Goal: Task Accomplishment & Management: Manage account settings

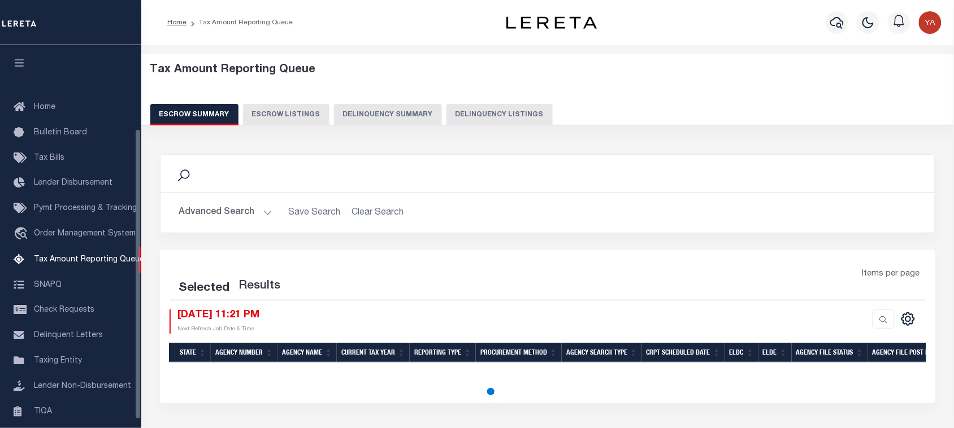
click at [498, 114] on button "Delinquency Listings" at bounding box center [499, 114] width 106 height 21
select select "100"
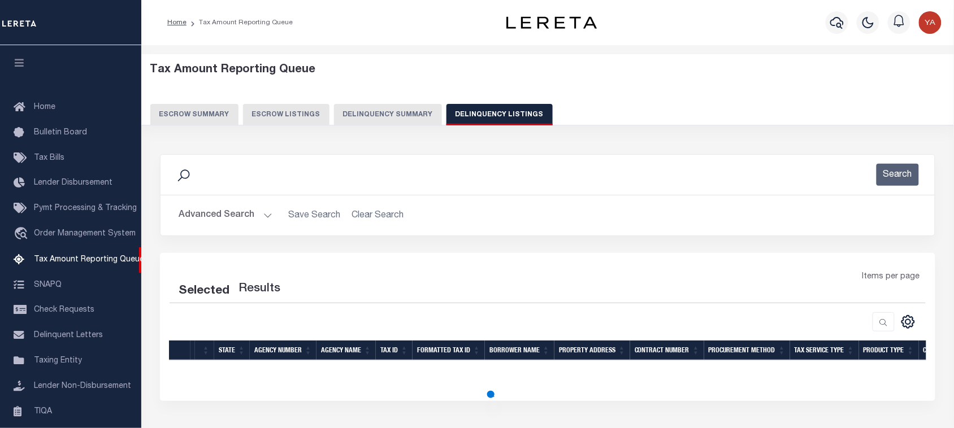
scroll to position [111, 0]
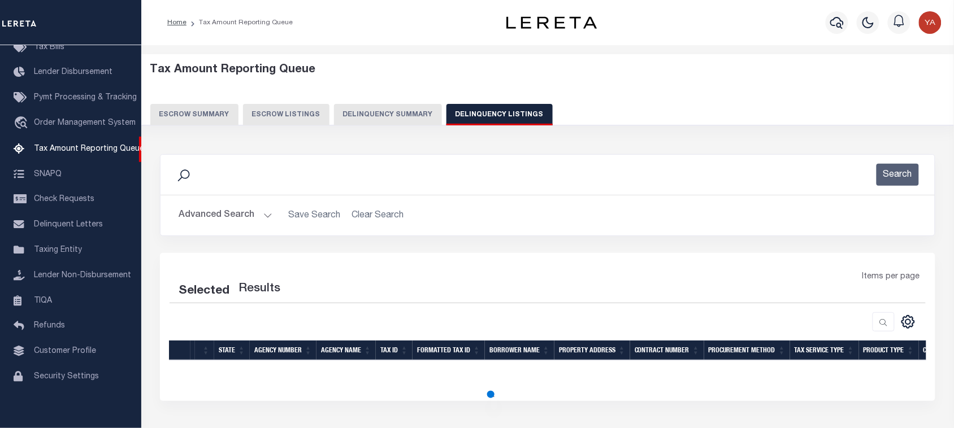
select select "100"
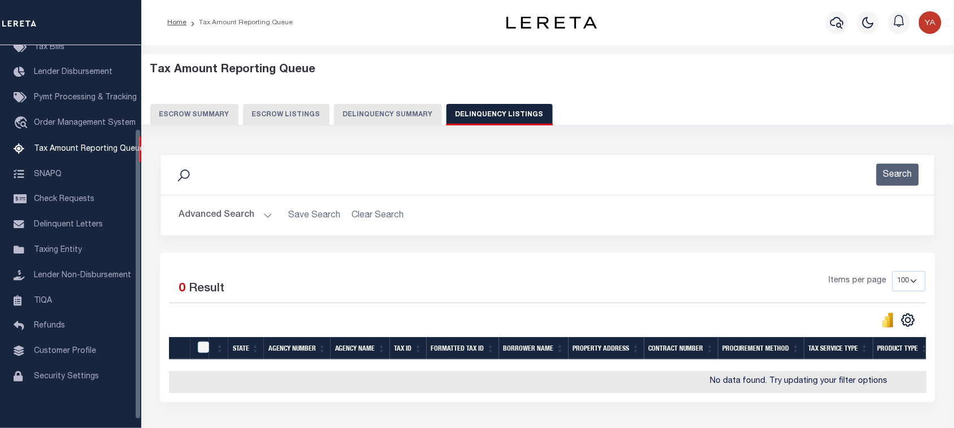
click at [264, 213] on button "Advanced Search" at bounding box center [226, 216] width 94 height 22
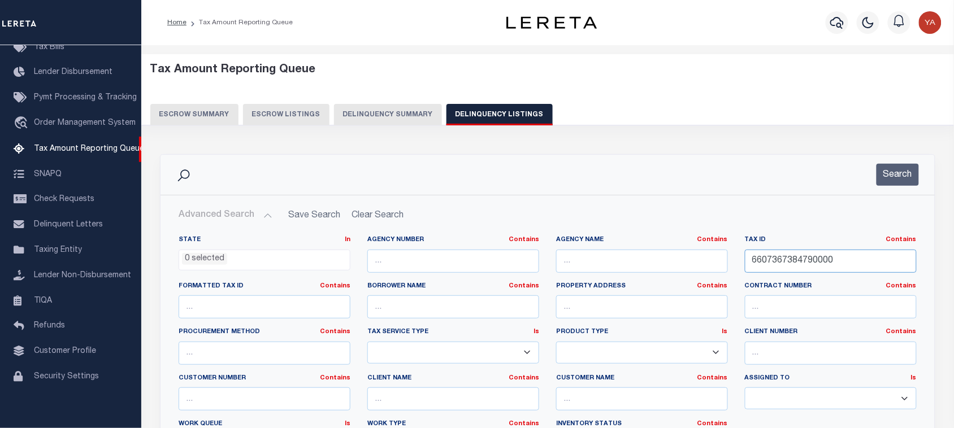
drag, startPoint x: 836, startPoint y: 264, endPoint x: 642, endPoint y: 264, distance: 193.8
click at [642, 264] on div "State In In AK AL AR AZ CA CO CT DC DE FL GA GU HI IA ID IL IN KS KY LA MA MD M…" at bounding box center [547, 351] width 755 height 231
paste input "004022000180"
type input "004022000180"
click at [894, 179] on button "Search" at bounding box center [897, 175] width 42 height 22
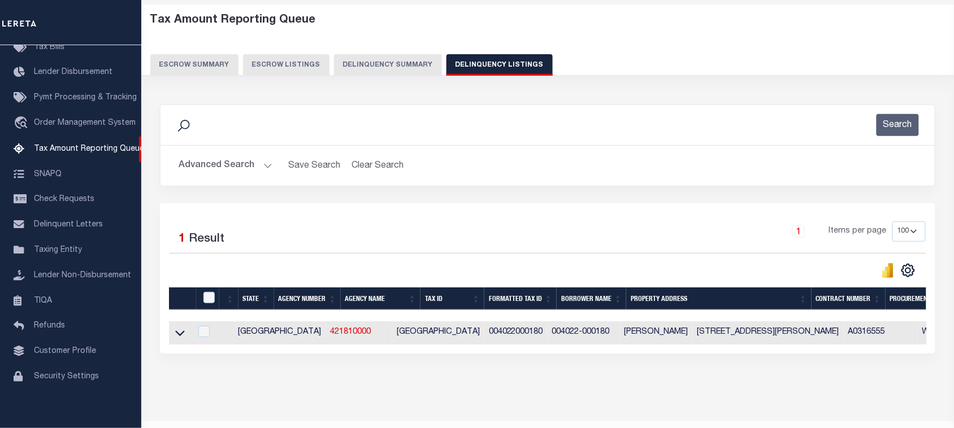
scroll to position [86, 0]
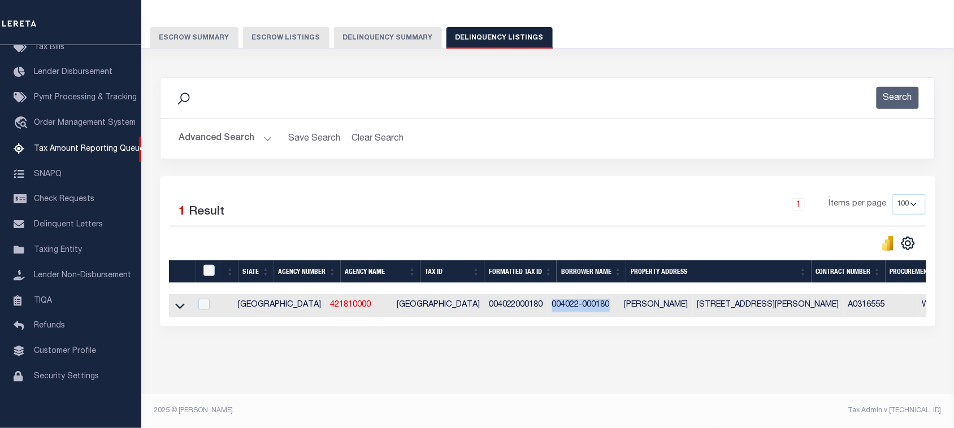
drag, startPoint x: 550, startPoint y: 298, endPoint x: 489, endPoint y: 298, distance: 61.0
click at [547, 298] on td "004022-000180" at bounding box center [583, 305] width 72 height 23
checkbox input "true"
copy td "004022-000180"
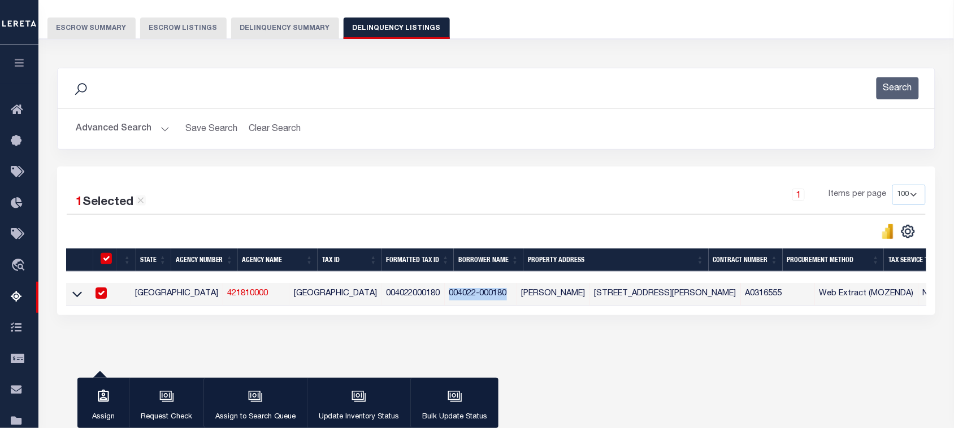
scroll to position [85, 0]
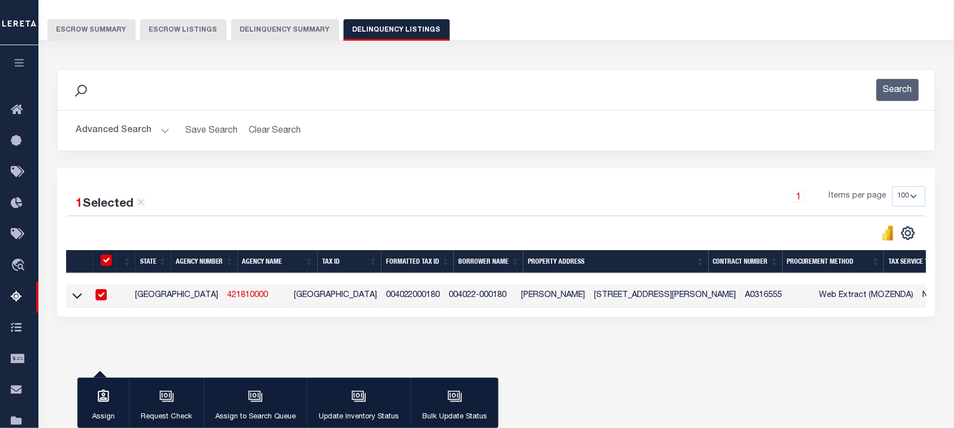
drag, startPoint x: 586, startPoint y: 147, endPoint x: 572, endPoint y: 163, distance: 21.2
click at [586, 147] on div "Advanced Search Save Search Clear Search tblassign_wrapper_dynamictable_____Def…" at bounding box center [496, 131] width 877 height 40
drag, startPoint x: 447, startPoint y: 298, endPoint x: 388, endPoint y: 303, distance: 59.5
click at [445, 303] on td "004022-000180" at bounding box center [481, 296] width 72 height 23
checkbox input "false"
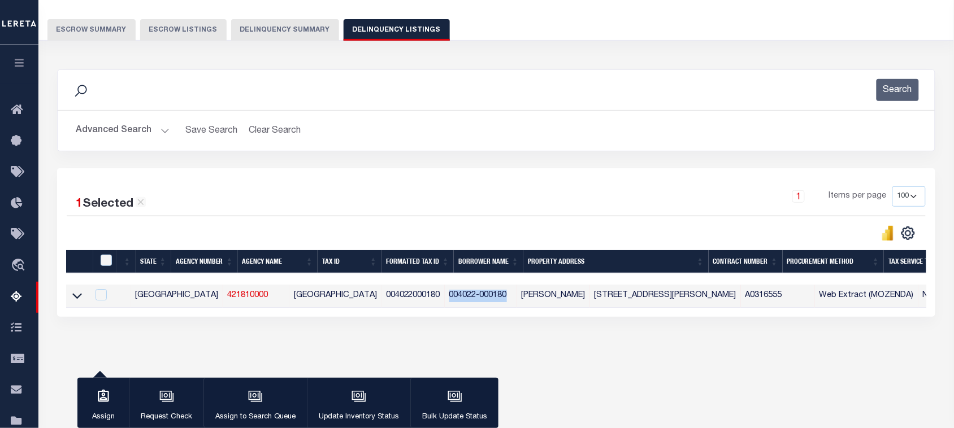
checkbox input "false"
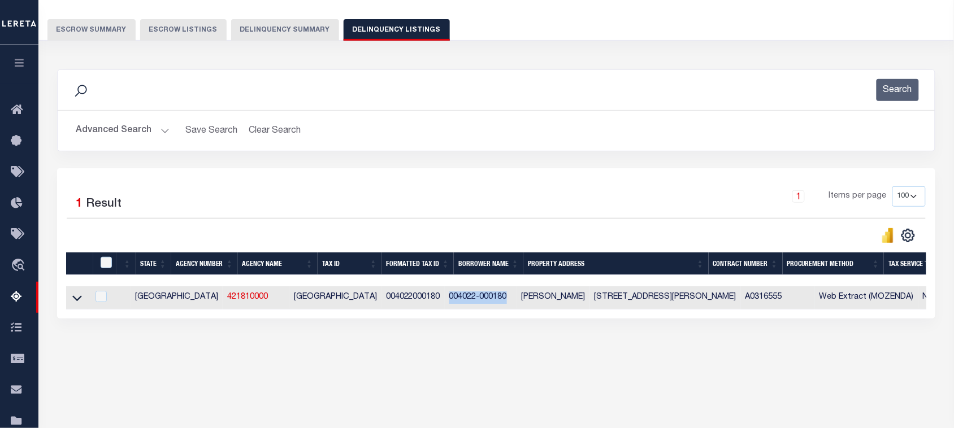
copy td "004022-000180"
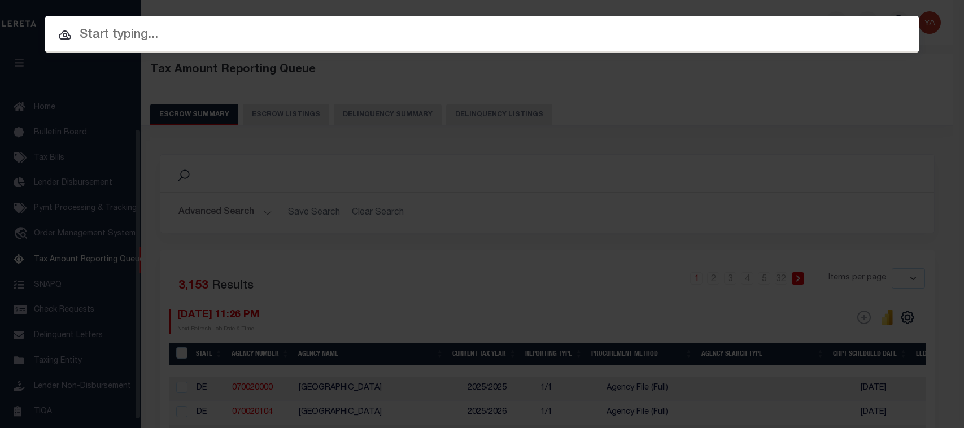
select select
click at [787, 31] on input "text" at bounding box center [482, 35] width 875 height 20
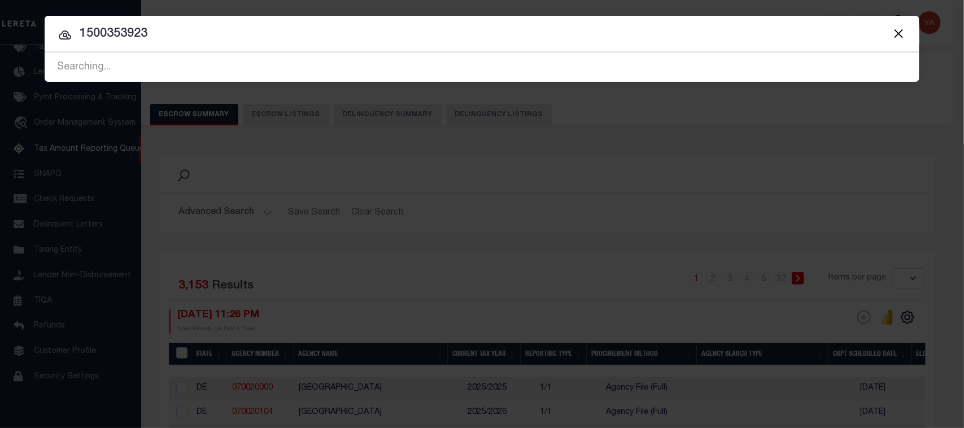
type input "1500353923"
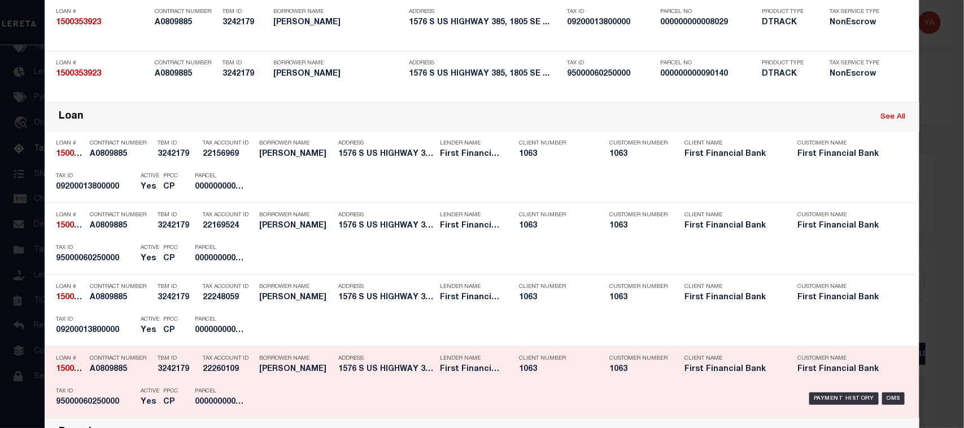
scroll to position [212, 0]
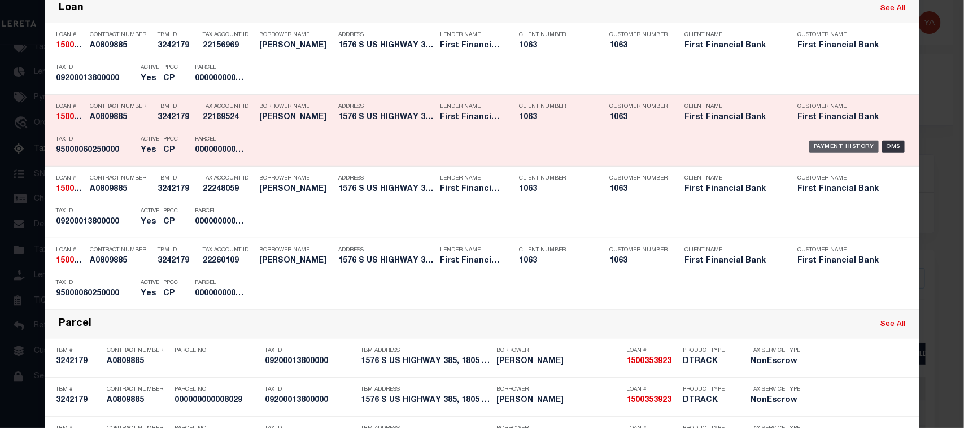
click at [832, 142] on div "Payment History" at bounding box center [844, 147] width 69 height 12
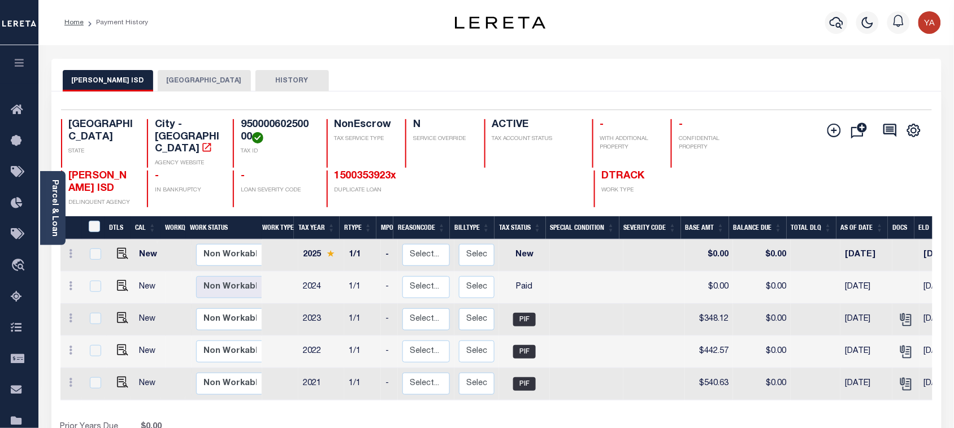
click at [196, 82] on button "[GEOGRAPHIC_DATA]" at bounding box center [204, 80] width 93 height 21
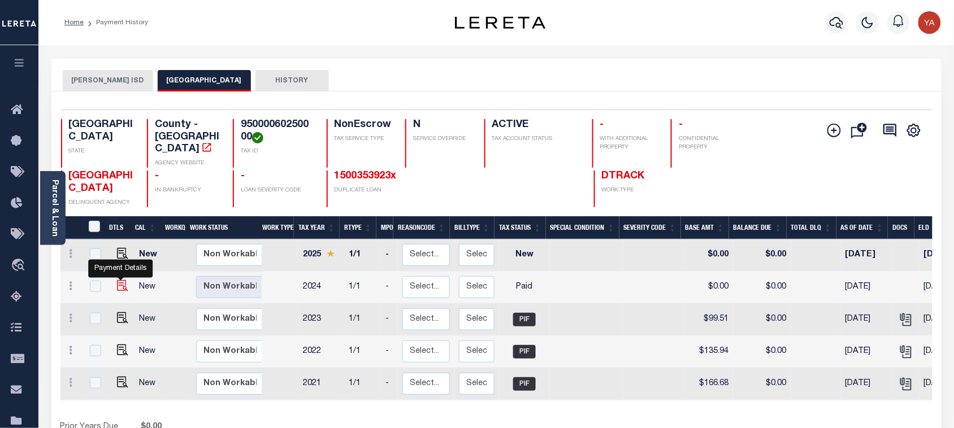
click at [123, 280] on img "" at bounding box center [122, 285] width 11 height 11
checkbox input "true"
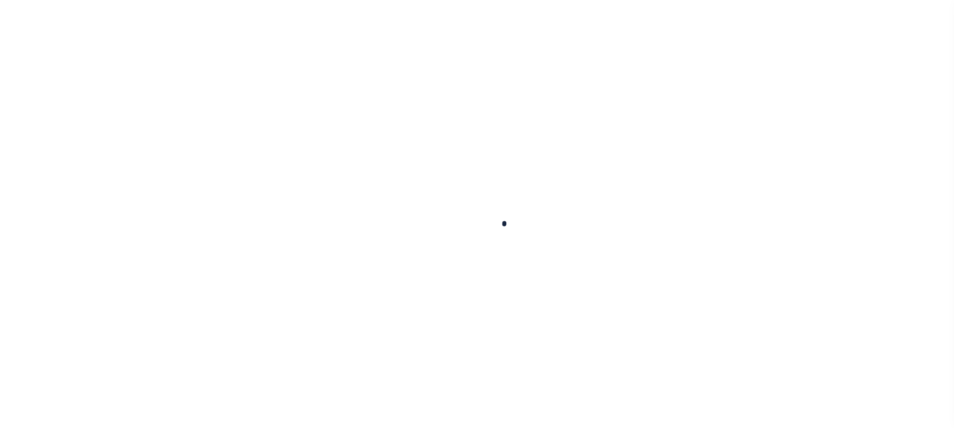
scroll to position [419, 0]
checkbox input "false"
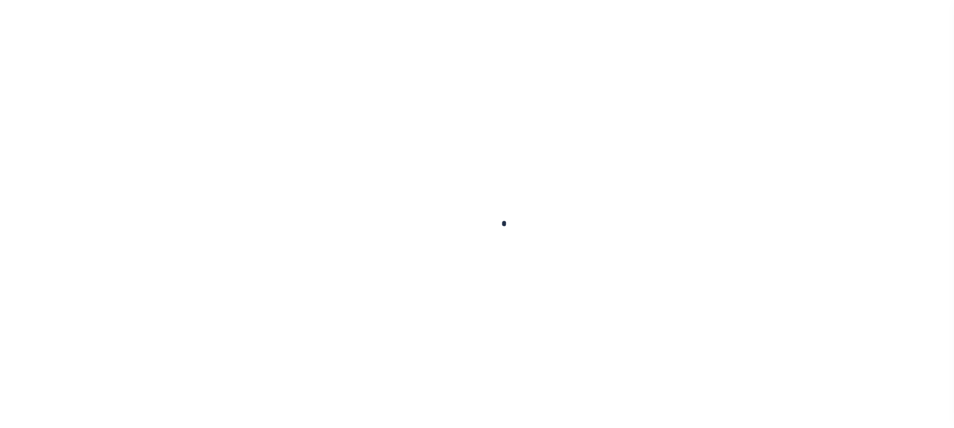
type textarea "Spoke to TC - [PERSON_NAME] , taxes are paid , no dlq"
type input "[DATE]"
select select "PYD"
type input "$0"
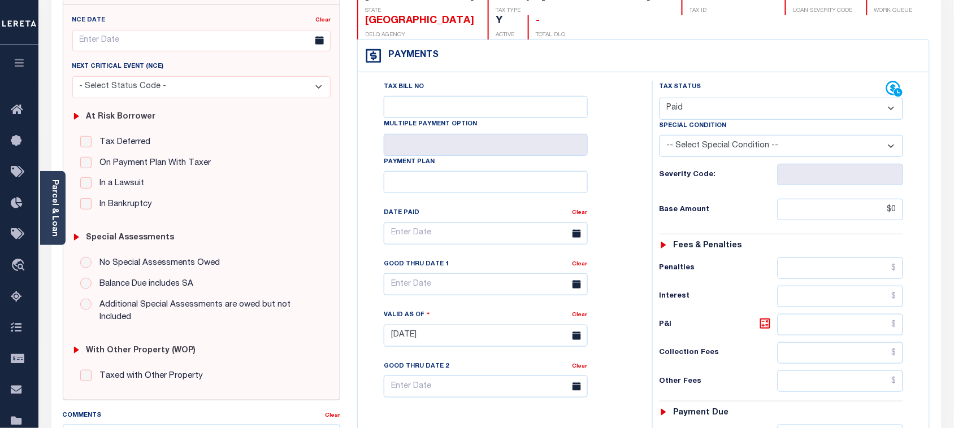
scroll to position [0, 0]
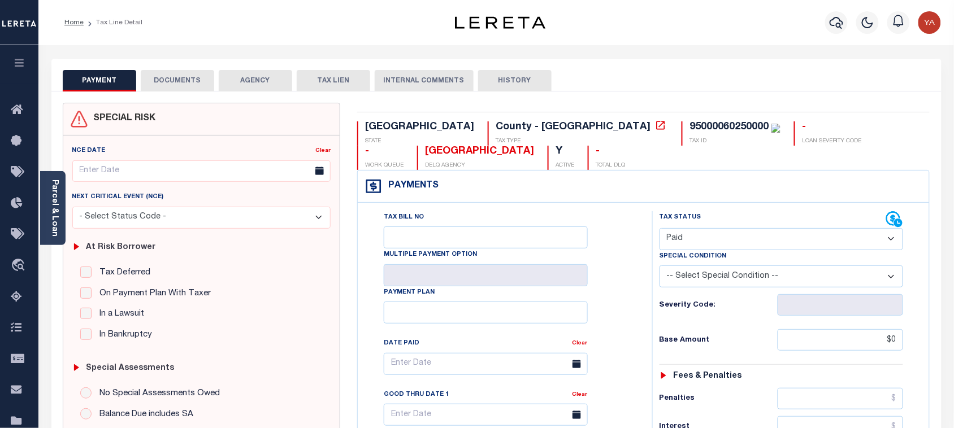
click at [179, 83] on button "DOCUMENTS" at bounding box center [177, 80] width 73 height 21
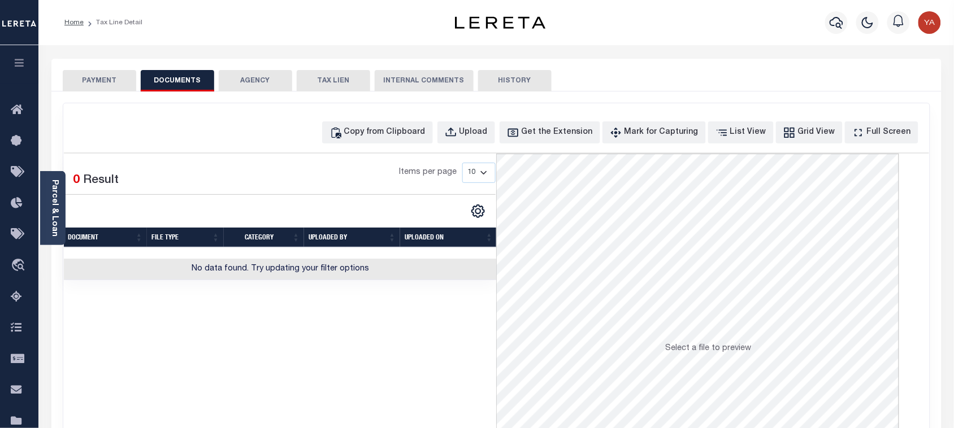
click at [118, 86] on button "PAYMENT" at bounding box center [99, 80] width 73 height 21
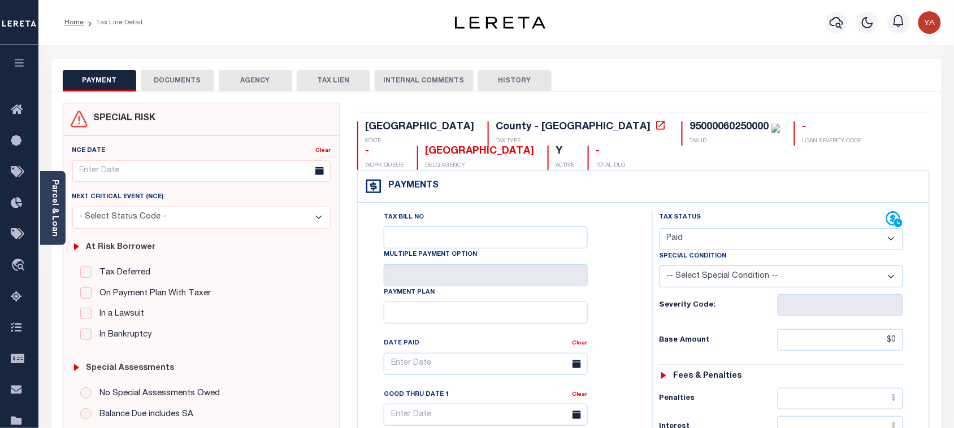
click at [194, 78] on button "DOCUMENTS" at bounding box center [177, 80] width 73 height 21
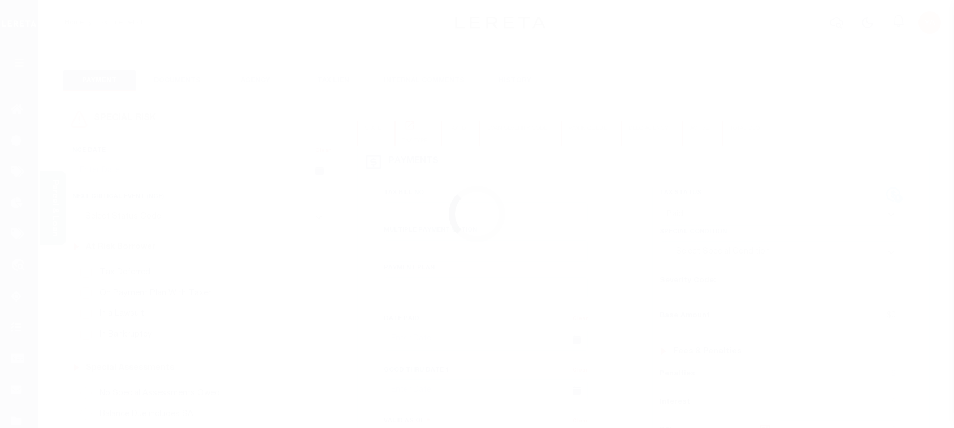
select select "PYD"
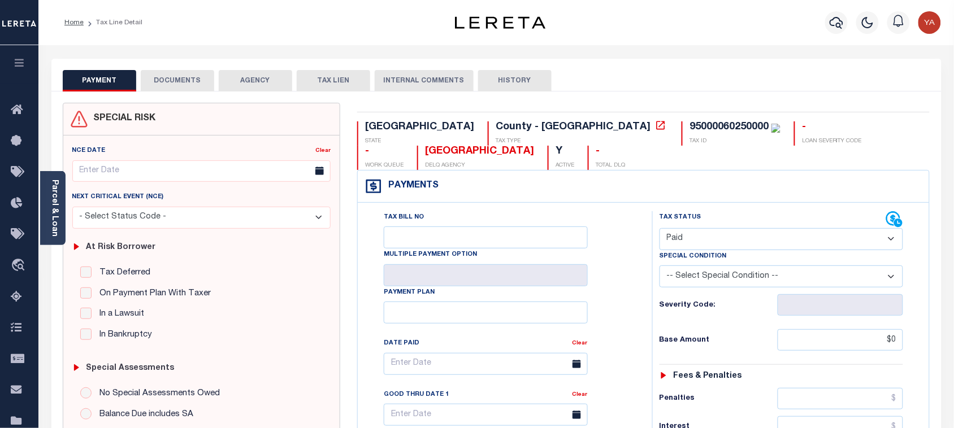
click at [168, 82] on button "DOCUMENTS" at bounding box center [177, 80] width 73 height 21
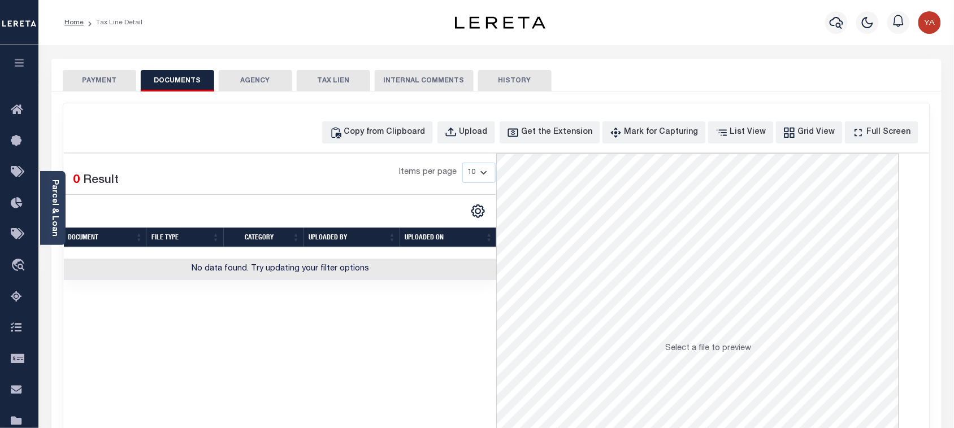
click at [118, 71] on button "PAYMENT" at bounding box center [99, 80] width 73 height 21
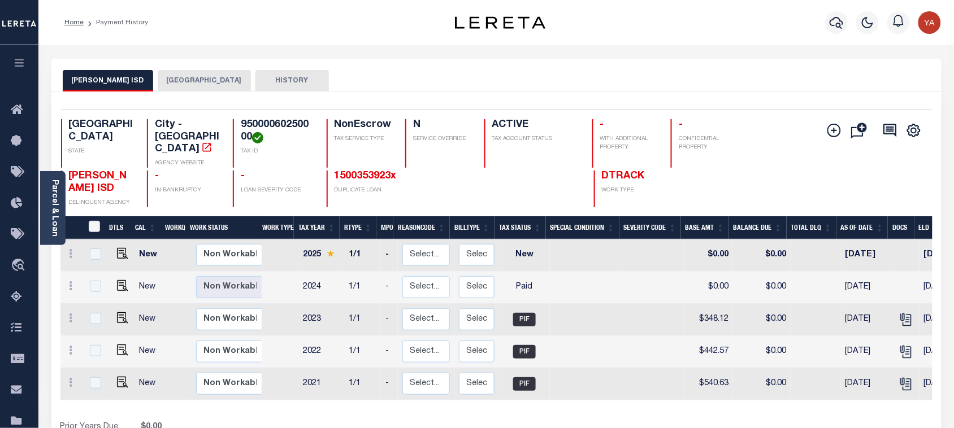
click at [175, 77] on button "[GEOGRAPHIC_DATA]" at bounding box center [204, 80] width 93 height 21
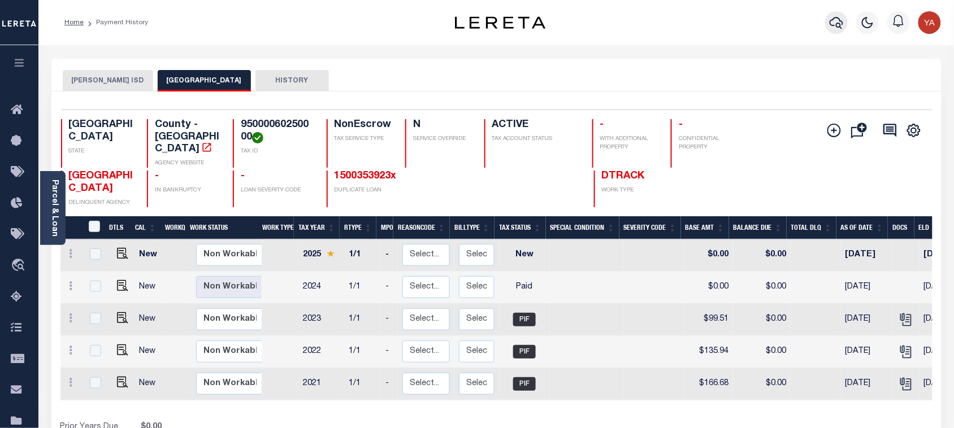
click at [842, 18] on icon "button" at bounding box center [836, 23] width 14 height 14
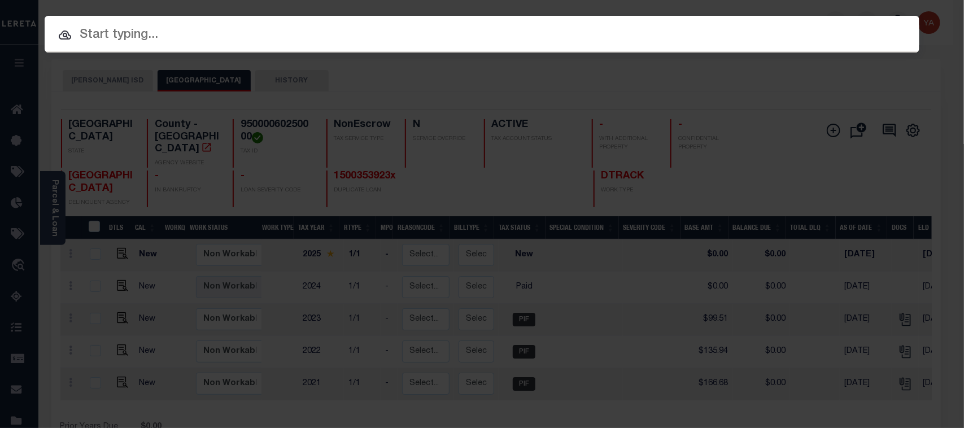
click at [840, 25] on input "text" at bounding box center [482, 35] width 875 height 20
paste input "1500353923"
type input "1500353923"
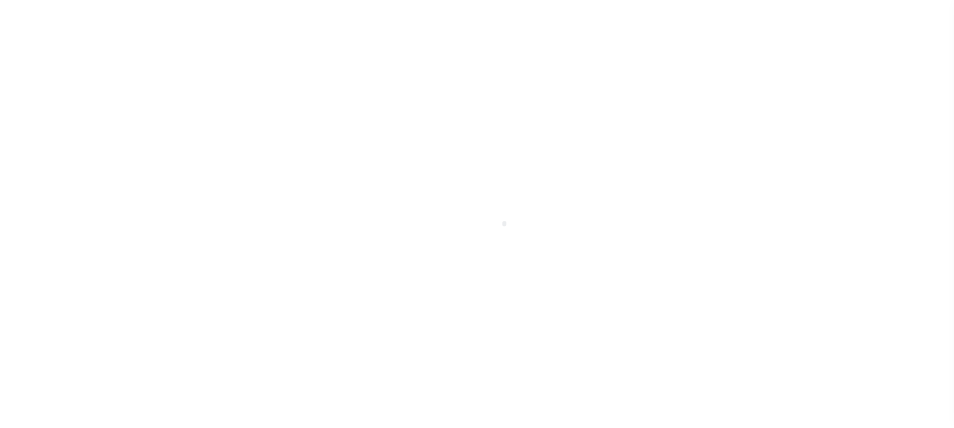
select select "PYD"
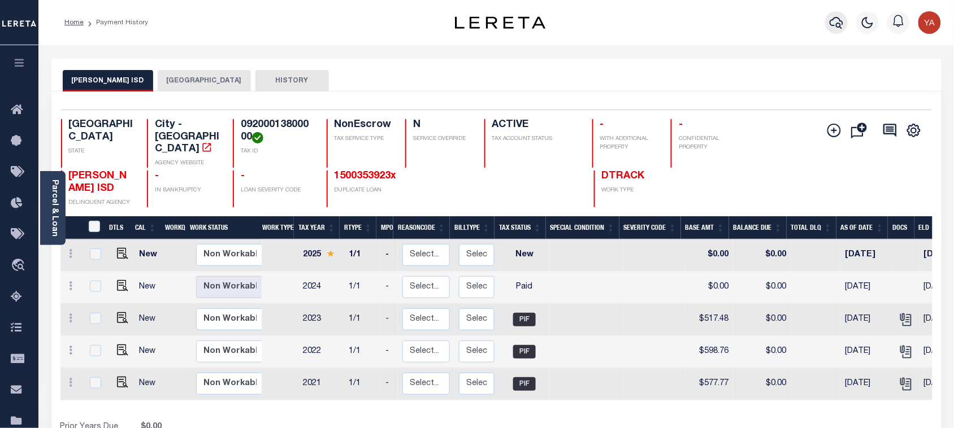
click at [826, 18] on button "button" at bounding box center [836, 22] width 23 height 23
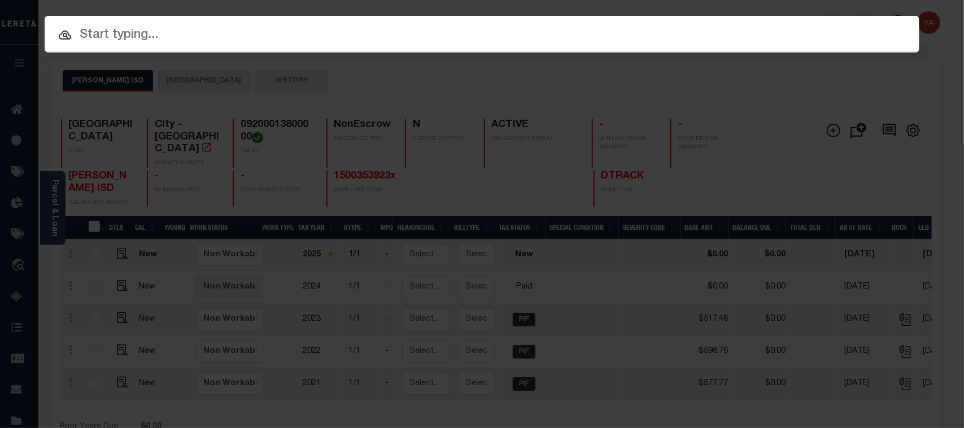
click at [811, 7] on div "Include Loans TBM Customers Borrowers Payments (Lender Non-Disb) Payments (Lend…" at bounding box center [482, 214] width 964 height 428
paste input "191500002628"
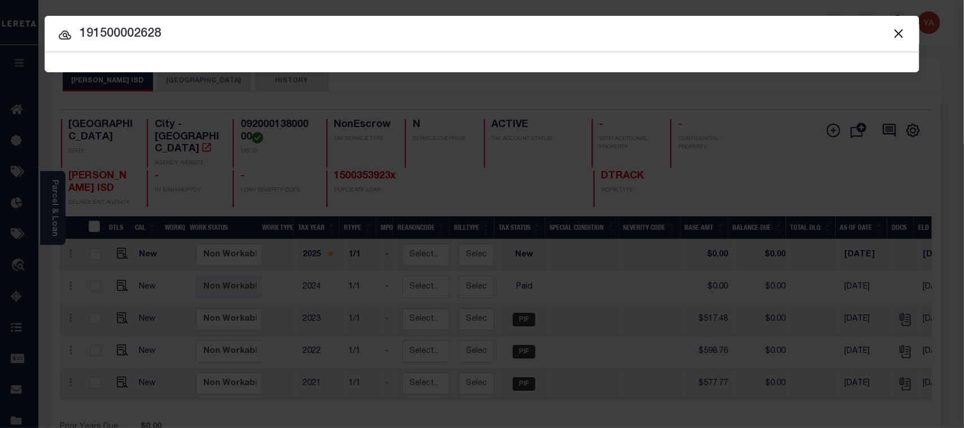
type input "191500002628"
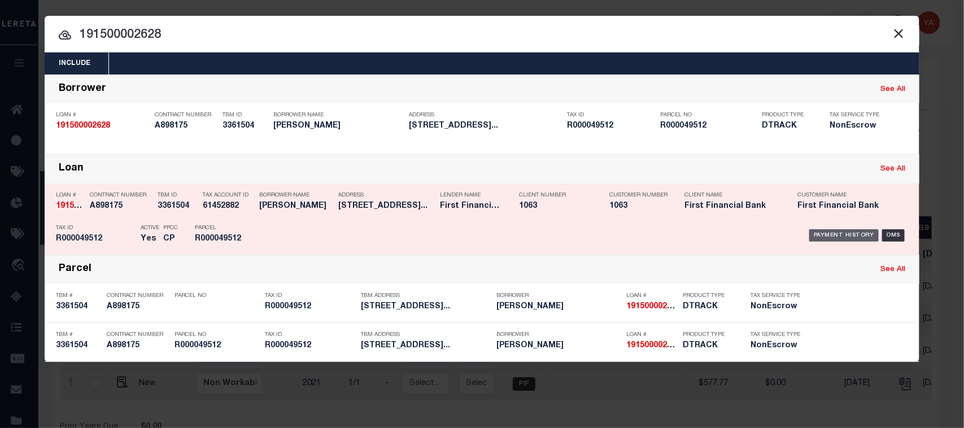
click at [829, 236] on div "Payment History" at bounding box center [844, 235] width 69 height 12
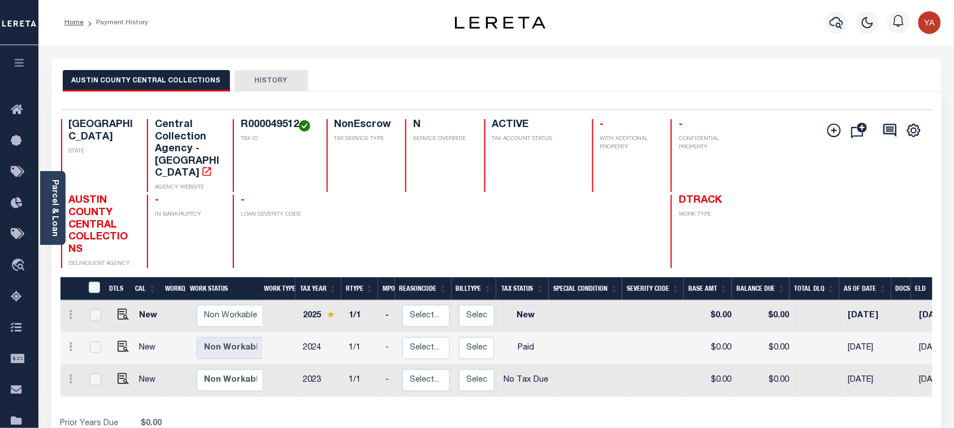
click at [822, 21] on div at bounding box center [836, 23] width 31 height 40
click at [831, 21] on button "button" at bounding box center [836, 22] width 23 height 23
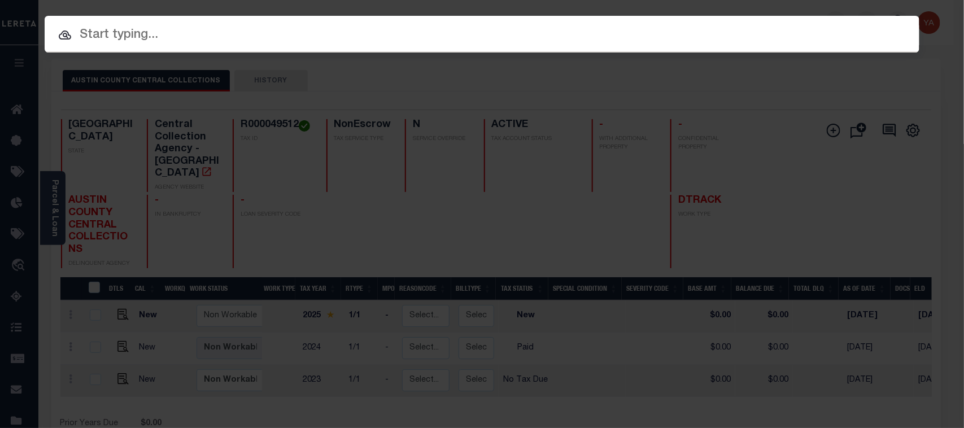
click at [828, 18] on div "Include Loans TBM Customers Borrowers Payments (Lender Non-Disb) Payments (Lend…" at bounding box center [482, 34] width 875 height 37
paste input "4634"
type input "4634"
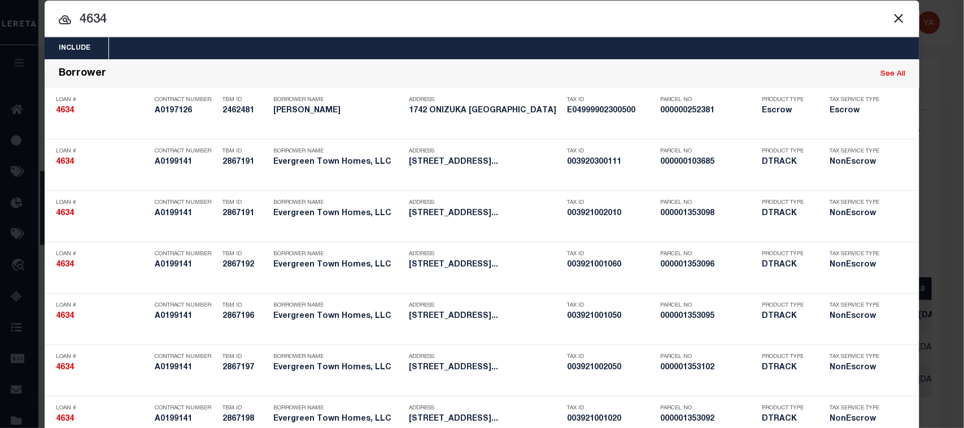
scroll to position [1463, 0]
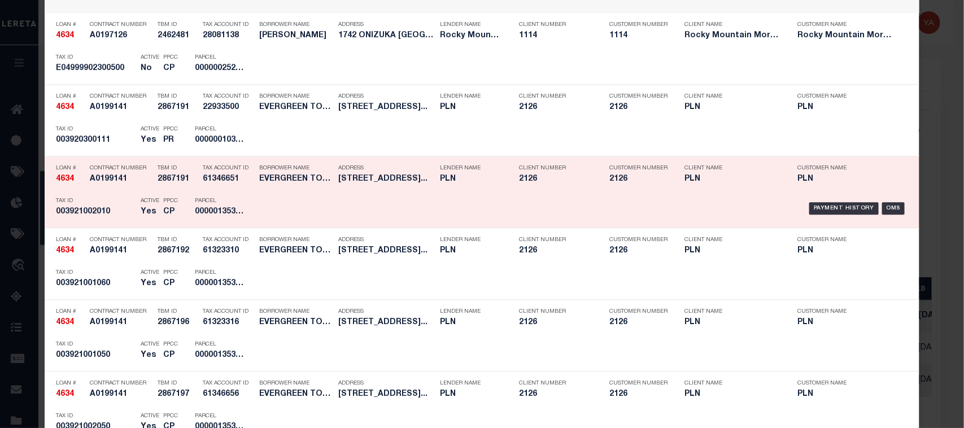
click at [840, 203] on div "Payment History OMS" at bounding box center [586, 208] width 646 height 33
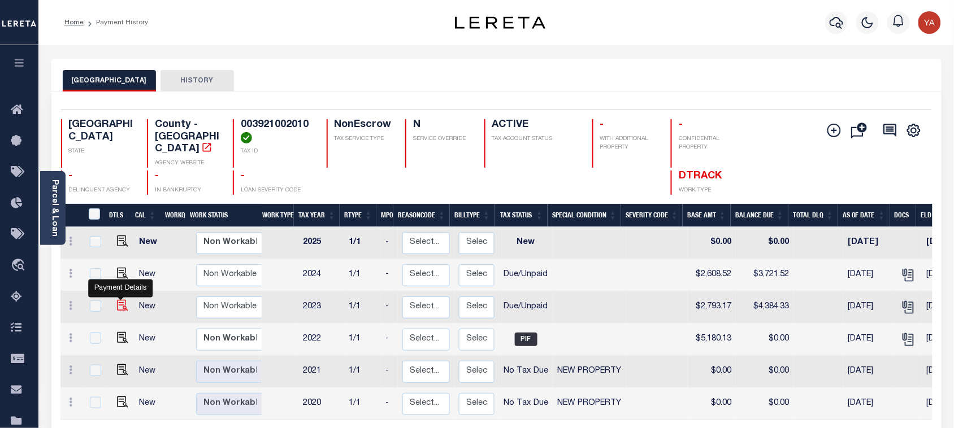
click at [122, 301] on img "" at bounding box center [122, 305] width 11 height 11
checkbox input "true"
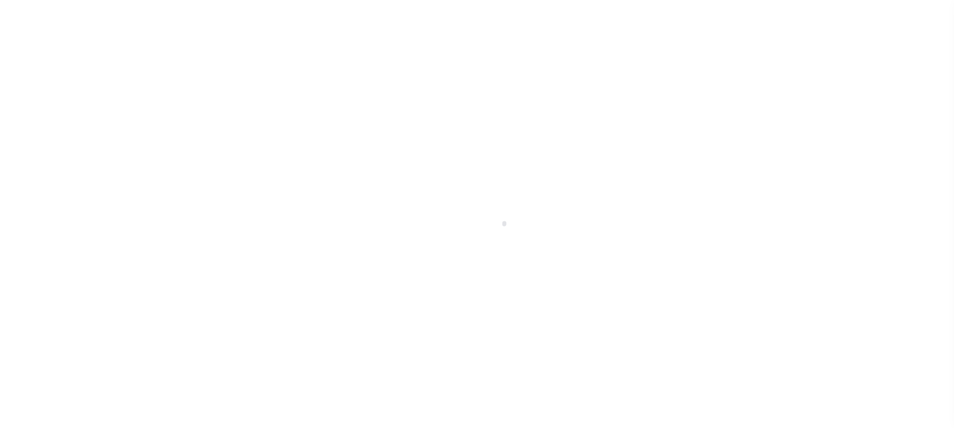
select select "DUE"
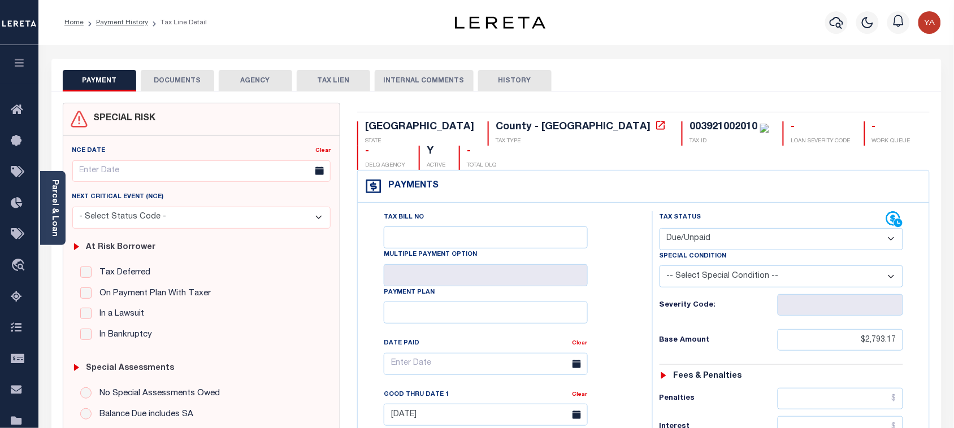
click at [182, 80] on button "DOCUMENTS" at bounding box center [177, 80] width 73 height 21
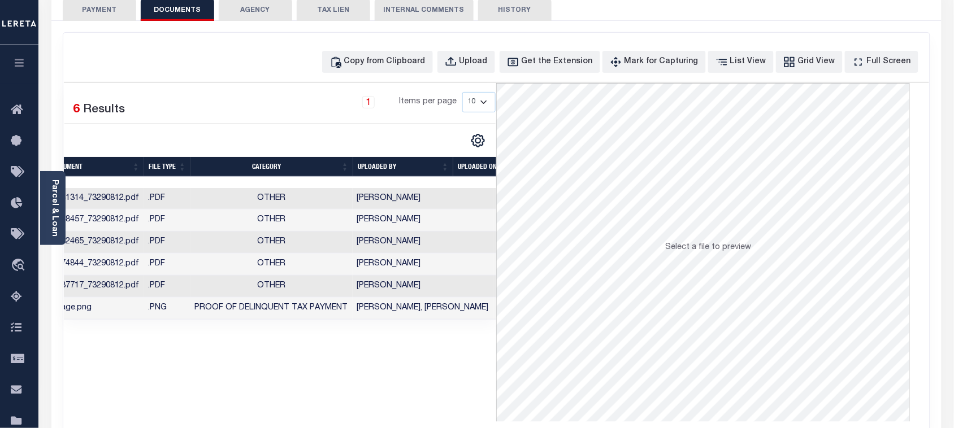
scroll to position [0, 31]
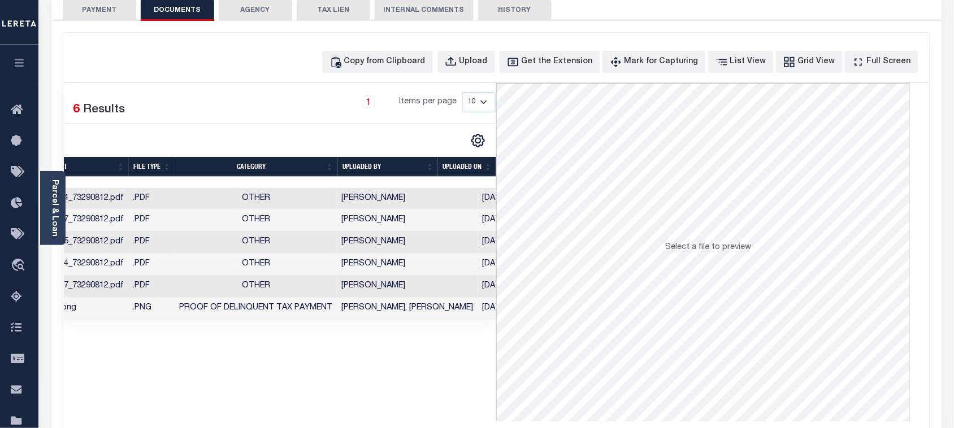
click at [478, 311] on td "[DATE]" at bounding box center [507, 309] width 58 height 22
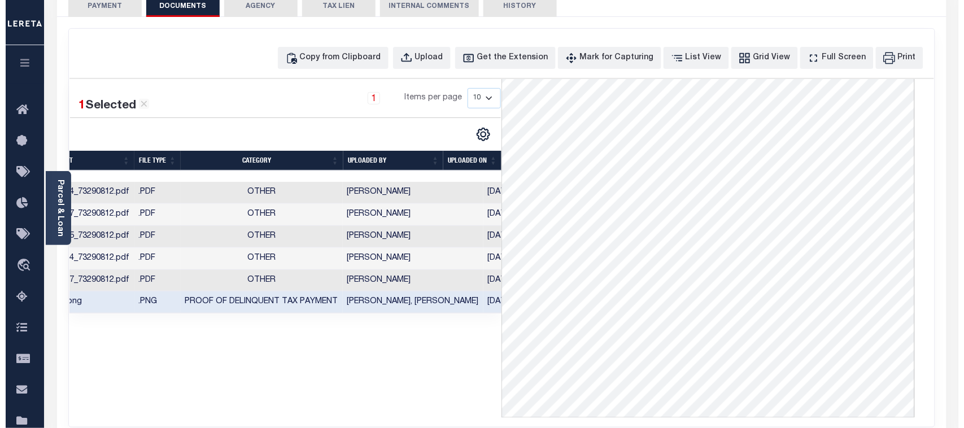
scroll to position [0, 0]
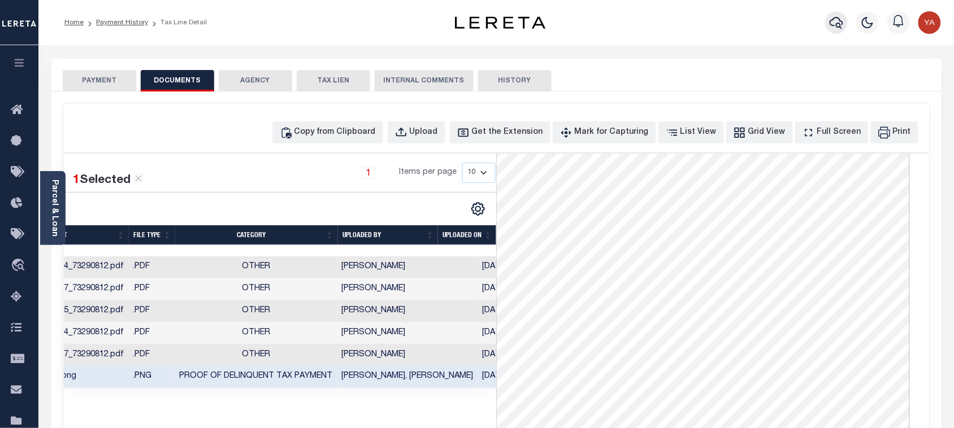
click at [832, 24] on icon "button" at bounding box center [836, 23] width 14 height 14
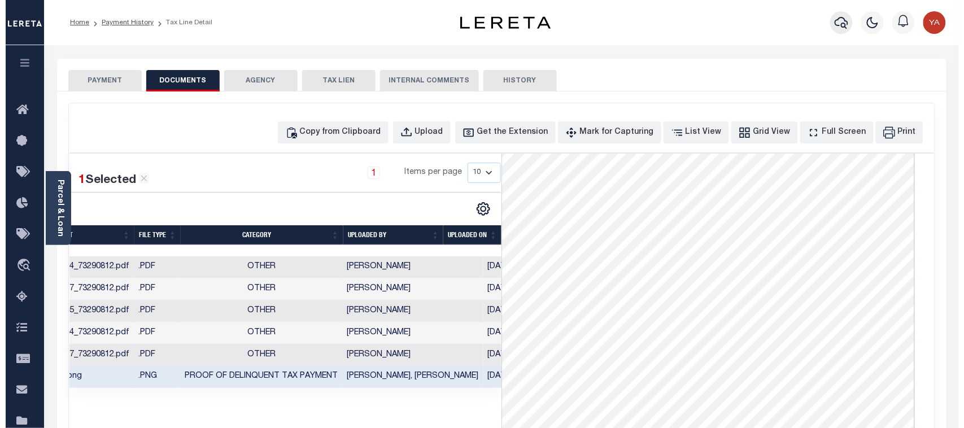
scroll to position [0, 26]
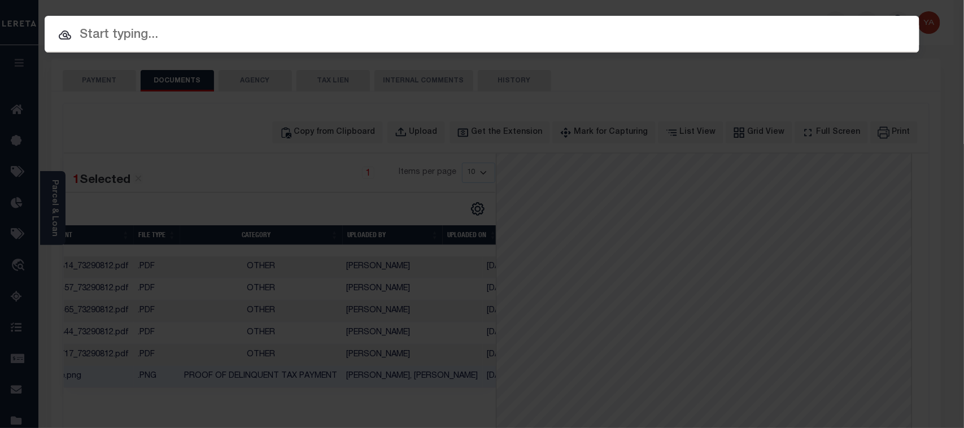
click at [820, 25] on input "text" at bounding box center [482, 35] width 875 height 20
paste input "4634"
type input "4634"
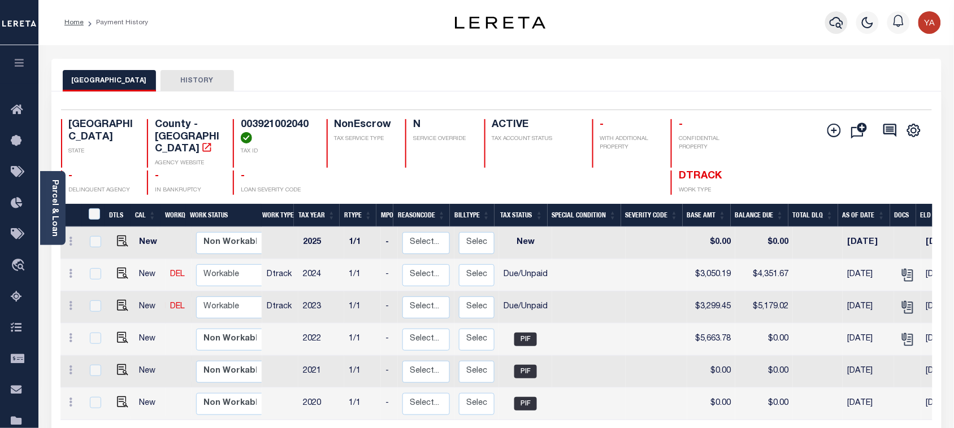
click at [842, 21] on icon "button" at bounding box center [836, 23] width 14 height 12
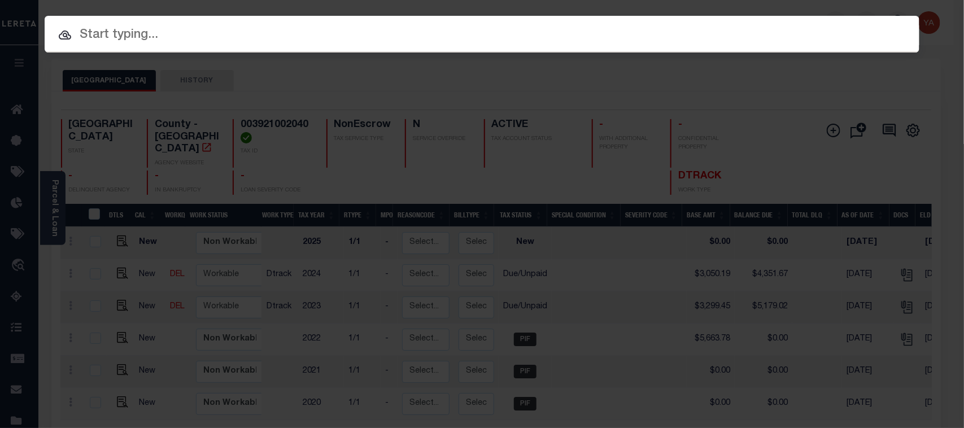
click at [825, 16] on div "Include Loans TBM Customers Borrowers Payments (Lender Non-Disb) Payments (Lend…" at bounding box center [482, 34] width 875 height 37
paste input "22104900"
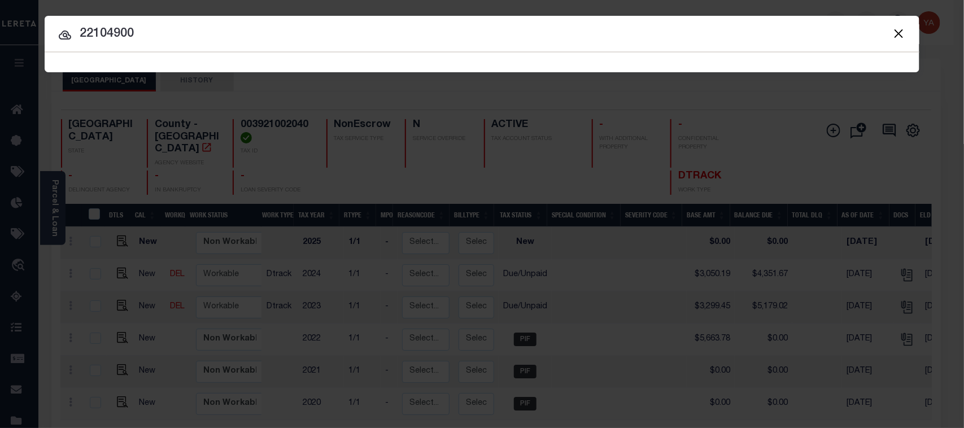
type input "22104900"
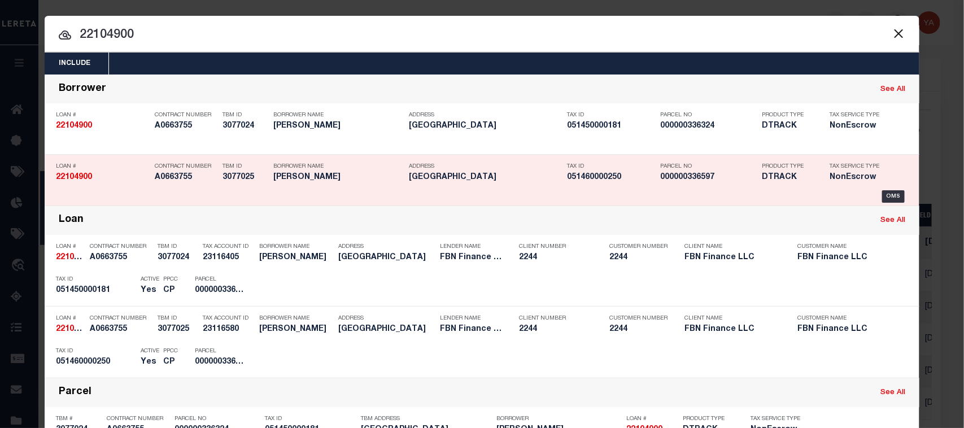
scroll to position [71, 0]
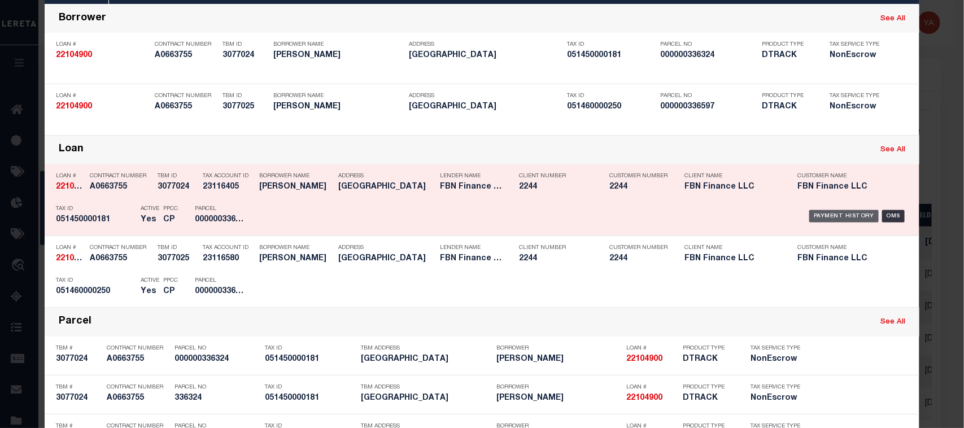
click at [846, 215] on div "Payment History" at bounding box center [844, 216] width 69 height 12
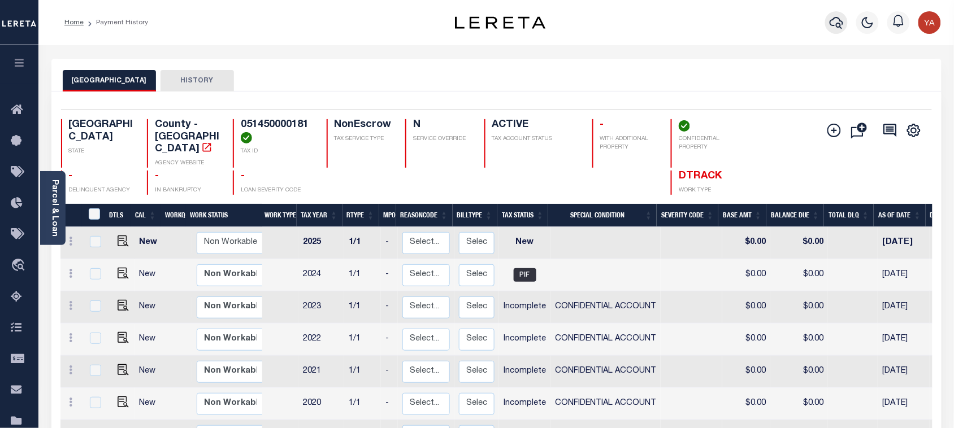
click at [834, 27] on icon "button" at bounding box center [836, 23] width 14 height 14
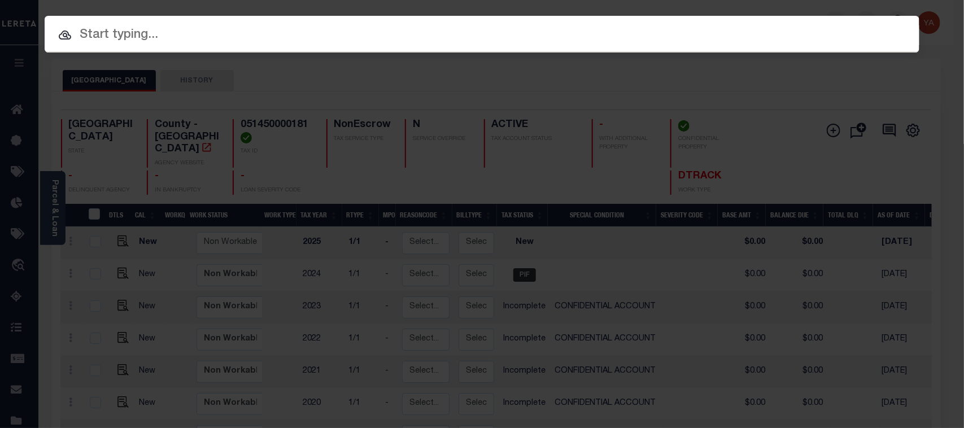
click at [832, 16] on div "Include Loans TBM Customers Borrowers Payments (Lender Non-Disb) Payments (Lend…" at bounding box center [482, 34] width 875 height 37
paste input "170500028726"
type input "170500028726"
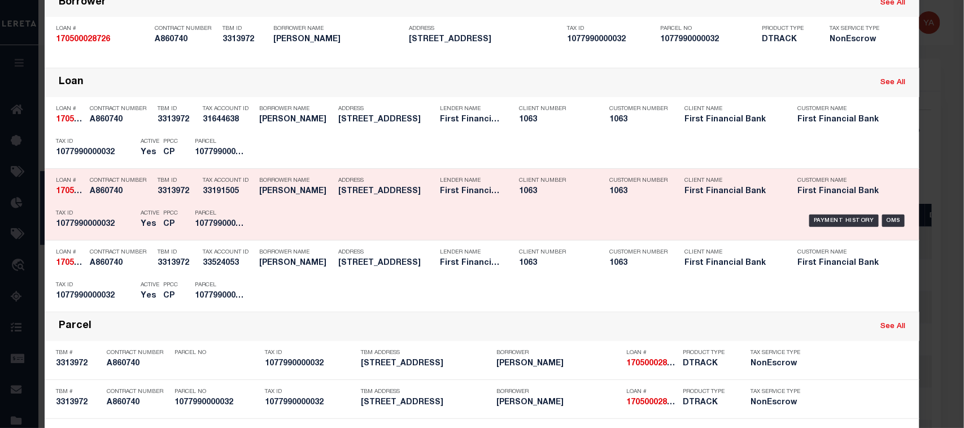
scroll to position [212, 0]
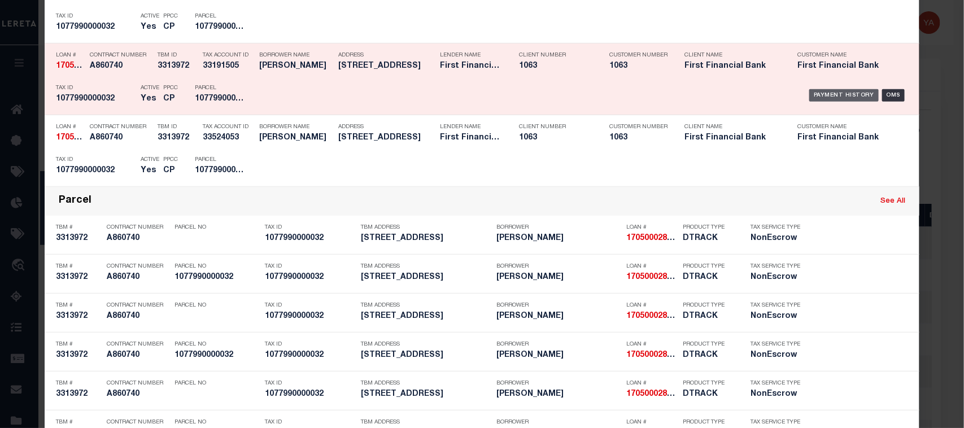
click at [845, 94] on div "Payment History" at bounding box center [844, 95] width 69 height 12
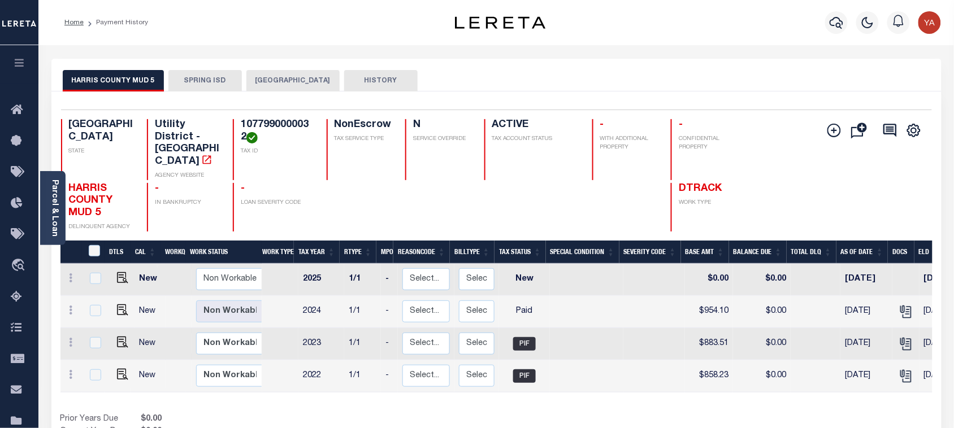
click at [212, 86] on button "SPRING ISD" at bounding box center [204, 80] width 73 height 21
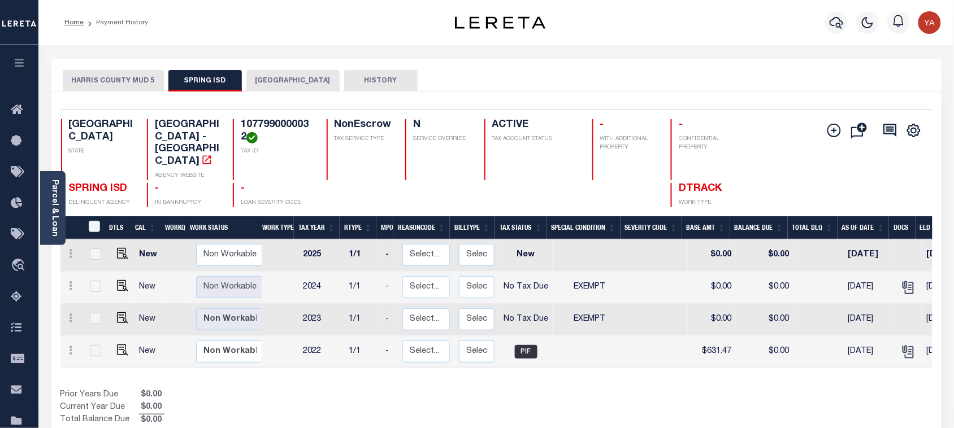
click at [274, 86] on button "[GEOGRAPHIC_DATA]" at bounding box center [292, 80] width 93 height 21
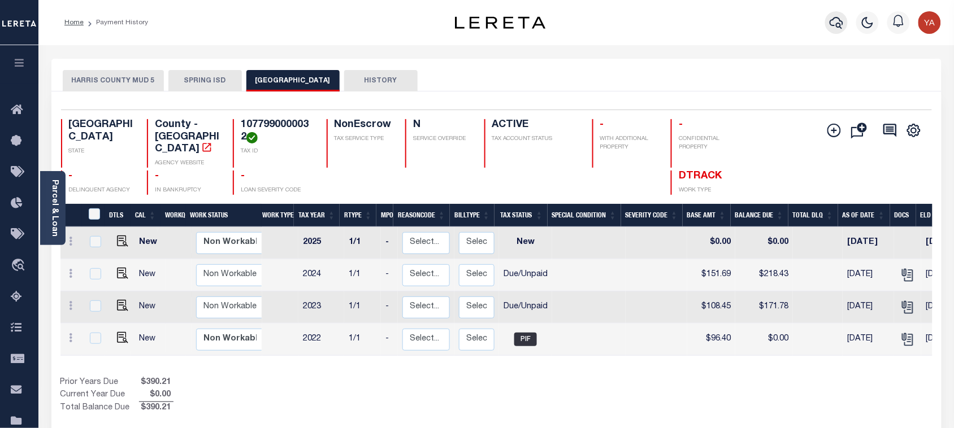
click at [833, 21] on icon "button" at bounding box center [836, 23] width 14 height 14
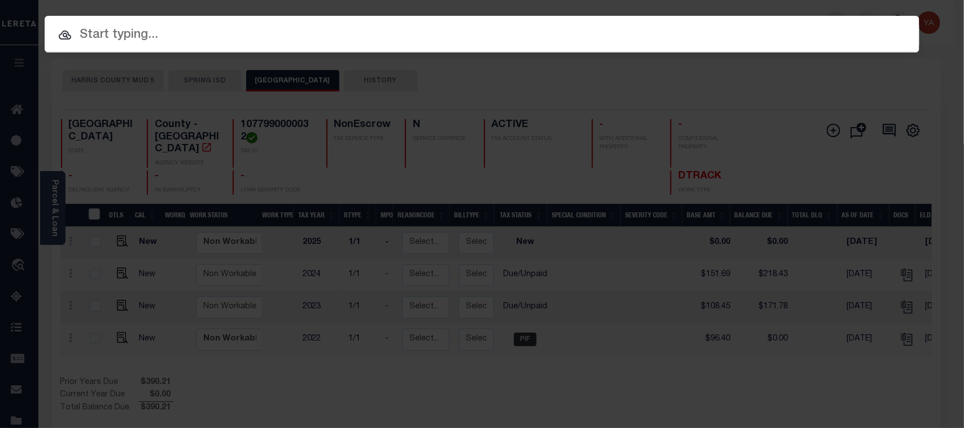
click at [825, 16] on div "Include Loans TBM Customers Borrowers Payments (Lender Non-Disb) Payments (Lend…" at bounding box center [482, 34] width 875 height 37
paste input "5519"
type input "5519"
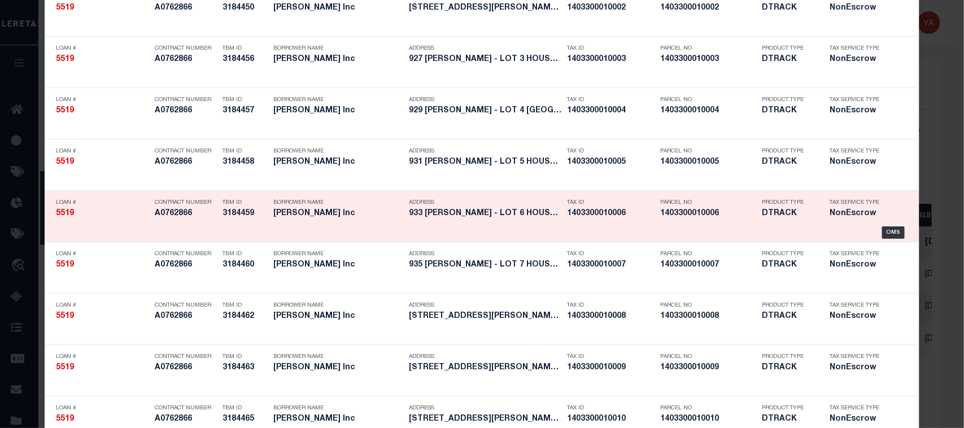
scroll to position [1193, 0]
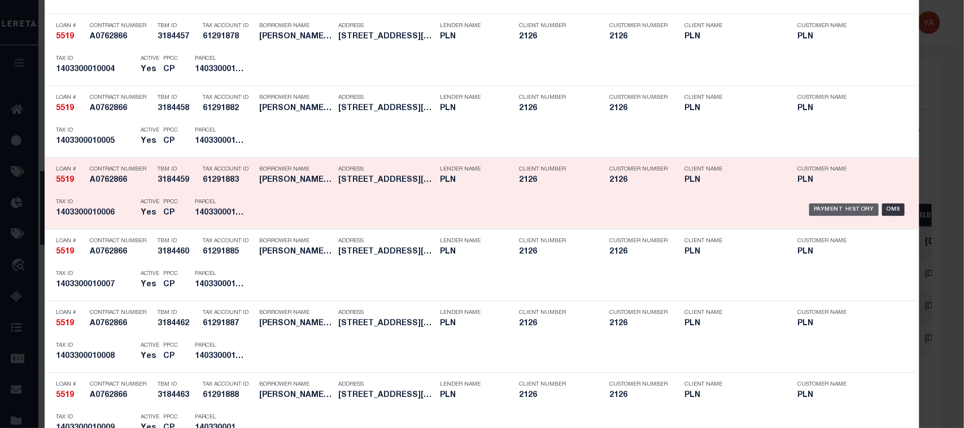
click at [837, 206] on div "Payment History" at bounding box center [844, 209] width 69 height 12
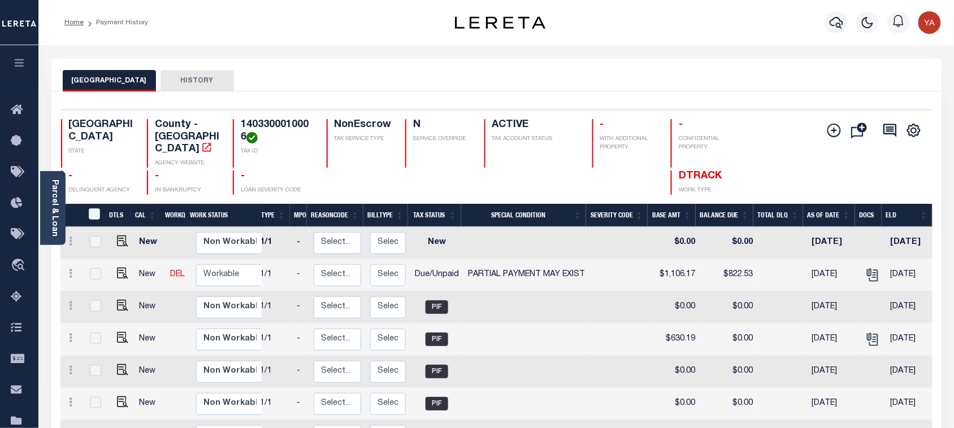
scroll to position [3, 0]
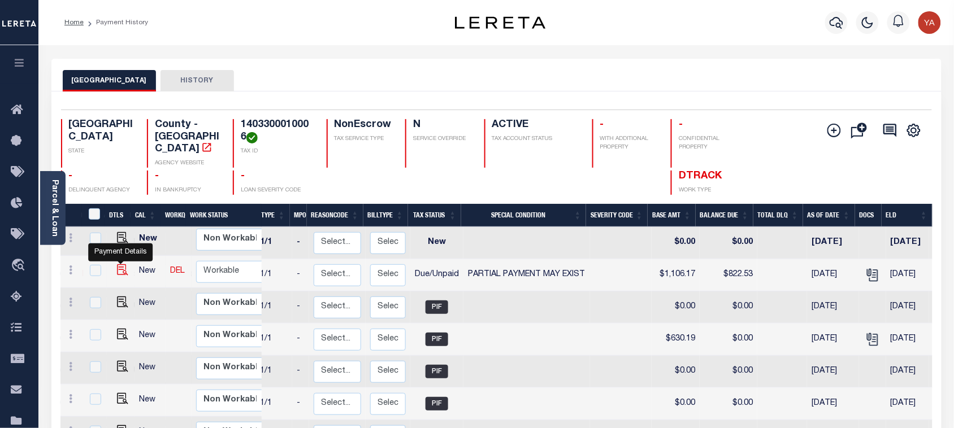
click at [120, 264] on img "" at bounding box center [122, 269] width 11 height 11
checkbox input "true"
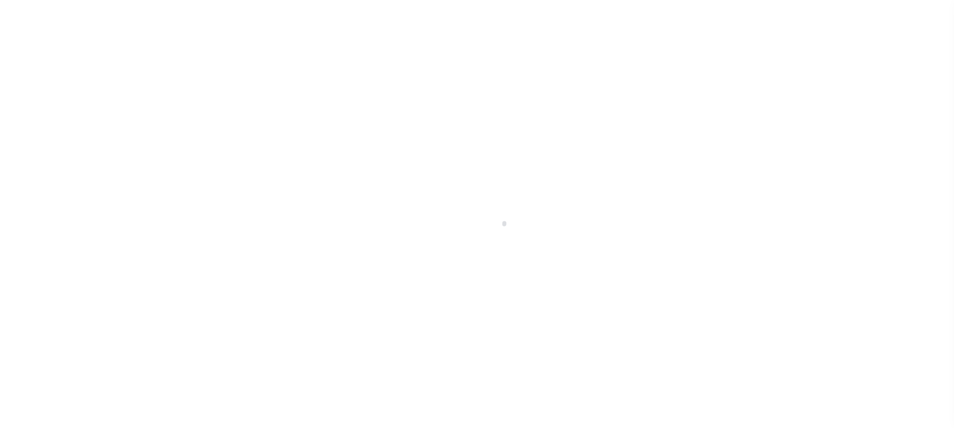
select select "DUE"
select select "15"
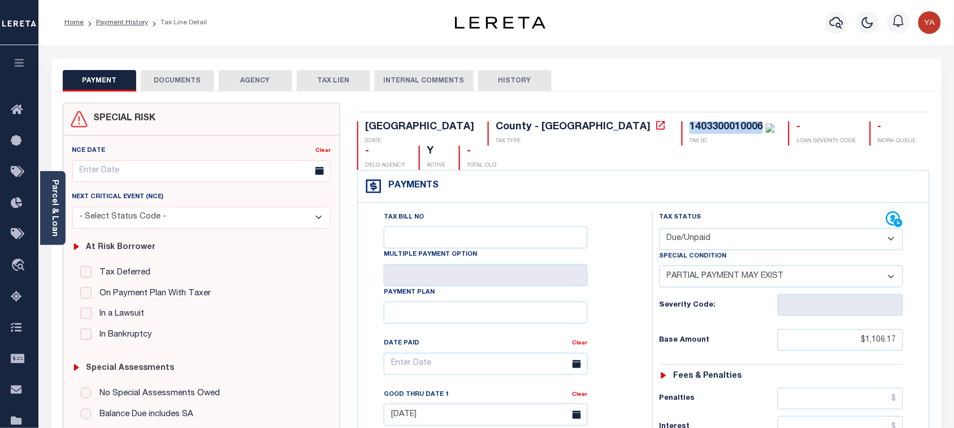
drag, startPoint x: 501, startPoint y: 125, endPoint x: 571, endPoint y: 123, distance: 70.7
click at [689, 123] on div "1403300010006" at bounding box center [725, 127] width 73 height 10
copy div "1403300010006"
click at [834, 23] on icon "button" at bounding box center [836, 23] width 14 height 14
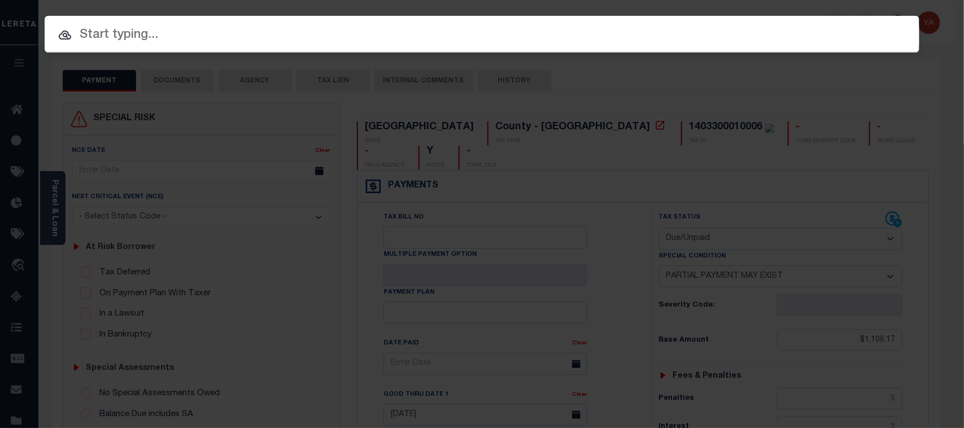
click at [818, 16] on div "Include Loans TBM Customers Borrowers Payments (Lender Non-Disb) Payments (Lend…" at bounding box center [482, 34] width 875 height 37
paste input "5519"
type input "5519"
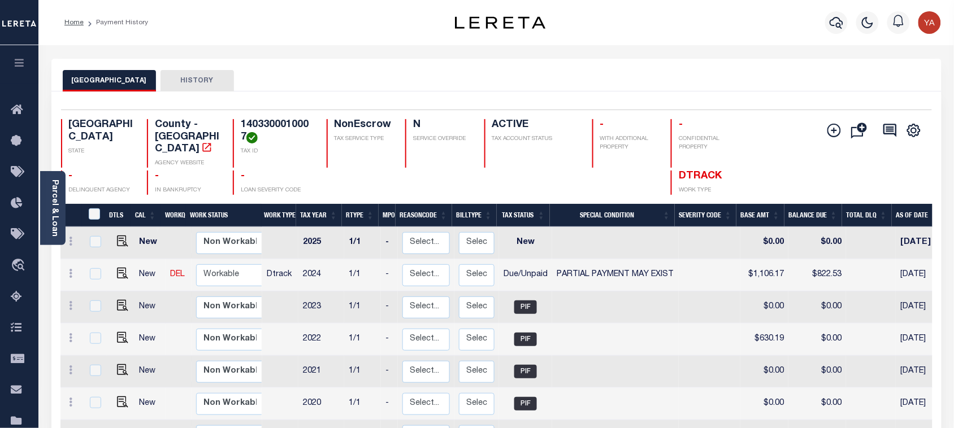
click at [277, 123] on h4 "1403300010007" at bounding box center [277, 131] width 72 height 24
copy h4 "1403300010007"
click at [842, 20] on icon "button" at bounding box center [836, 23] width 14 height 14
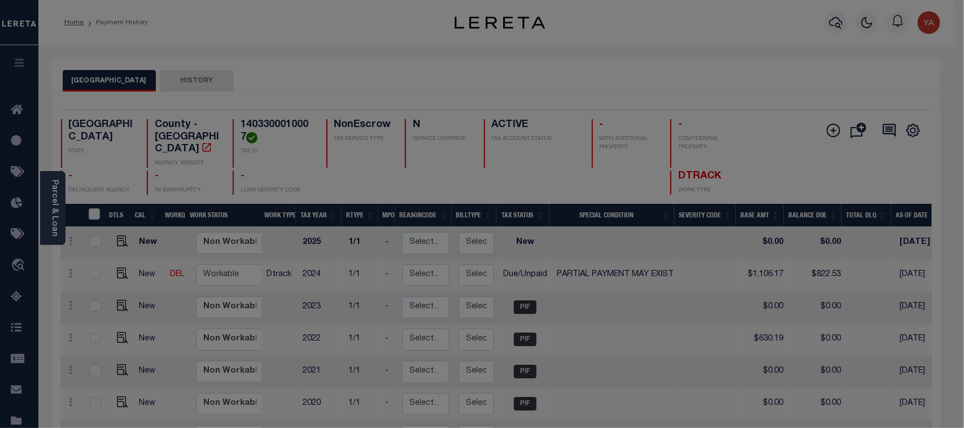
click at [0, 0] on div "Include Loans TBM Customers Borrowers Payments (Lender Non-Disb) Payments (Lend…" at bounding box center [0, 0] width 0 height 0
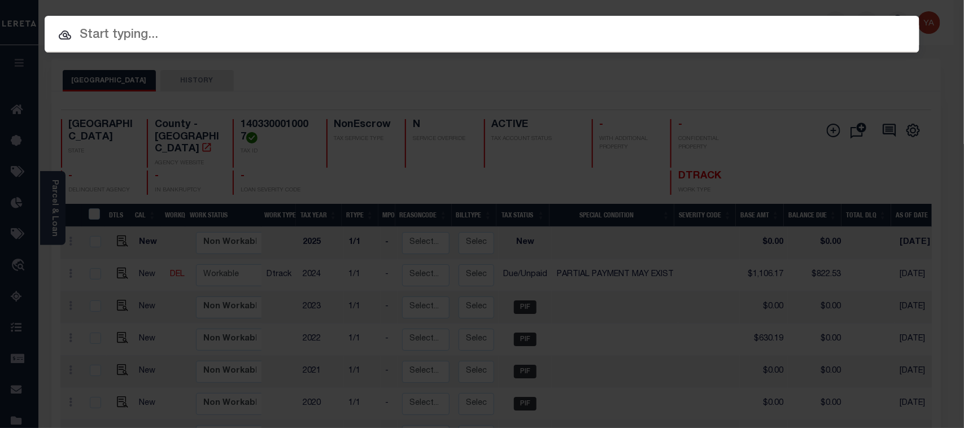
paste input "171000012493"
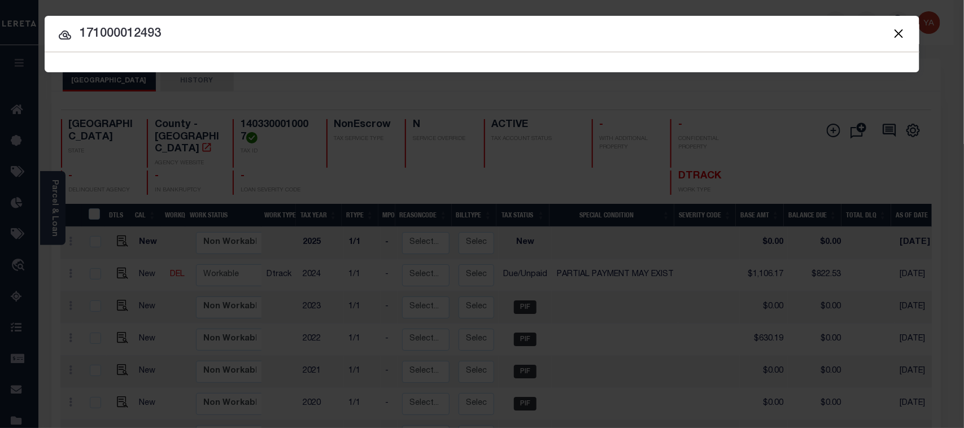
type input "171000012493"
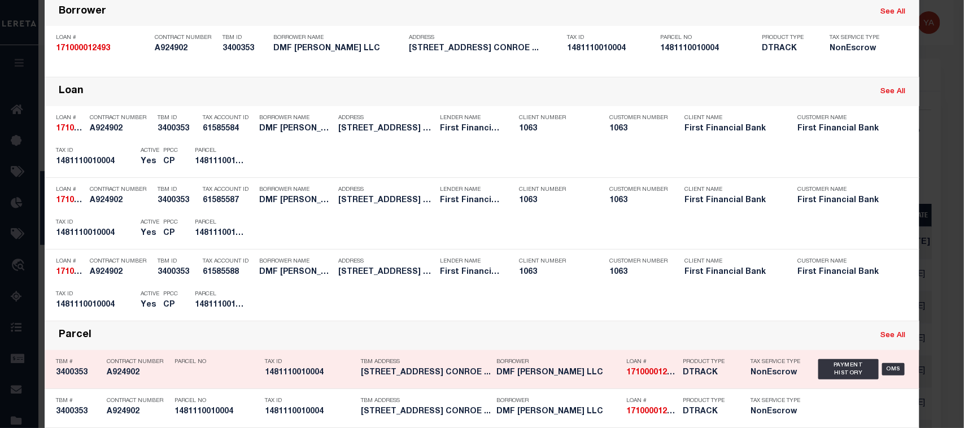
scroll to position [212, 0]
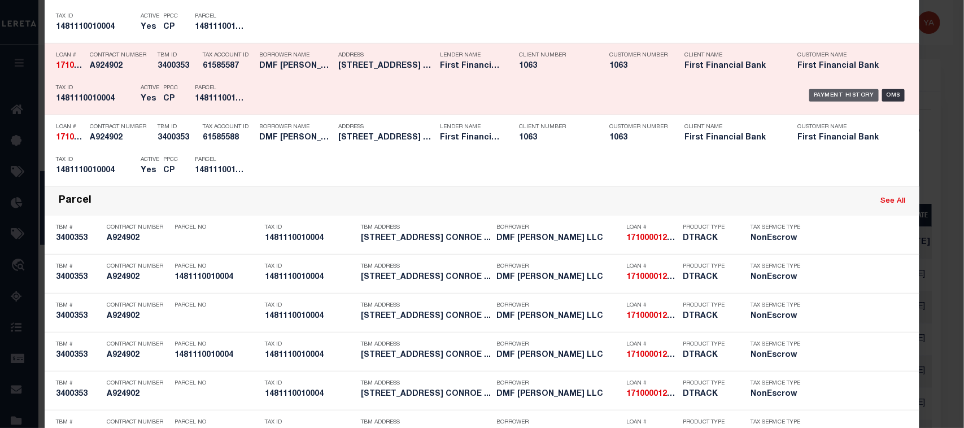
click at [842, 95] on div "Payment History" at bounding box center [844, 95] width 69 height 12
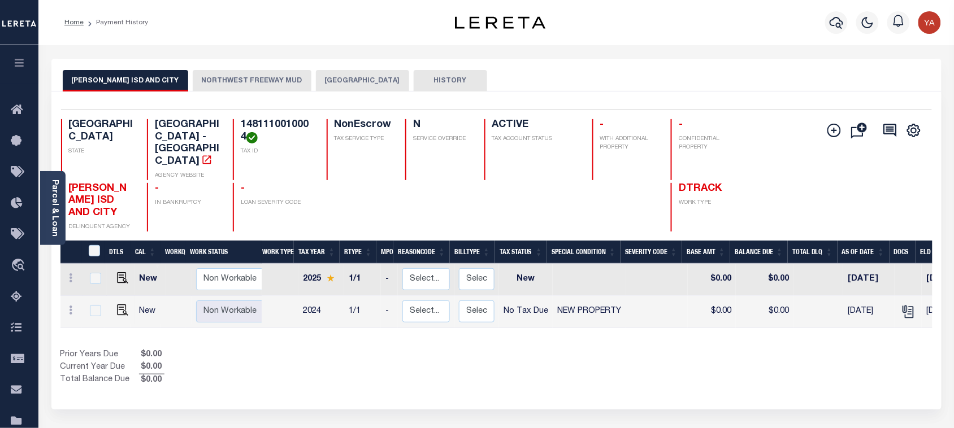
drag, startPoint x: 305, startPoint y: 77, endPoint x: 285, endPoint y: 85, distance: 21.5
click at [316, 77] on button "[GEOGRAPHIC_DATA]" at bounding box center [362, 80] width 93 height 21
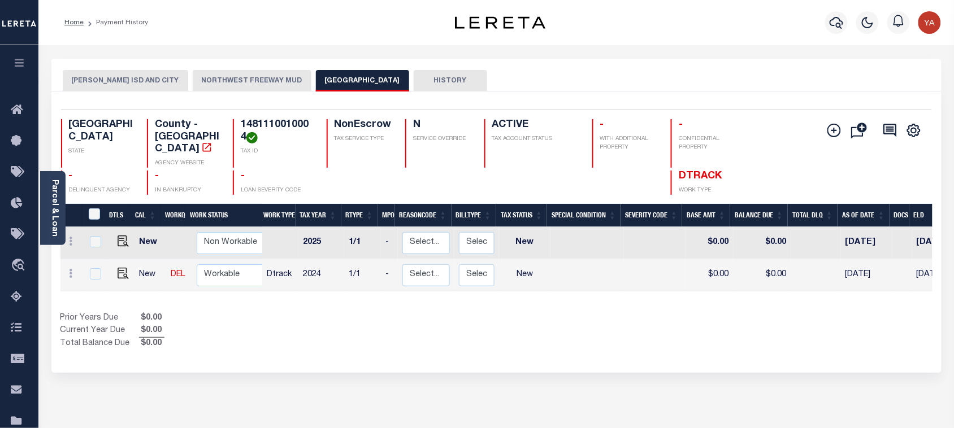
click at [271, 123] on h4 "1481110010004" at bounding box center [277, 131] width 72 height 24
copy h4 "1481110010004"
click at [212, 91] on button "NORTHWEST FREEWAY MUD" at bounding box center [252, 80] width 119 height 21
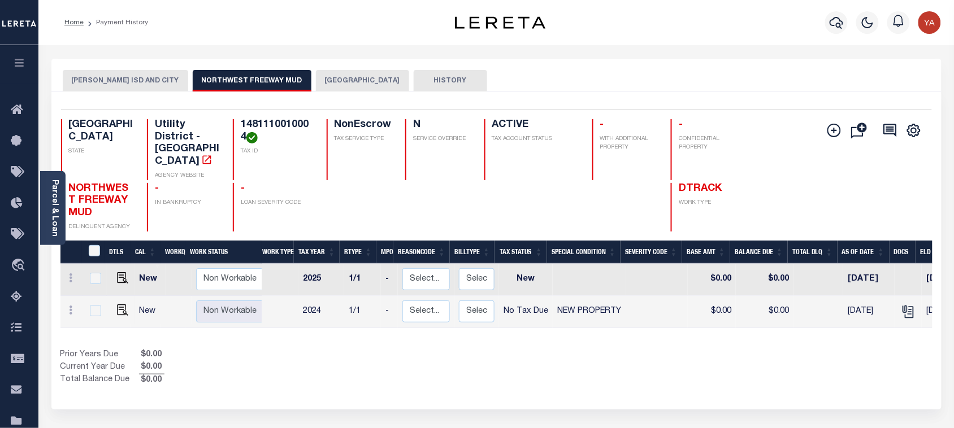
click at [316, 81] on button "[GEOGRAPHIC_DATA]" at bounding box center [362, 80] width 93 height 21
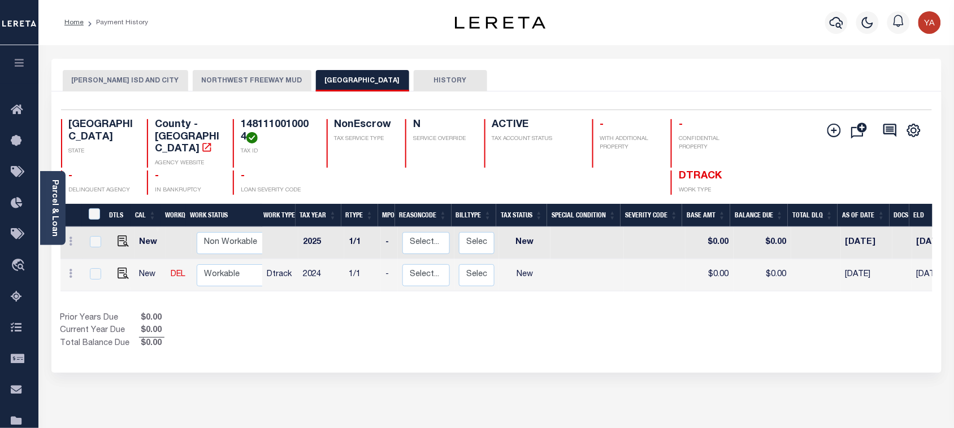
click at [268, 123] on h4 "1481110010004" at bounding box center [277, 131] width 72 height 24
copy h4 "1481110010004"
click at [282, 125] on h4 "1481110010004" at bounding box center [277, 131] width 72 height 24
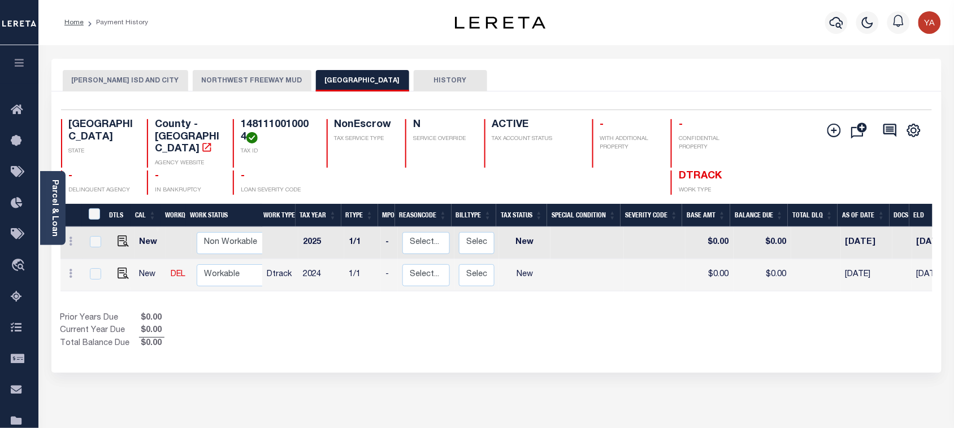
click at [256, 119] on h4 "1481110010004" at bounding box center [277, 131] width 72 height 24
click at [269, 123] on h4 "1481110010004" at bounding box center [277, 131] width 72 height 24
drag, startPoint x: 119, startPoint y: 263, endPoint x: 242, endPoint y: 255, distance: 123.4
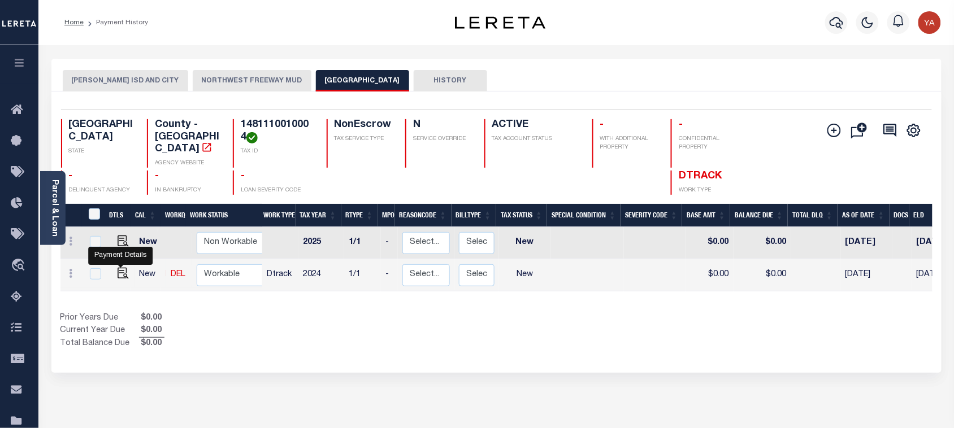
click at [119, 268] on img "" at bounding box center [123, 273] width 11 height 11
checkbox input "true"
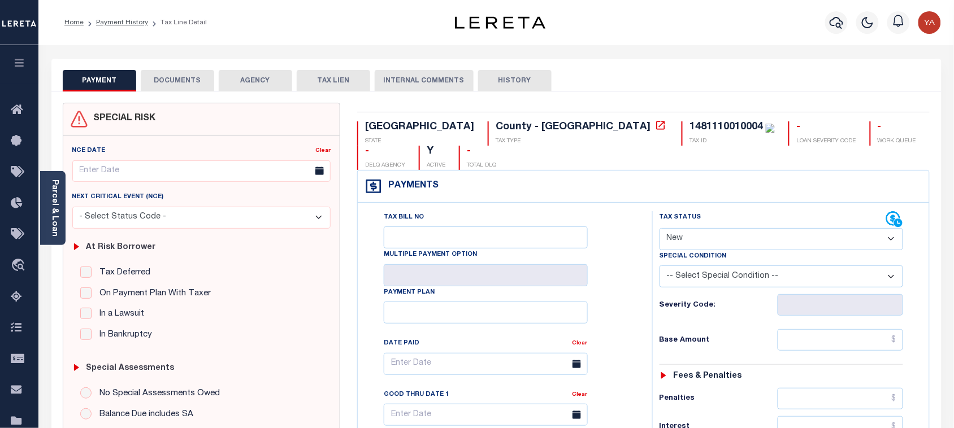
drag, startPoint x: 685, startPoint y: 218, endPoint x: 688, endPoint y: 224, distance: 7.1
click at [685, 228] on select "- Select Status Code - Open Due/Unpaid Paid Incomplete No Tax Due Internal Refu…" at bounding box center [781, 239] width 244 height 22
select select "NTX"
click at [659, 228] on select "- Select Status Code - Open Due/Unpaid Paid Incomplete No Tax Due Internal Refu…" at bounding box center [781, 239] width 244 height 22
type input "[DATE]"
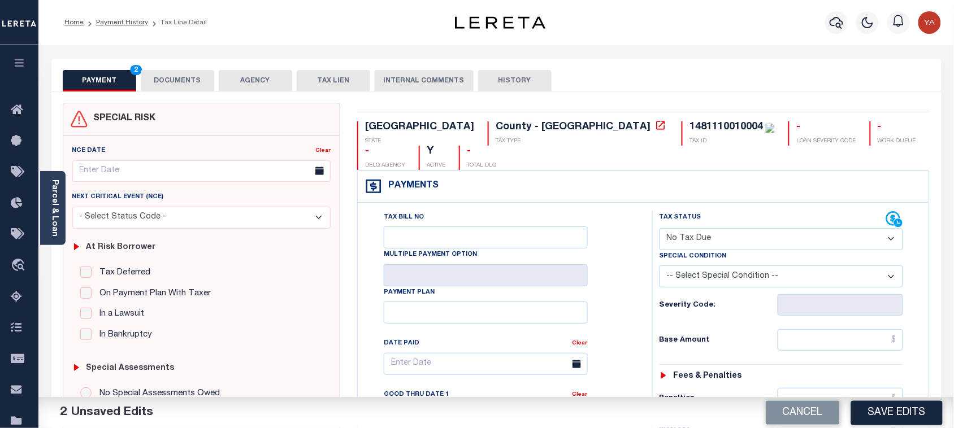
click at [684, 266] on select "-- Select Special Condition -- 3RD PARTY TAX LIEN AGENCY TAX LIEN (A.K.A Inside…" at bounding box center [781, 277] width 244 height 22
select select "7"
click at [659, 266] on select "-- Select Special Condition -- 3RD PARTY TAX LIEN AGENCY TAX LIEN (A.K.A Inside…" at bounding box center [781, 277] width 244 height 22
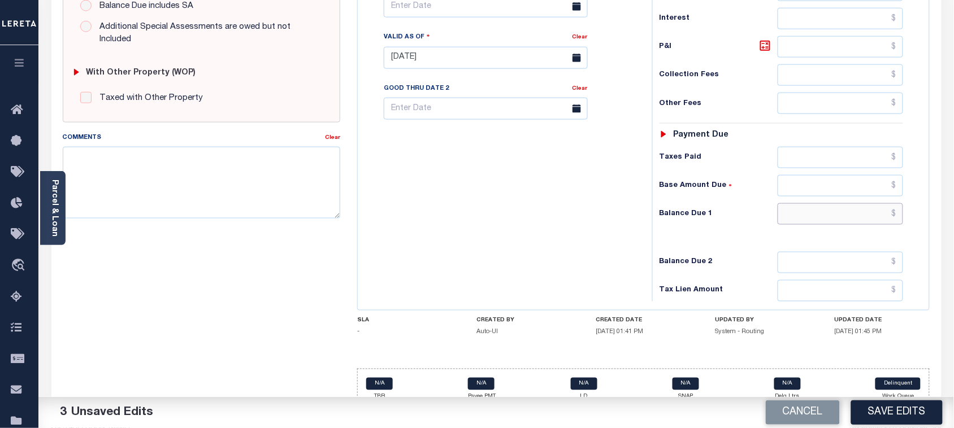
drag, startPoint x: 793, startPoint y: 198, endPoint x: 490, endPoint y: 220, distance: 303.6
click at [793, 203] on input "text" at bounding box center [840, 213] width 126 height 21
type input "$0.00"
click at [490, 220] on div "Tax Bill No Multiple Payment Option Payment Plan Clear" at bounding box center [501, 52] width 283 height 499
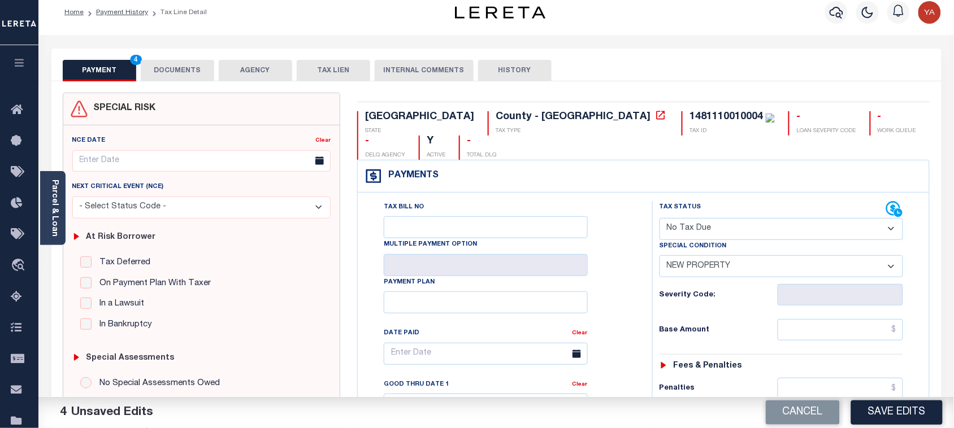
scroll to position [0, 0]
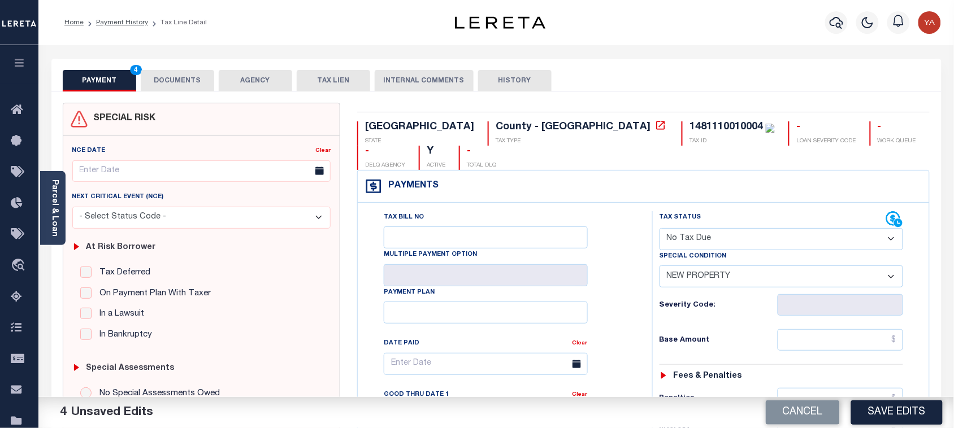
click at [689, 125] on div "1481110010004" at bounding box center [725, 127] width 73 height 10
copy div "1481110010004"
drag, startPoint x: 202, startPoint y: 83, endPoint x: 251, endPoint y: 138, distance: 74.4
click at [201, 83] on button "DOCUMENTS" at bounding box center [177, 80] width 73 height 21
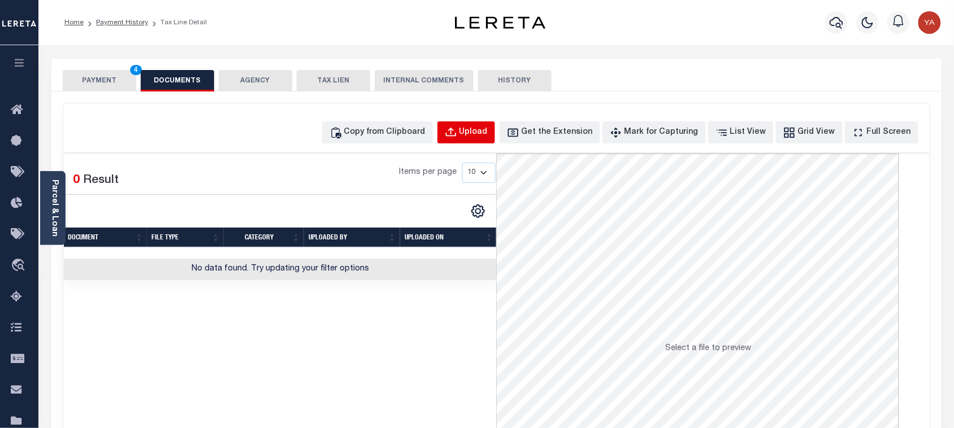
click at [488, 128] on div "Upload" at bounding box center [473, 133] width 28 height 12
select select "POP"
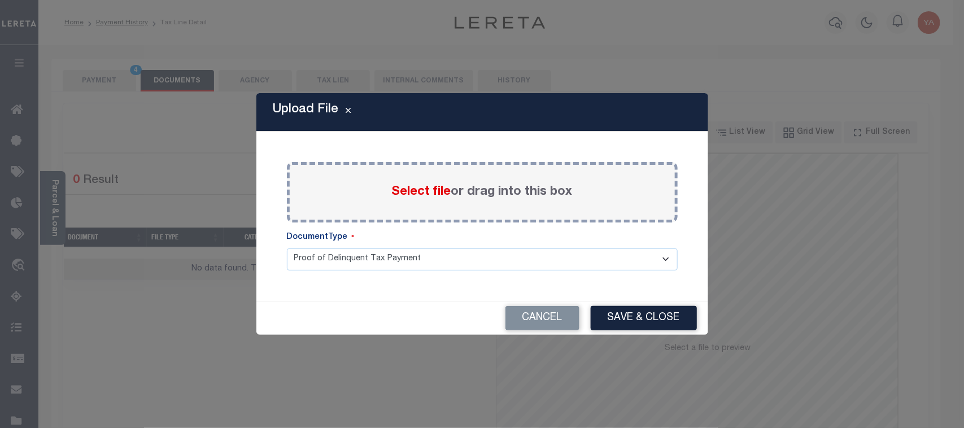
click at [496, 195] on label "Select file or drag into this box" at bounding box center [482, 192] width 181 height 19
click at [0, 0] on input "Select file or drag into this box" at bounding box center [0, 0] width 0 height 0
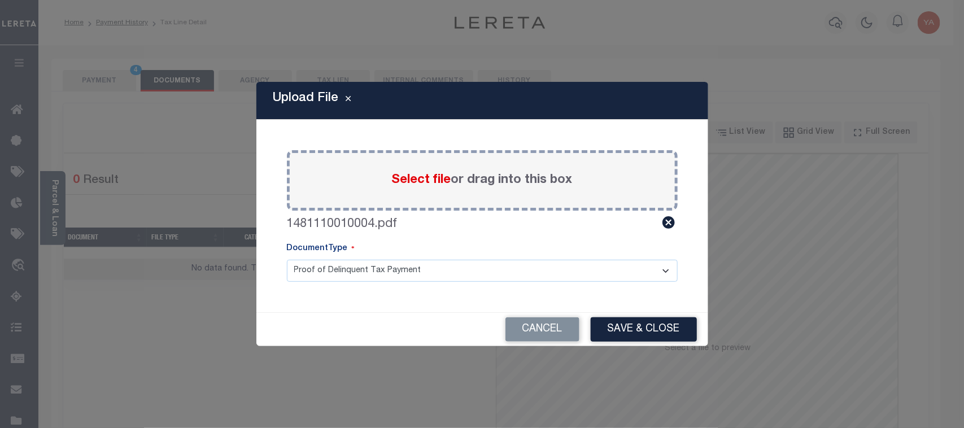
drag, startPoint x: 503, startPoint y: 263, endPoint x: 493, endPoint y: 281, distance: 20.7
click at [500, 266] on select "Proof of Delinquent Tax Payment" at bounding box center [482, 271] width 391 height 22
click at [287, 260] on select "Proof of Delinquent Tax Payment" at bounding box center [482, 271] width 391 height 22
click at [616, 328] on button "Save & Close" at bounding box center [644, 330] width 106 height 24
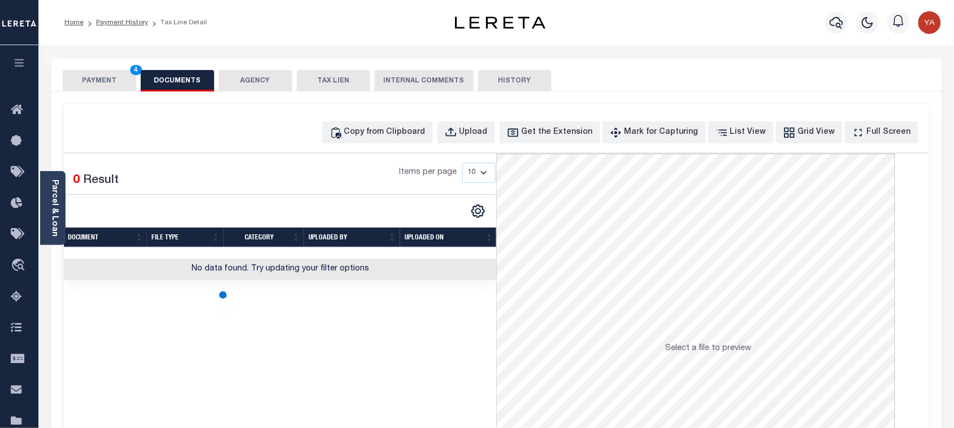
click at [107, 88] on button "PAYMENT 4" at bounding box center [99, 80] width 73 height 21
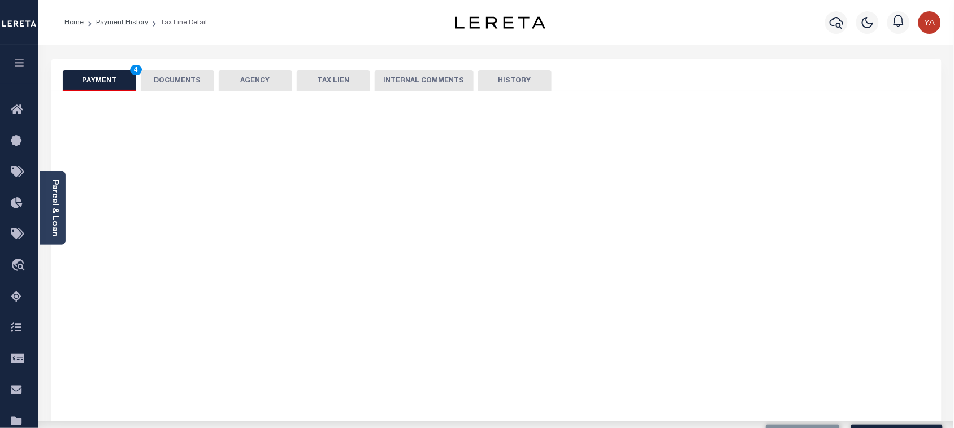
click at [347, 24] on div "Home Payment History Tax Line Detail" at bounding box center [240, 23] width 371 height 24
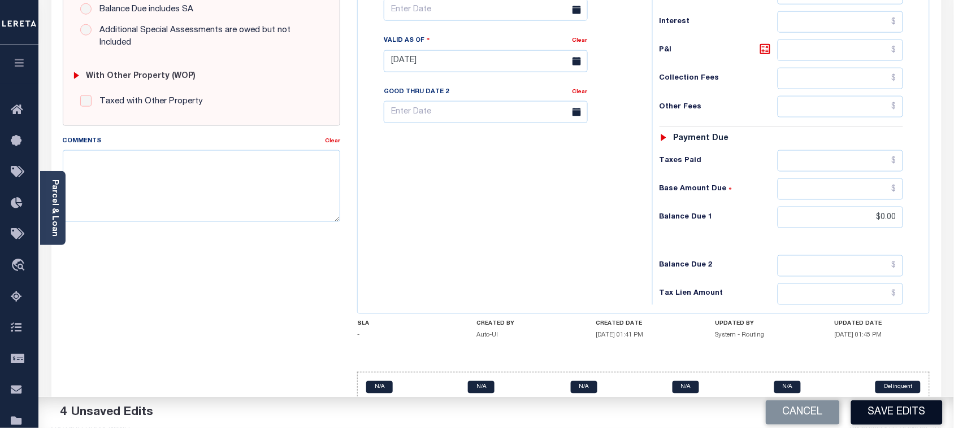
click at [914, 410] on button "Save Edits" at bounding box center [897, 413] width 92 height 24
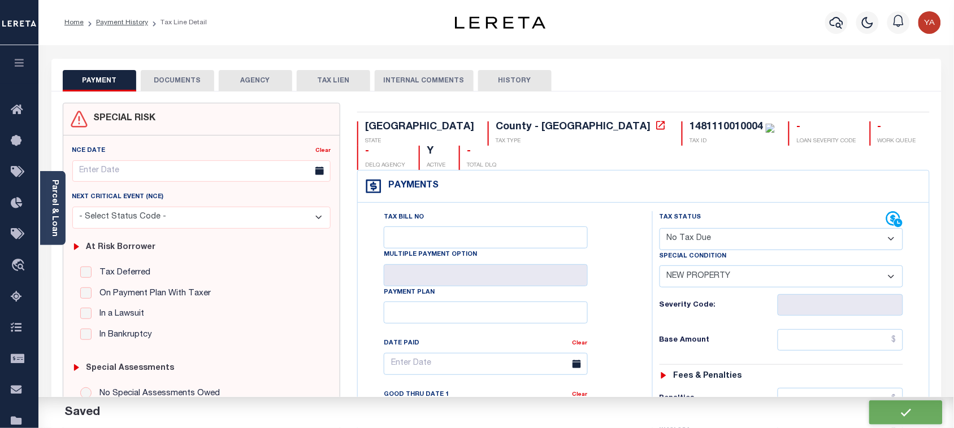
checkbox input "false"
type input "$0"
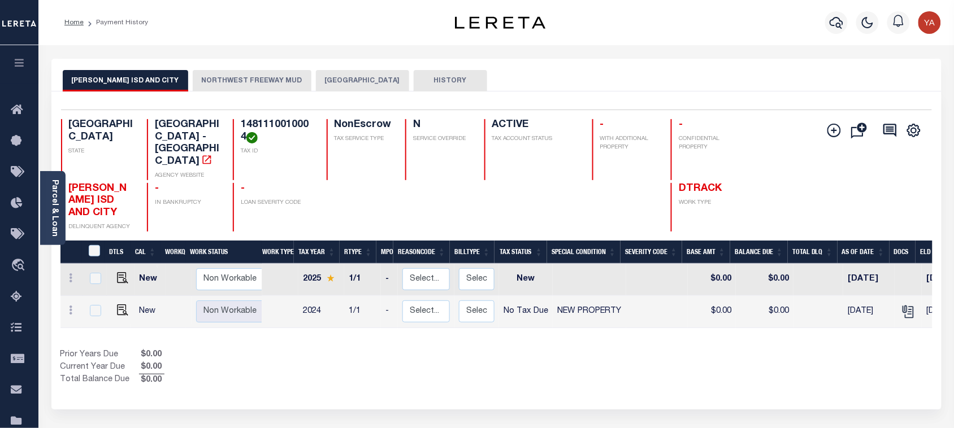
click at [332, 80] on button "[GEOGRAPHIC_DATA]" at bounding box center [362, 80] width 93 height 21
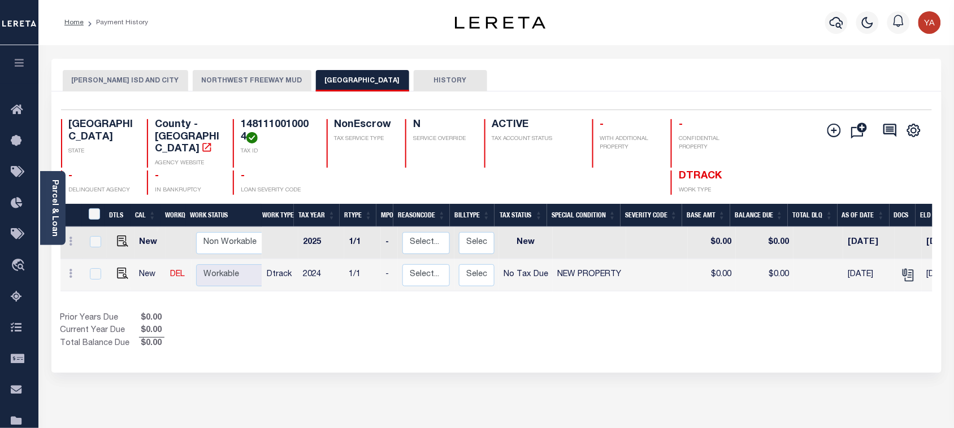
click at [250, 121] on h4 "1481110010004" at bounding box center [277, 131] width 72 height 24
copy h4 "1481110010004"
click at [51, 227] on link "Parcel & Loan" at bounding box center [54, 208] width 8 height 57
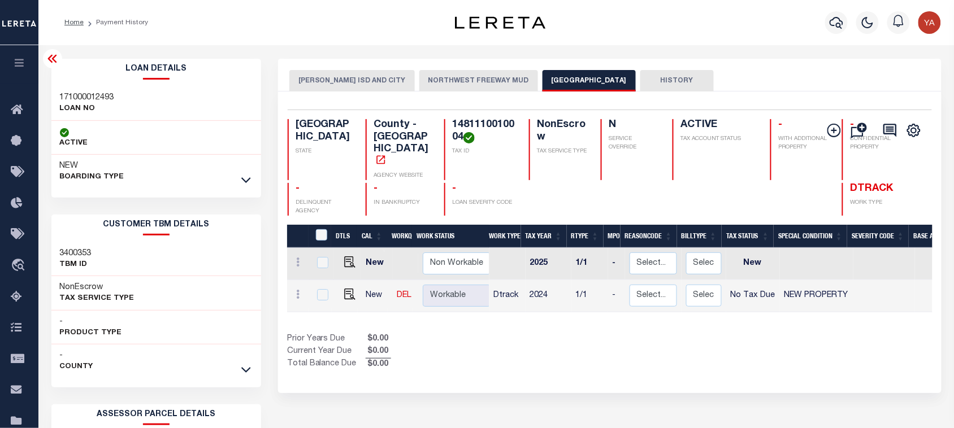
click at [61, 93] on h3 "171000012493" at bounding box center [87, 97] width 54 height 11
copy h3 "171000012493"
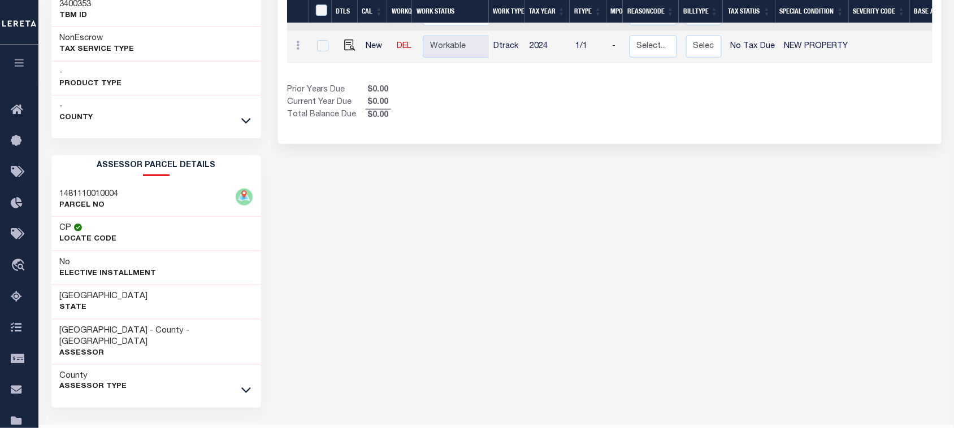
scroll to position [269, 0]
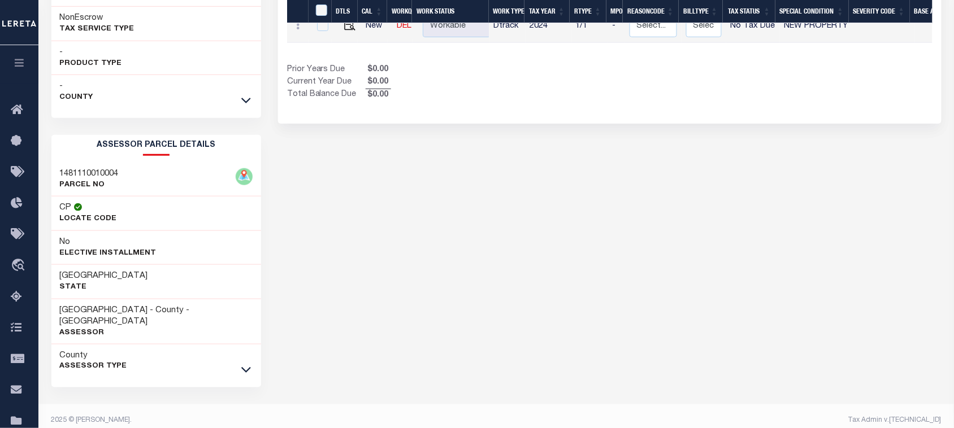
drag, startPoint x: 246, startPoint y: 360, endPoint x: 149, endPoint y: 333, distance: 101.4
click at [246, 364] on icon at bounding box center [246, 370] width 10 height 12
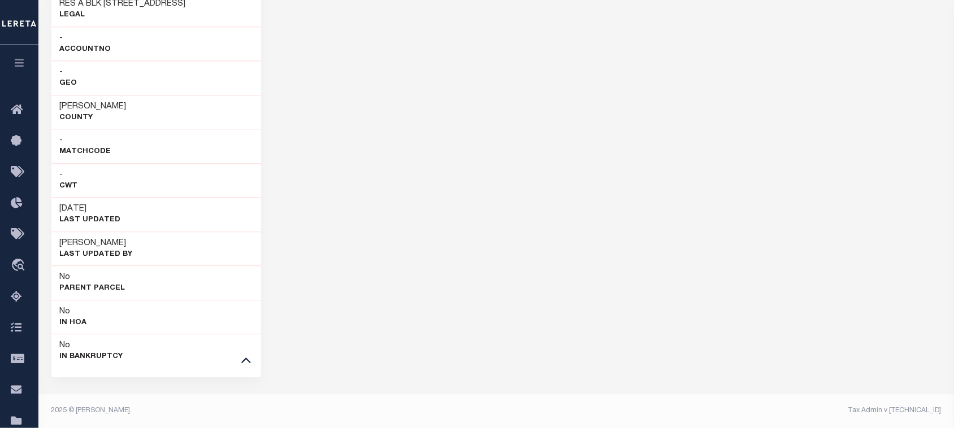
scroll to position [620, 0]
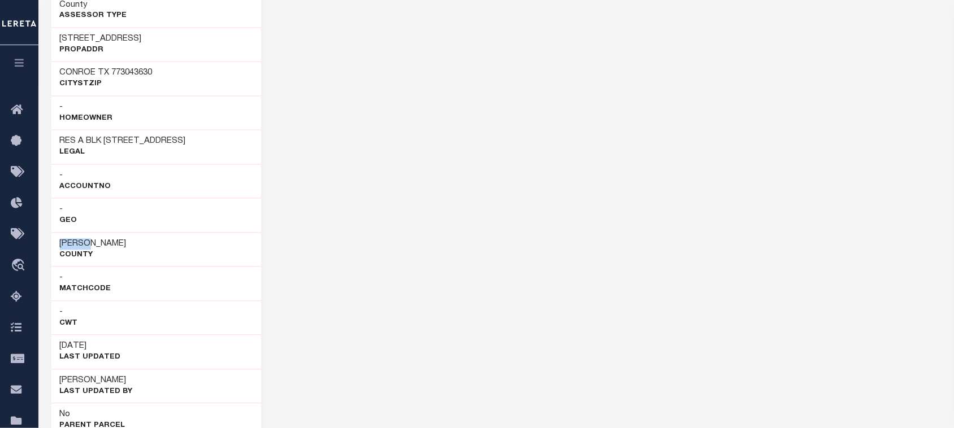
drag, startPoint x: 54, startPoint y: 240, endPoint x: 105, endPoint y: 240, distance: 50.8
click at [105, 240] on div "[PERSON_NAME][GEOGRAPHIC_DATA]" at bounding box center [156, 250] width 210 height 34
copy h3 "[PERSON_NAME]"
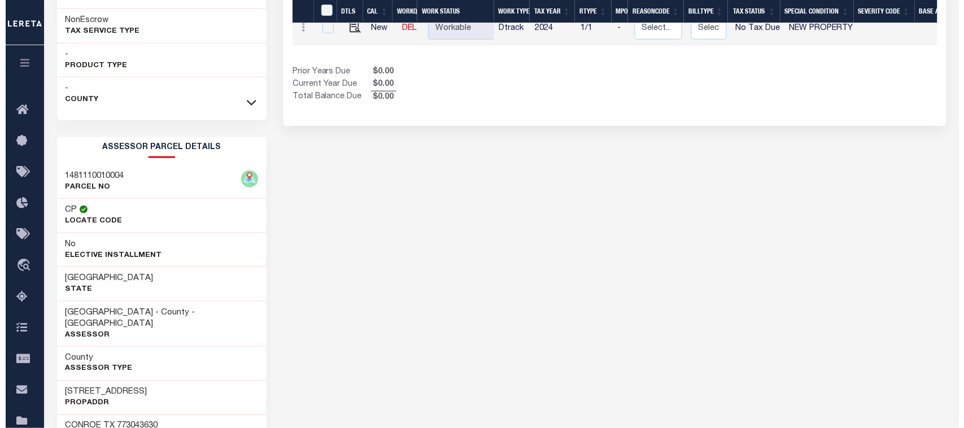
scroll to position [0, 0]
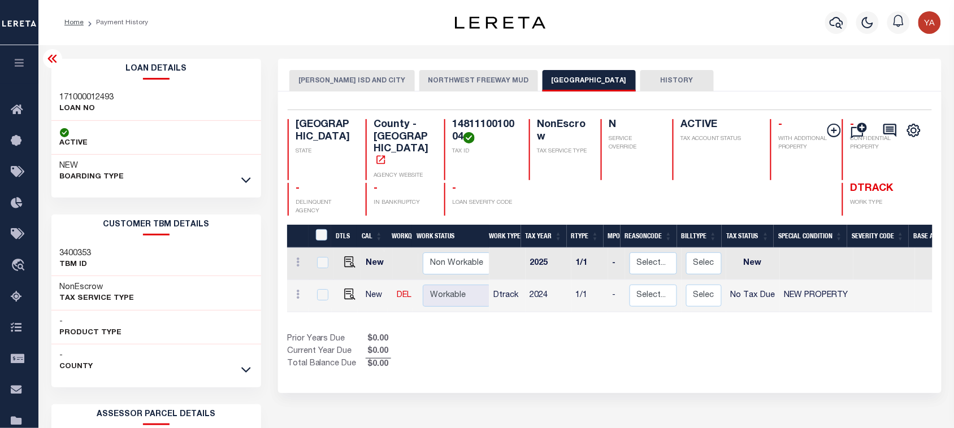
click at [739, 72] on div "[PERSON_NAME] ISD AND CITY NORTHWEST FREEWAY MUD HARRIS COUNTY HISTORY" at bounding box center [609, 80] width 641 height 21
click at [452, 126] on h4 "1481110010004" at bounding box center [483, 131] width 63 height 24
copy h4 "1481110010004"
click at [831, 21] on icon "button" at bounding box center [836, 23] width 14 height 12
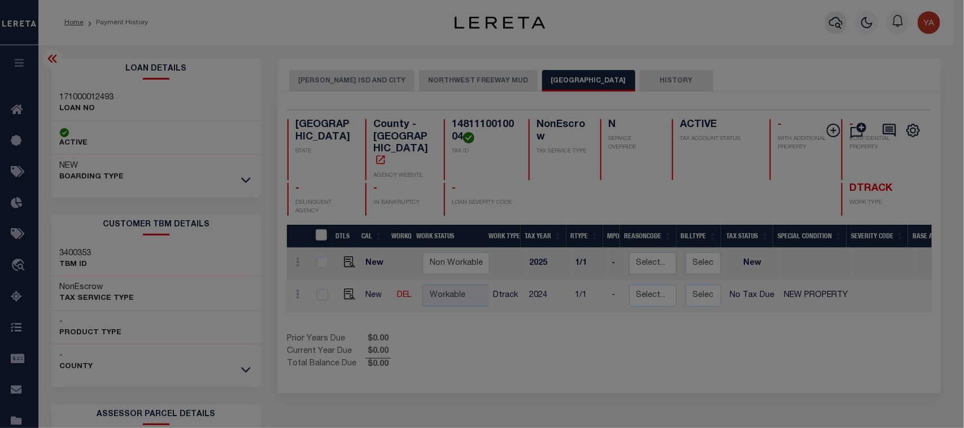
click at [0, 0] on div "Include Loans TBM Customers Borrowers Payments (Lender Non-Disb) Payments (Lend…" at bounding box center [0, 0] width 0 height 0
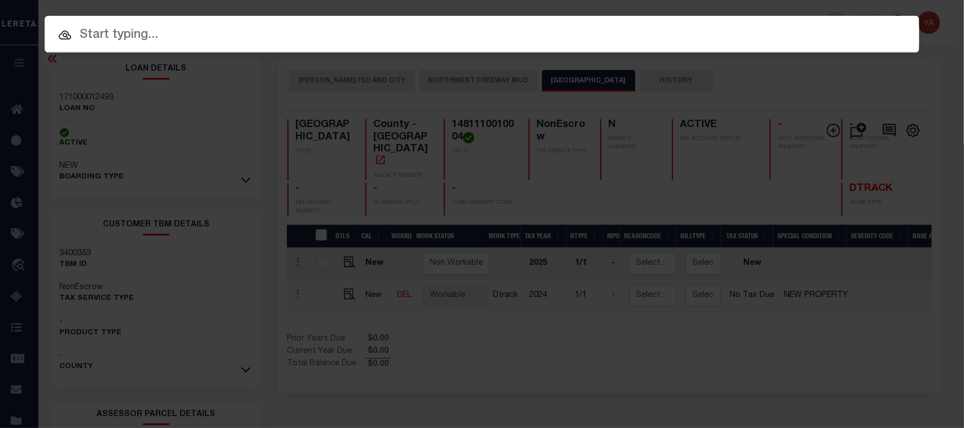
paste input "3382453-100"
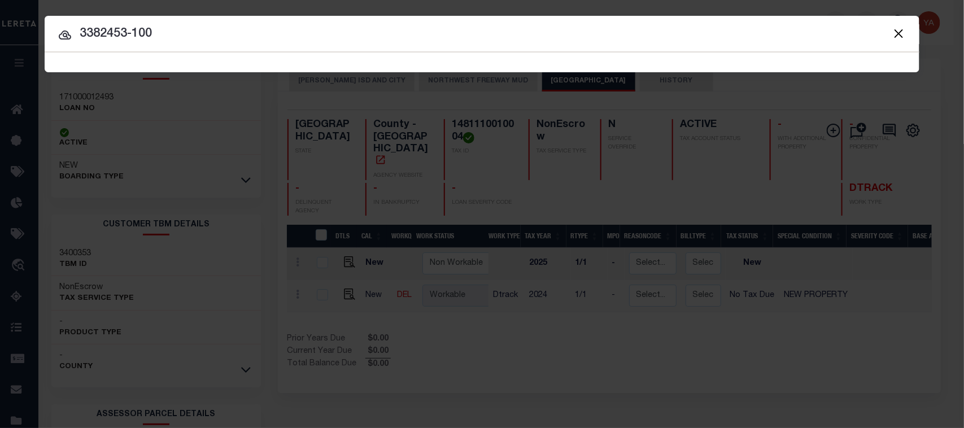
type input "3382453-100"
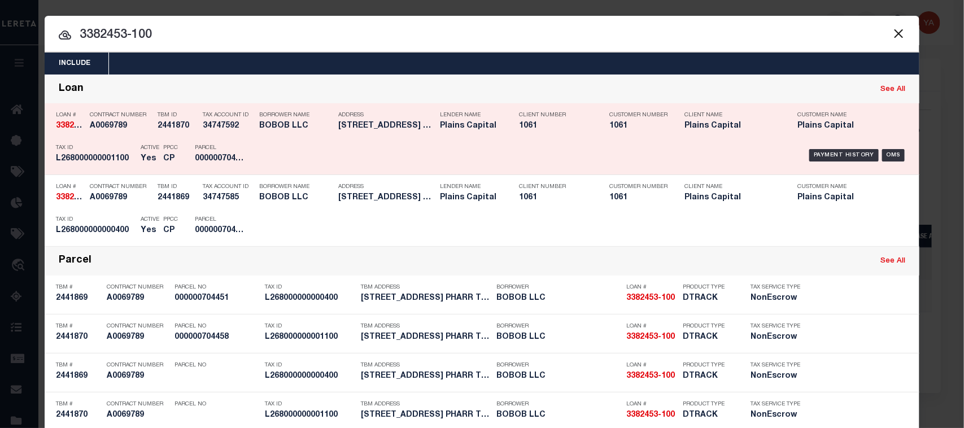
click at [832, 147] on div "Payment History OMS" at bounding box center [586, 155] width 646 height 33
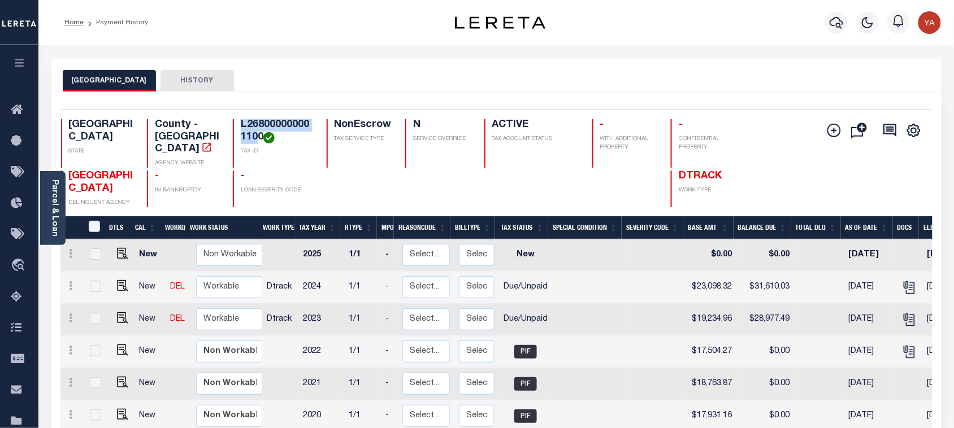
drag, startPoint x: 260, startPoint y: 141, endPoint x: 239, endPoint y: 125, distance: 26.2
click at [239, 125] on div "L268000000001100 TAX ID" at bounding box center [273, 143] width 80 height 49
copy h4 "L26800000000110"
click at [256, 120] on h4 "L268000000001100" at bounding box center [277, 131] width 72 height 24
drag, startPoint x: 256, startPoint y: 120, endPoint x: 545, endPoint y: 185, distance: 296.5
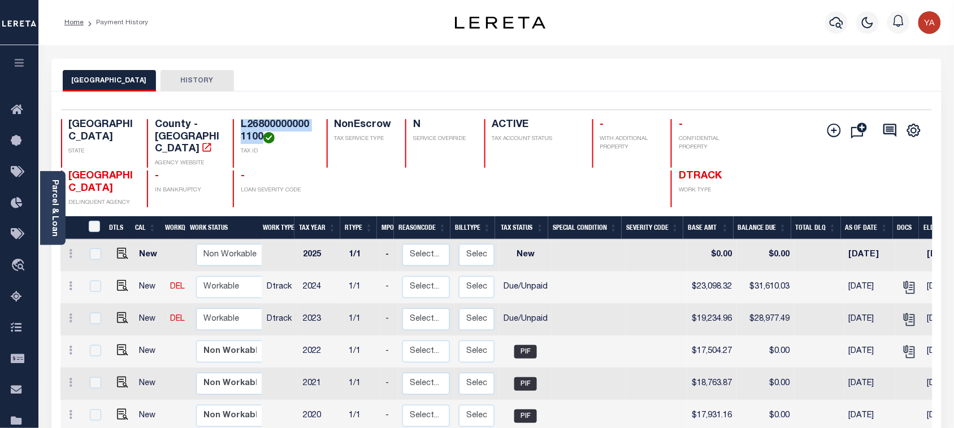
click at [256, 120] on h4 "L268000000001100" at bounding box center [277, 131] width 72 height 24
click at [249, 130] on h4 "L268000000001100" at bounding box center [277, 131] width 72 height 24
drag, startPoint x: 123, startPoint y: 308, endPoint x: 140, endPoint y: 297, distance: 21.2
click at [123, 312] on img "" at bounding box center [122, 317] width 11 height 11
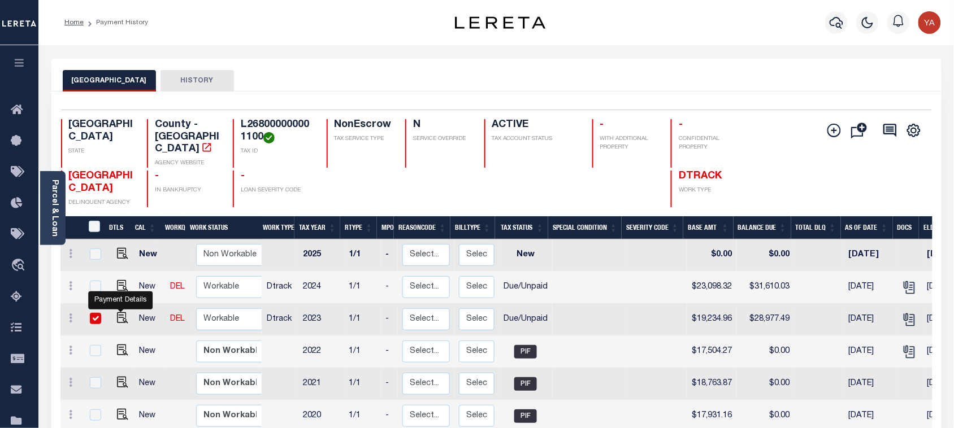
checkbox input "true"
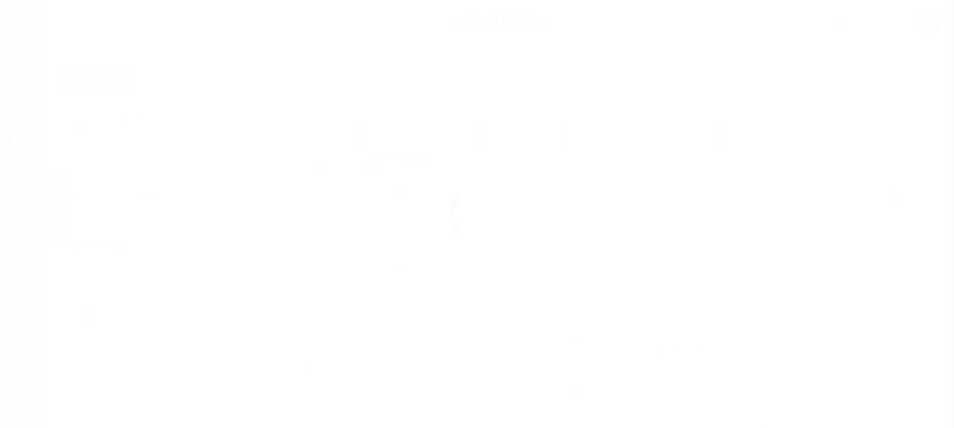
select select "DUE"
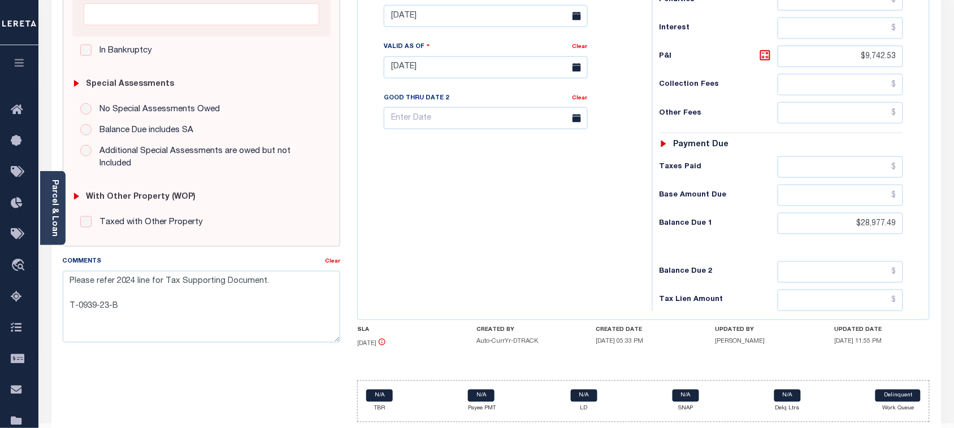
scroll to position [424, 0]
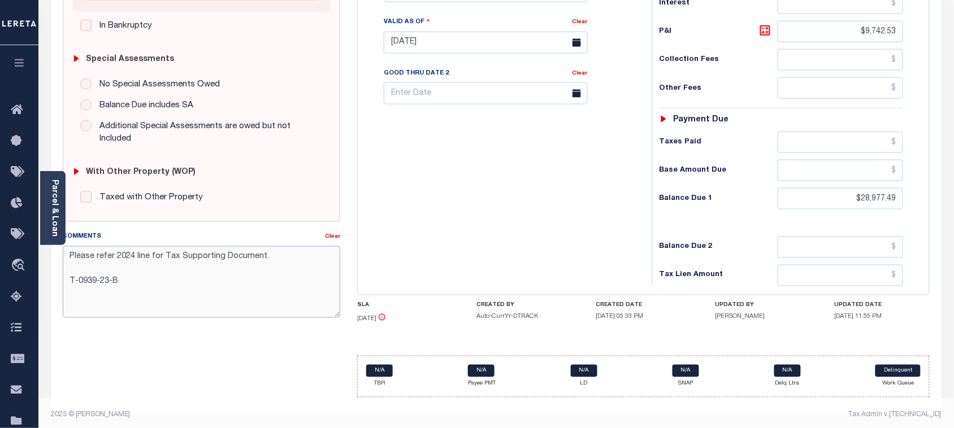
drag, startPoint x: 273, startPoint y: 244, endPoint x: 55, endPoint y: 245, distance: 217.5
click at [55, 245] on div "Comments Clear Please refer 2024 line for Tax Supporting Document. T-0939-23-B" at bounding box center [201, 279] width 295 height 96
paste textarea "1/1 line for Tax Supporting Document."
type textarea "Please refer 2024 1/1 line for Tax Supporting Document. T-0939-23-B"
type input "[DATE]"
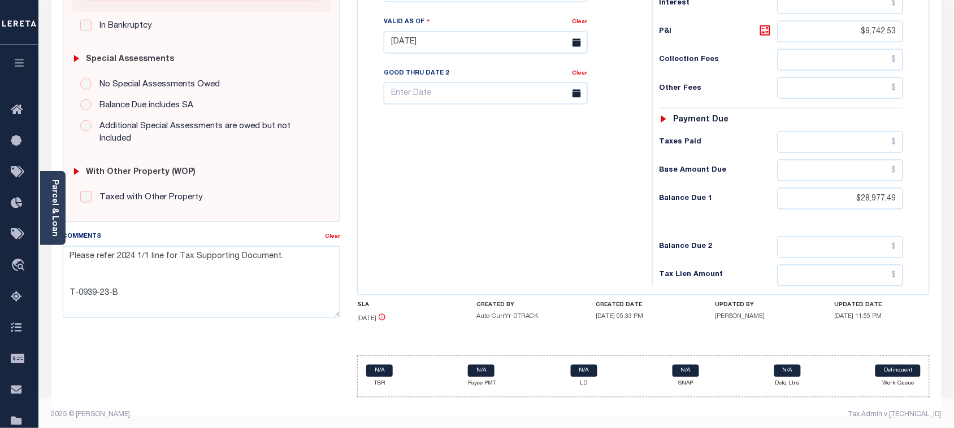
click at [492, 215] on div "Tax Bill No Multiple Payment Option Payment Plan Clear" at bounding box center [501, 37] width 283 height 499
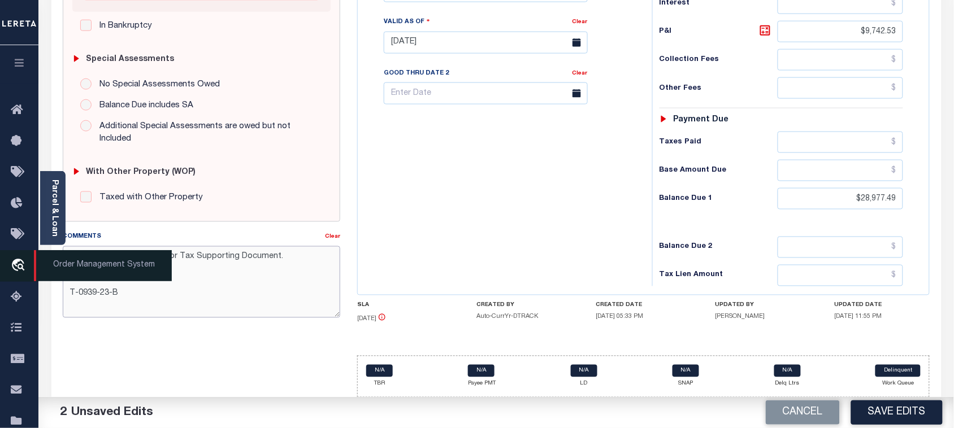
drag, startPoint x: 125, startPoint y: 287, endPoint x: 14, endPoint y: 273, distance: 111.6
click at [14, 273] on div "Home Payment History Tax Line Detail Profile Sign out" at bounding box center [477, 4] width 954 height 857
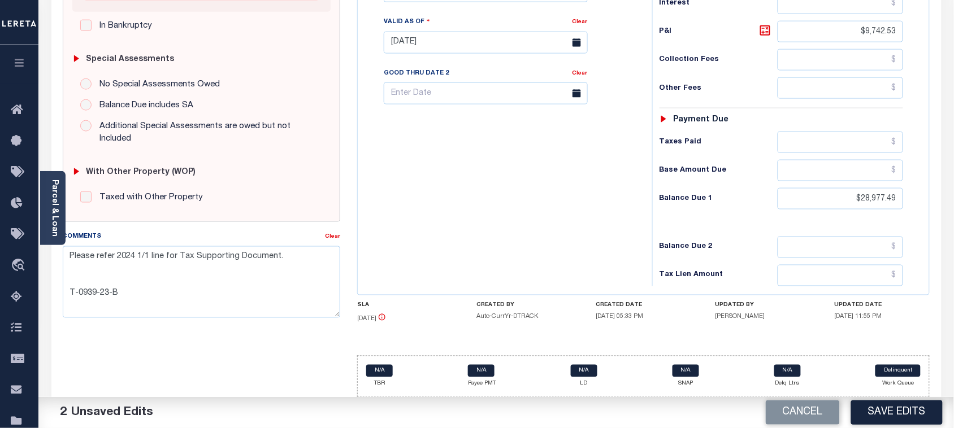
click at [228, 357] on div "SPECIAL RISK NCE Date Clear - Select Status Code -" at bounding box center [201, 43] width 295 height 728
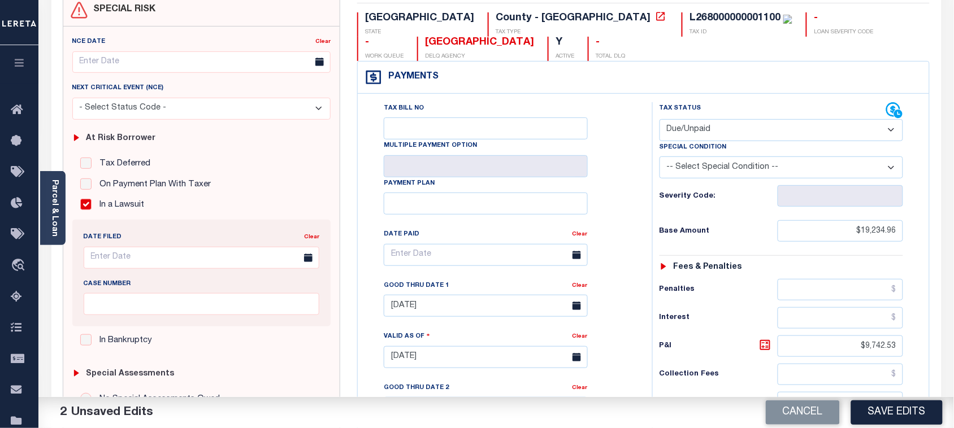
scroll to position [0, 0]
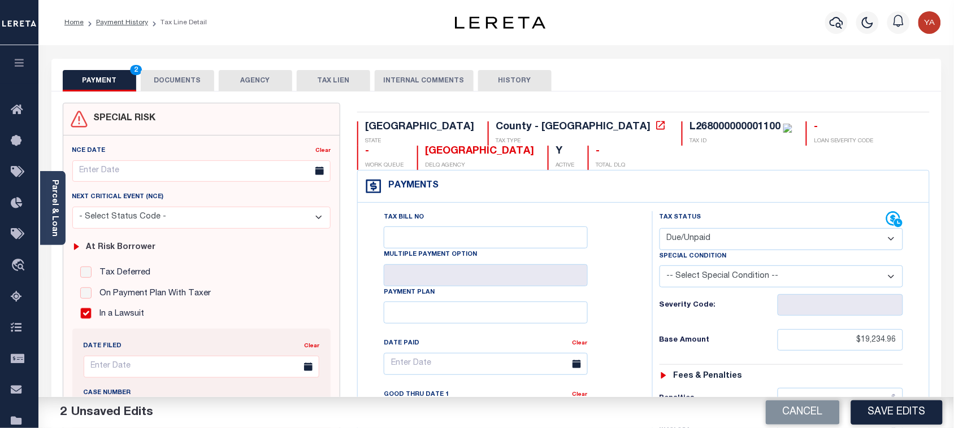
copy div "L268000000001100"
click at [173, 80] on button "DOCUMENTS" at bounding box center [177, 80] width 73 height 21
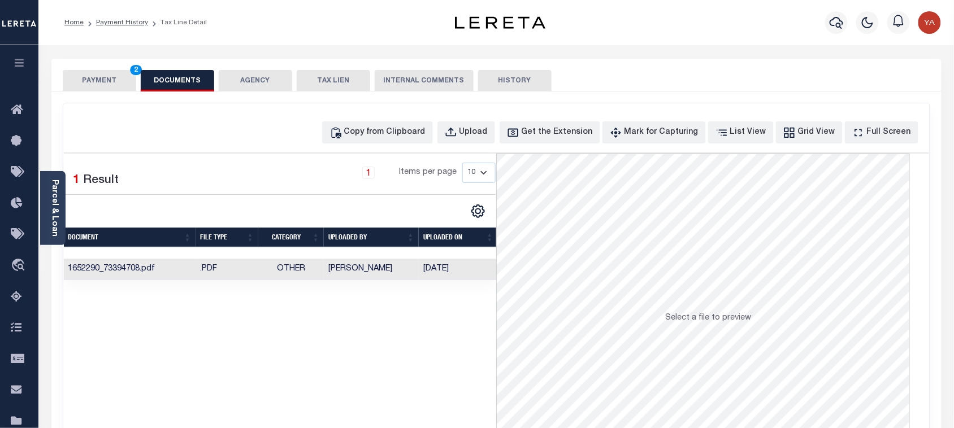
click at [481, 275] on td "08/23/2024" at bounding box center [458, 270] width 79 height 22
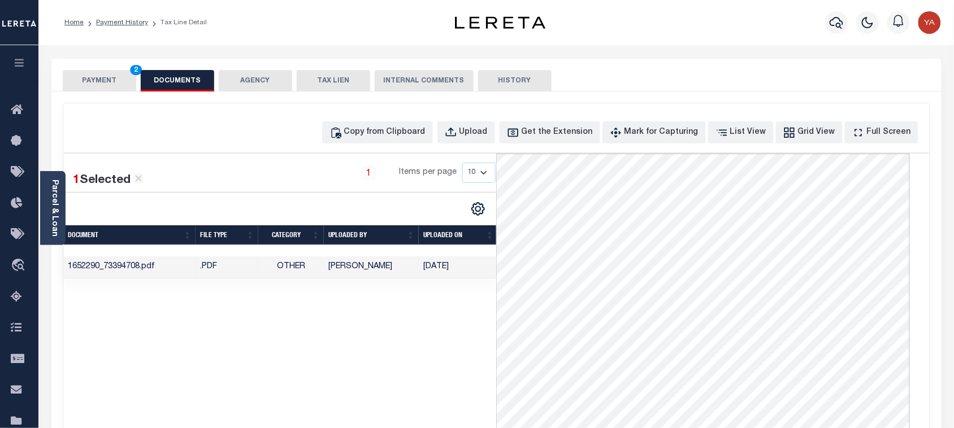
click at [107, 86] on button "PAYMENT 2" at bounding box center [99, 80] width 73 height 21
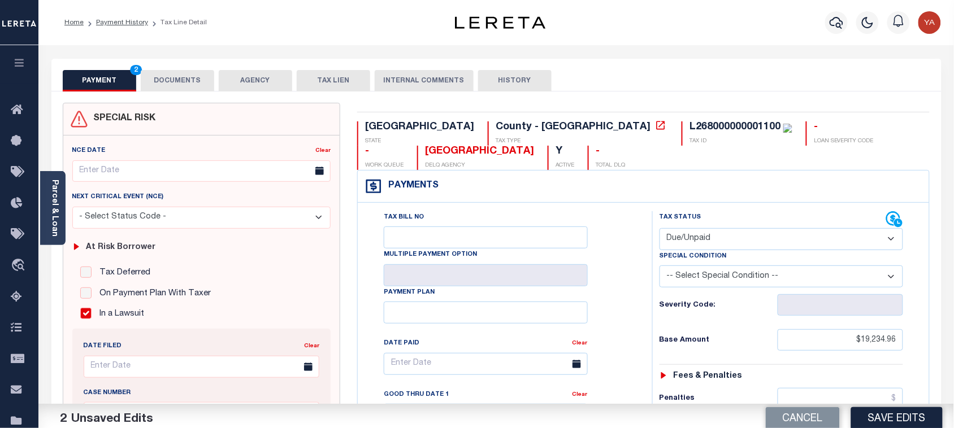
click at [301, 20] on div "Home Payment History Tax Line Detail" at bounding box center [240, 23] width 371 height 24
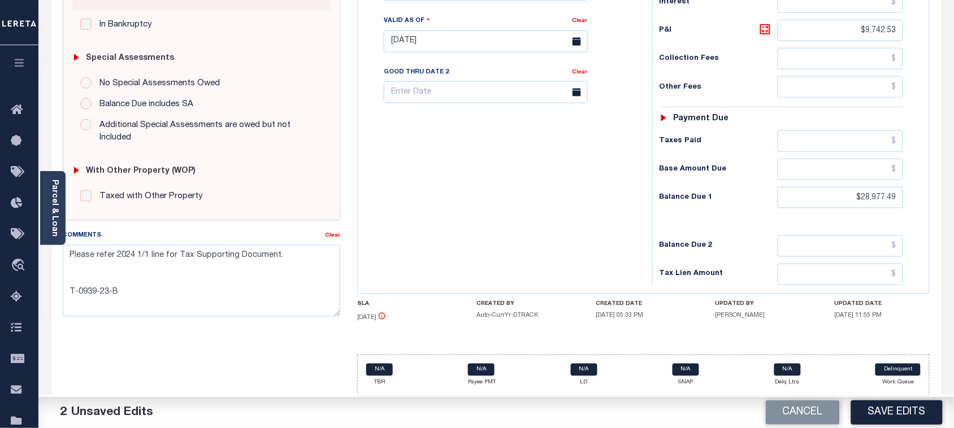
scroll to position [431, 0]
drag, startPoint x: 117, startPoint y: 278, endPoint x: 51, endPoint y: 278, distance: 65.5
click at [51, 278] on div "SPECIAL RISK NCE Date Clear" at bounding box center [496, 41] width 890 height 748
paste textarea "Active Lawsuits: T-1424-24-F"
type textarea "Please refer 2024 1/1 line for Tax Supporting Document. Active Lawsuits: T-1424…"
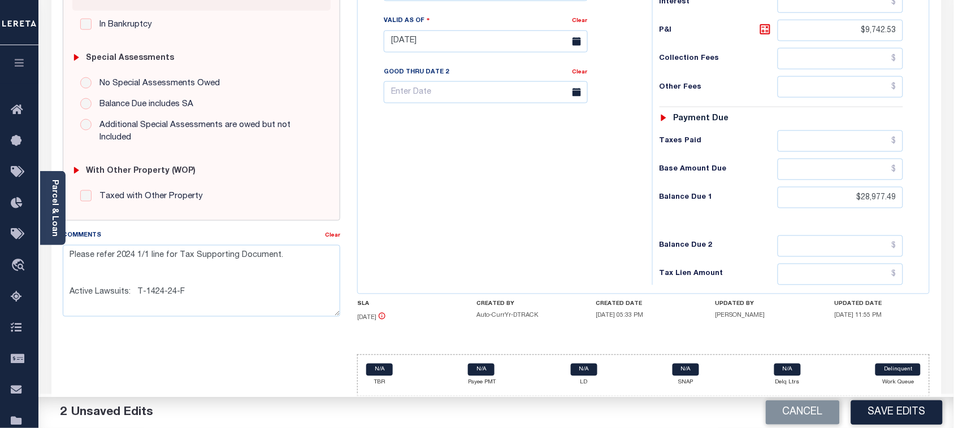
click at [479, 228] on div "Tax Bill No Multiple Payment Option Payment Plan Clear" at bounding box center [501, 35] width 283 height 499
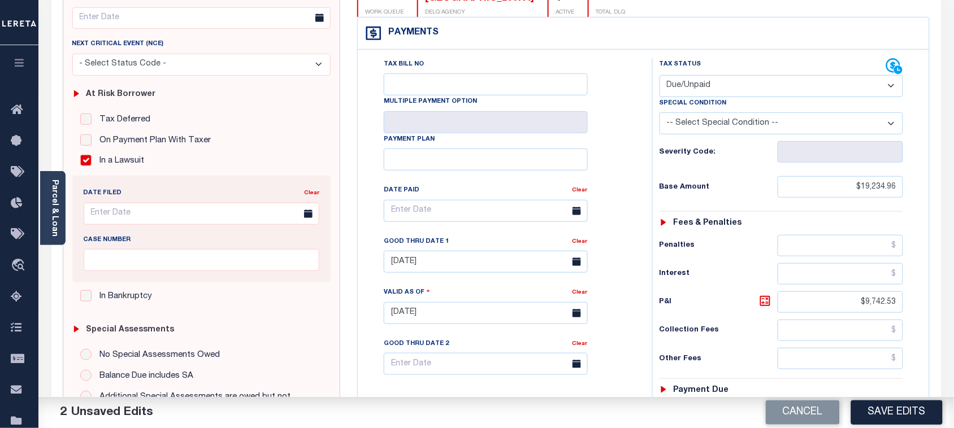
scroll to position [148, 0]
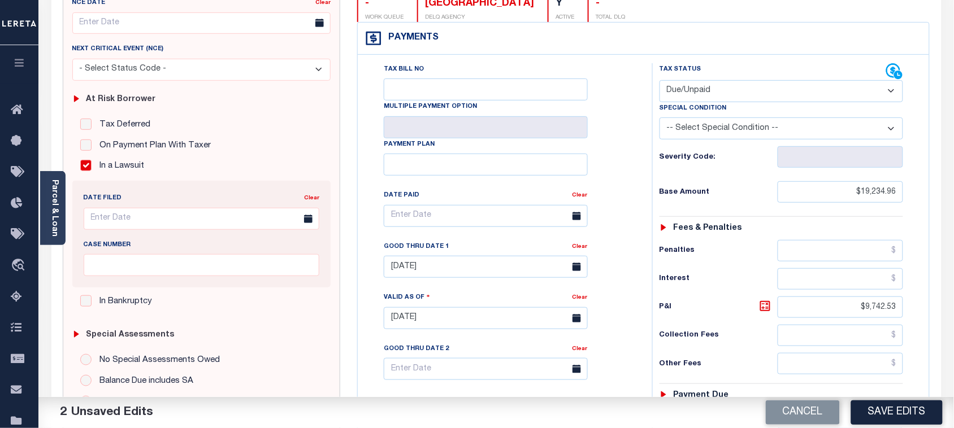
click at [707, 97] on select "- Select Status Code - Open Due/Unpaid Paid Incomplete No Tax Due Internal Refu…" at bounding box center [781, 91] width 244 height 22
select select "PYD"
click at [659, 81] on select "- Select Status Code - Open Due/Unpaid Paid Incomplete No Tax Due Internal Refu…" at bounding box center [781, 91] width 244 height 22
click at [658, 188] on div "Tax Status Status - Select Status Code -" at bounding box center [785, 312] width 266 height 499
click at [580, 250] on link "Clear" at bounding box center [579, 247] width 15 height 6
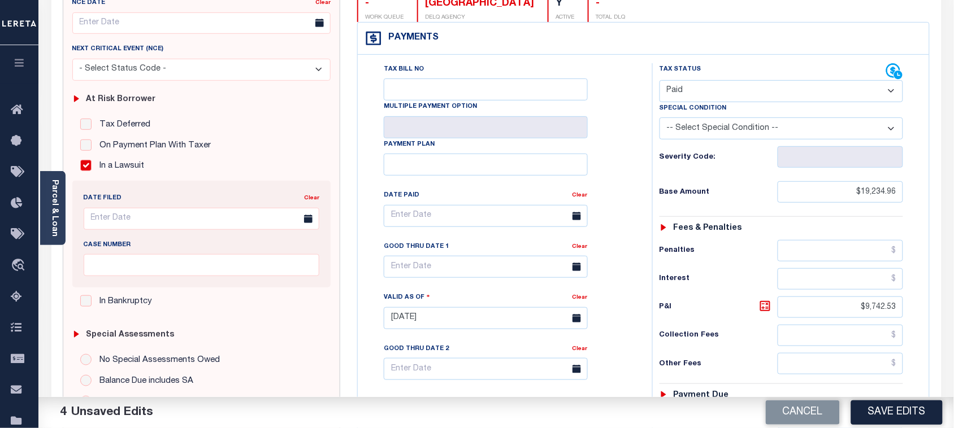
click at [612, 253] on div "Tax Bill No Multiple Payment Option Payment Plan Clear" at bounding box center [502, 221] width 266 height 317
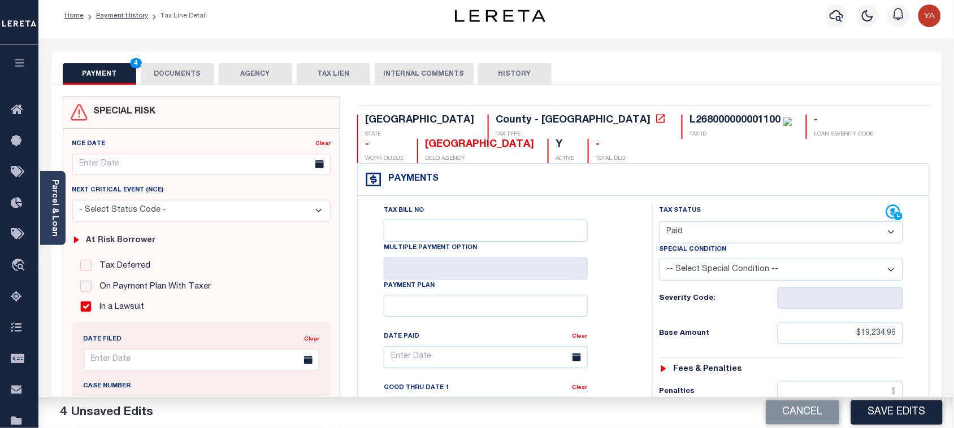
scroll to position [0, 0]
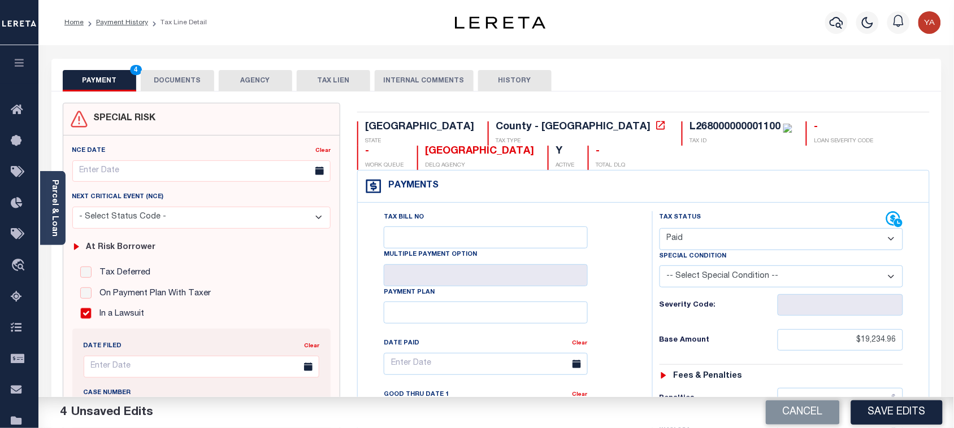
click at [192, 80] on button "DOCUMENTS" at bounding box center [177, 80] width 73 height 21
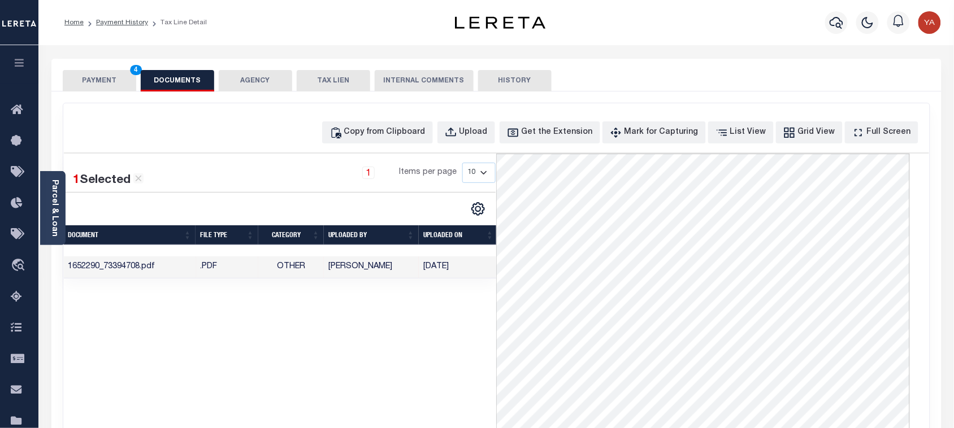
click at [106, 76] on button "PAYMENT 4" at bounding box center [99, 80] width 73 height 21
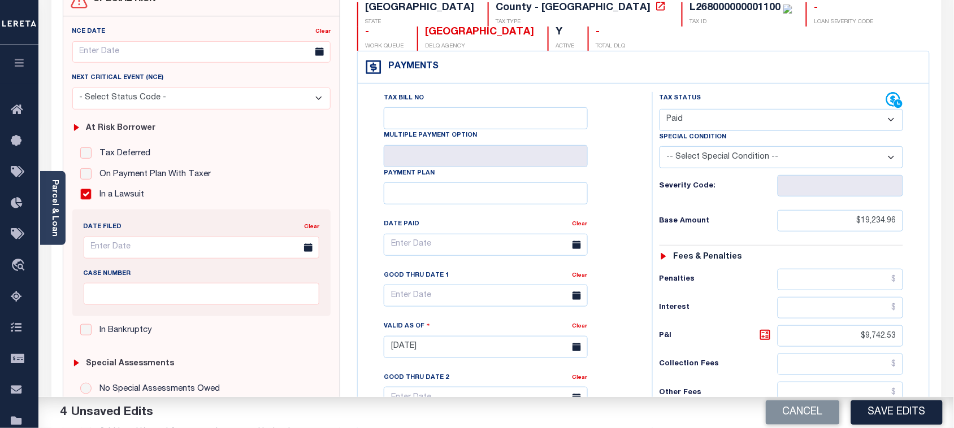
scroll to position [282, 0]
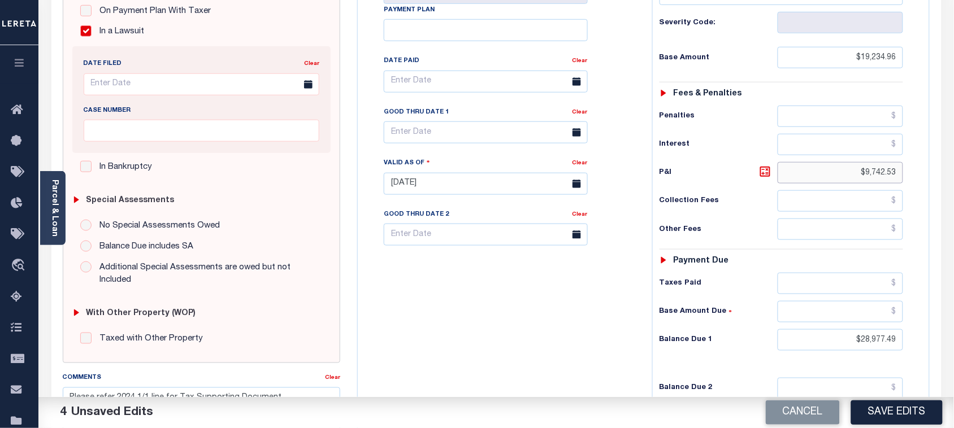
drag, startPoint x: 862, startPoint y: 177, endPoint x: 931, endPoint y: 172, distance: 69.6
click at [931, 172] on div "TX STATE County - TX TAX TYPE L268000000001100 TAX ID - LOAN SEVERITY CODE - WO…" at bounding box center [643, 184] width 589 height 728
drag, startPoint x: 844, startPoint y: 349, endPoint x: 921, endPoint y: 345, distance: 78.1
click at [921, 345] on div "Tax Status Status" at bounding box center [785, 178] width 283 height 499
type input "$0.00"
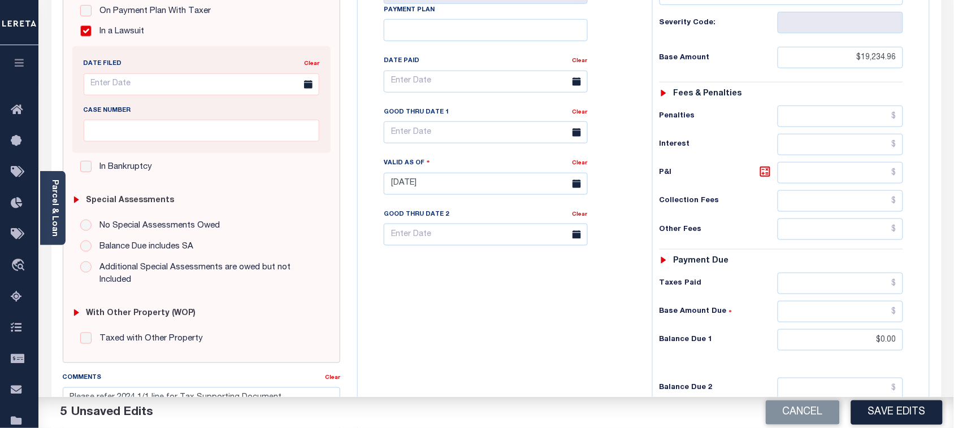
click at [488, 293] on div "Tax Bill No Multiple Payment Option Payment Plan Clear" at bounding box center [501, 178] width 283 height 499
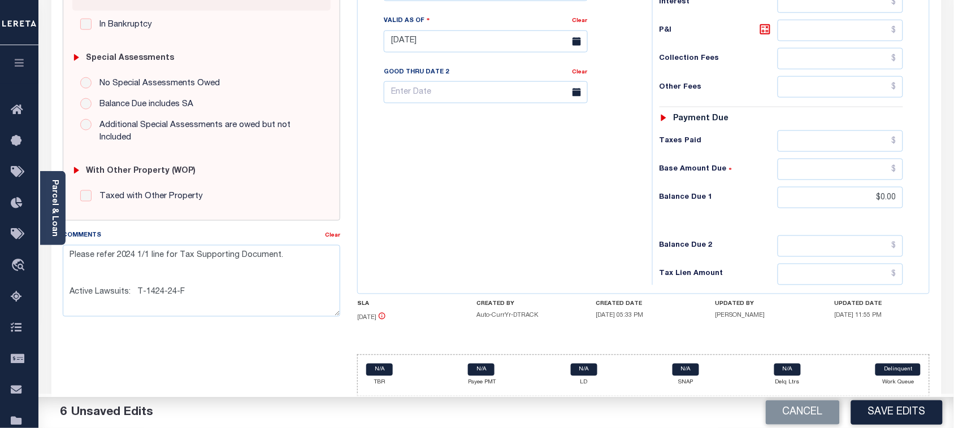
scroll to position [431, 0]
drag, startPoint x: 220, startPoint y: 269, endPoint x: 198, endPoint y: 281, distance: 25.0
click at [198, 281] on textarea "Please refer 2024 1/1 line for Tax Supporting Document. Active Lawsuits: T-1424…" at bounding box center [202, 280] width 278 height 71
drag, startPoint x: 236, startPoint y: 264, endPoint x: 164, endPoint y: 281, distance: 74.3
click at [236, 264] on textarea "Please refer 2024 1/1 line for Tax Supporting Document. Active Lawsuits: T-1424…" at bounding box center [202, 280] width 278 height 71
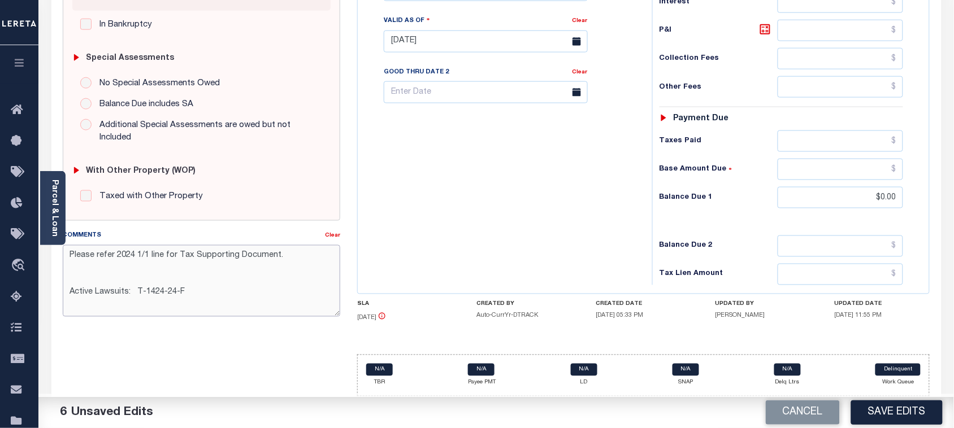
click at [106, 258] on textarea "Please refer 2024 1/1 line for Tax Supporting Document. Active Lawsuits: T-1424…" at bounding box center [202, 280] width 278 height 71
drag, startPoint x: 65, startPoint y: 278, endPoint x: 196, endPoint y: 272, distance: 131.2
click at [196, 272] on textarea "Please refer 2024 1/1 line for Tax Supporting Document. Active Lawsuits: T-1424…" at bounding box center [202, 280] width 278 height 71
click at [893, 418] on button "Save Edits" at bounding box center [897, 413] width 92 height 24
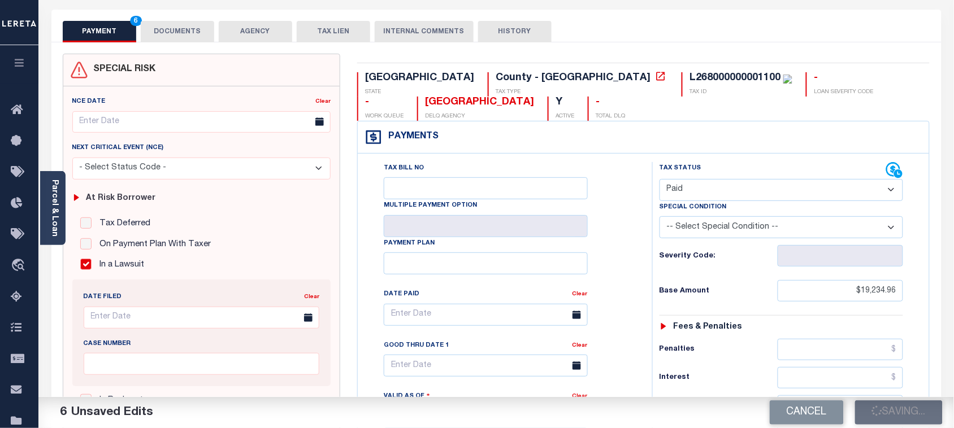
scroll to position [7, 0]
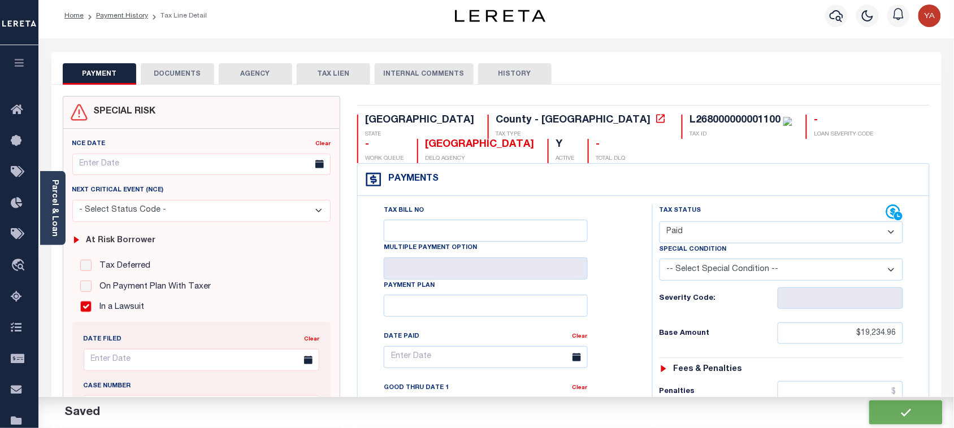
checkbox input "false"
type textarea "Please refer 2024 1/1 line for Tax Supporting Document. Active Lawsuits: T-1424…"
type input "$19,234.96"
type input "$0"
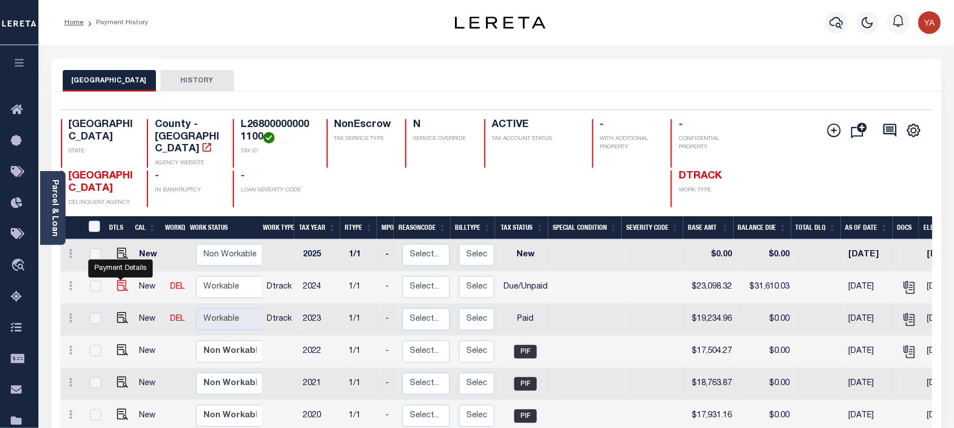
click at [121, 280] on img "" at bounding box center [122, 285] width 11 height 11
checkbox input "true"
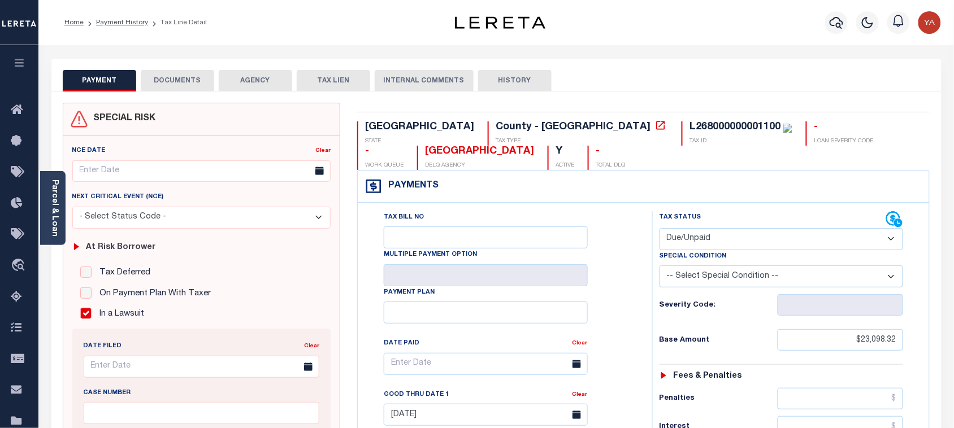
drag, startPoint x: 685, startPoint y: 238, endPoint x: 683, endPoint y: 251, distance: 13.7
click at [685, 238] on select "- Select Status Code - Open Due/Unpaid Paid Incomplete No Tax Due Internal Refu…" at bounding box center [781, 239] width 244 height 22
select select "PYD"
click at [659, 229] on select "- Select Status Code - Open Due/Unpaid Paid Incomplete No Tax Due Internal Refu…" at bounding box center [781, 239] width 244 height 22
type input "[DATE]"
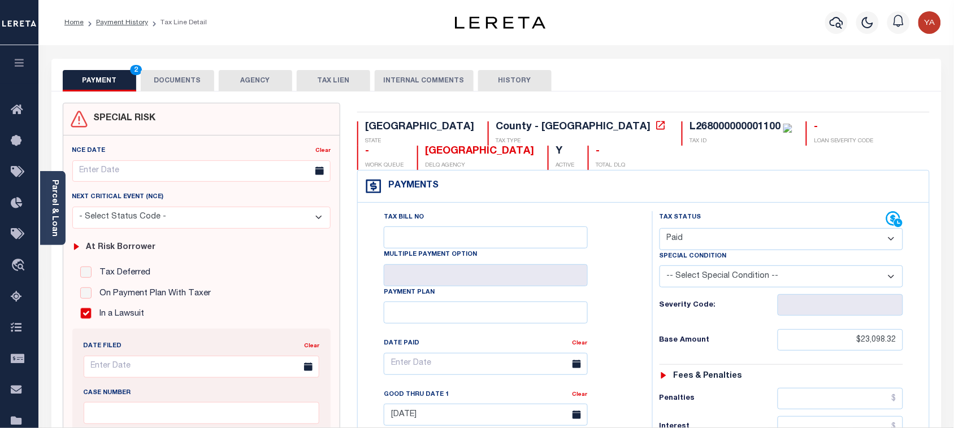
click at [633, 321] on div "Tax Bill No Multiple Payment Option Payment Plan Clear" at bounding box center [502, 369] width 266 height 317
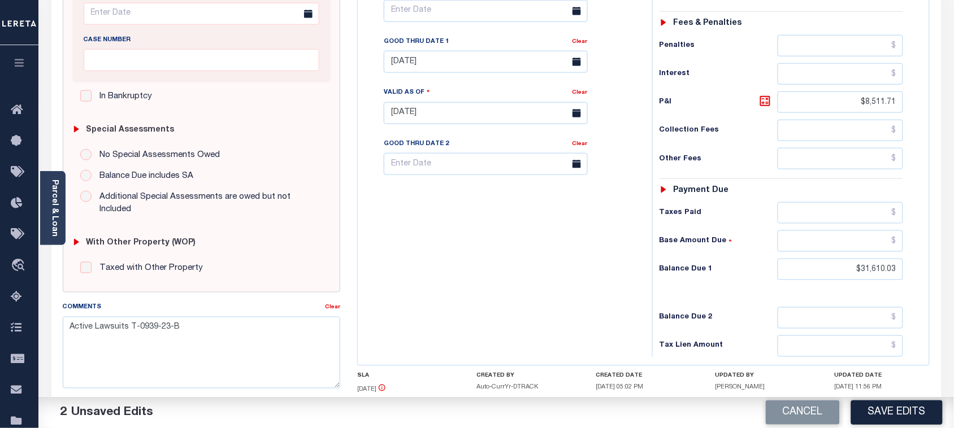
scroll to position [434, 0]
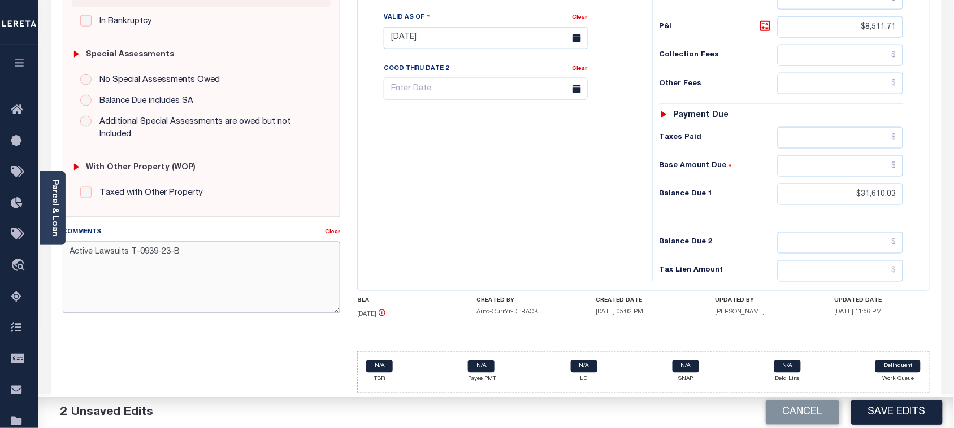
drag, startPoint x: 218, startPoint y: 238, endPoint x: 54, endPoint y: 253, distance: 164.6
click at [54, 253] on div "Comments Clear Active Lawsuits T-0939-23-B" at bounding box center [201, 275] width 295 height 96
paste textarea ": T-1424-24-F"
type textarea "Active Lawsuits: T-1424-24-F"
click at [510, 216] on div "Tax Bill No Multiple Payment Option Payment Plan Clear" at bounding box center [501, 32] width 283 height 499
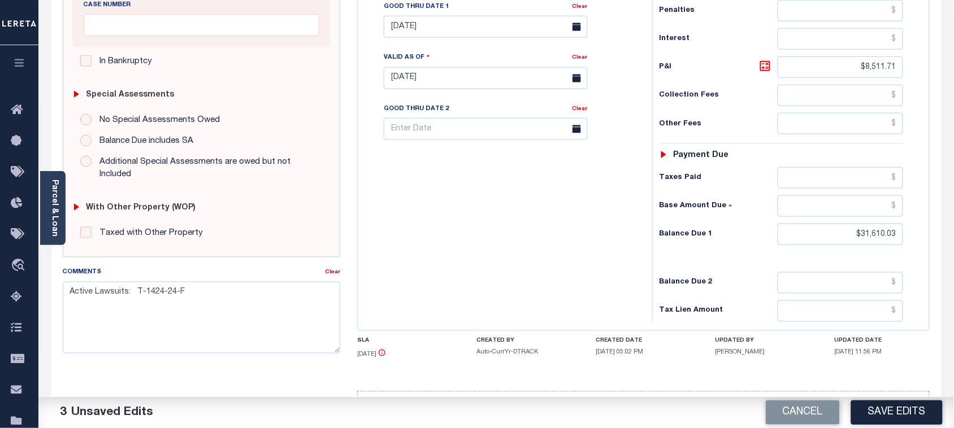
scroll to position [363, 0]
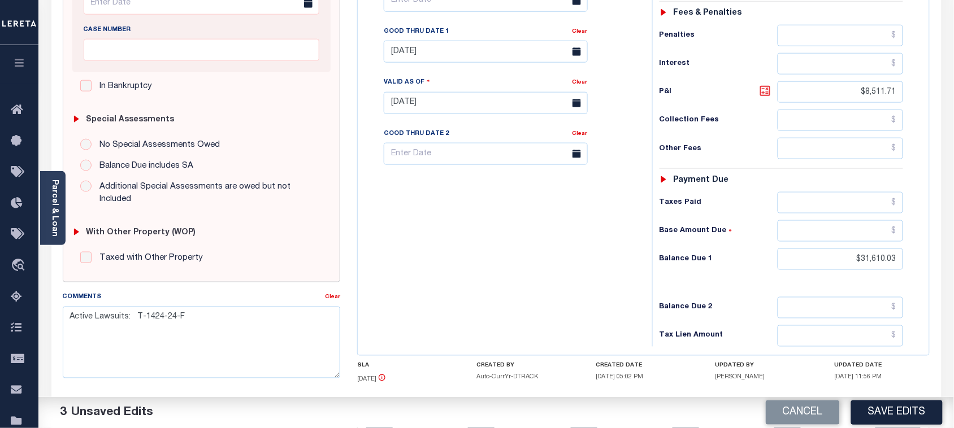
click at [770, 95] on icon at bounding box center [765, 91] width 14 height 14
click at [545, 284] on div "Tax Bill No Multiple Payment Option Payment Plan Clear" at bounding box center [501, 97] width 283 height 499
drag, startPoint x: 842, startPoint y: 94, endPoint x: 927, endPoint y: 94, distance: 84.7
click at [927, 94] on div "Tax Bill No Multiple Payment Option Payment Plan" at bounding box center [643, 98] width 571 height 516
drag, startPoint x: 843, startPoint y: 257, endPoint x: 919, endPoint y: 258, distance: 76.3
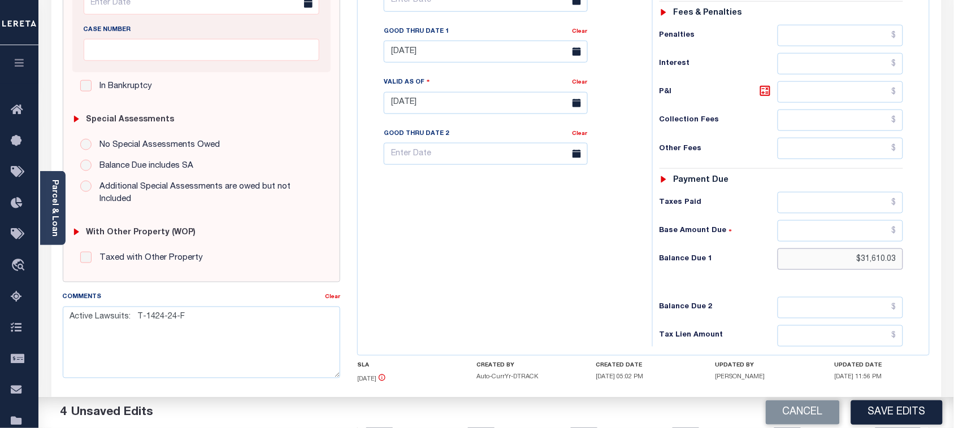
click at [919, 258] on div "Tax Status Status" at bounding box center [785, 97] width 283 height 499
type input "$0.00"
click at [473, 262] on div "Tax Bill No Multiple Payment Option Payment Plan Clear" at bounding box center [501, 97] width 283 height 499
click at [585, 32] on link "Clear" at bounding box center [579, 32] width 15 height 6
click at [634, 91] on div "Tax Bill No Multiple Payment Option Payment Plan Clear" at bounding box center [502, 6] width 266 height 317
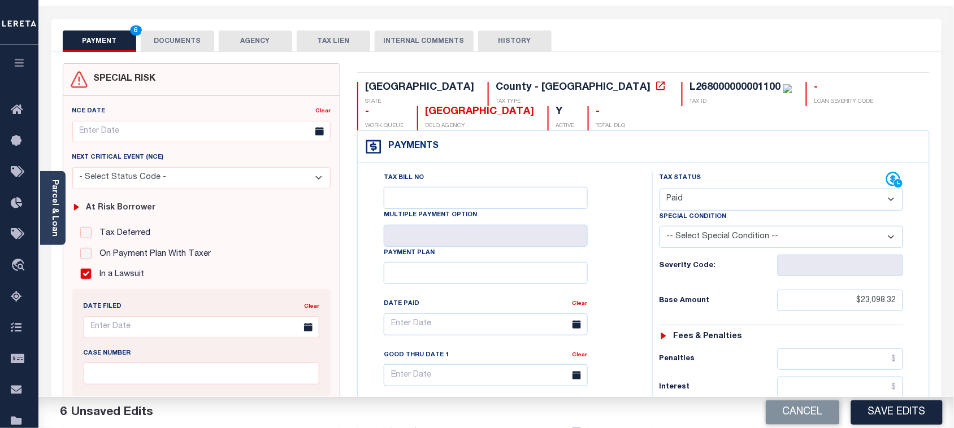
scroll to position [0, 0]
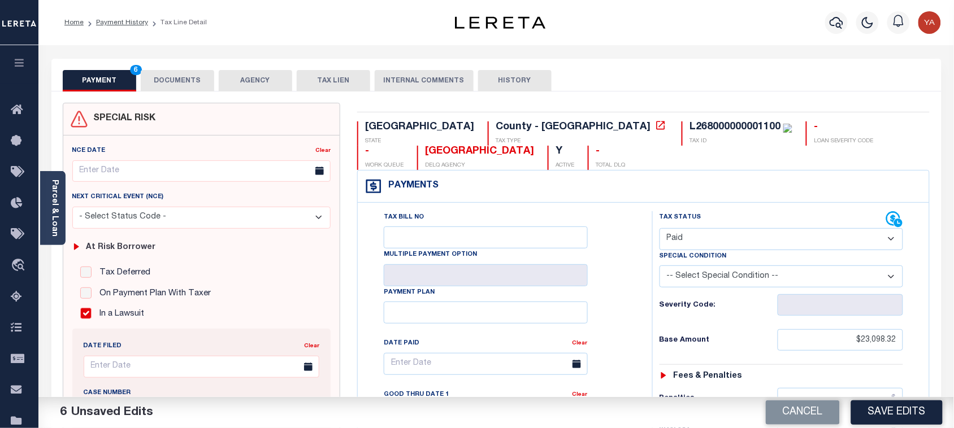
click at [689, 128] on div "L268000000001100" at bounding box center [734, 127] width 91 height 10
copy div "L268000000001100"
click at [179, 78] on button "DOCUMENTS" at bounding box center [177, 80] width 73 height 21
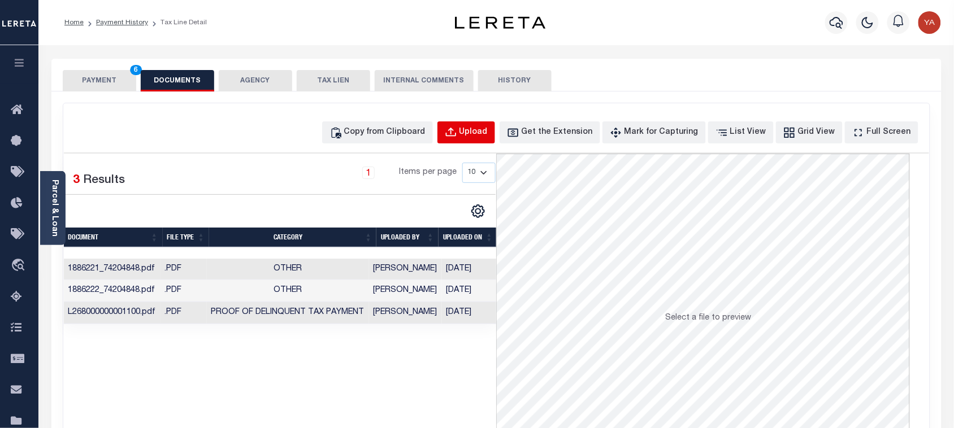
click at [482, 127] on div "Upload" at bounding box center [473, 133] width 28 height 12
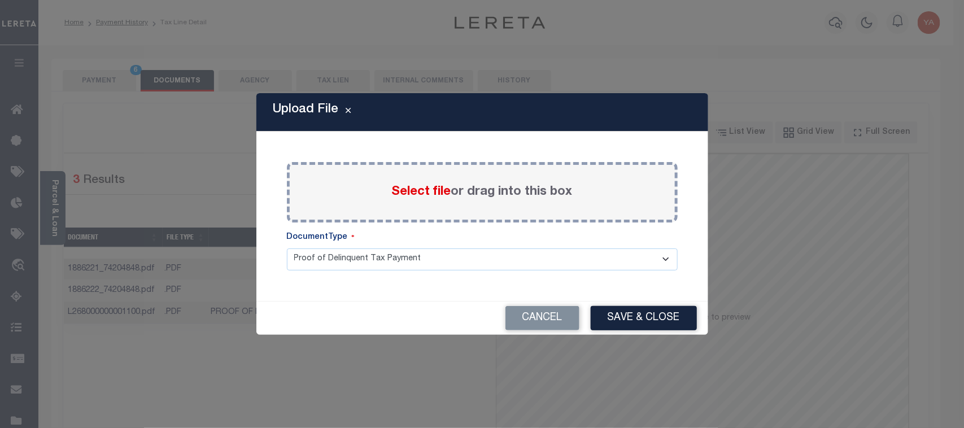
click at [467, 185] on label "Select file or drag into this box" at bounding box center [482, 192] width 181 height 19
click at [0, 0] on input "Select file or drag into this box" at bounding box center [0, 0] width 0 height 0
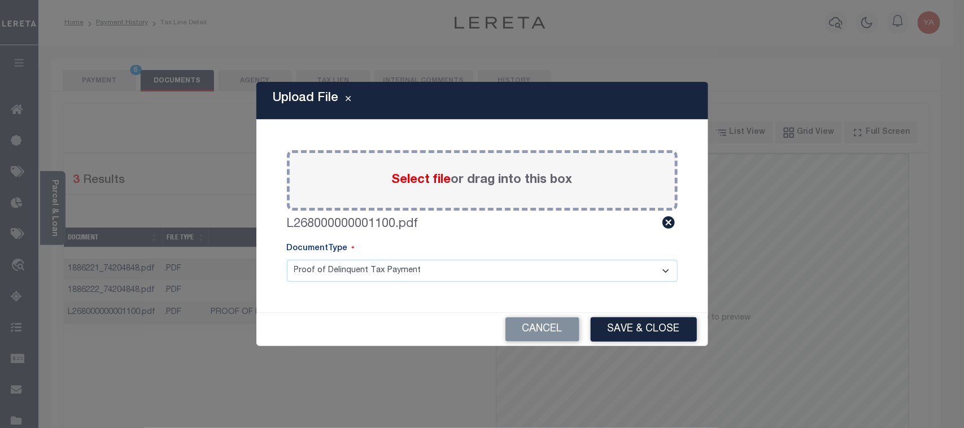
drag, startPoint x: 467, startPoint y: 272, endPoint x: 460, endPoint y: 281, distance: 11.3
click at [464, 273] on select "Proof of Delinquent Tax Payment" at bounding box center [482, 271] width 391 height 22
click at [287, 260] on select "Proof of Delinquent Tax Payment" at bounding box center [482, 271] width 391 height 22
click at [656, 336] on button "Save & Close" at bounding box center [644, 330] width 106 height 24
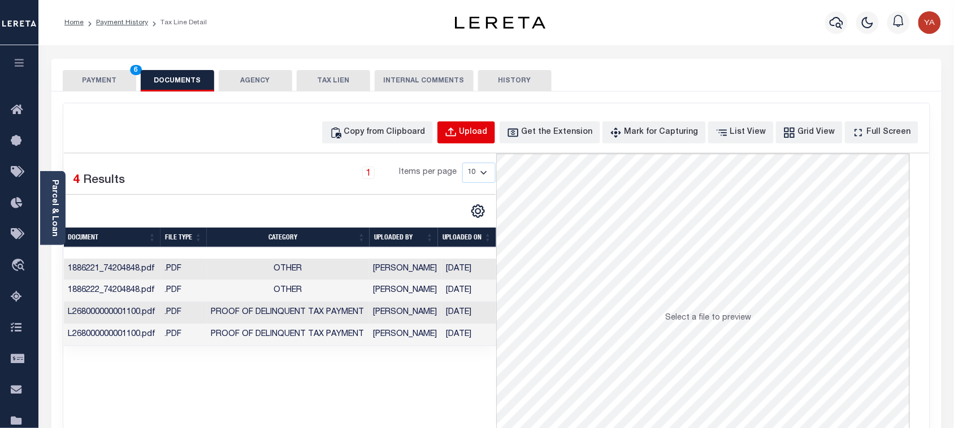
click at [488, 130] on div "Upload" at bounding box center [473, 133] width 28 height 12
select select "POP"
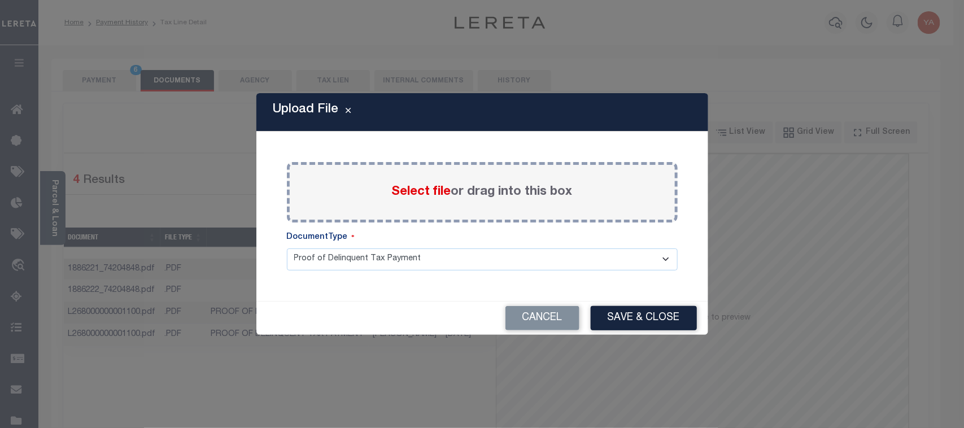
click at [487, 196] on label "Select file or drag into this box" at bounding box center [482, 192] width 181 height 19
click at [0, 0] on input "Select file or drag into this box" at bounding box center [0, 0] width 0 height 0
drag, startPoint x: 458, startPoint y: 262, endPoint x: 454, endPoint y: 280, distance: 18.5
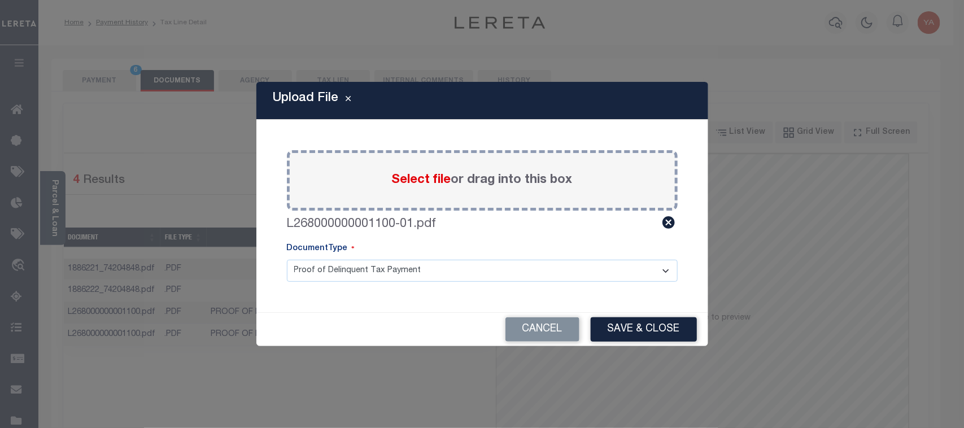
click at [457, 263] on select "Proof of Delinquent Tax Payment" at bounding box center [482, 271] width 391 height 22
click at [287, 260] on select "Proof of Delinquent Tax Payment" at bounding box center [482, 271] width 391 height 22
click at [615, 323] on button "Save & Close" at bounding box center [644, 330] width 106 height 24
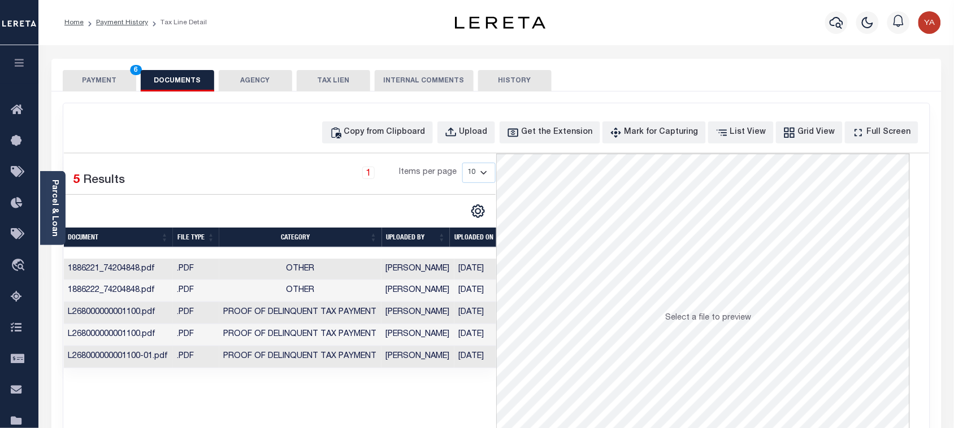
click at [454, 340] on td "09/30/2025" at bounding box center [483, 335] width 58 height 22
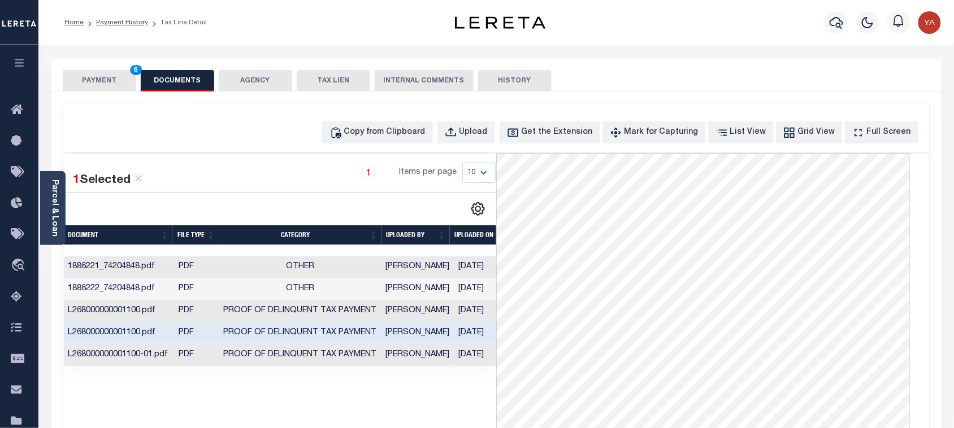
click at [486, 357] on td "09/30/2025" at bounding box center [483, 356] width 58 height 22
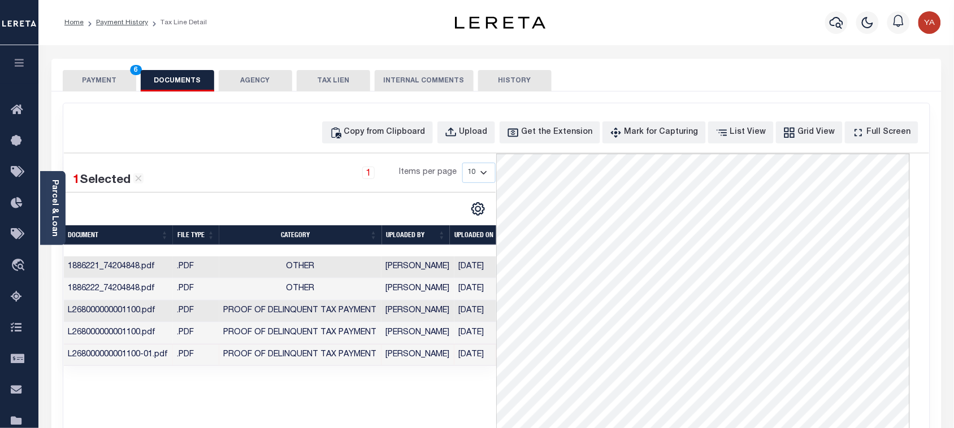
click at [131, 78] on button "PAYMENT 6" at bounding box center [99, 80] width 73 height 21
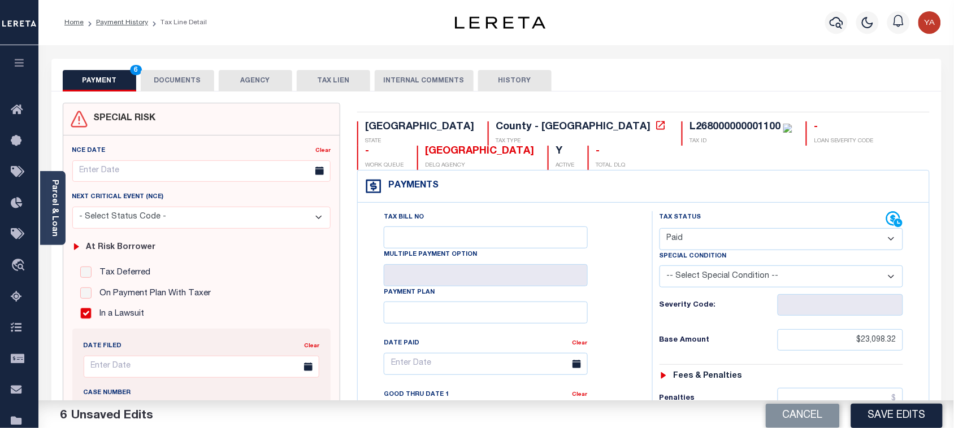
click at [284, 35] on div "Home Payment History Tax Line Detail" at bounding box center [495, 22] width 915 height 45
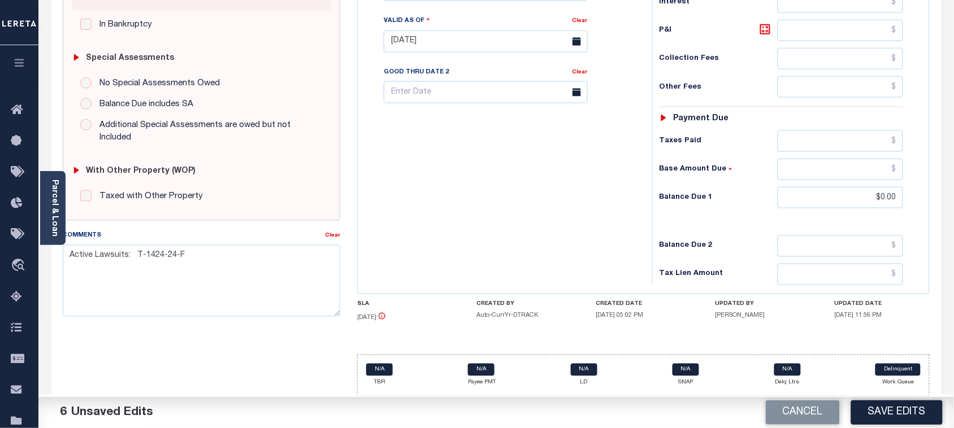
scroll to position [431, 0]
drag, startPoint x: 873, startPoint y: 412, endPoint x: 841, endPoint y: 390, distance: 39.0
click at [873, 412] on button "Save Edits" at bounding box center [897, 413] width 92 height 24
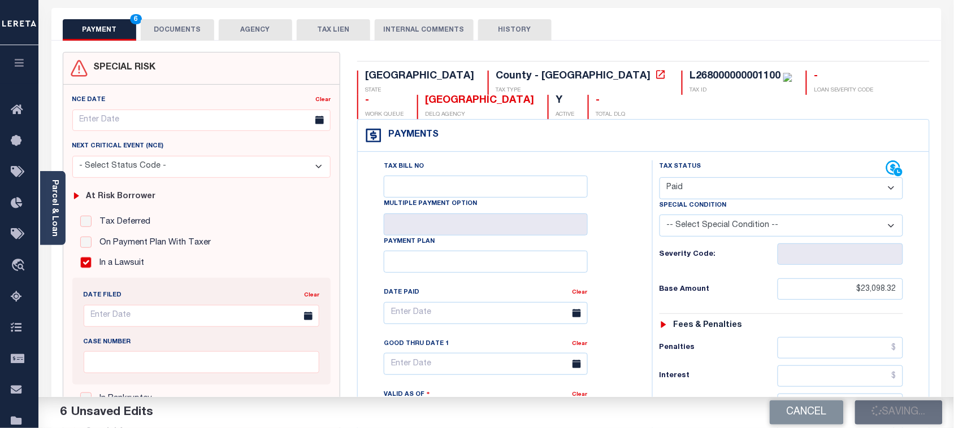
scroll to position [0, 0]
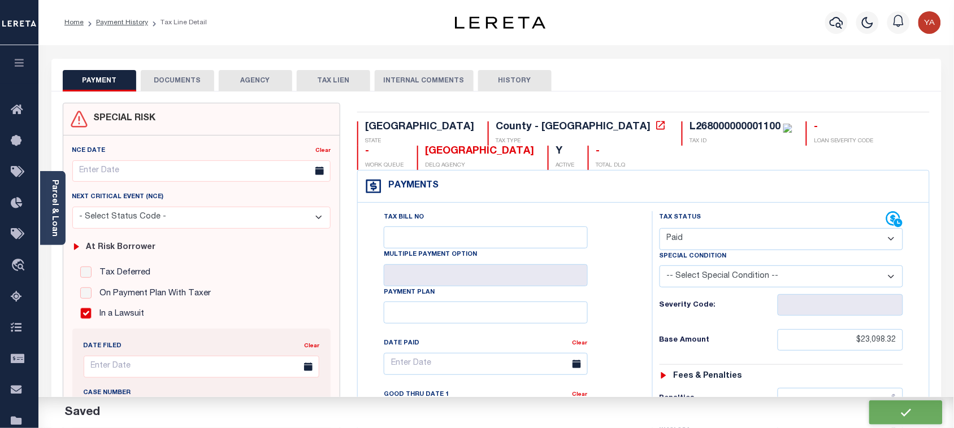
checkbox input "false"
type input "$23,098.32"
type input "$0"
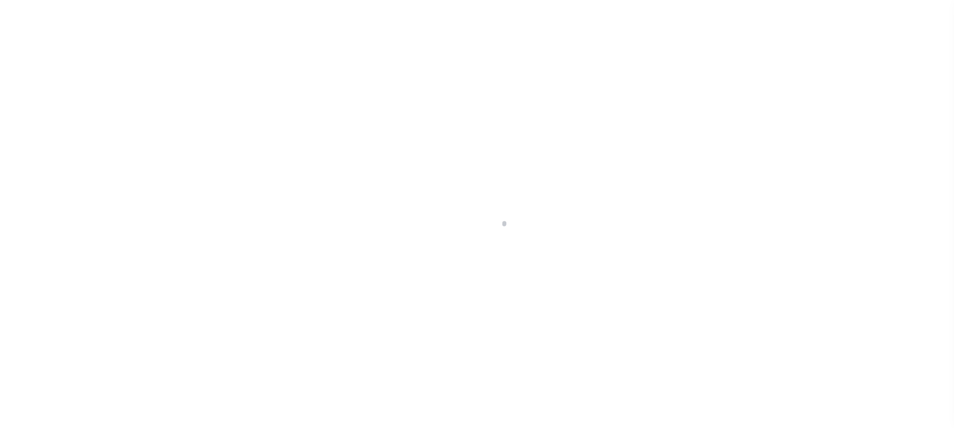
select select "PYD"
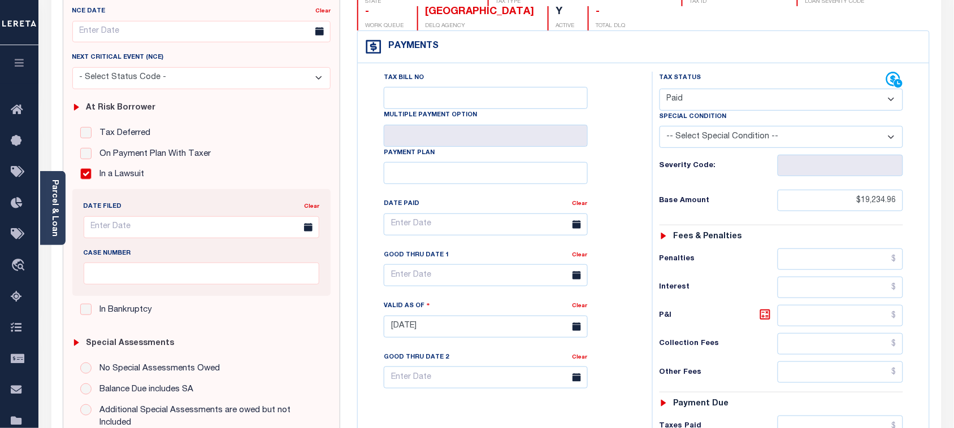
scroll to position [282, 0]
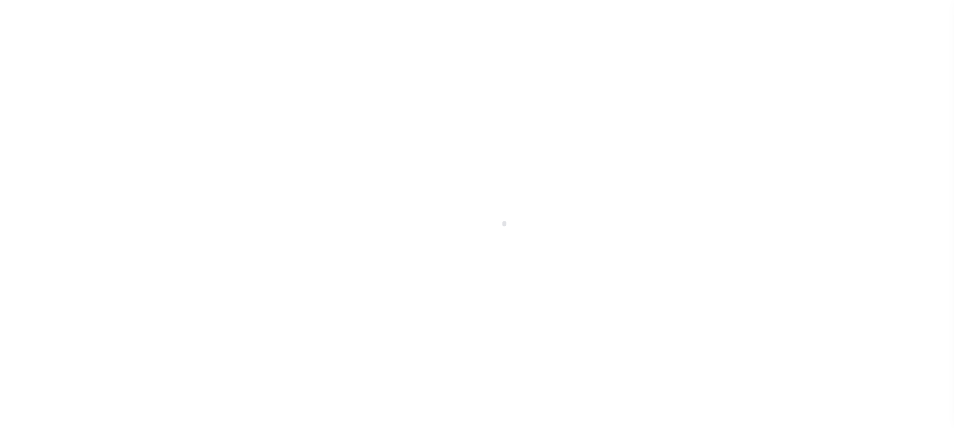
select select "PYD"
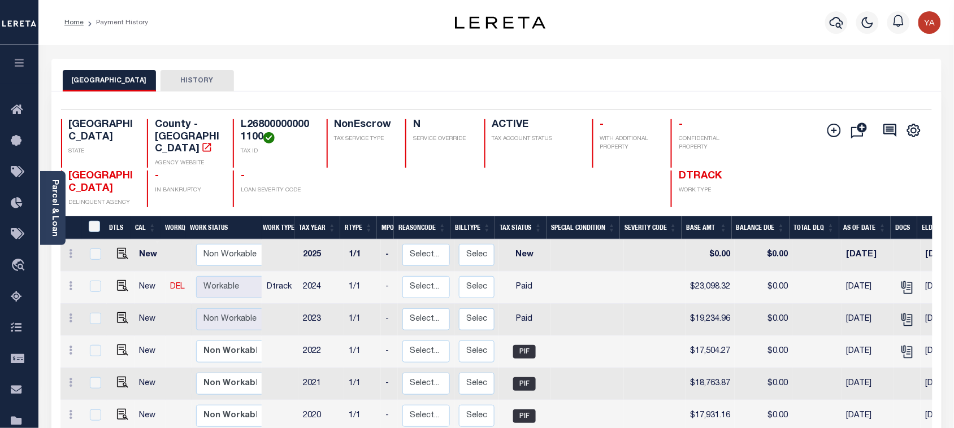
click at [250, 127] on h4 "L268000000001100" at bounding box center [277, 131] width 72 height 24
copy h4 "L268000000001100"
click at [54, 220] on link "Parcel & Loan" at bounding box center [54, 208] width 8 height 57
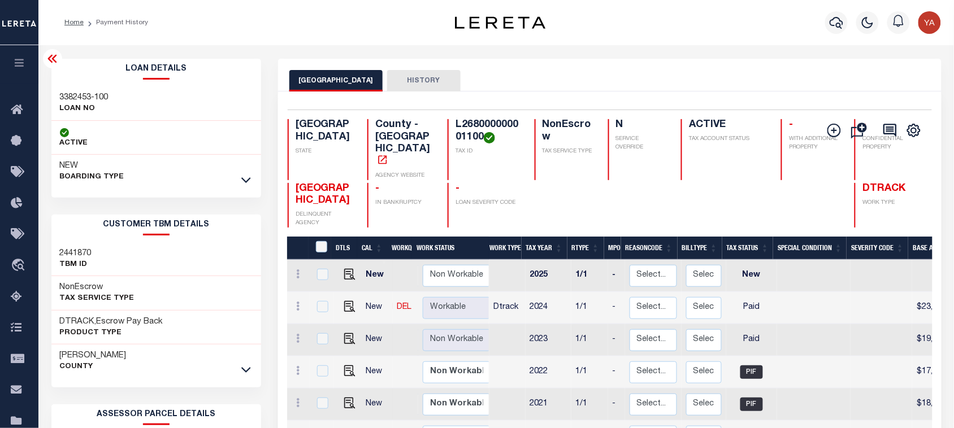
click at [69, 93] on h3 "3382453-100" at bounding box center [84, 97] width 49 height 11
copy div "3382453-100"
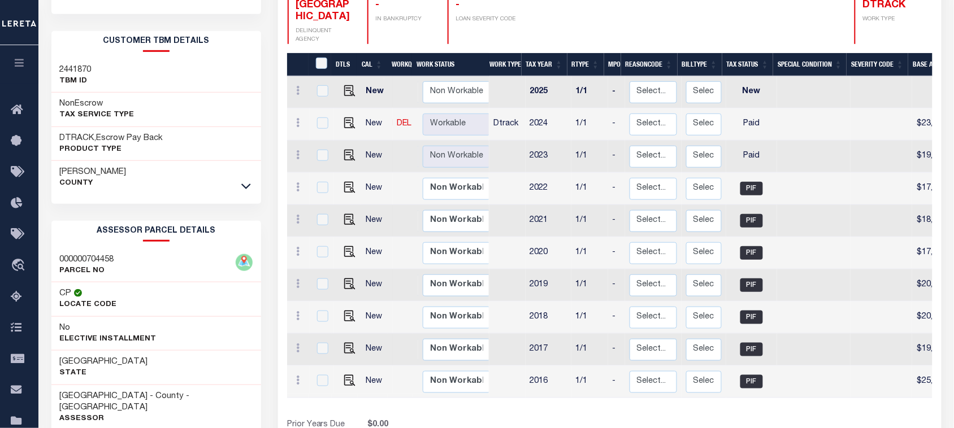
scroll to position [269, 0]
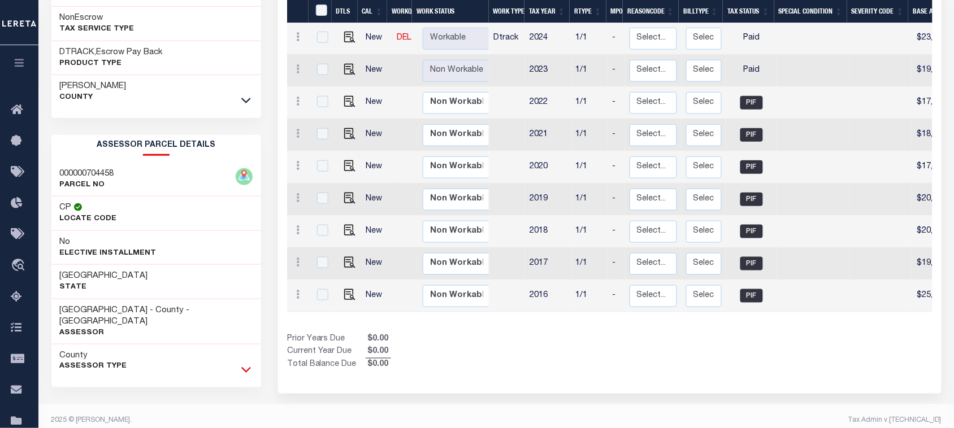
click at [249, 364] on icon at bounding box center [246, 370] width 10 height 12
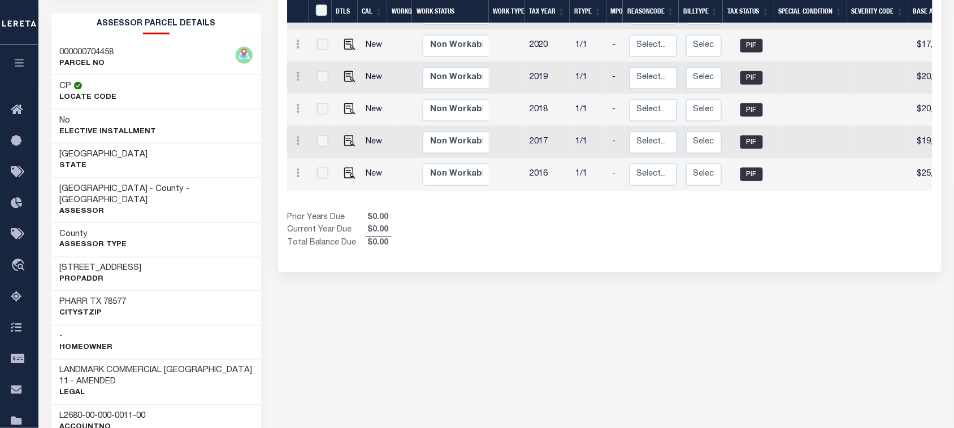
scroll to position [623, 0]
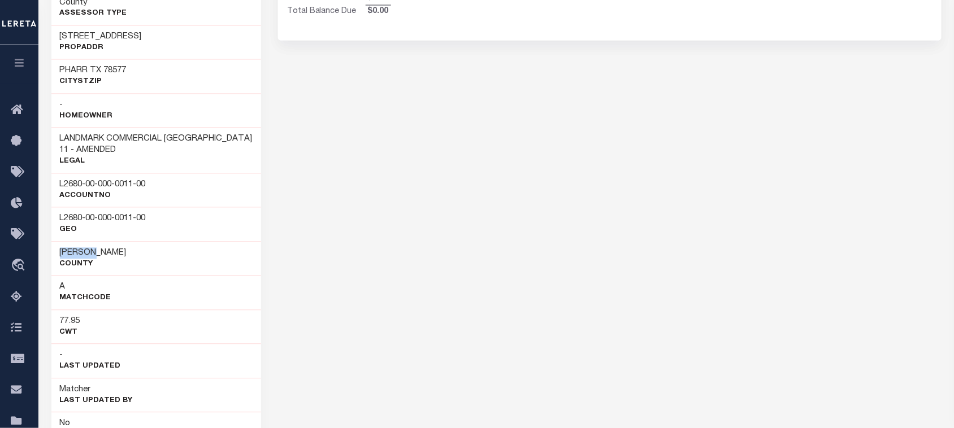
drag, startPoint x: 50, startPoint y: 244, endPoint x: 102, endPoint y: 242, distance: 52.0
click at [102, 242] on div "Loan Details 3382453-100 LOAN NO" at bounding box center [156, 5] width 227 height 1139
copy h3 "Hidalgo"
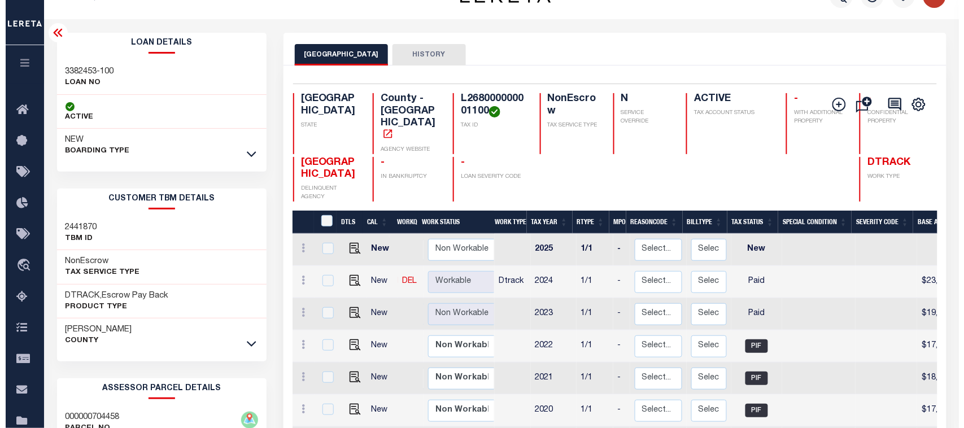
scroll to position [0, 0]
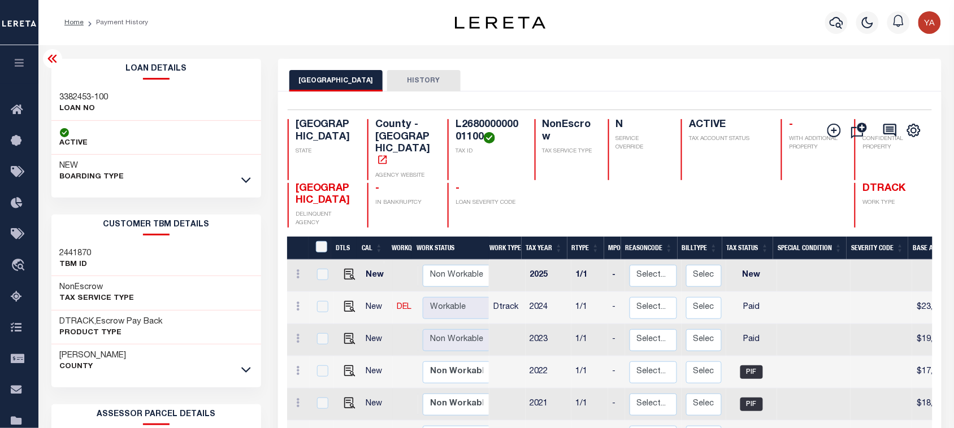
click at [455, 129] on h4 "L268000000001100" at bounding box center [487, 131] width 65 height 24
click at [455, 128] on h4 "L268000000001100" at bounding box center [487, 131] width 65 height 24
copy div "L268000000001100"
click at [832, 25] on icon "button" at bounding box center [836, 23] width 14 height 12
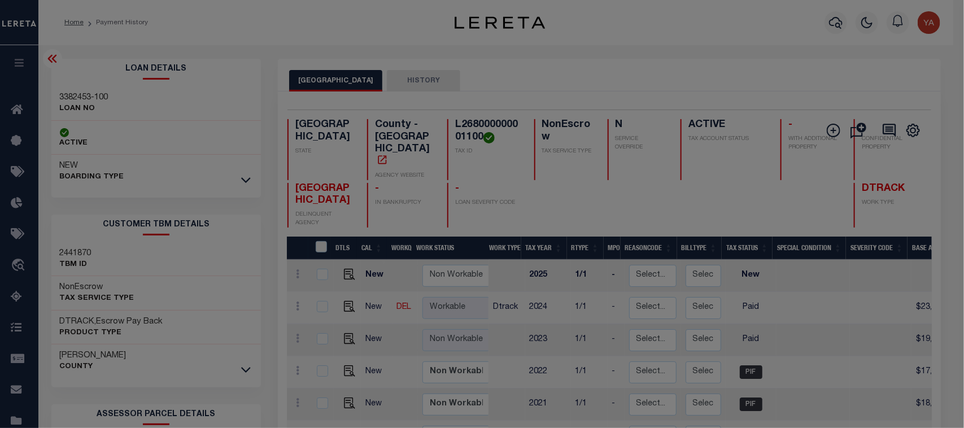
click at [0, 0] on input "text" at bounding box center [0, 0] width 0 height 0
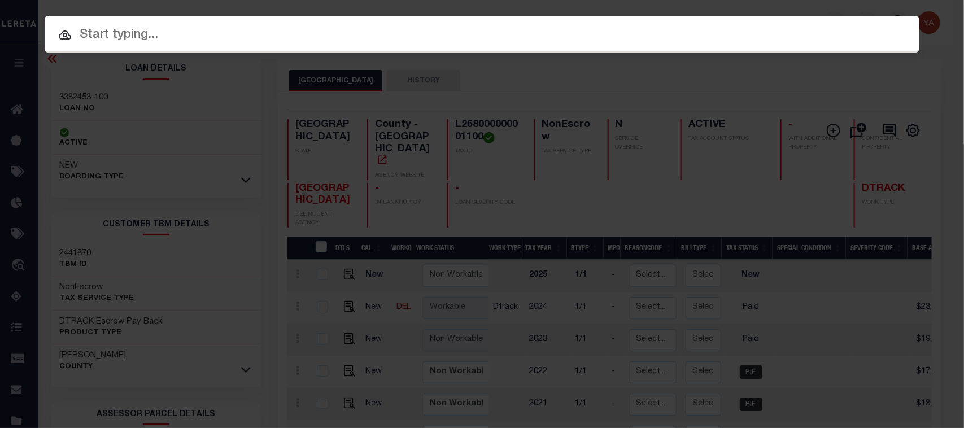
paste input "87500026346"
type input "87500026346"
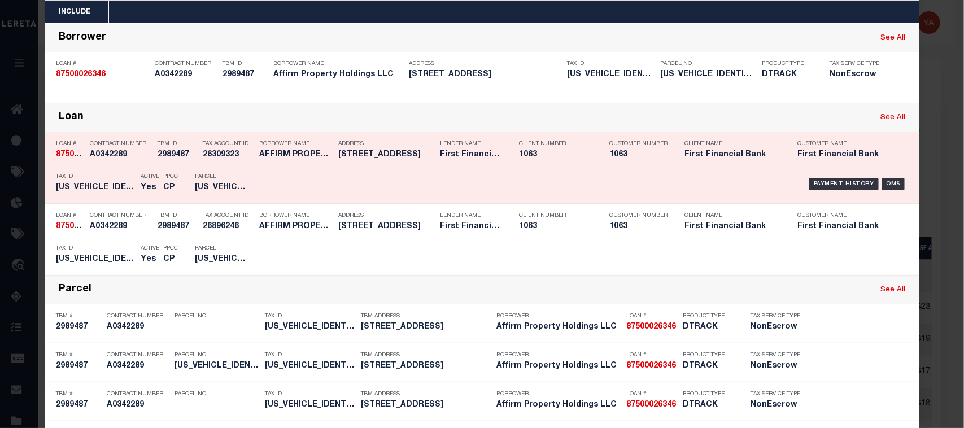
scroll to position [99, 0]
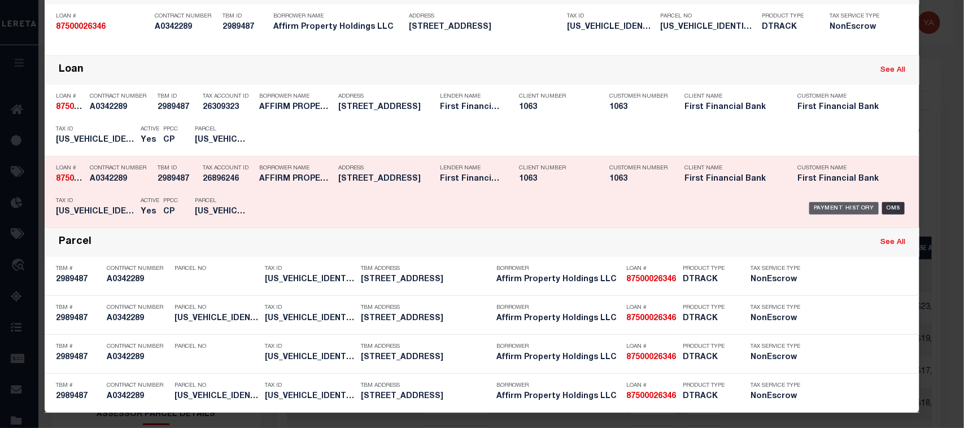
click at [846, 204] on div "Payment History" at bounding box center [844, 208] width 69 height 12
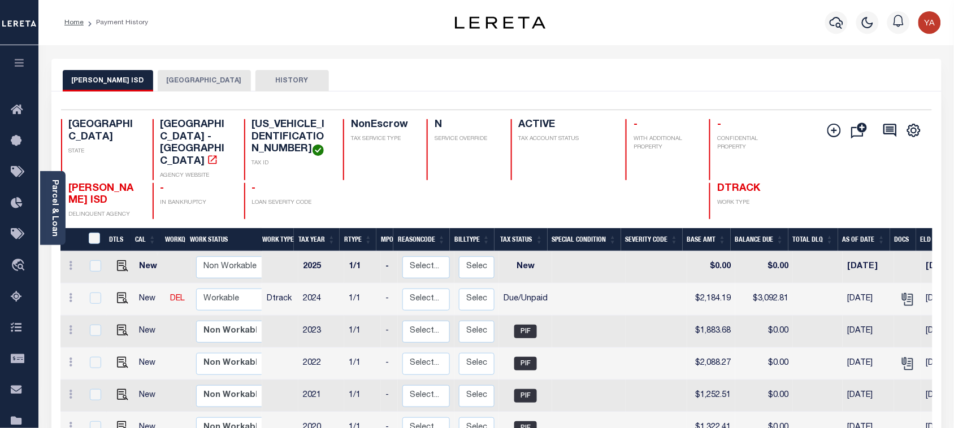
click at [260, 123] on h4 "[US_VEHICLE_IDENTIFICATION_NUMBER]" at bounding box center [291, 137] width 78 height 37
copy h4 "[US_VEHICLE_IDENTIFICATION_NUMBER]"
click at [118, 293] on img "" at bounding box center [122, 298] width 11 height 11
checkbox input "true"
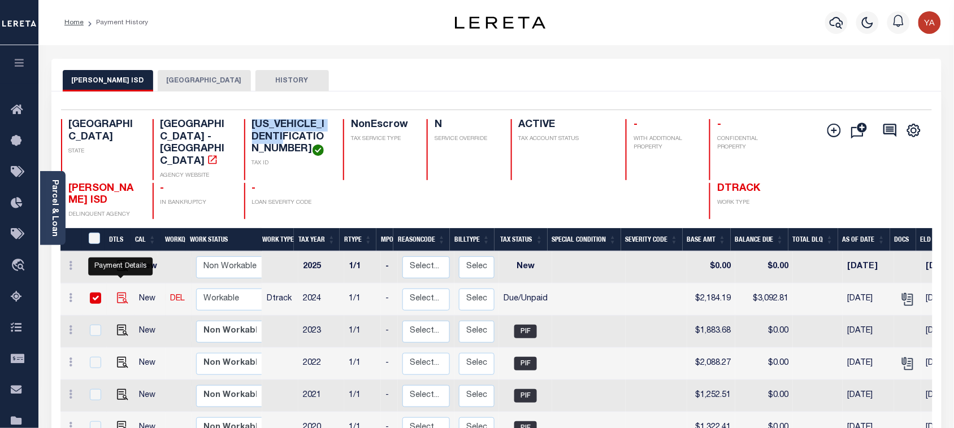
checkbox input "true"
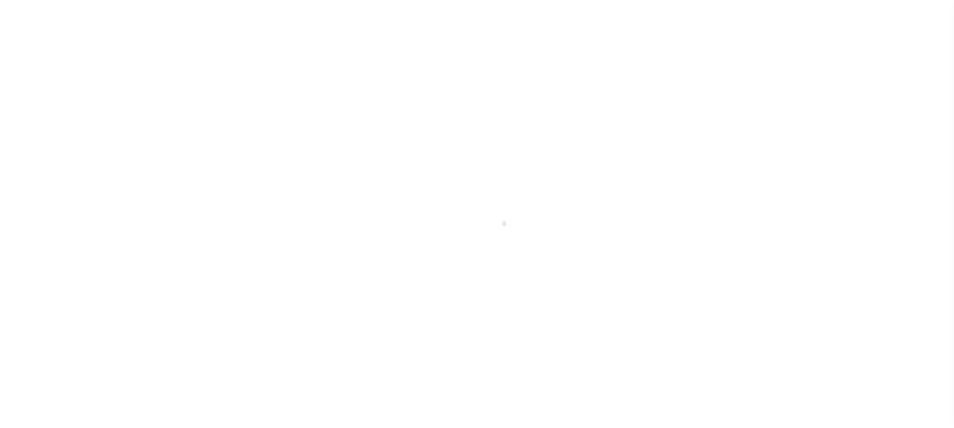
select select "DUE"
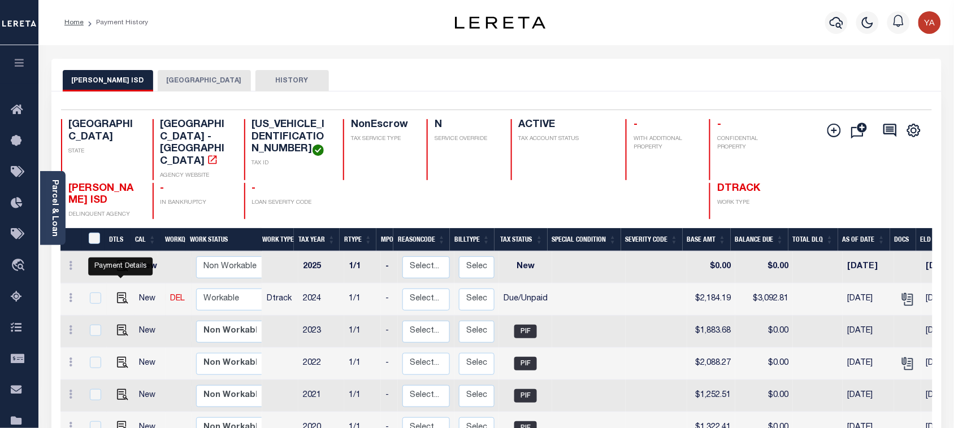
click at [114, 295] on link at bounding box center [119, 299] width 17 height 8
checkbox input "true"
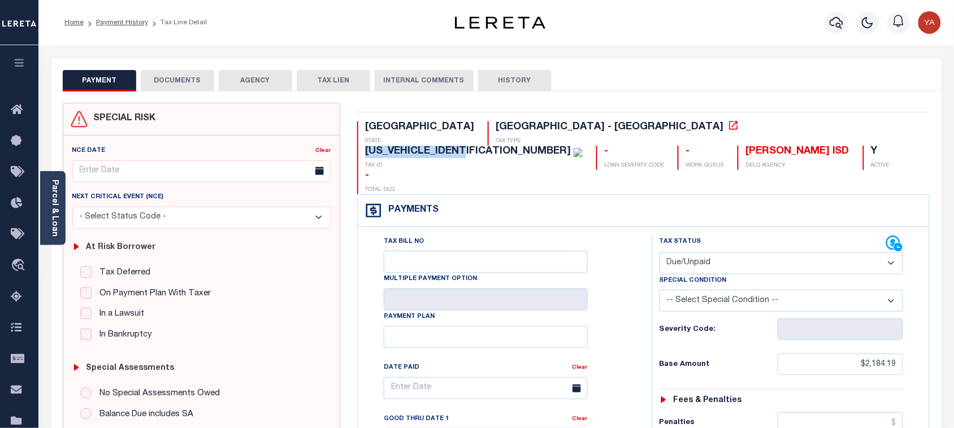
drag, startPoint x: 533, startPoint y: 125, endPoint x: 633, endPoint y: 125, distance: 100.6
click at [583, 146] on div "[US_VEHICLE_IDENTIFICATION_NUMBER] TAX ID" at bounding box center [469, 158] width 225 height 24
copy div "[US_VEHICLE_IDENTIFICATION_NUMBER]"
click at [728, 66] on div "PAYMENT DOCUMENTS AGENCY DELINQUENT PAYEE TAX LIEN" at bounding box center [496, 75] width 890 height 33
click at [681, 253] on select "- Select Status Code - Open Due/Unpaid Paid Incomplete No Tax Due Internal Refu…" at bounding box center [781, 264] width 244 height 22
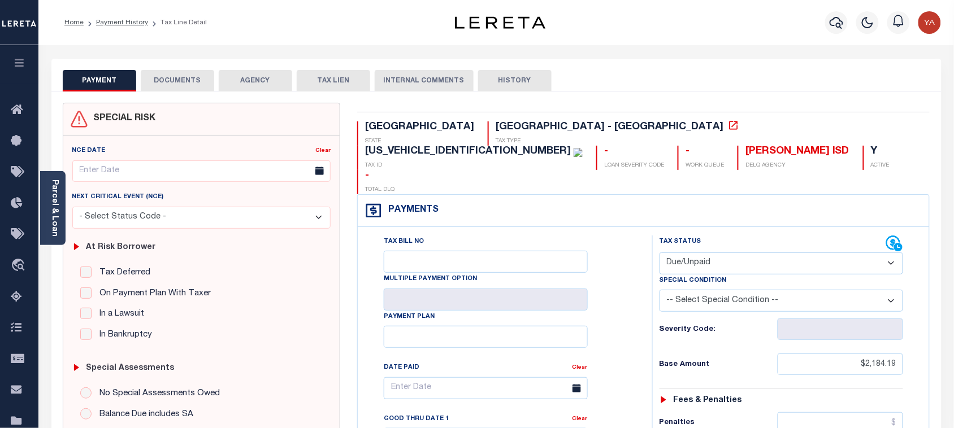
select select "PYD"
click at [659, 253] on select "- Select Status Code - Open Due/Unpaid Paid Incomplete No Tax Due Internal Refu…" at bounding box center [781, 264] width 244 height 22
type input "[DATE]"
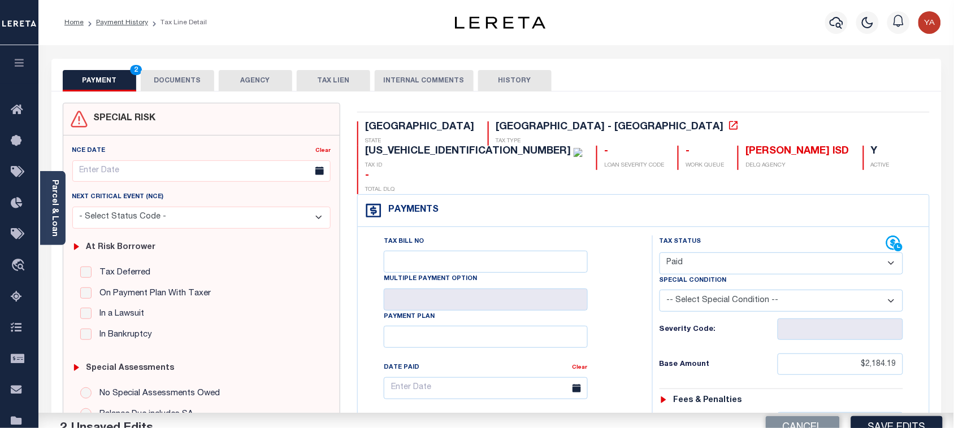
click at [634, 328] on div "Tax Bill No Multiple Payment Option Payment Plan Clear" at bounding box center [502, 394] width 266 height 317
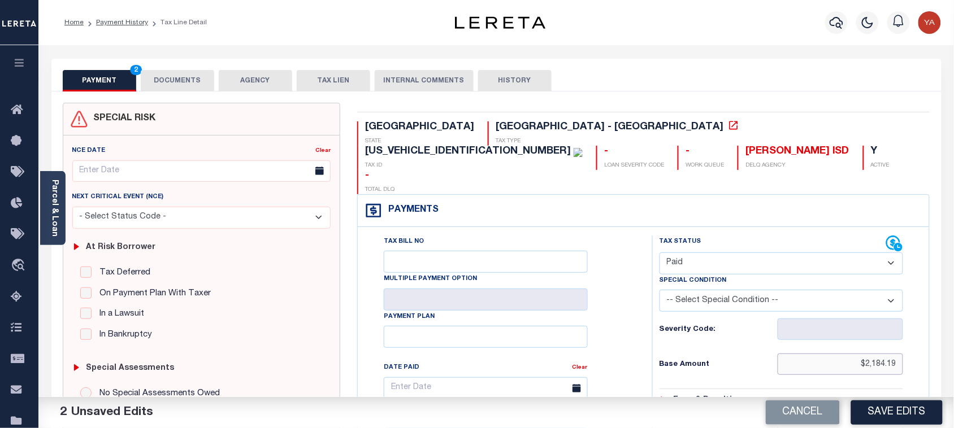
drag, startPoint x: 829, startPoint y: 337, endPoint x: 924, endPoint y: 337, distance: 95.5
paste input "text"
type input "$2,184.19"
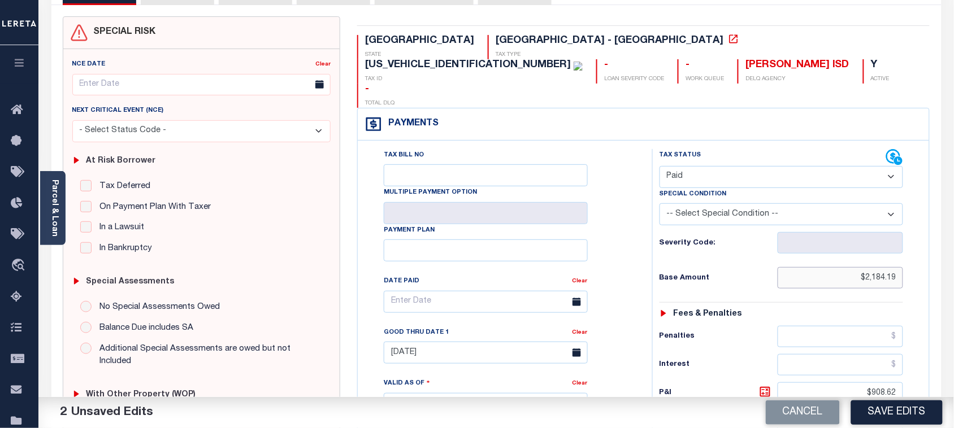
scroll to position [282, 0]
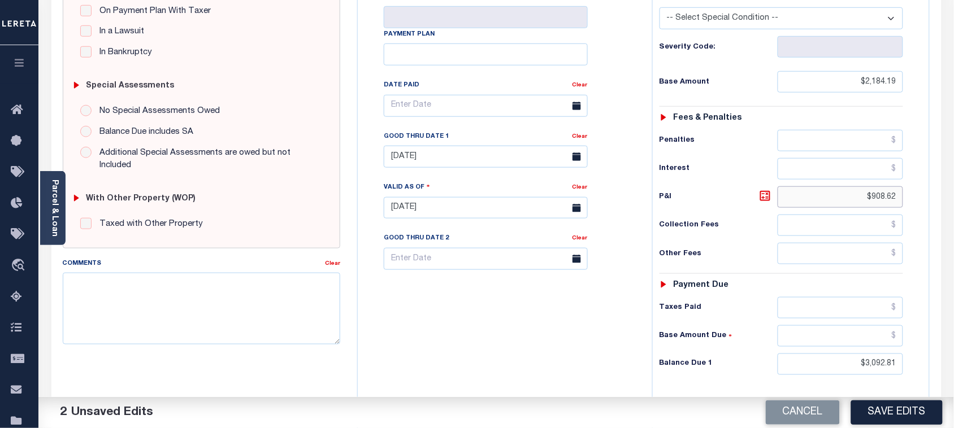
drag, startPoint x: 862, startPoint y: 177, endPoint x: 870, endPoint y: 323, distance: 146.6
click at [932, 177] on div "TX STATE School District - TX TAX TYPE [US_VEHICLE_IDENTIFICATION_NUMBER] TAX I…" at bounding box center [643, 196] width 589 height 752
click at [953, 343] on html "Home Payment History Tax Line Detail" at bounding box center [477, 158] width 954 height 881
type input "$0.00"
click at [558, 326] on div "Tax Bill No Multiple Payment Option Payment Plan Clear" at bounding box center [501, 202] width 283 height 499
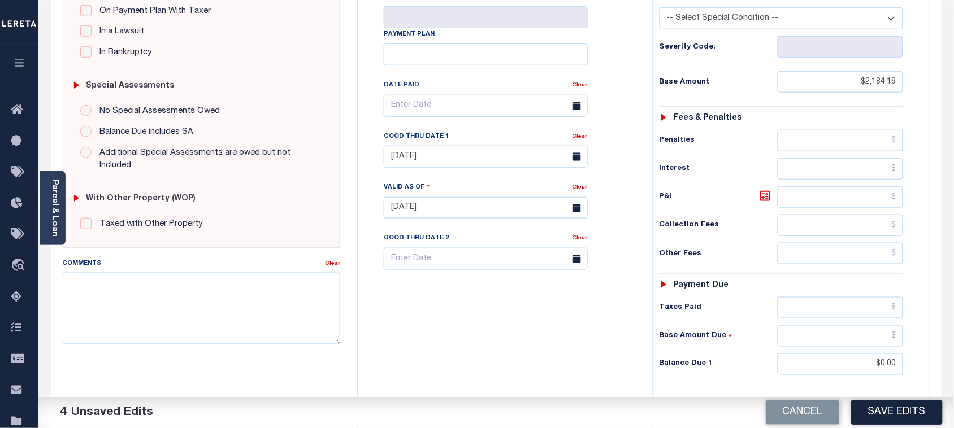
click at [577, 131] on div "Clear" at bounding box center [579, 139] width 15 height 16
click at [578, 134] on link "Clear" at bounding box center [579, 137] width 15 height 6
click at [555, 295] on div "Tax Bill No Multiple Payment Option Payment Plan Clear" at bounding box center [501, 202] width 283 height 499
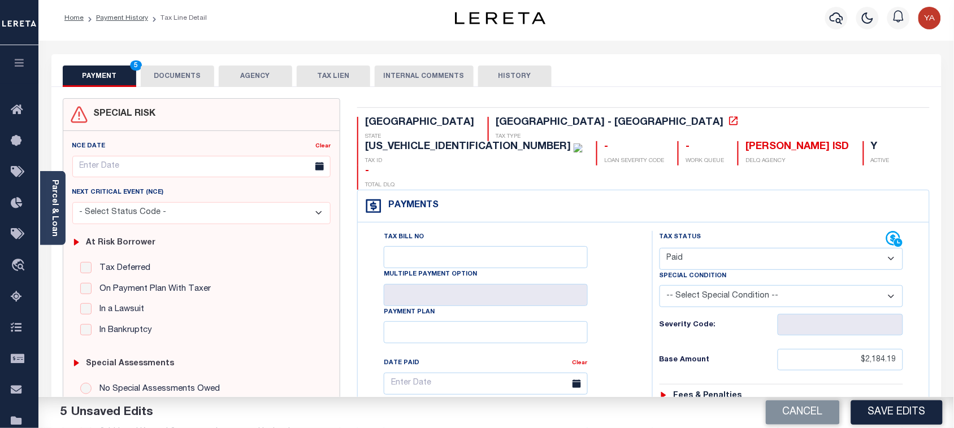
scroll to position [0, 0]
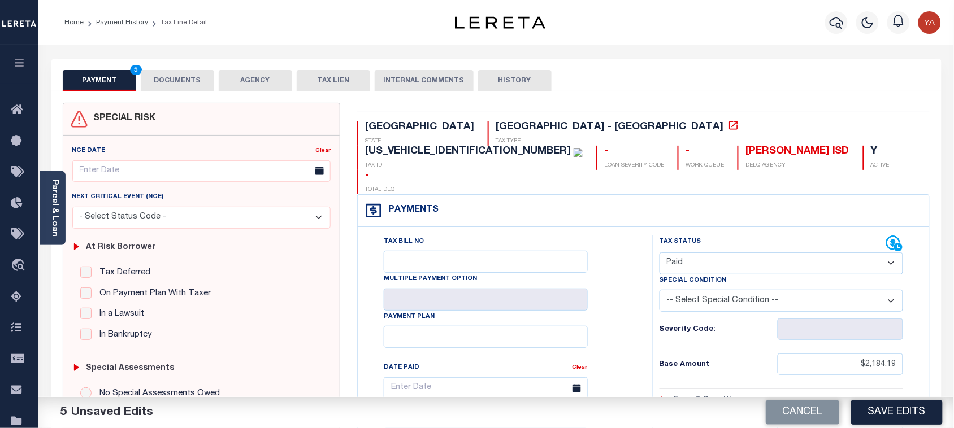
click at [571, 146] on div "[US_VEHICLE_IDENTIFICATION_NUMBER]" at bounding box center [468, 151] width 206 height 10
copy div "[US_VEHICLE_IDENTIFICATION_NUMBER]"
click at [186, 85] on button "DOCUMENTS" at bounding box center [177, 80] width 73 height 21
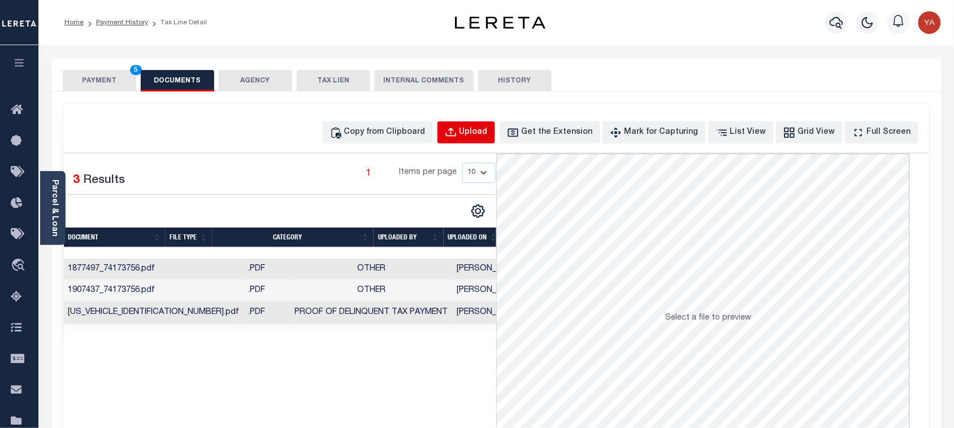
click at [488, 136] on div "Upload" at bounding box center [473, 133] width 28 height 12
select select "POP"
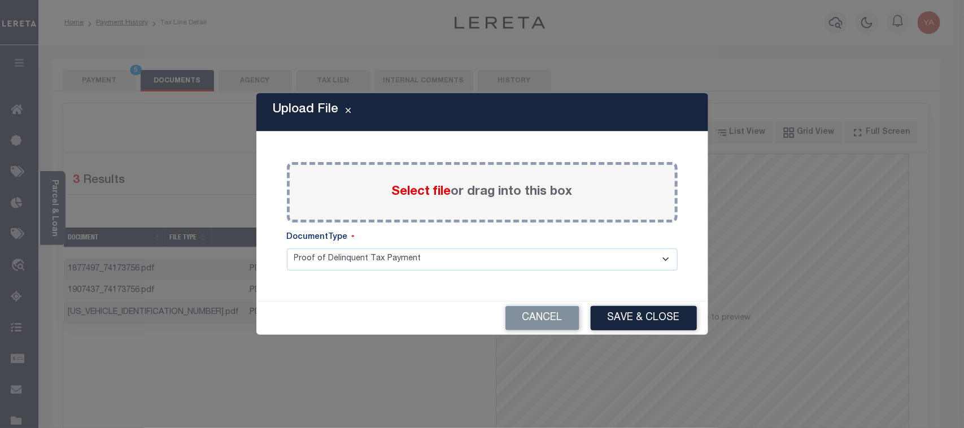
click at [471, 188] on label "Select file or drag into this box" at bounding box center [482, 192] width 181 height 19
click at [0, 0] on input "Select file or drag into this box" at bounding box center [0, 0] width 0 height 0
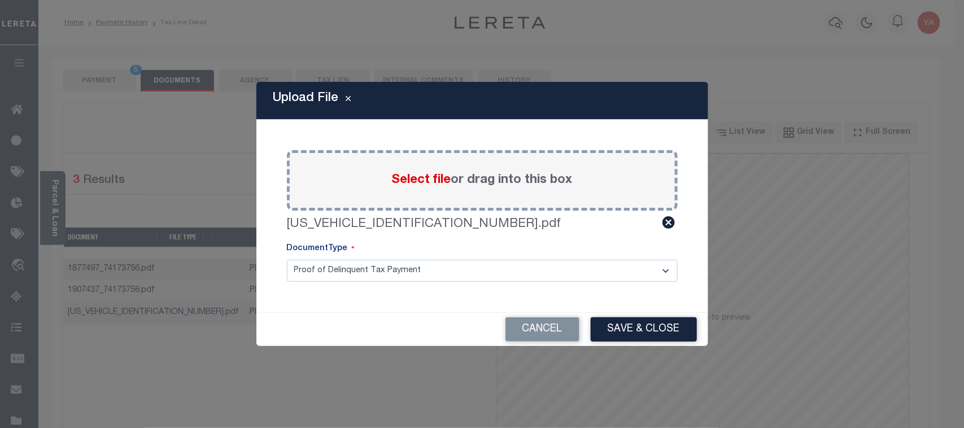
drag, startPoint x: 499, startPoint y: 268, endPoint x: 498, endPoint y: 277, distance: 9.1
click at [499, 269] on select "Proof of Delinquent Tax Payment" at bounding box center [482, 271] width 391 height 22
click at [287, 260] on select "Proof of Delinquent Tax Payment" at bounding box center [482, 271] width 391 height 22
click at [663, 323] on button "Save & Close" at bounding box center [644, 330] width 106 height 24
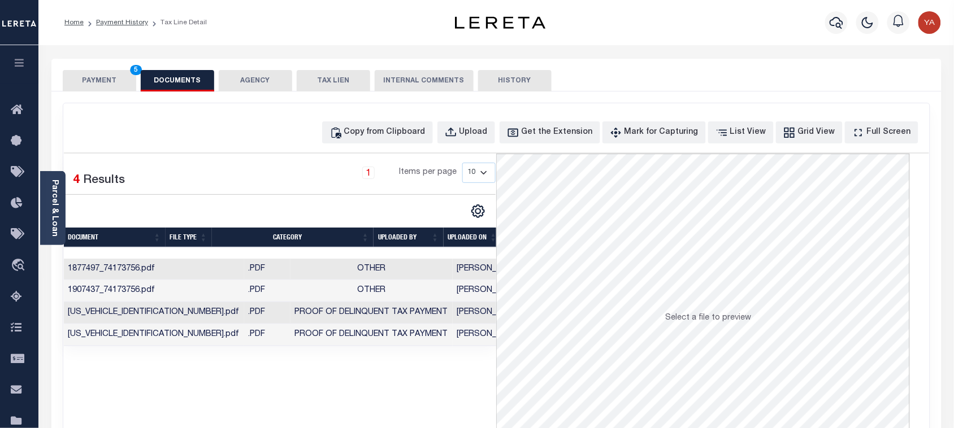
drag, startPoint x: 457, startPoint y: 340, endPoint x: 461, endPoint y: 362, distance: 22.5
click at [525, 340] on td "09/30/2025" at bounding box center [554, 335] width 58 height 22
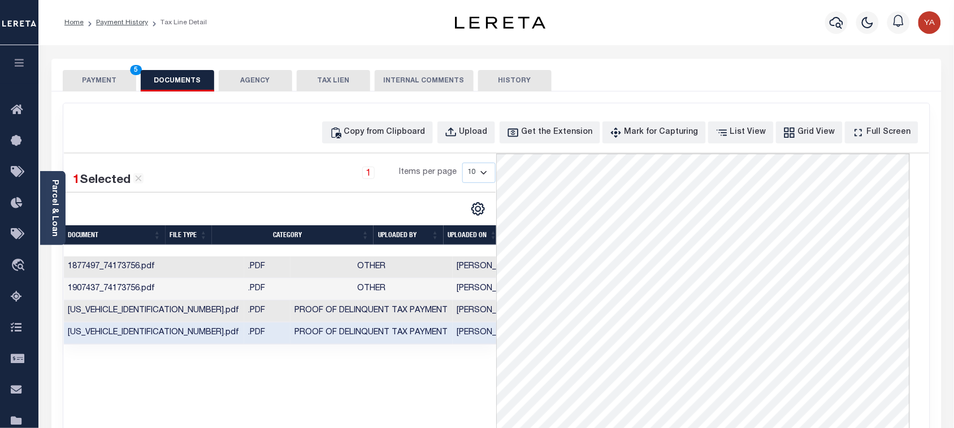
click at [416, 398] on div "1 Selected 4 Results 1 Items per page 10 25 50 100" at bounding box center [280, 323] width 433 height 339
click at [86, 71] on button "PAYMENT 5" at bounding box center [99, 80] width 73 height 21
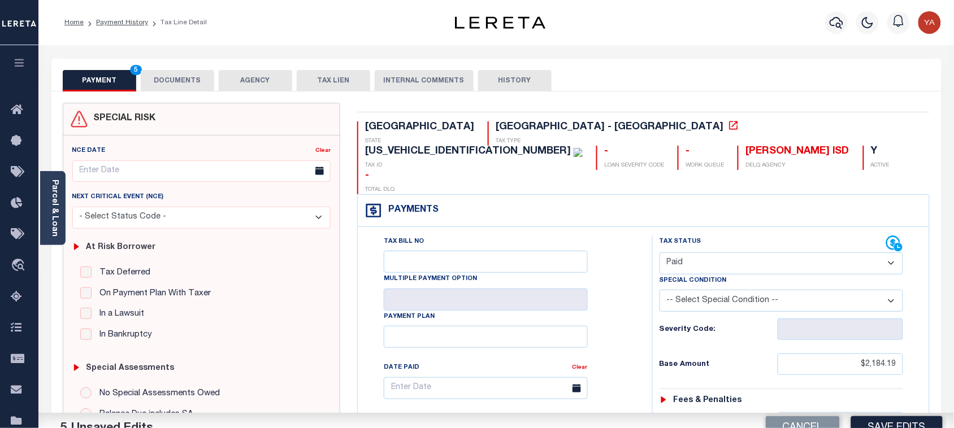
click at [338, 27] on div "Home Payment History Tax Line Detail" at bounding box center [240, 23] width 371 height 24
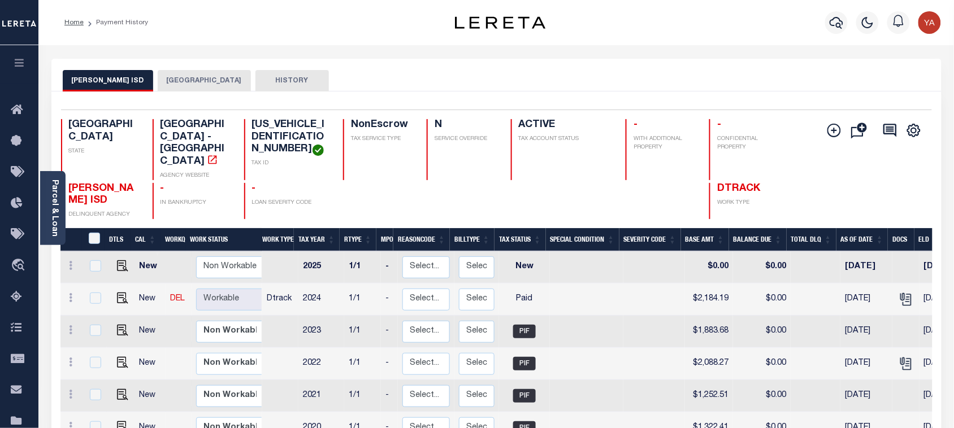
click at [257, 129] on h4 "[US_VEHICLE_IDENTIFICATION_NUMBER]" at bounding box center [291, 137] width 78 height 37
copy h4 "[US_VEHICLE_IDENTIFICATION_NUMBER]"
drag, startPoint x: 54, startPoint y: 205, endPoint x: 60, endPoint y: 192, distance: 13.7
click at [54, 205] on link "Parcel & Loan" at bounding box center [54, 208] width 8 height 57
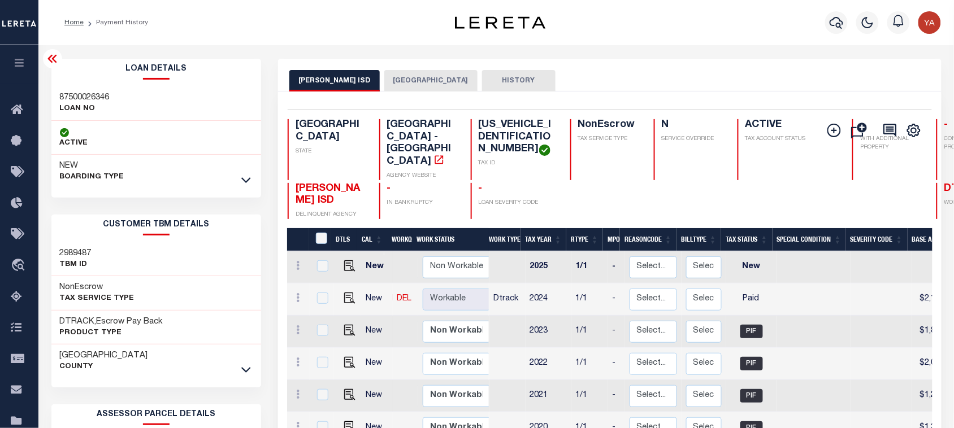
click at [80, 97] on h3 "87500026346" at bounding box center [85, 97] width 50 height 11
copy h3 "87500026346"
click at [664, 55] on div "Parcel & Loan Loan Details 87500026346 LOAN NO" at bounding box center [496, 376] width 907 height 663
drag, startPoint x: 716, startPoint y: 16, endPoint x: 866, endPoint y: 246, distance: 275.2
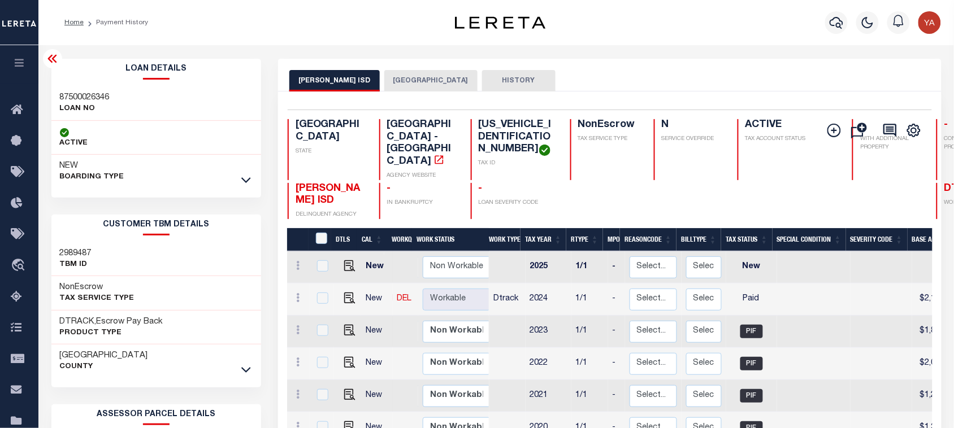
click at [716, 16] on div "Profile Sign out" at bounding box center [760, 23] width 371 height 40
click at [479, 121] on h4 "324705500A0020000" at bounding box center [518, 137] width 78 height 37
copy h4 "324705500A0020000"
click at [834, 23] on icon "button" at bounding box center [836, 23] width 14 height 14
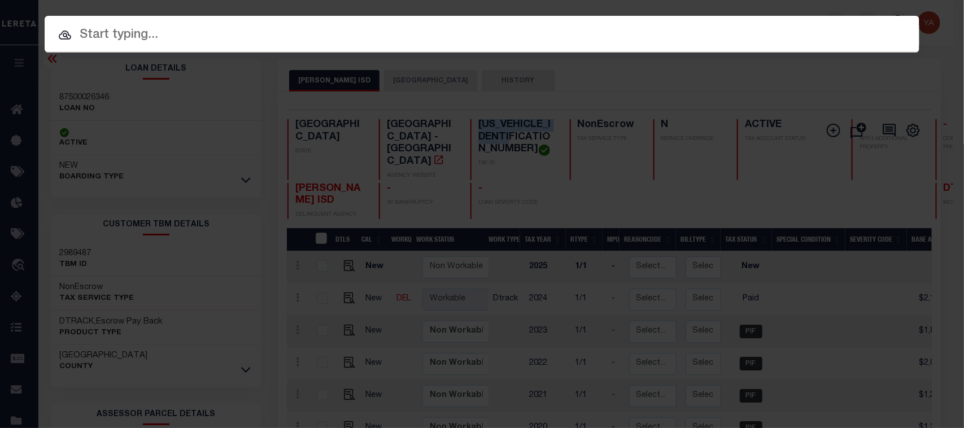
click at [824, 25] on input "text" at bounding box center [482, 35] width 875 height 20
paste input "120500049909"
type input "120500049909"
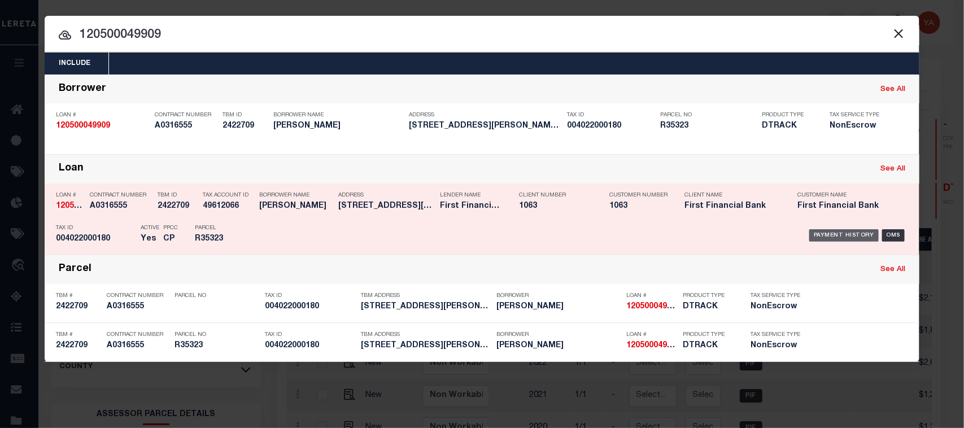
click at [855, 239] on div "Payment History" at bounding box center [844, 235] width 69 height 12
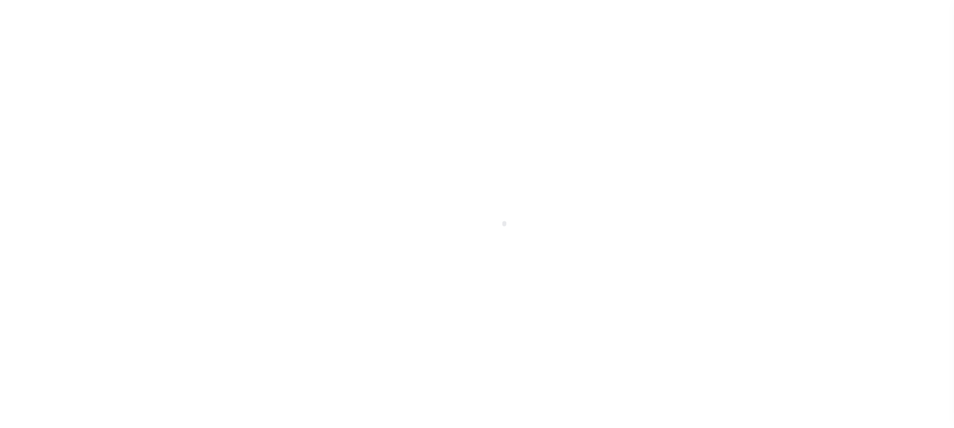
select select "OP2"
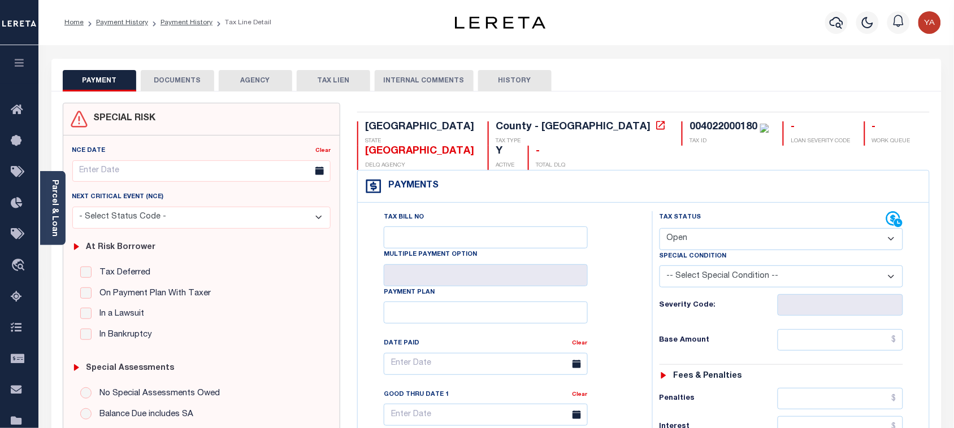
click at [689, 128] on div "004022000180" at bounding box center [723, 127] width 68 height 10
copy div "004022000180"
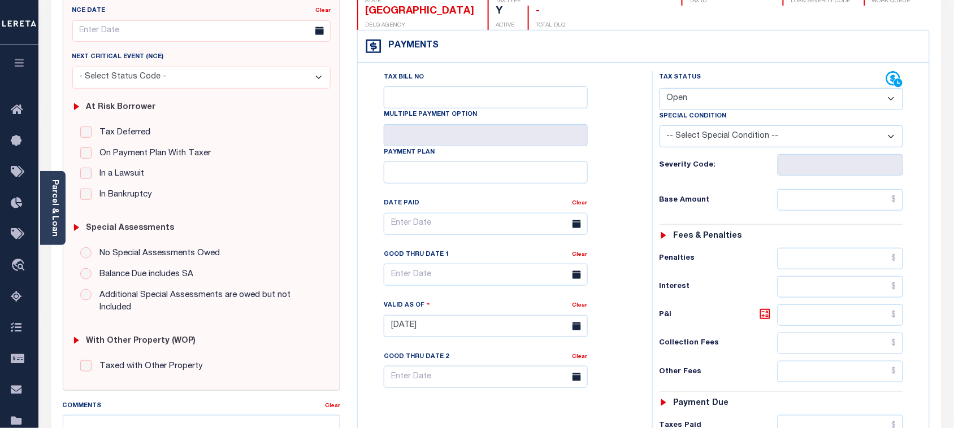
scroll to position [141, 0]
click at [51, 199] on link "Parcel & Loan" at bounding box center [54, 208] width 8 height 57
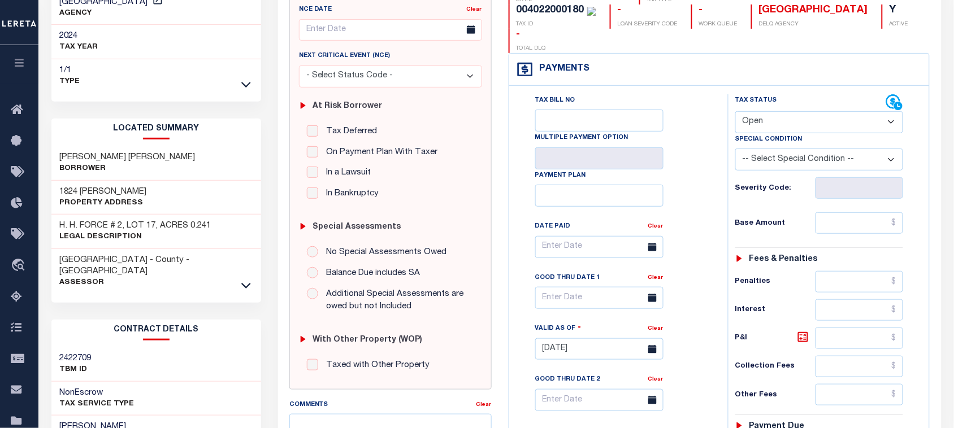
click at [98, 167] on div "[PERSON_NAME] [PERSON_NAME] Borrower" at bounding box center [156, 163] width 210 height 34
click at [97, 181] on div "1824 [PERSON_NAME] Property Address" at bounding box center [156, 198] width 210 height 34
copy div "1824 [PERSON_NAME]"
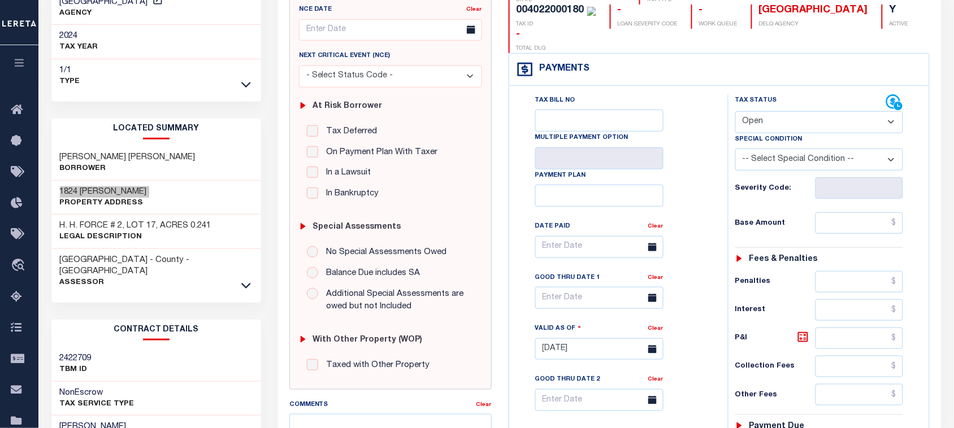
scroll to position [0, 0]
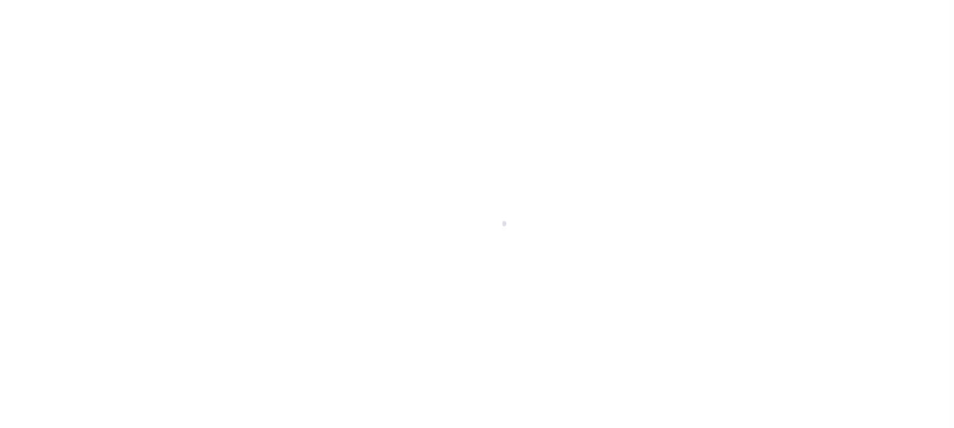
select select "OP2"
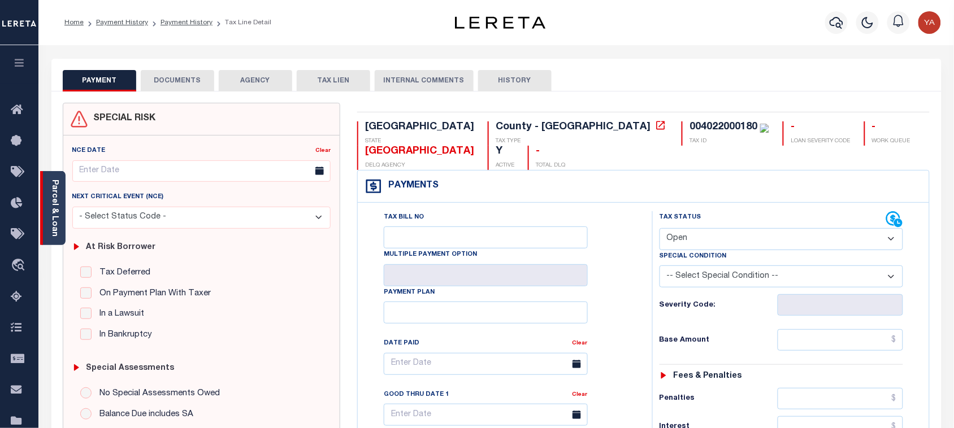
click at [52, 215] on link "Parcel & Loan" at bounding box center [54, 208] width 8 height 57
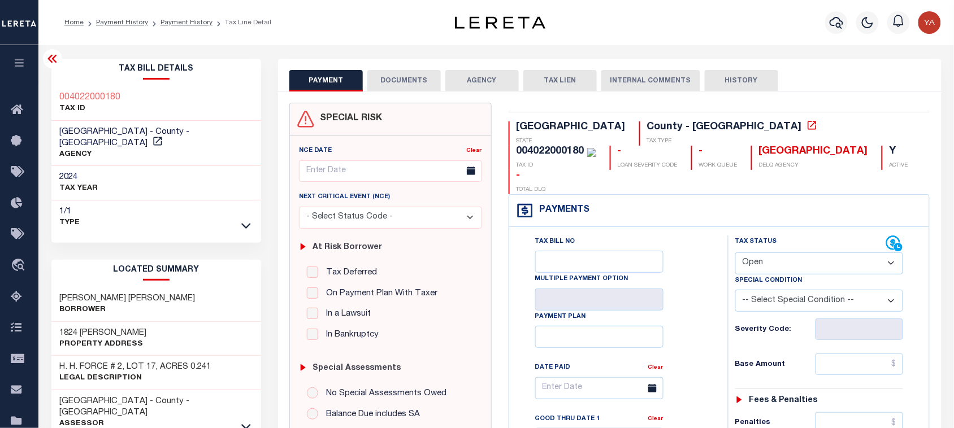
click at [90, 293] on h3 "STEVENS MATTHEW THOMAS JR" at bounding box center [128, 298] width 136 height 11
copy div "STEVENS MATTHEW THOMAS JR"
click at [105, 328] on h3 "1824 ALLIE PAYNE" at bounding box center [103, 333] width 87 height 11
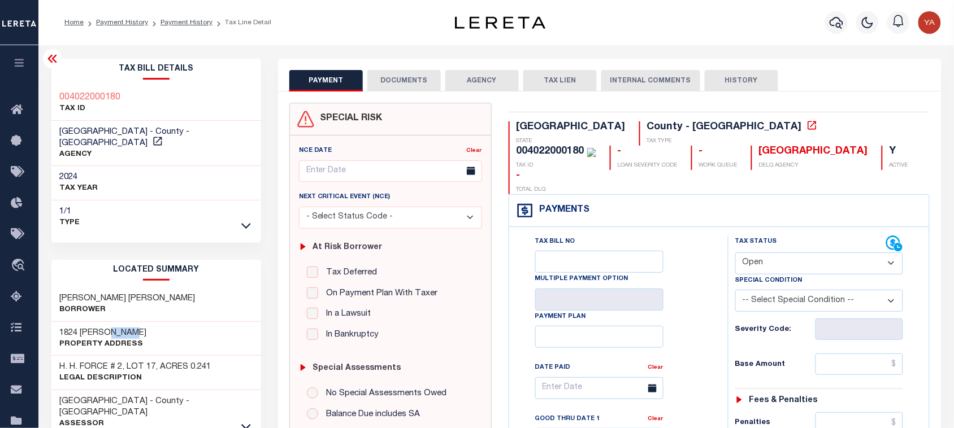
click at [105, 328] on h3 "1824 ALLIE PAYNE" at bounding box center [103, 333] width 87 height 11
copy div "1824 ALLIE PAYNE"
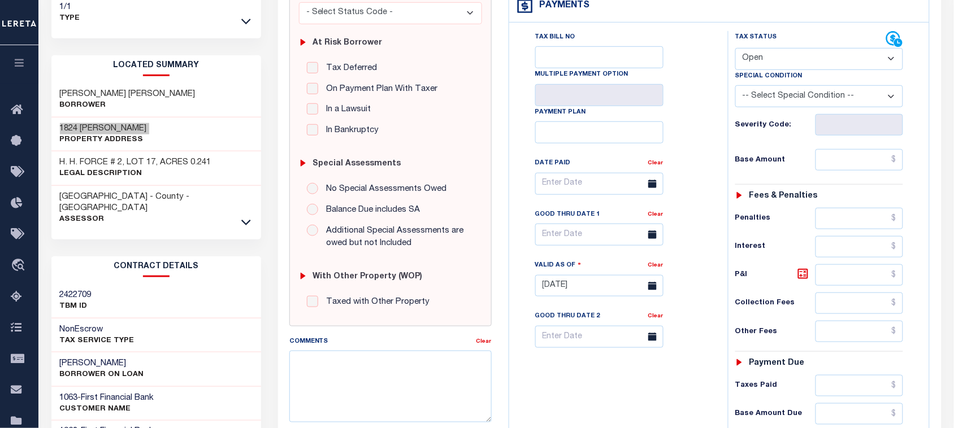
scroll to position [282, 0]
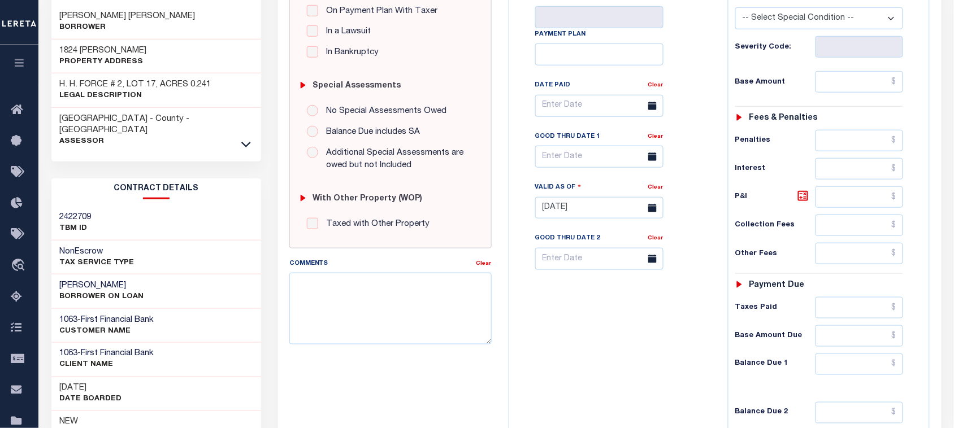
click at [77, 280] on h3 "[PERSON_NAME]" at bounding box center [102, 285] width 84 height 11
copy div "[PERSON_NAME]"
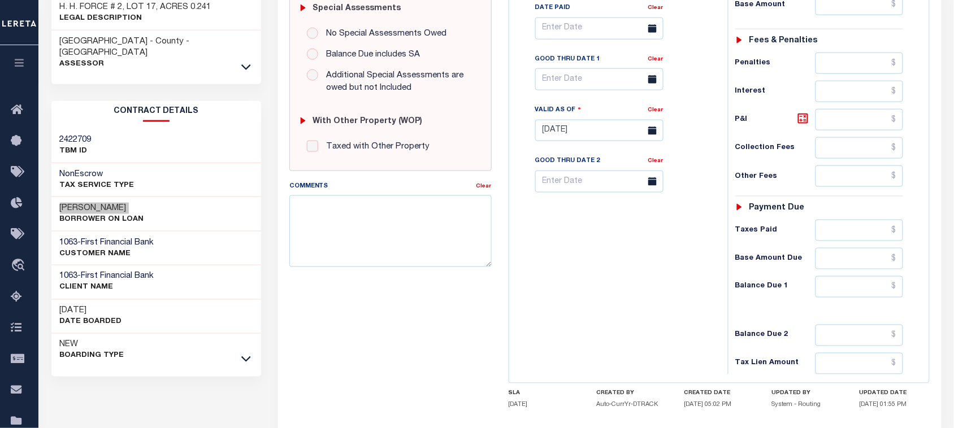
scroll to position [424, 0]
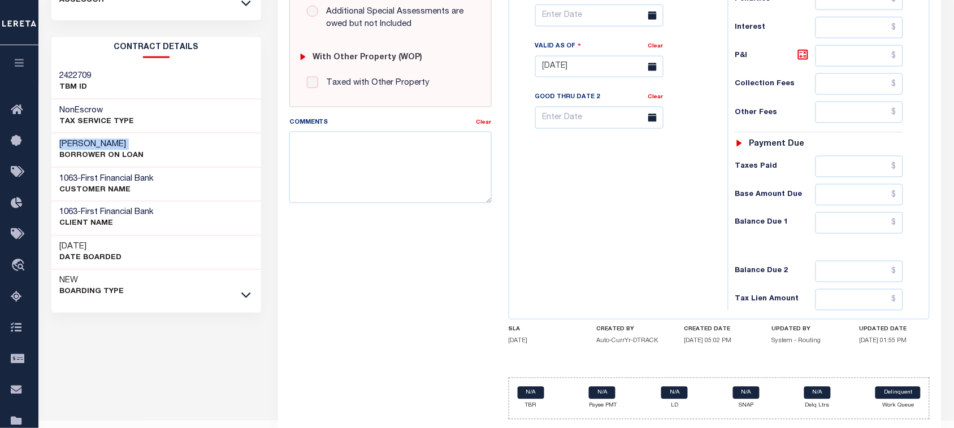
drag, startPoint x: 247, startPoint y: 274, endPoint x: 176, endPoint y: 338, distance: 95.6
click at [247, 289] on icon at bounding box center [246, 295] width 10 height 12
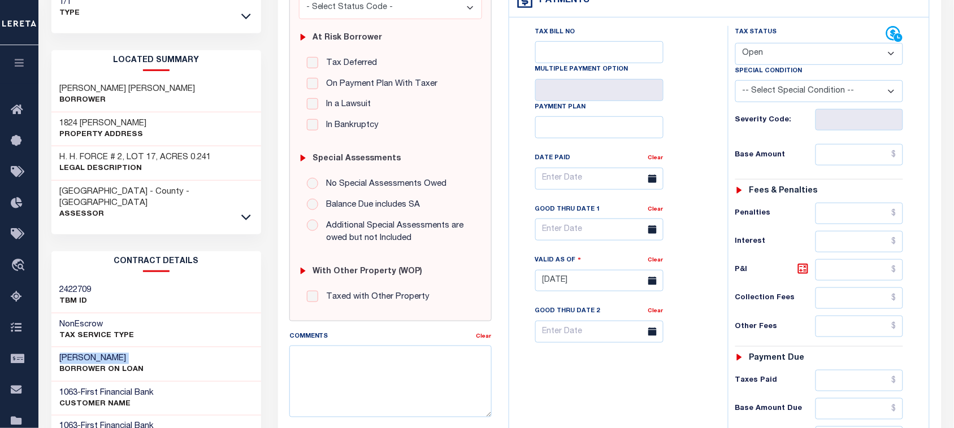
scroll to position [189, 0]
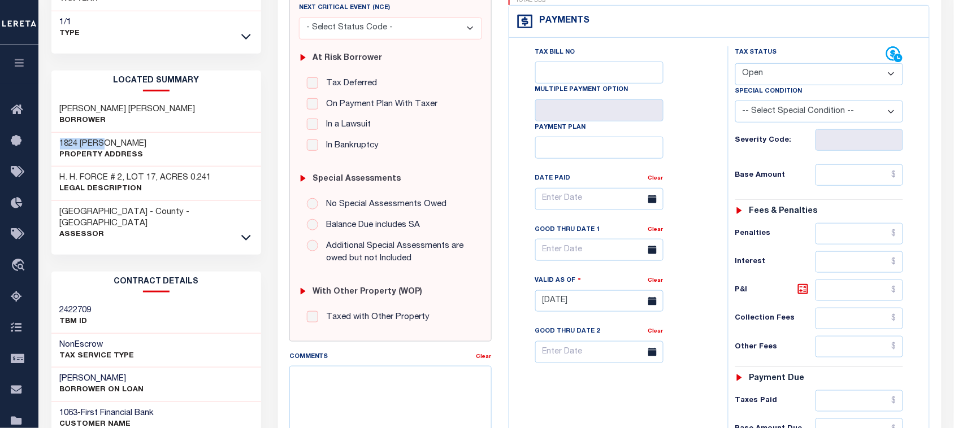
drag, startPoint x: 60, startPoint y: 133, endPoint x: 101, endPoint y: 132, distance: 40.7
click at [101, 138] on h3 "1824 ALLIE PAYNE" at bounding box center [103, 143] width 87 height 11
copy h3 "1824 ALLIE"
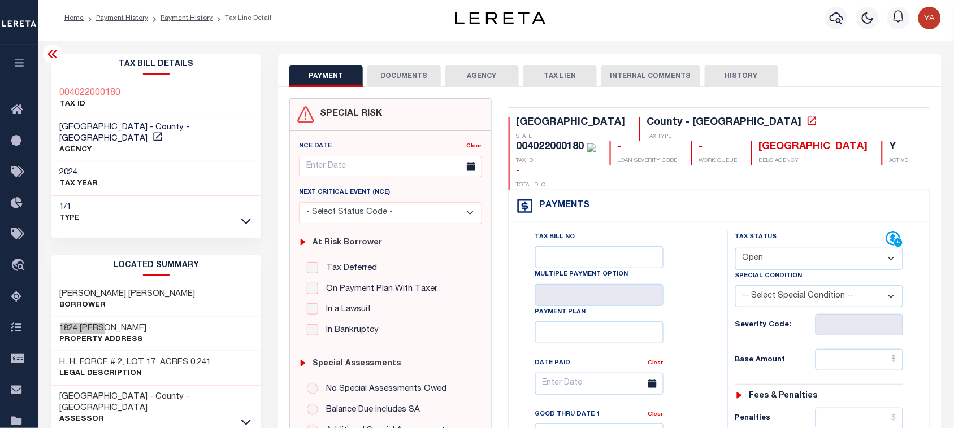
scroll to position [0, 0]
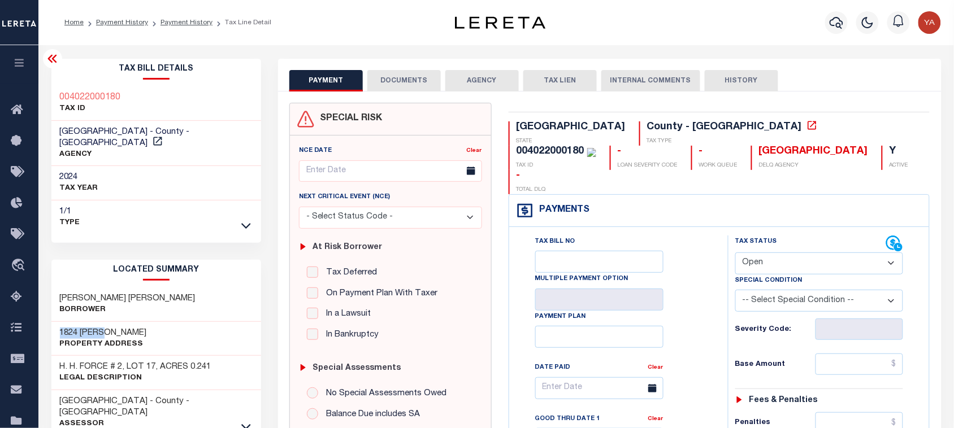
click at [247, 301] on div "STEVENS MATTHEW THOMAS JR Borrower" at bounding box center [156, 305] width 210 height 34
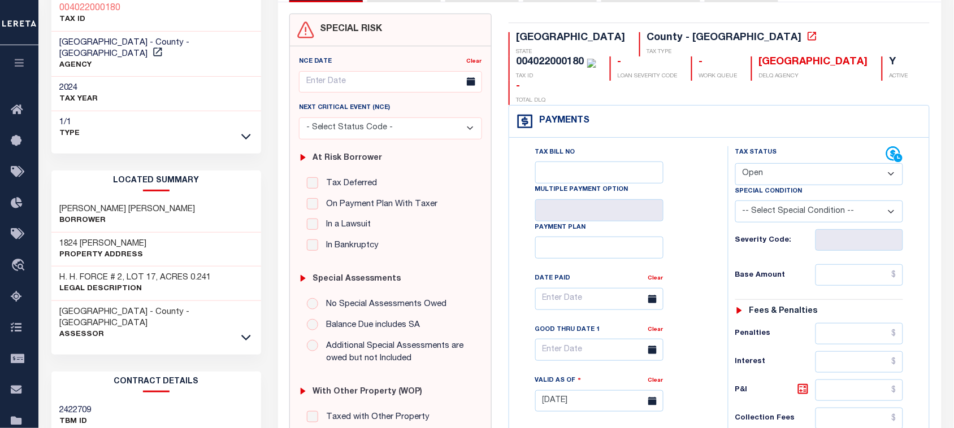
scroll to position [212, 0]
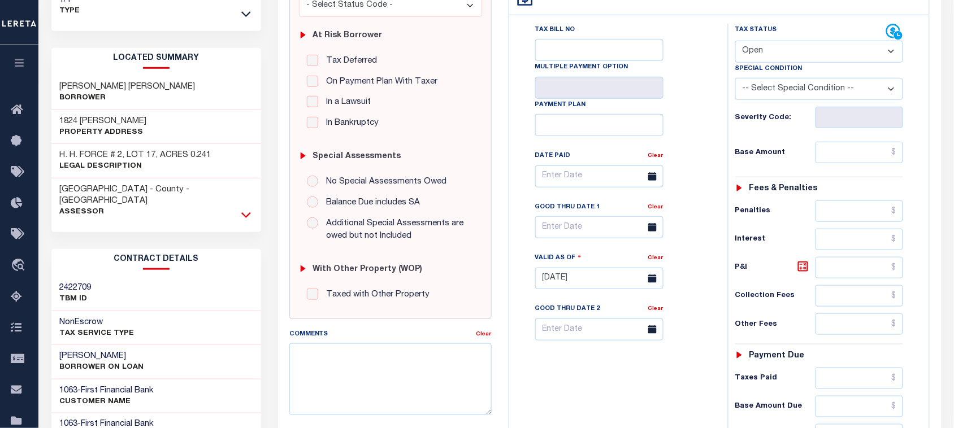
click at [247, 212] on icon at bounding box center [246, 215] width 10 height 6
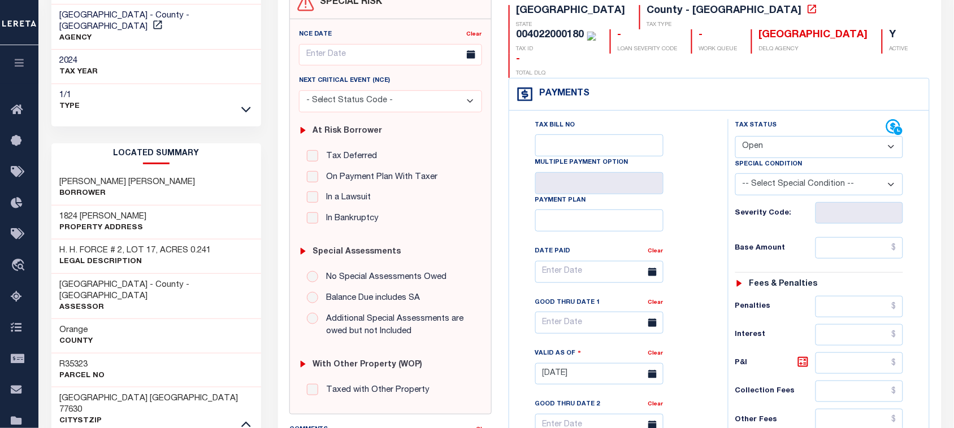
scroll to position [141, 0]
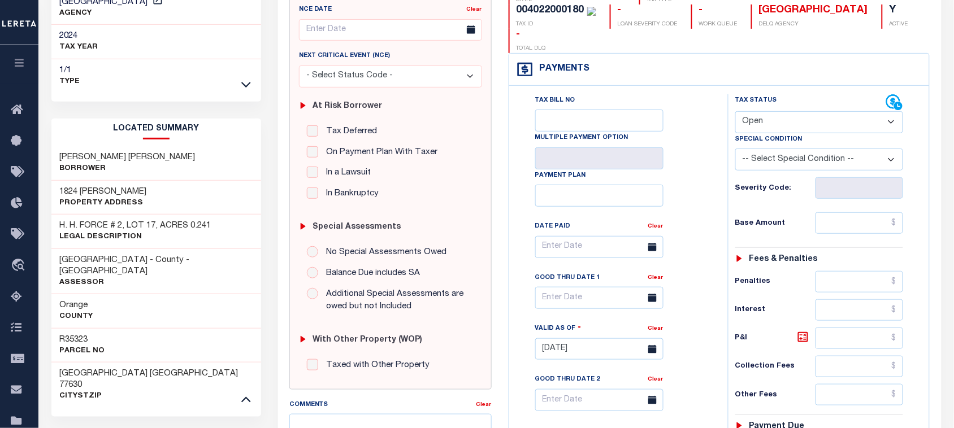
click at [71, 328] on div "R35323 Parcel No" at bounding box center [156, 345] width 210 height 34
copy h3 "R35323"
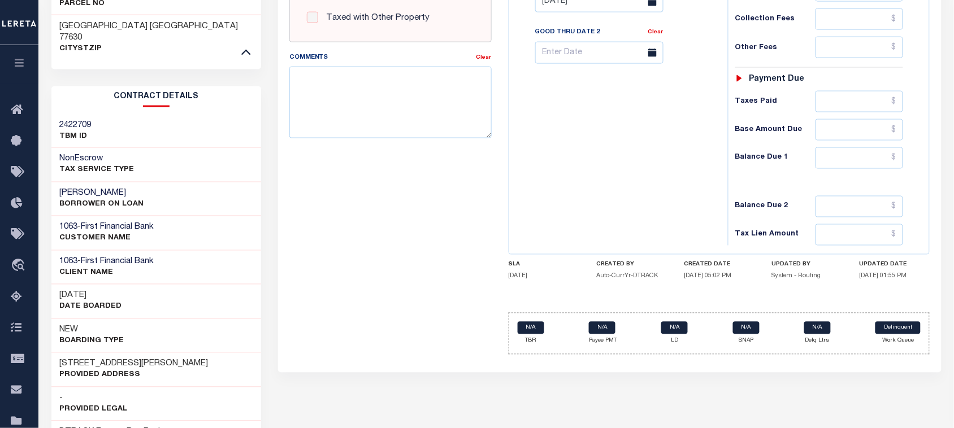
scroll to position [494, 0]
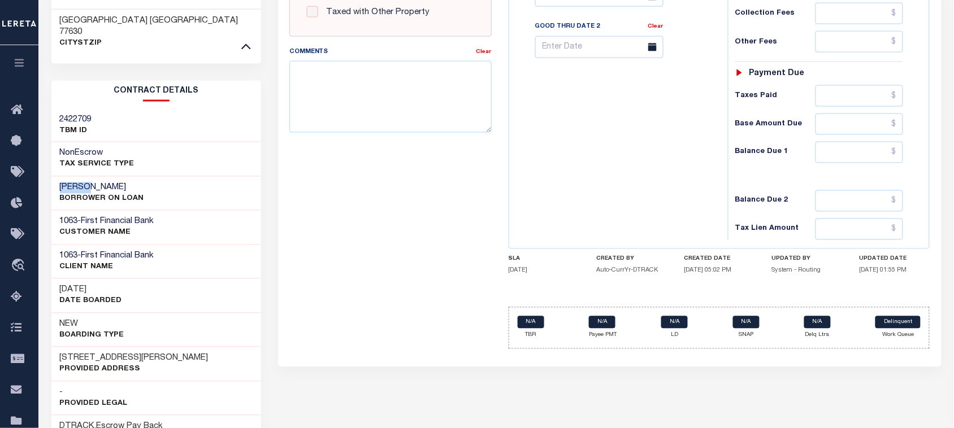
drag, startPoint x: 59, startPoint y: 149, endPoint x: 88, endPoint y: 156, distance: 29.7
click at [88, 182] on h3 "Weldon Smith" at bounding box center [102, 187] width 84 height 11
copy h3 "Weldon"
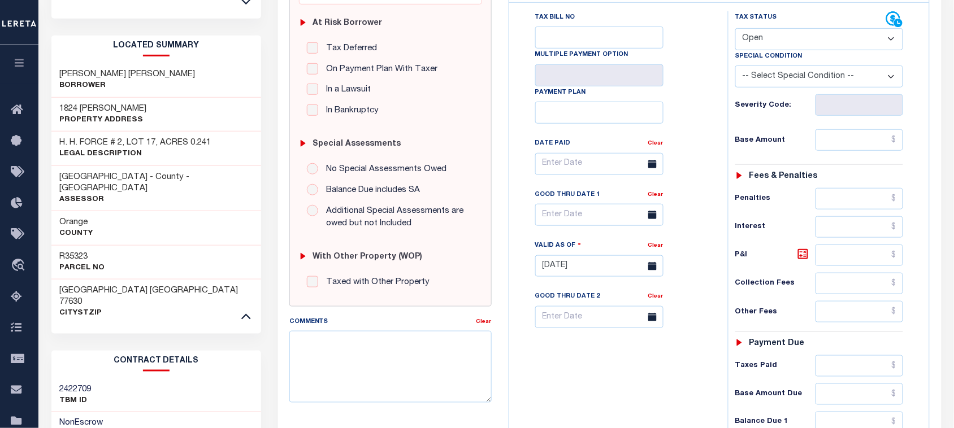
scroll to position [212, 0]
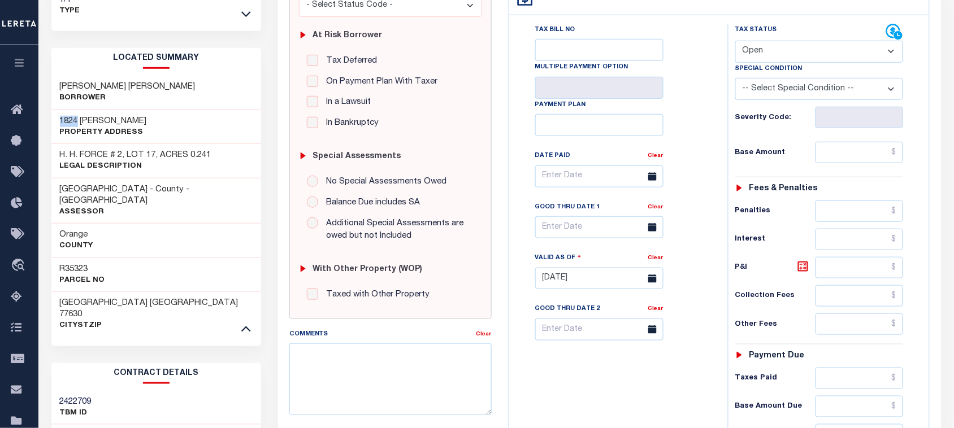
drag, startPoint x: 58, startPoint y: 103, endPoint x: 77, endPoint y: 103, distance: 19.8
click at [77, 110] on div "1824 ALLIE PAYNE Property Address" at bounding box center [156, 127] width 210 height 34
copy h3 "1824"
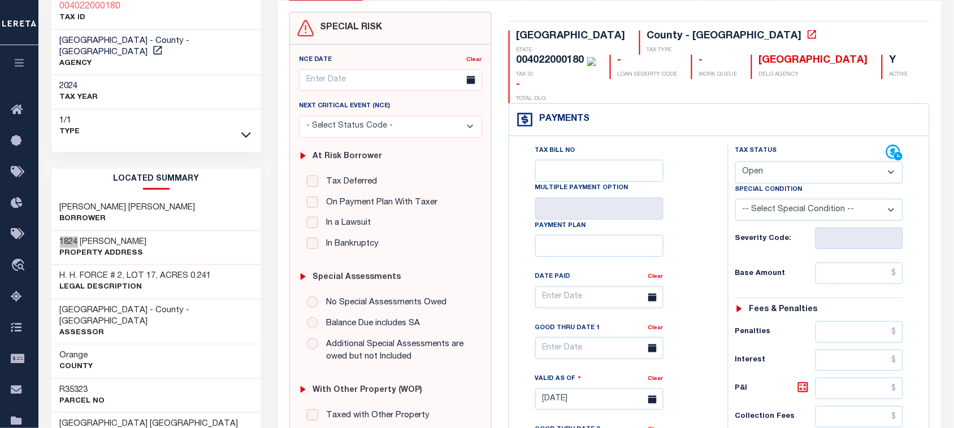
scroll to position [0, 0]
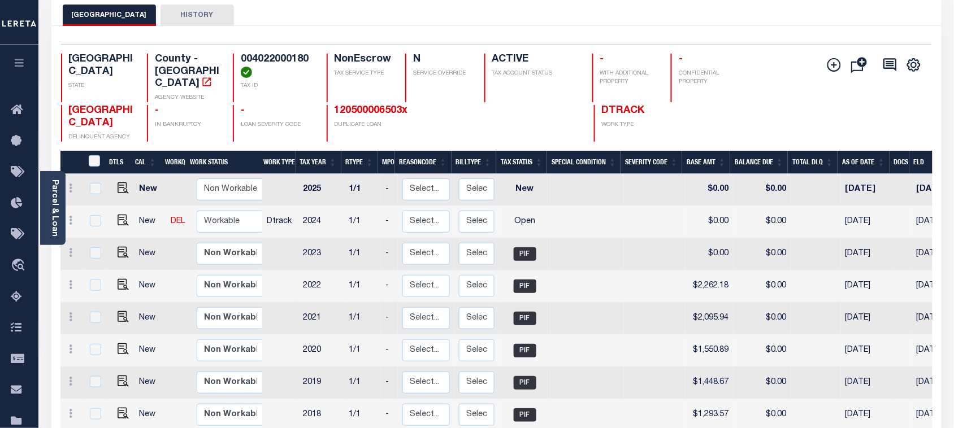
scroll to position [141, 0]
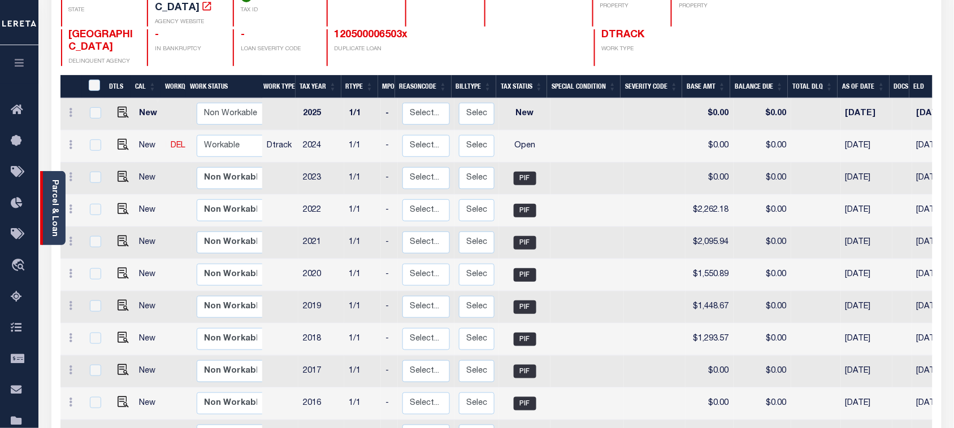
click at [50, 227] on link "Parcel & Loan" at bounding box center [54, 208] width 8 height 57
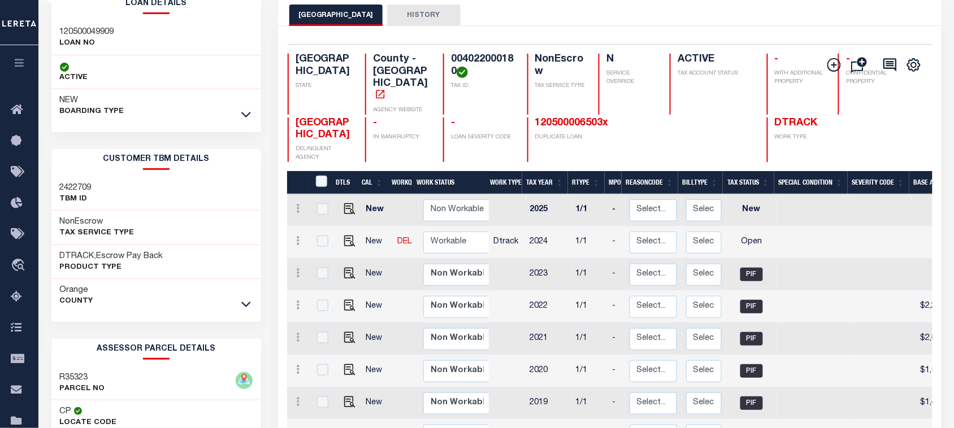
scroll to position [141, 0]
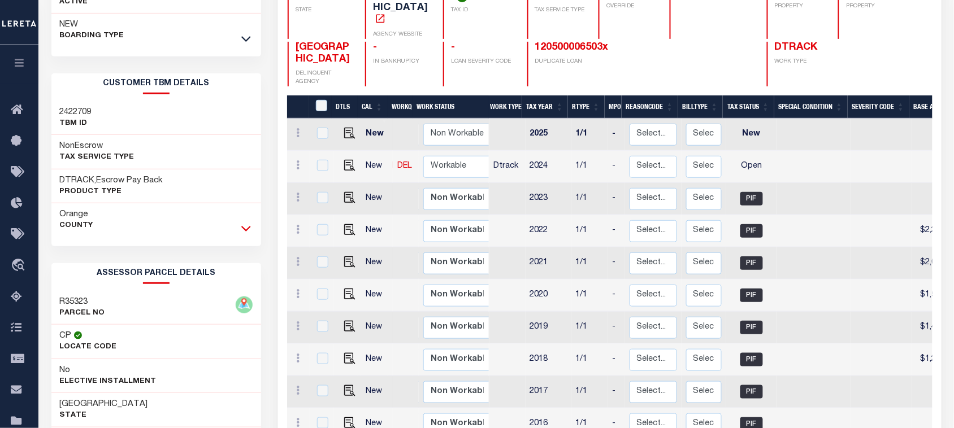
click at [247, 234] on icon at bounding box center [246, 229] width 10 height 12
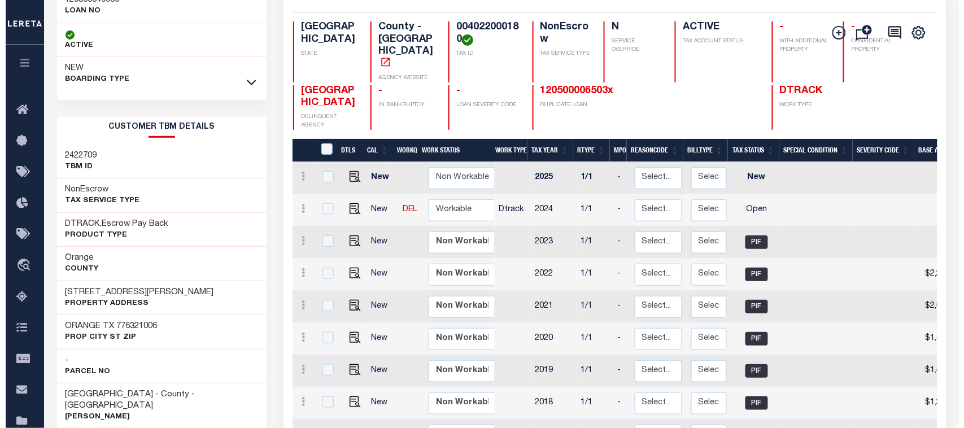
scroll to position [0, 0]
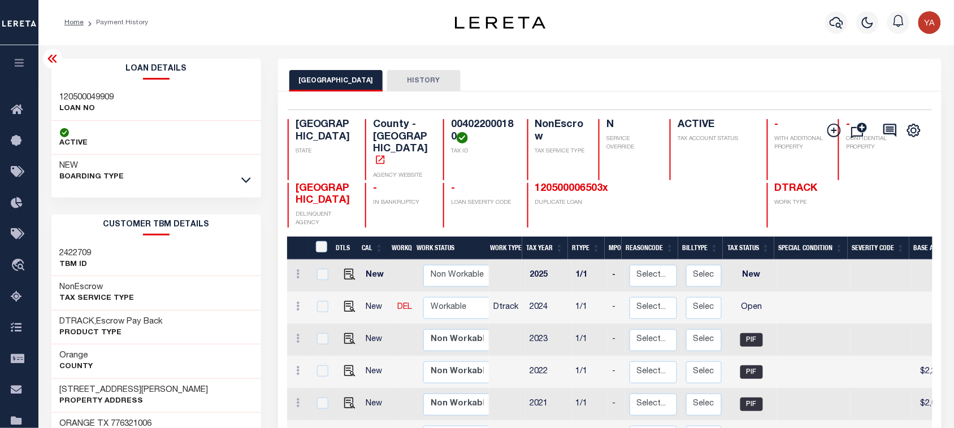
click at [831, 10] on div at bounding box center [836, 23] width 31 height 40
click at [831, 18] on icon "button" at bounding box center [836, 23] width 14 height 14
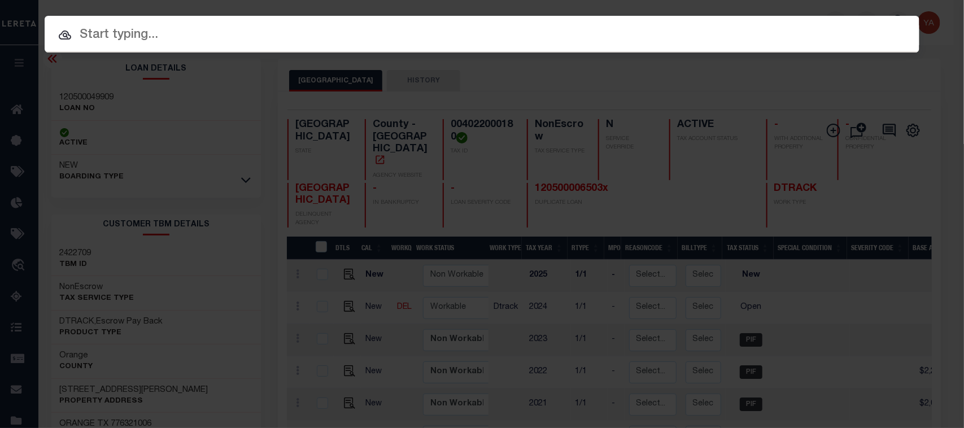
click at [818, 16] on div "Include Loans TBM Customers Borrowers Payments (Lender Non-Disb) Payments (Lend…" at bounding box center [482, 34] width 875 height 37
paste input "31000031224"
type input "31000031224"
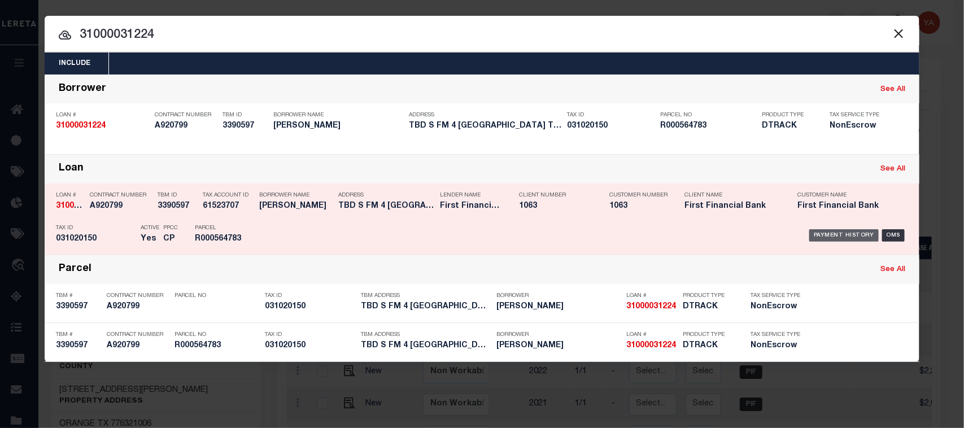
click at [831, 234] on div "Payment History" at bounding box center [844, 235] width 69 height 12
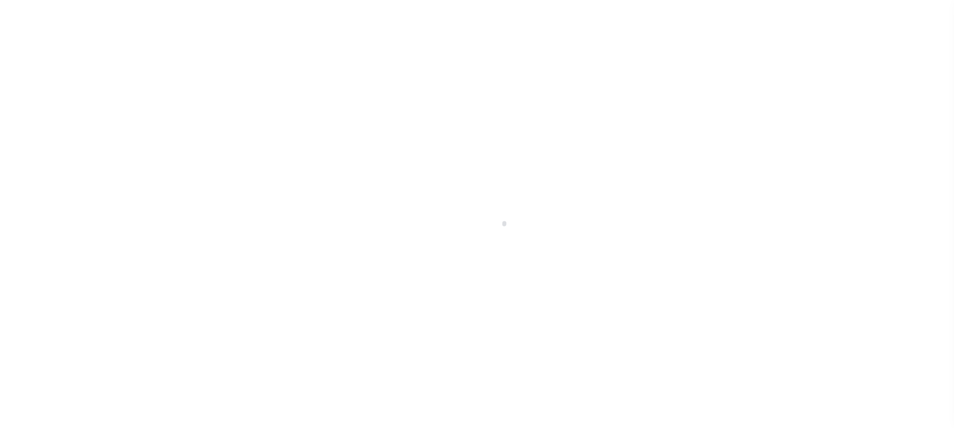
select select "DUE"
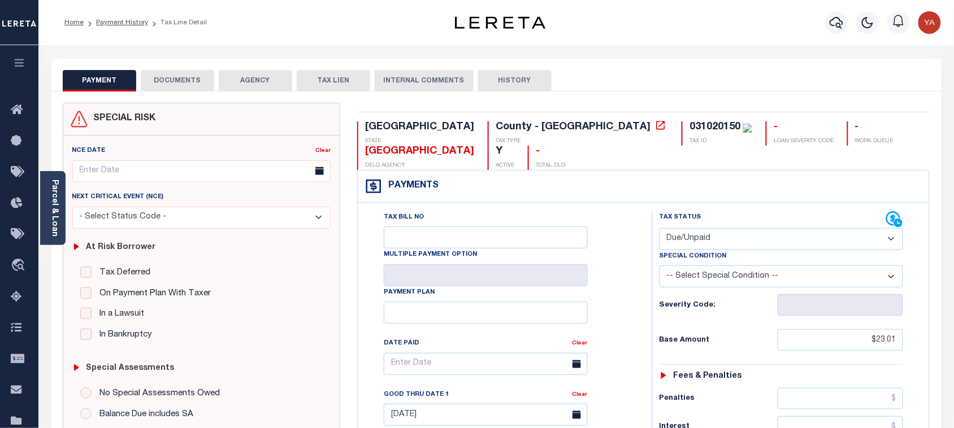
click at [195, 79] on button "DOCUMENTS" at bounding box center [177, 80] width 73 height 21
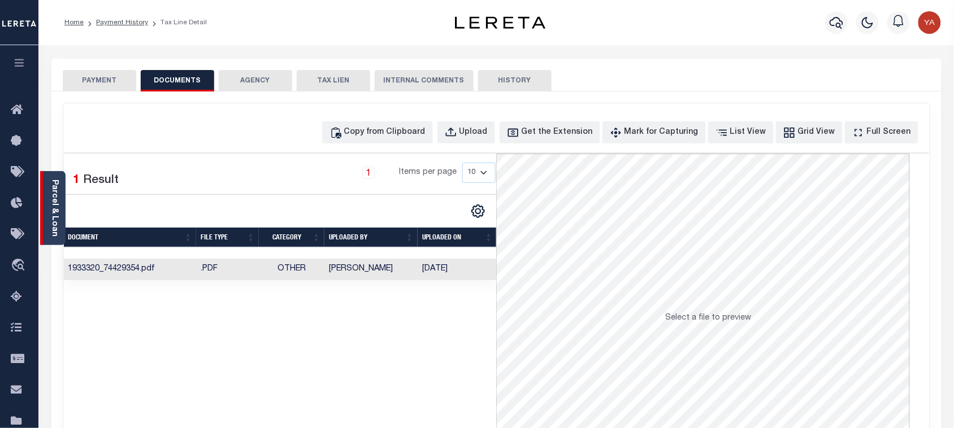
click at [54, 215] on link "Parcel & Loan" at bounding box center [54, 208] width 8 height 57
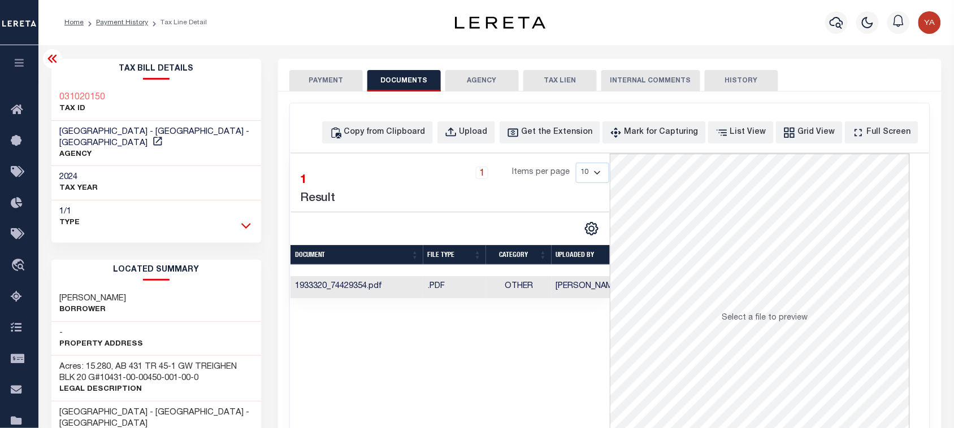
click at [245, 223] on icon at bounding box center [246, 226] width 10 height 6
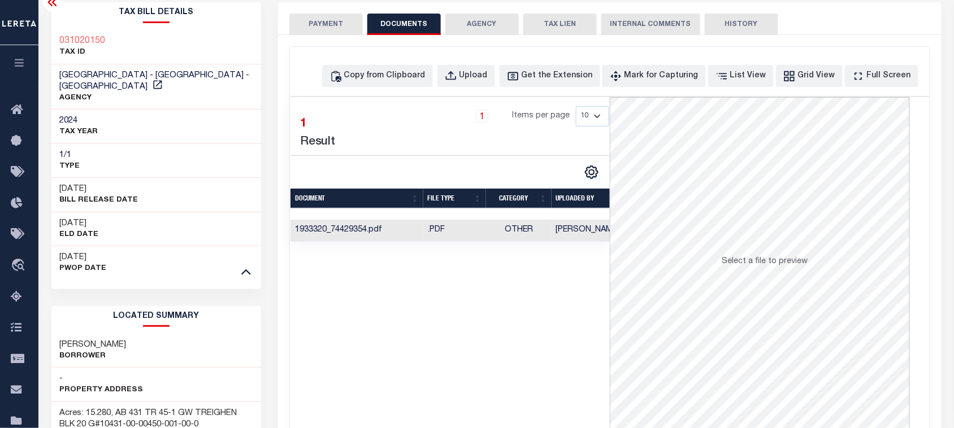
scroll to position [141, 0]
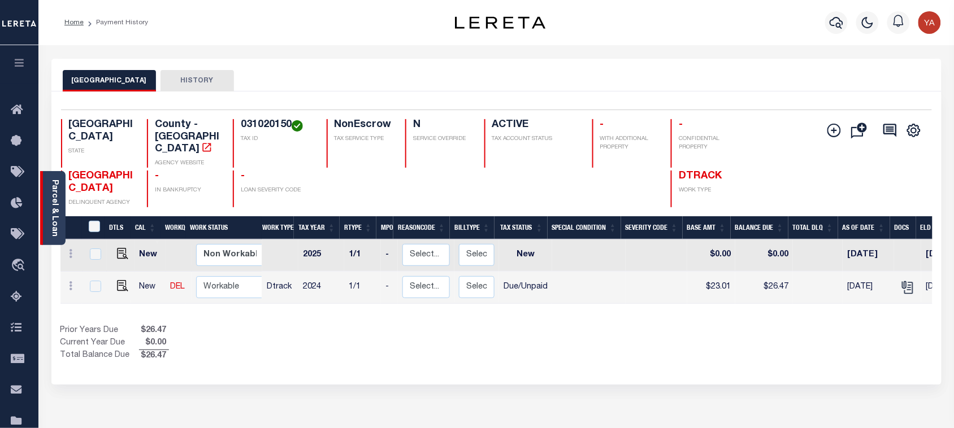
click at [50, 218] on link "Parcel & Loan" at bounding box center [54, 208] width 8 height 57
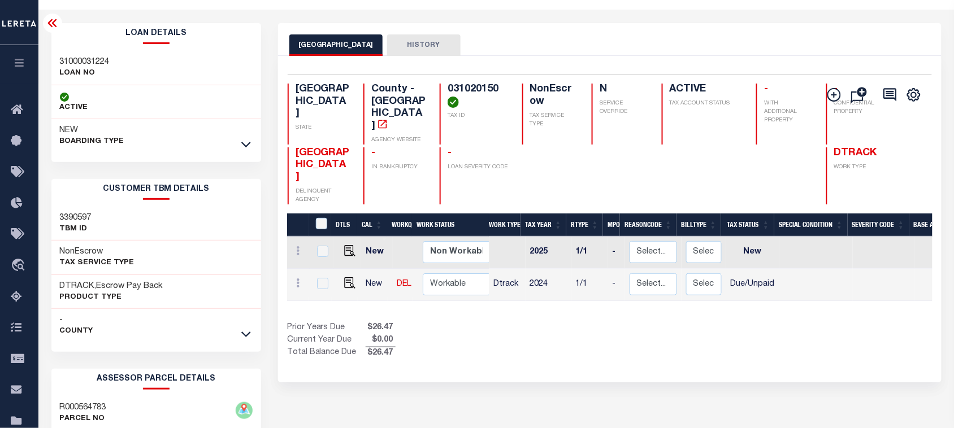
scroll to position [269, 0]
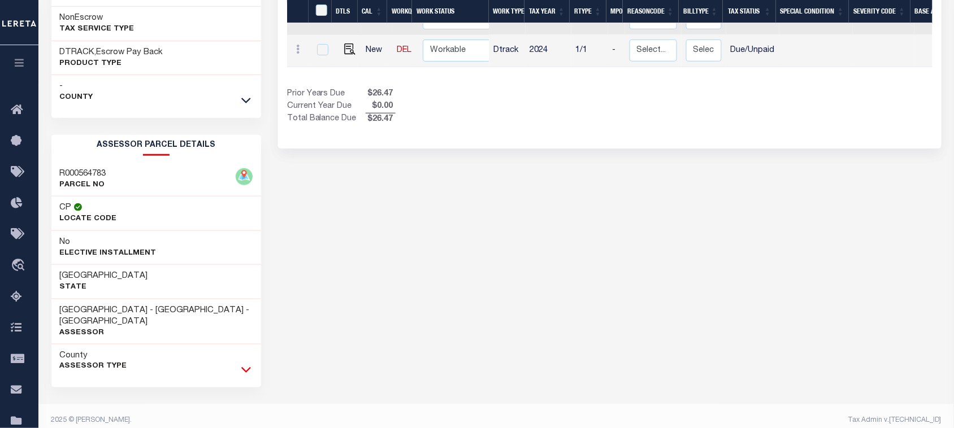
click at [250, 364] on icon at bounding box center [246, 370] width 10 height 12
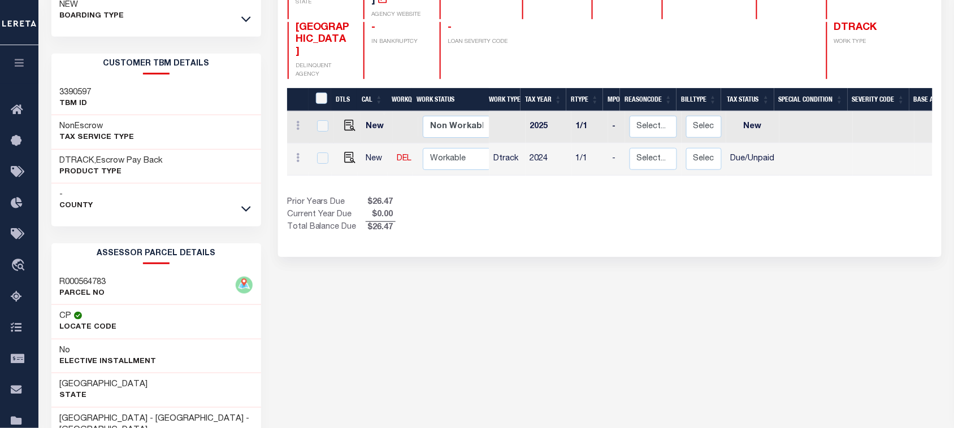
scroll to position [58, 0]
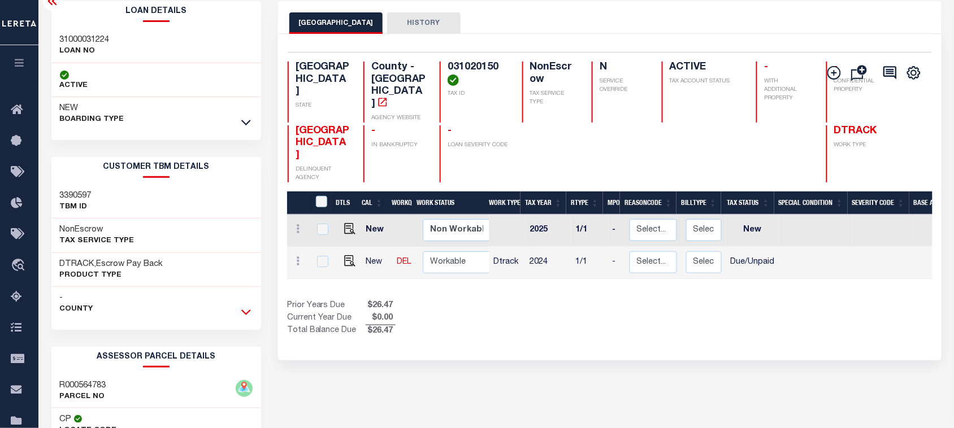
click at [244, 312] on icon at bounding box center [246, 313] width 10 height 6
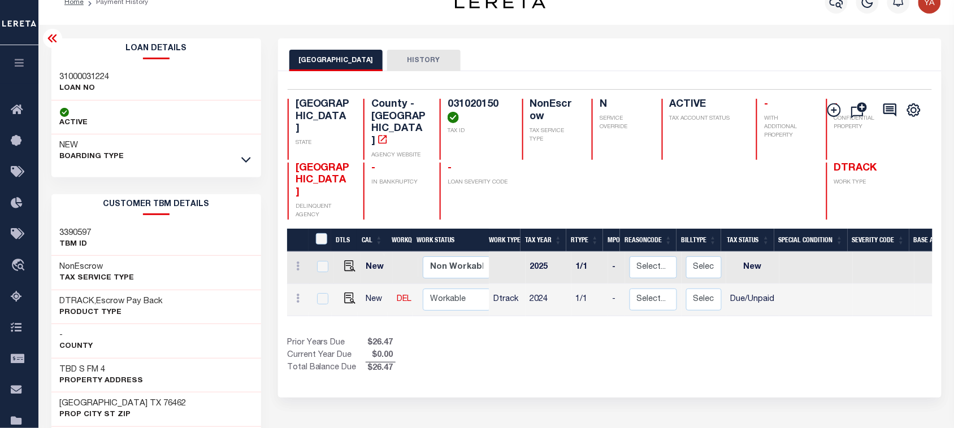
scroll to position [0, 0]
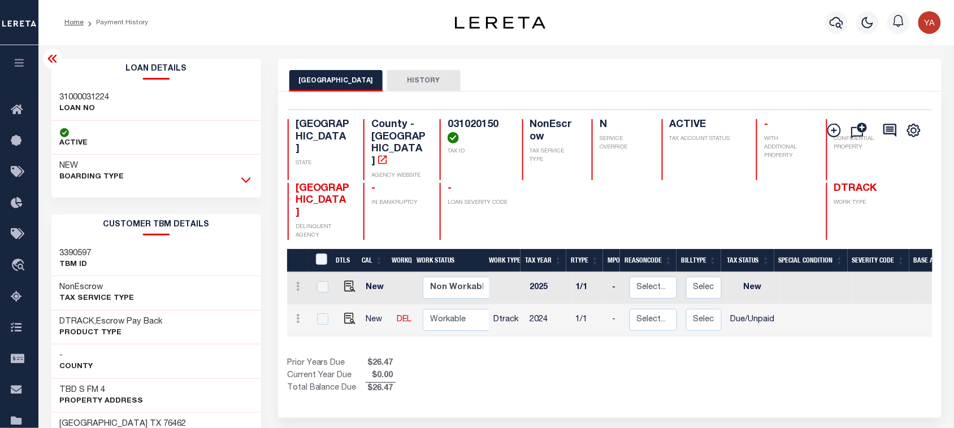
click at [244, 182] on icon at bounding box center [246, 180] width 10 height 12
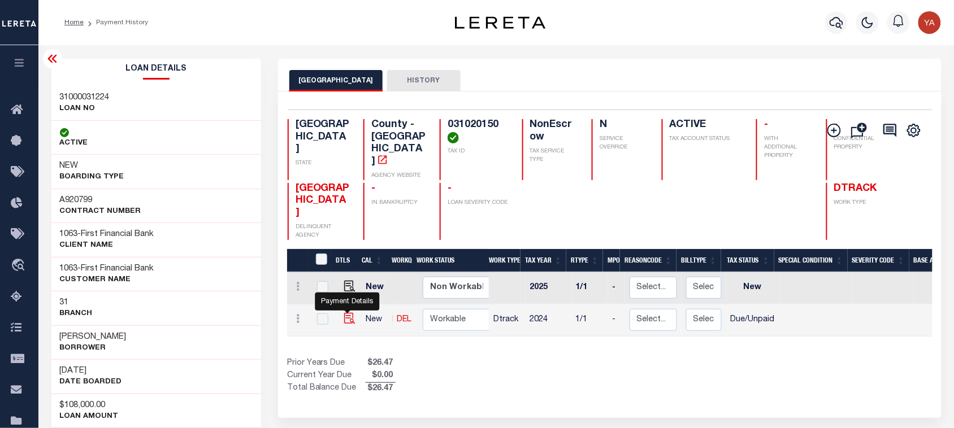
click at [345, 313] on img "" at bounding box center [349, 318] width 11 height 11
checkbox input "true"
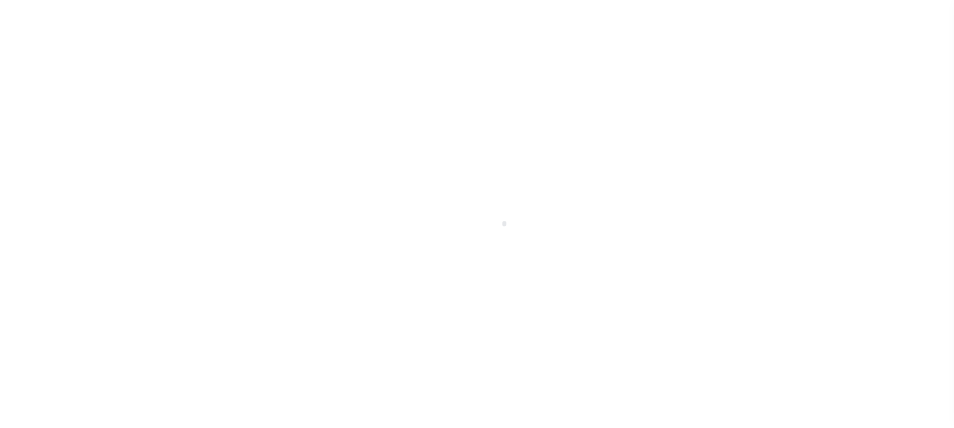
select select "DUE"
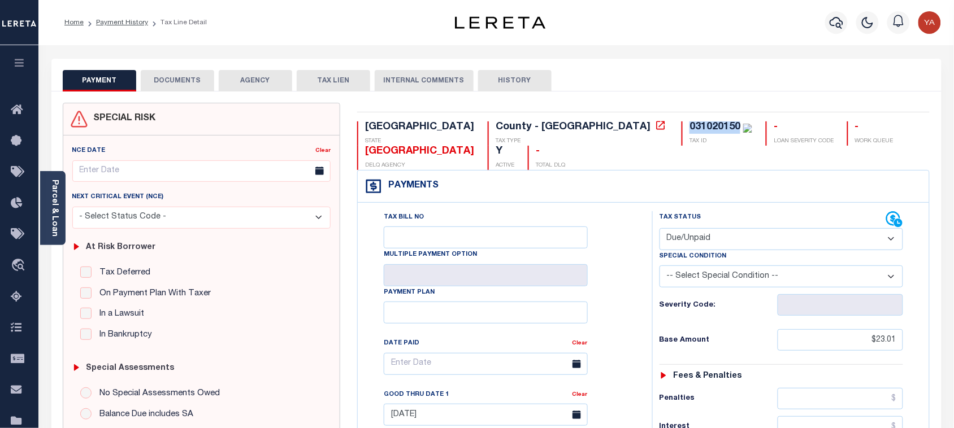
drag, startPoint x: 497, startPoint y: 131, endPoint x: 548, endPoint y: 128, distance: 50.9
click at [681, 128] on div "031020150 TAX ID" at bounding box center [716, 133] width 71 height 24
copy div "031020150"
click at [50, 210] on link "Parcel & Loan" at bounding box center [54, 208] width 8 height 57
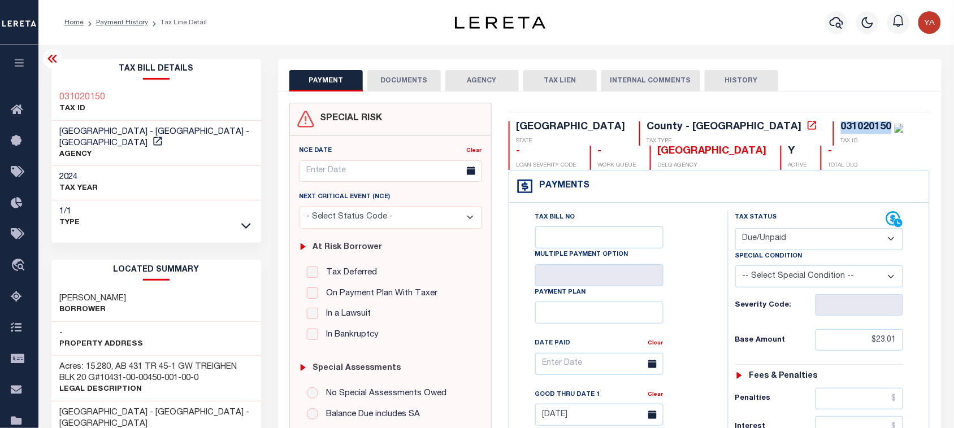
scroll to position [141, 0]
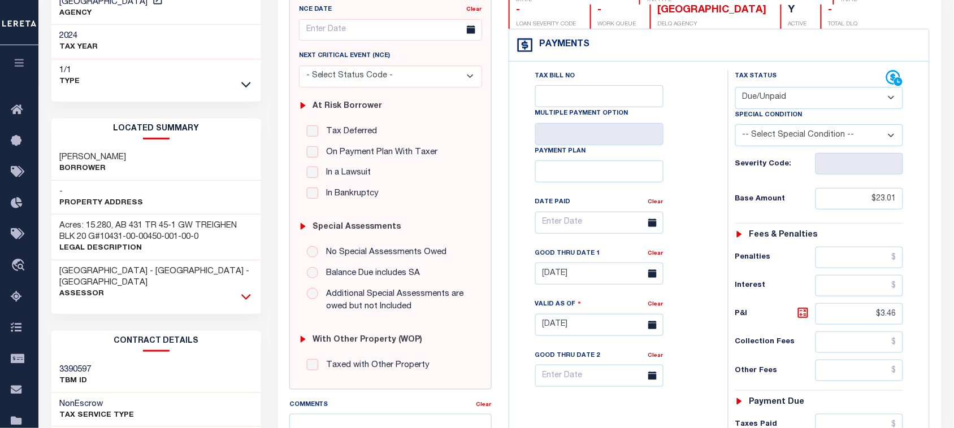
click at [246, 294] on icon at bounding box center [246, 297] width 10 height 6
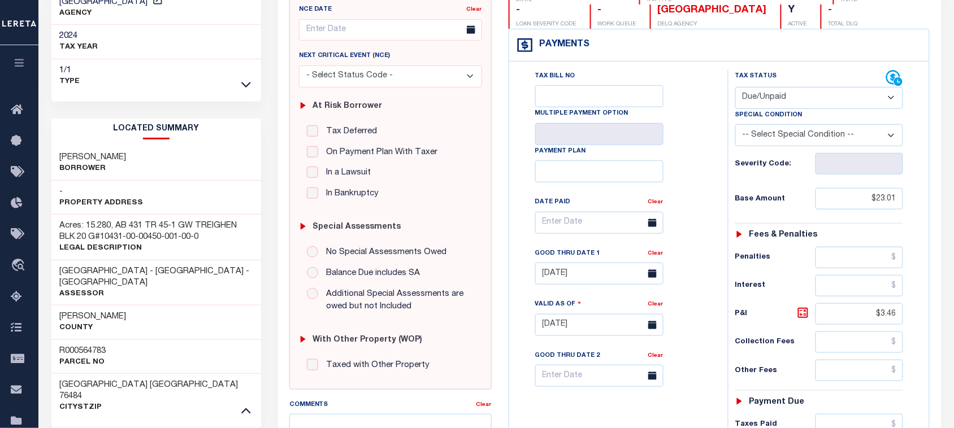
click at [68, 346] on h3 "R000564783" at bounding box center [83, 351] width 46 height 11
copy h3 "R000564783"
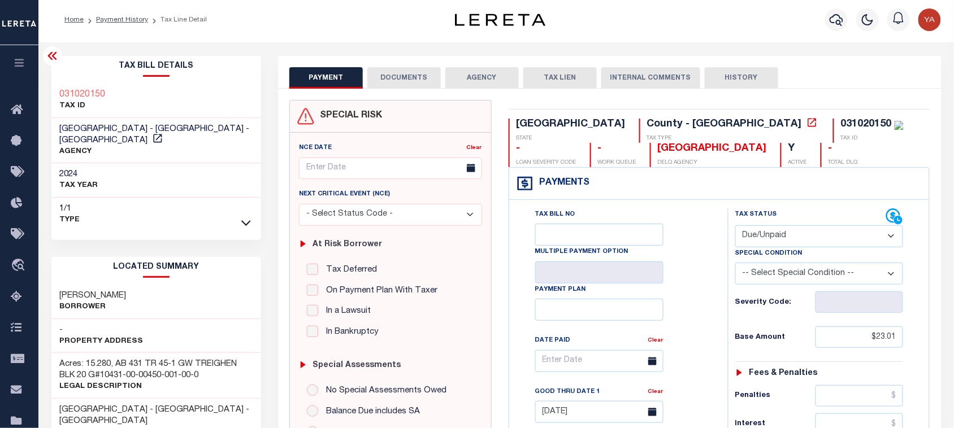
scroll to position [0, 0]
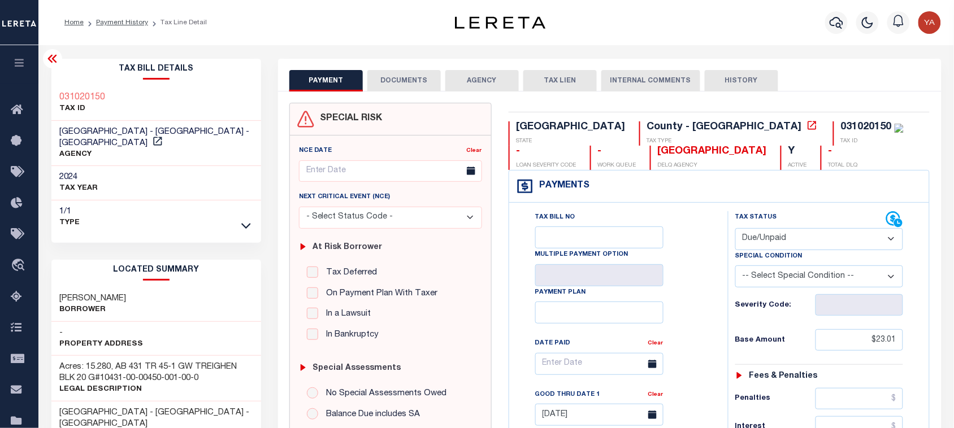
click at [431, 82] on button "DOCUMENTS" at bounding box center [403, 80] width 73 height 21
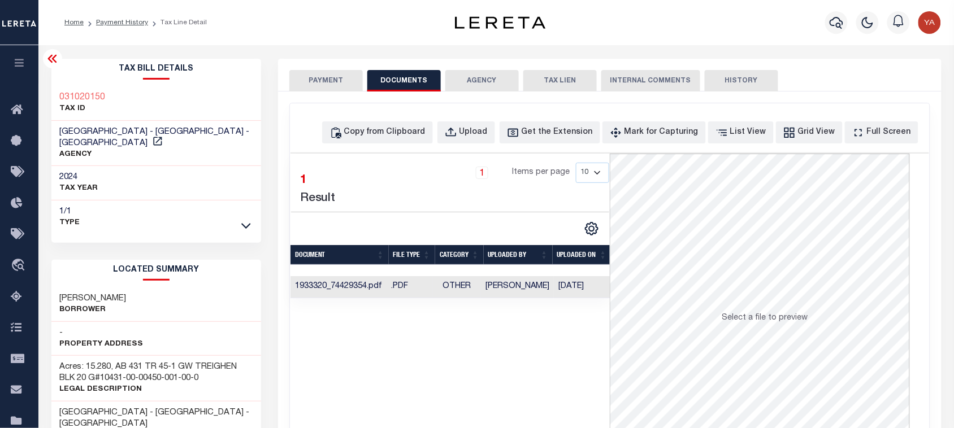
click at [595, 284] on td "[DATE]" at bounding box center [583, 287] width 58 height 22
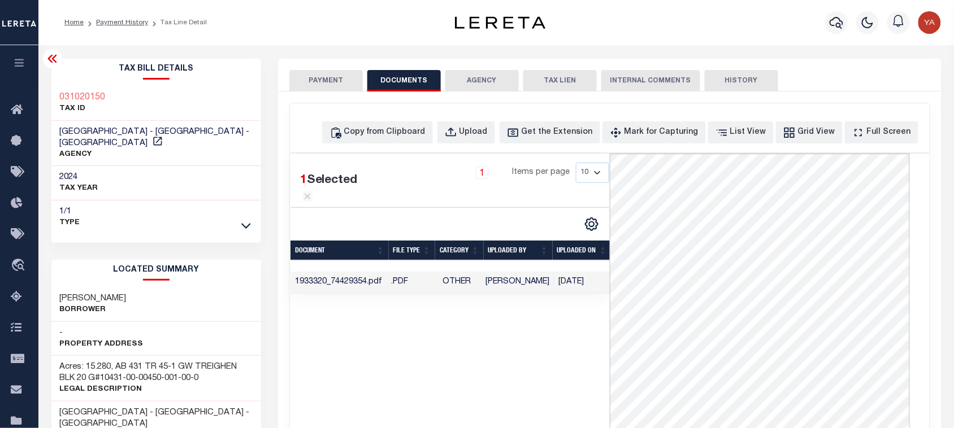
click at [349, 84] on button "PAYMENT" at bounding box center [325, 80] width 73 height 21
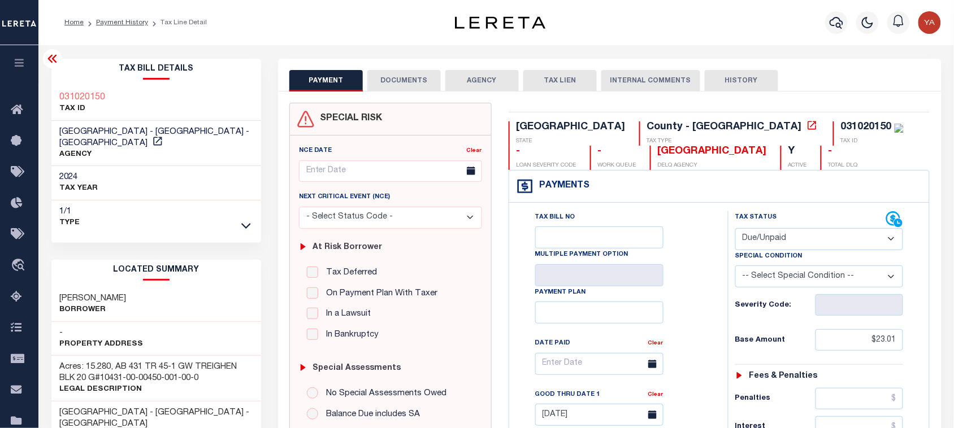
drag, startPoint x: 392, startPoint y: 77, endPoint x: 424, endPoint y: 136, distance: 66.8
click at [392, 77] on button "DOCUMENTS" at bounding box center [403, 80] width 73 height 21
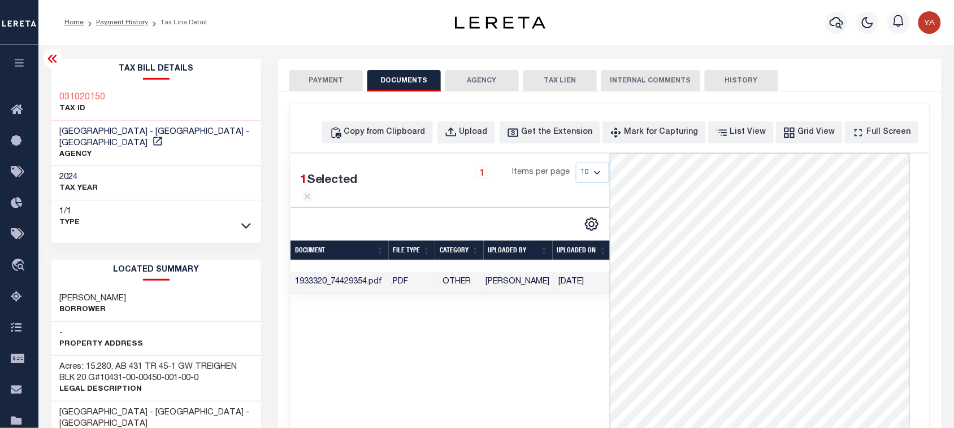
click at [327, 74] on button "PAYMENT" at bounding box center [325, 80] width 73 height 21
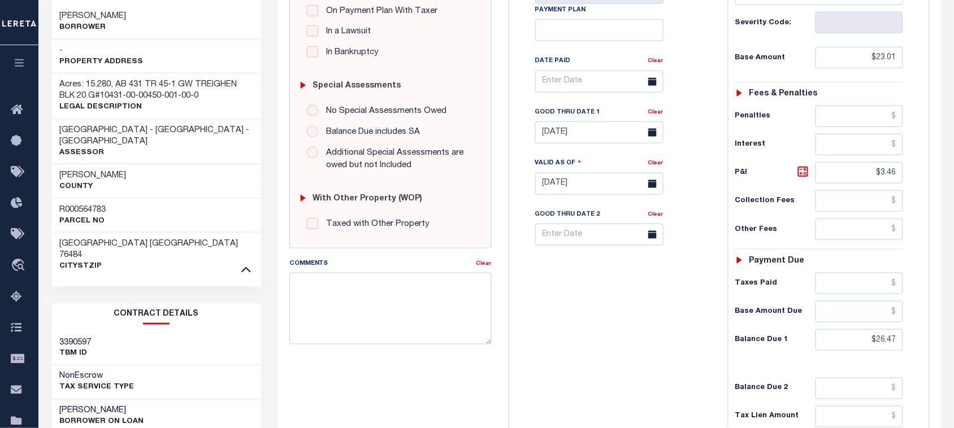
scroll to position [71, 0]
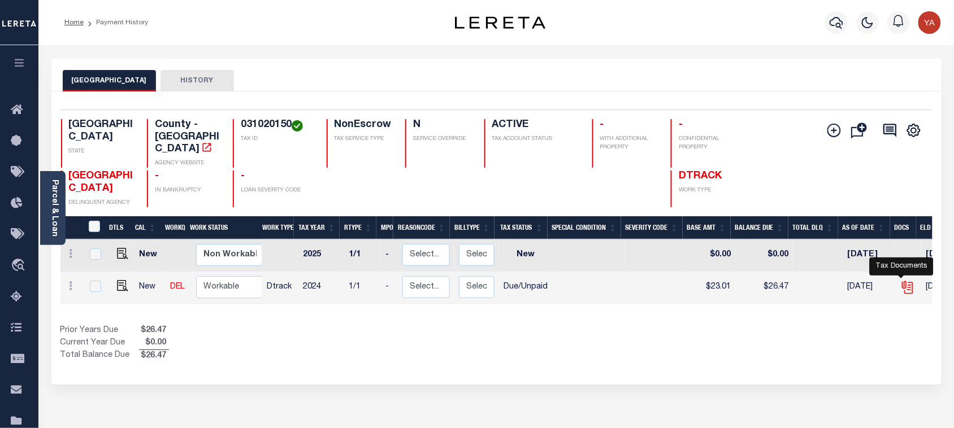
click at [902, 281] on icon "" at bounding box center [906, 285] width 9 height 9
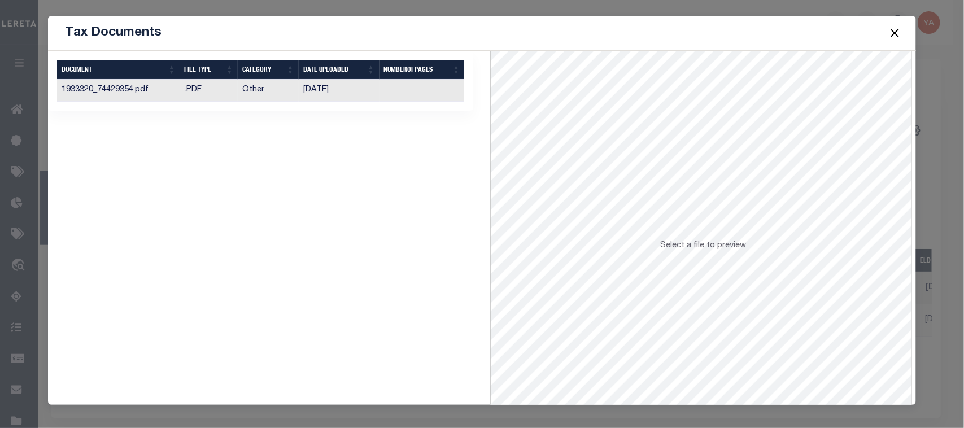
click at [428, 94] on td at bounding box center [422, 91] width 85 height 22
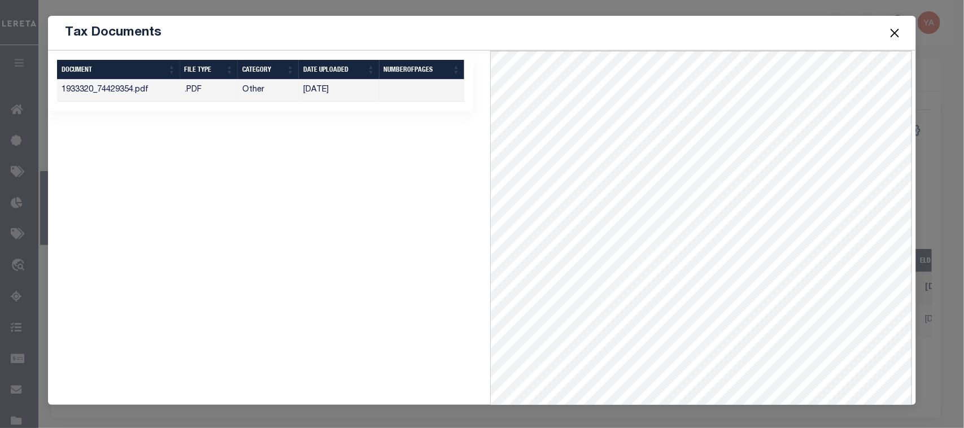
click at [890, 33] on button "Close" at bounding box center [895, 32] width 15 height 15
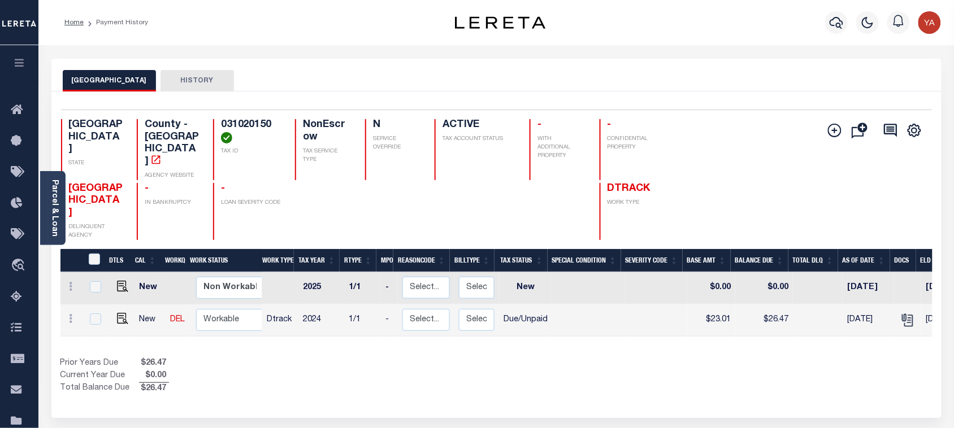
click at [608, 112] on div "Selected 2 Results 1 Items per page 25 50 100 TX STATE County - TX AGENCY WEBSI…" at bounding box center [496, 175] width 889 height 131
click at [121, 322] on img "" at bounding box center [122, 318] width 11 height 11
checkbox input "true"
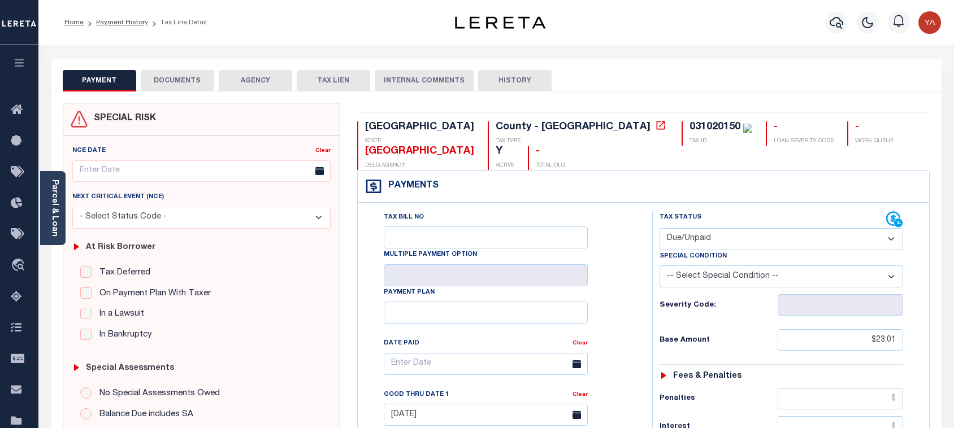
select select "DUE"
click at [195, 82] on button "DOCUMENTS" at bounding box center [177, 80] width 73 height 21
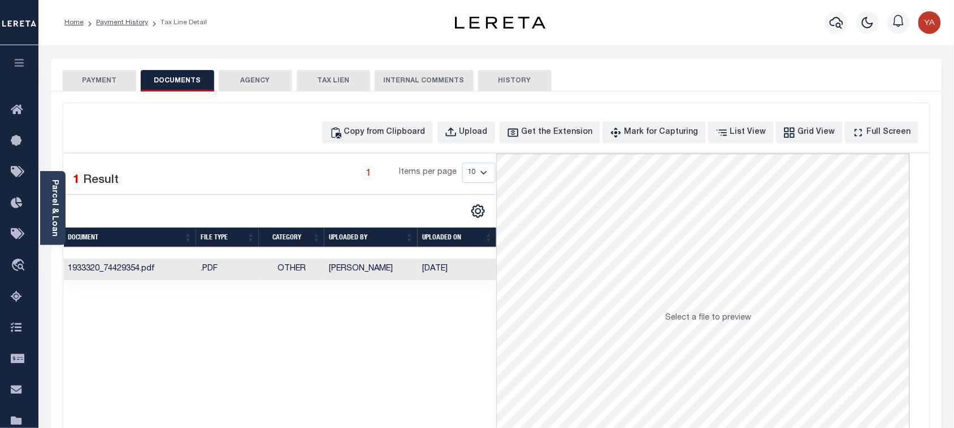
click at [106, 76] on button "PAYMENT" at bounding box center [99, 80] width 73 height 21
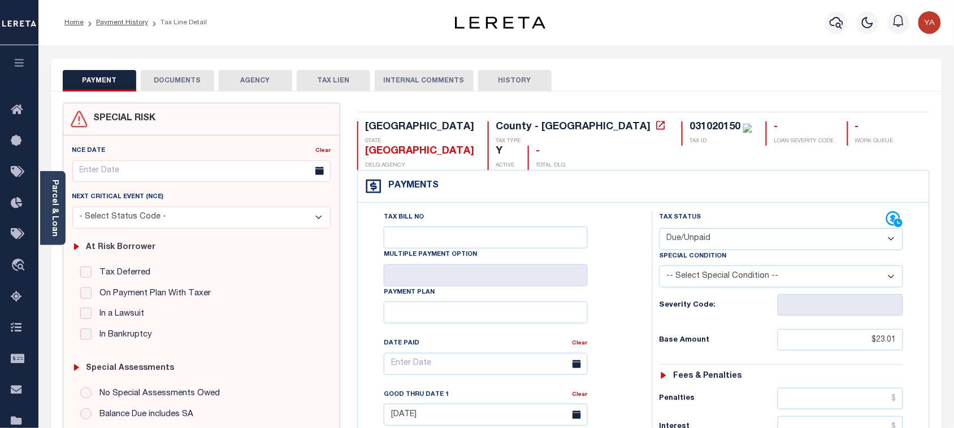
click at [189, 86] on button "DOCUMENTS" at bounding box center [177, 80] width 73 height 21
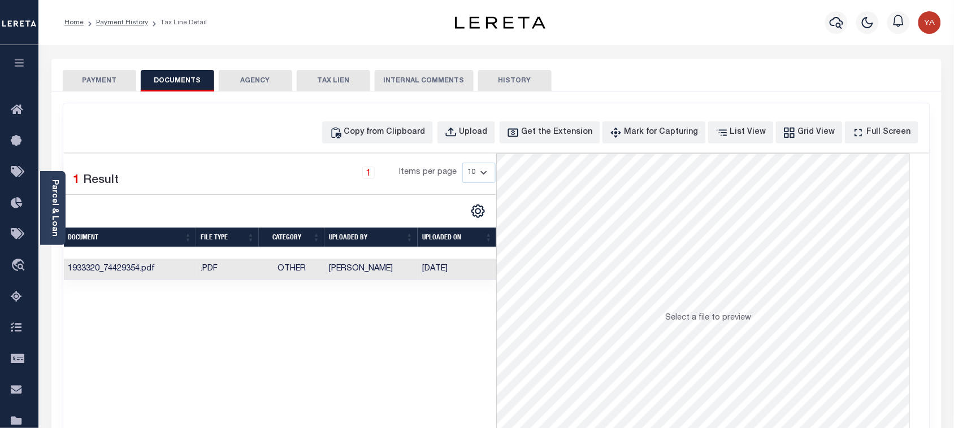
click at [455, 272] on td "[DATE]" at bounding box center [457, 270] width 79 height 22
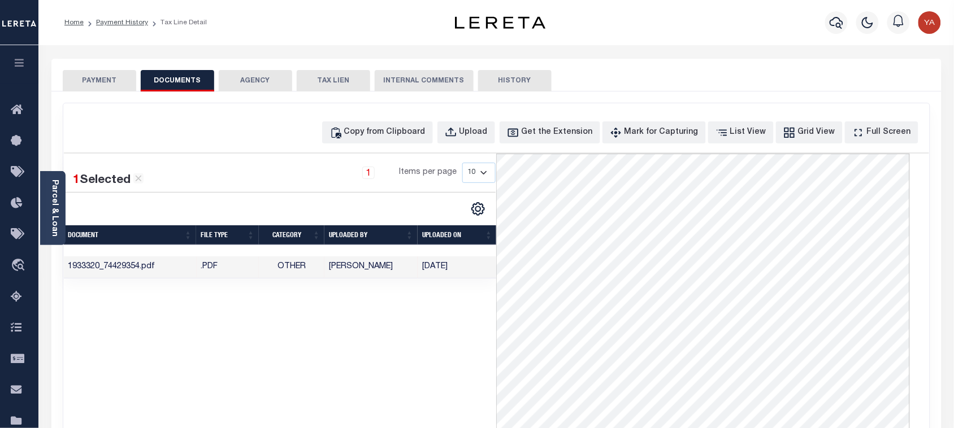
click at [88, 75] on button "PAYMENT" at bounding box center [99, 80] width 73 height 21
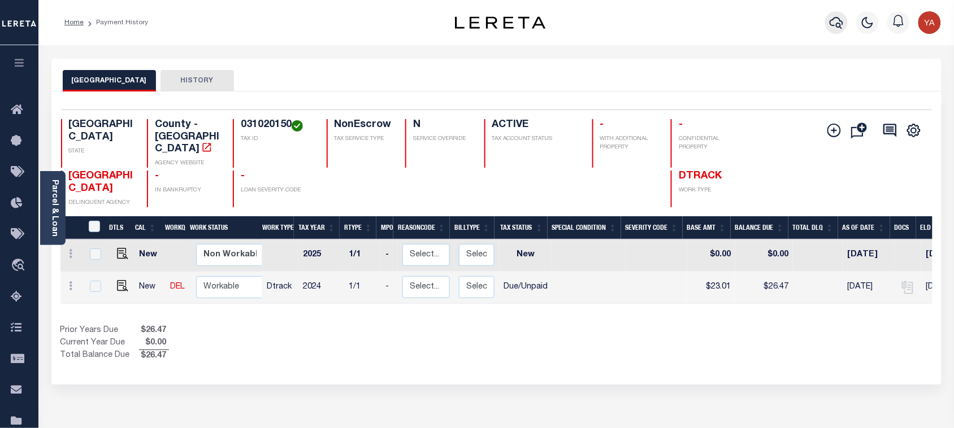
click at [832, 19] on icon "button" at bounding box center [836, 23] width 14 height 14
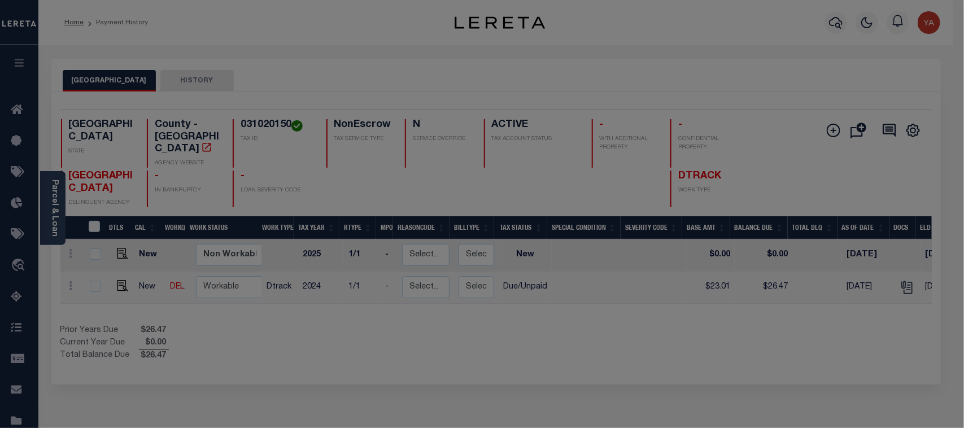
click at [0, 0] on div "Include Loans TBM Customers Borrowers Payments (Lender Non-Disb) Payments (Lend…" at bounding box center [0, 0] width 0 height 0
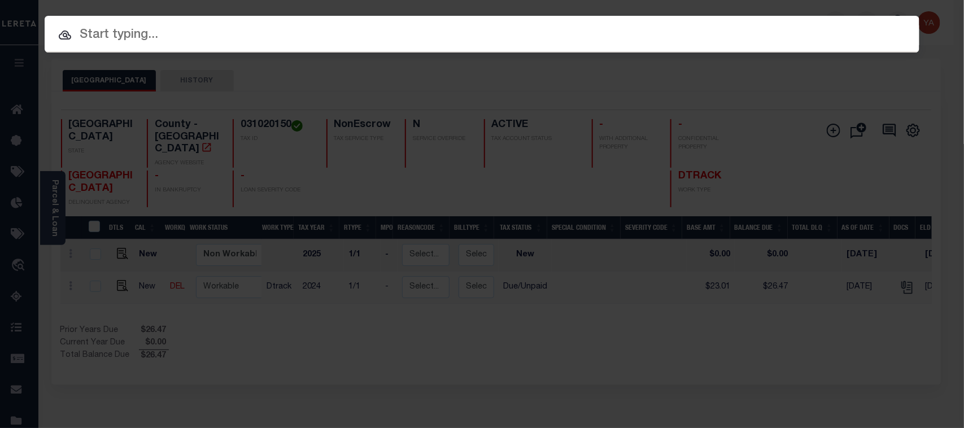
paste input "71500058137"
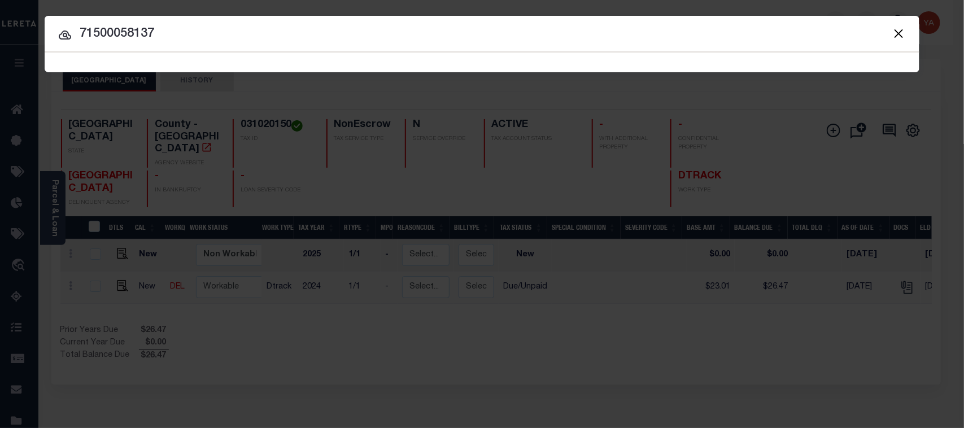
type input "71500058137"
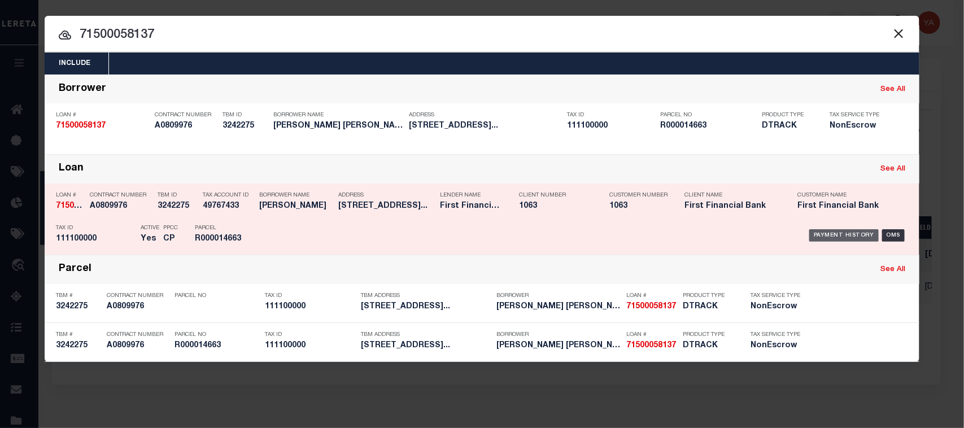
click at [854, 236] on div "Payment History" at bounding box center [844, 235] width 69 height 12
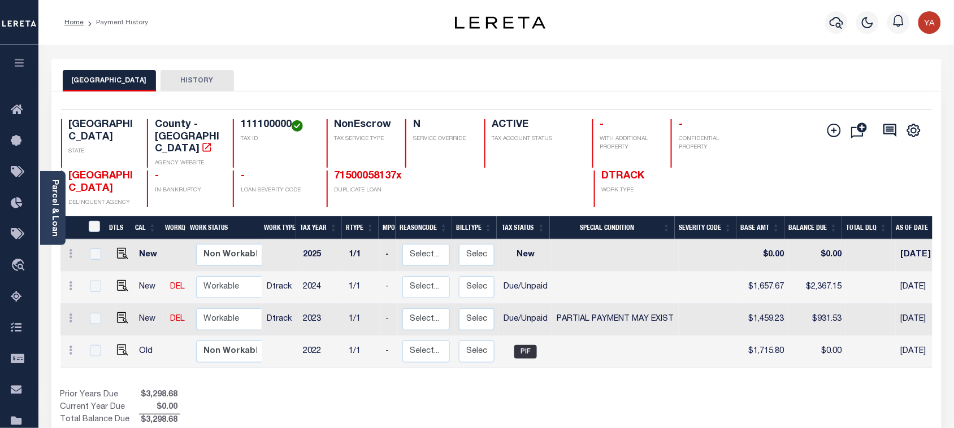
click at [262, 127] on h4 "111100000" at bounding box center [277, 125] width 72 height 12
copy h4 "111100000"
drag, startPoint x: 418, startPoint y: 51, endPoint x: 207, endPoint y: 269, distance: 303.3
click at [418, 51] on div "Parcel & Loan Loan Details 71500058137 LOAN NO" at bounding box center [496, 376] width 907 height 663
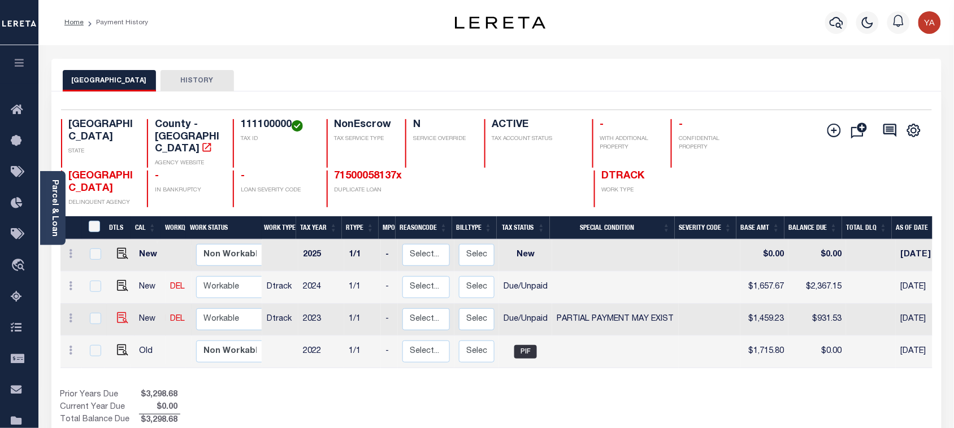
click at [124, 304] on td at bounding box center [120, 320] width 27 height 32
checkbox input "true"
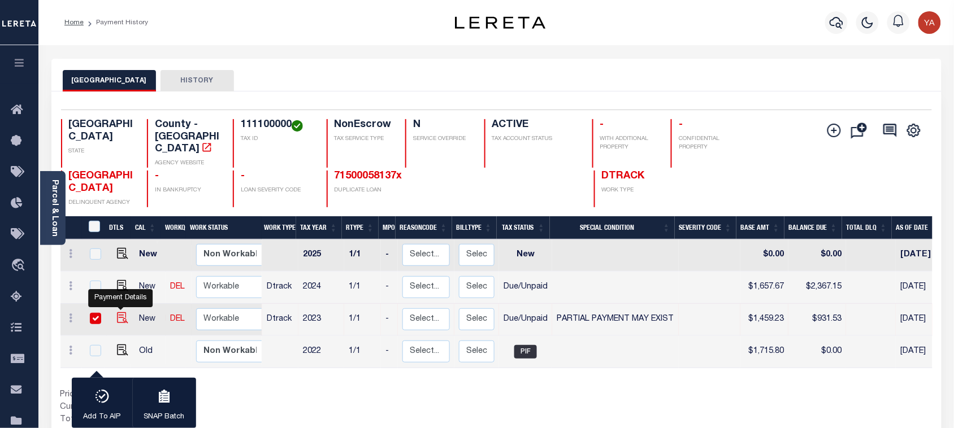
click at [120, 312] on img "" at bounding box center [122, 317] width 11 height 11
checkbox input "false"
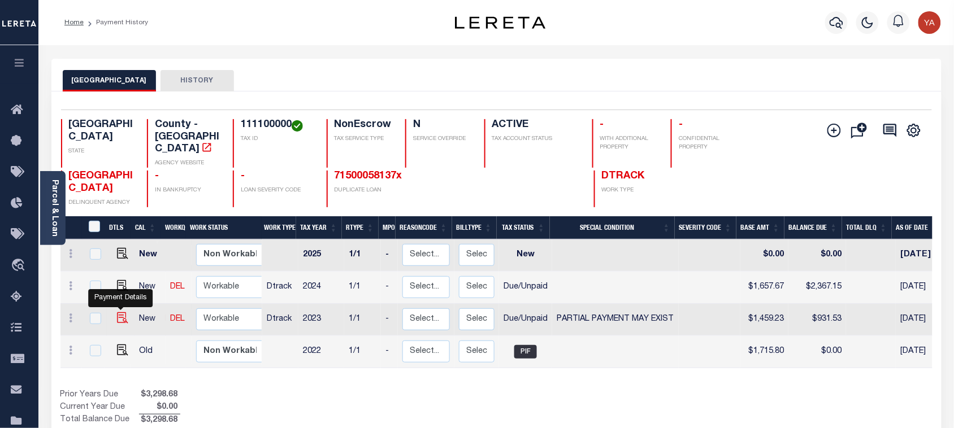
click at [118, 312] on img "" at bounding box center [122, 317] width 11 height 11
checkbox input "true"
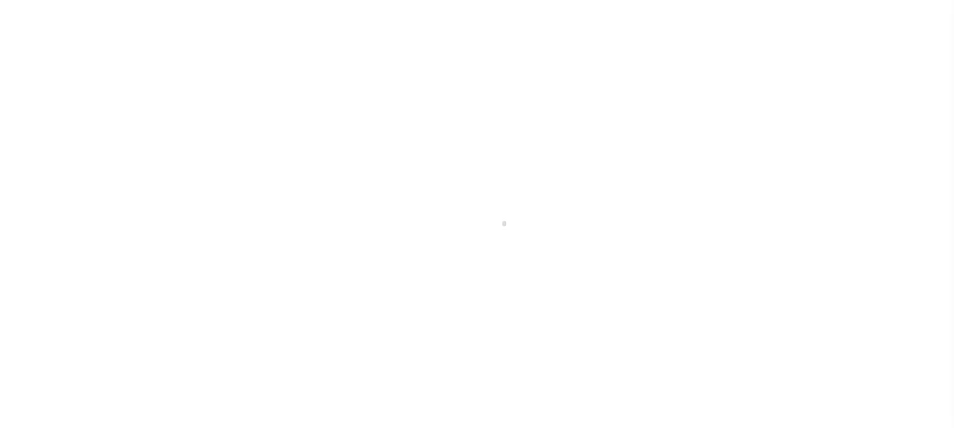
select select "DUE"
select select "15"
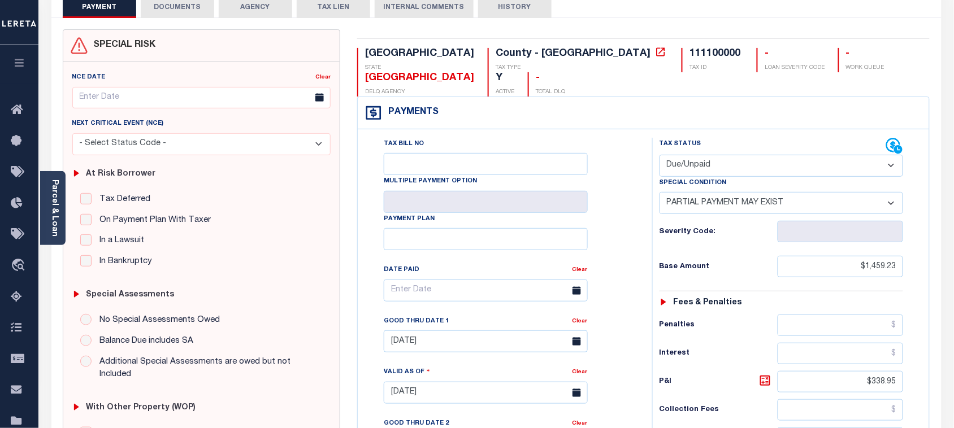
scroll to position [141, 0]
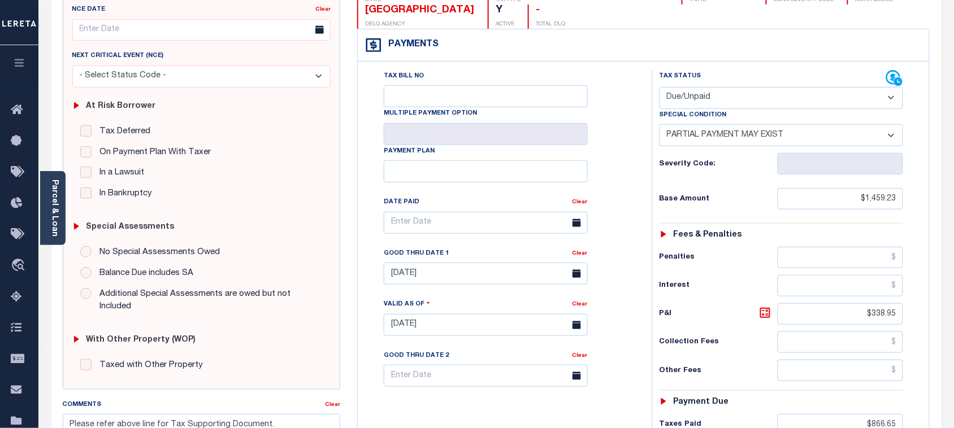
drag, startPoint x: 851, startPoint y: 180, endPoint x: 925, endPoint y: 185, distance: 74.2
click at [925, 184] on div "Tax Status Status" at bounding box center [785, 319] width 283 height 499
drag, startPoint x: 843, startPoint y: 205, endPoint x: 986, endPoint y: 209, distance: 143.6
click at [953, 209] on html "Home Payment History Payment History Tax Line Detail Profile Sign out" at bounding box center [477, 287] width 954 height 857
paste input "text"
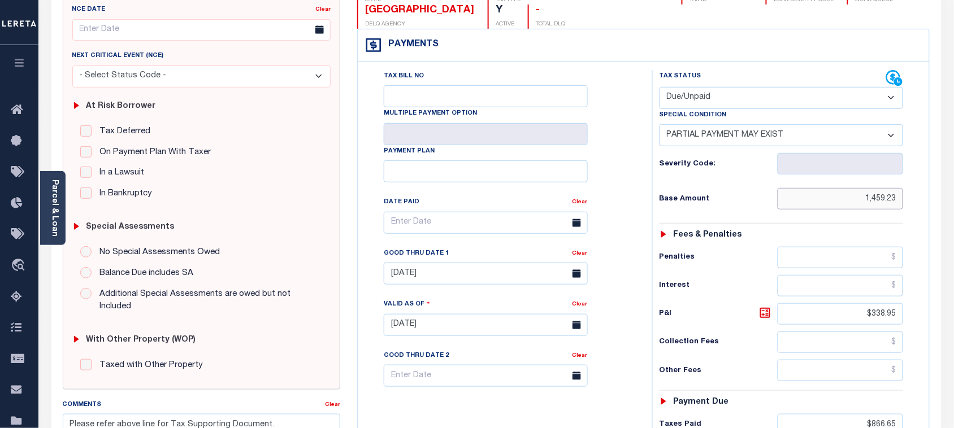
type input "$1,459.23"
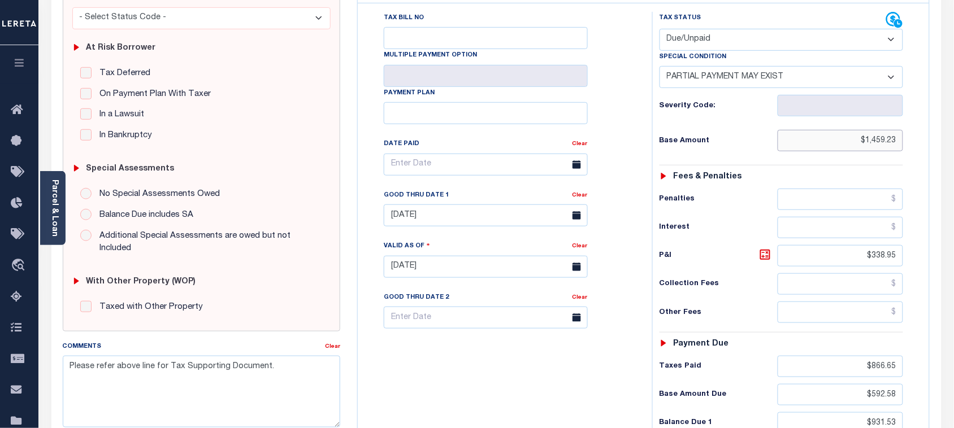
scroll to position [282, 0]
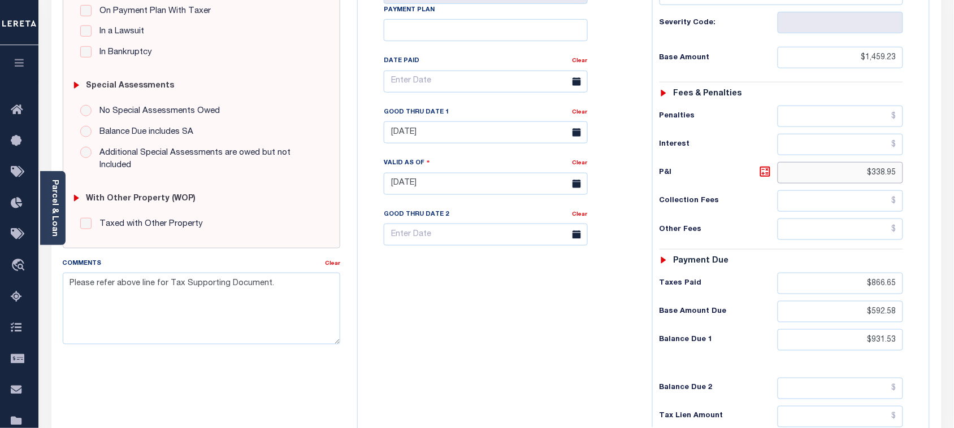
drag, startPoint x: 860, startPoint y: 179, endPoint x: 893, endPoint y: 289, distance: 114.8
click at [942, 181] on div "PAYMENT DOCUMENTS AGENCY DELINQUENT PAYEE" at bounding box center [496, 175] width 907 height 798
type input "[DATE]"
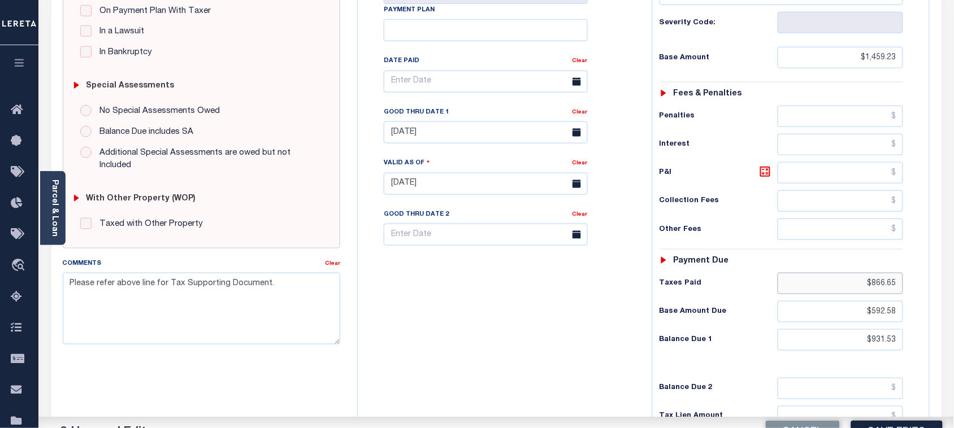
drag, startPoint x: 862, startPoint y: 294, endPoint x: 944, endPoint y: 294, distance: 81.4
click at [944, 294] on div "PAYMENT 2 DOCUMENTS AGENCY DELINQUENT PAYEE" at bounding box center [496, 175] width 907 height 798
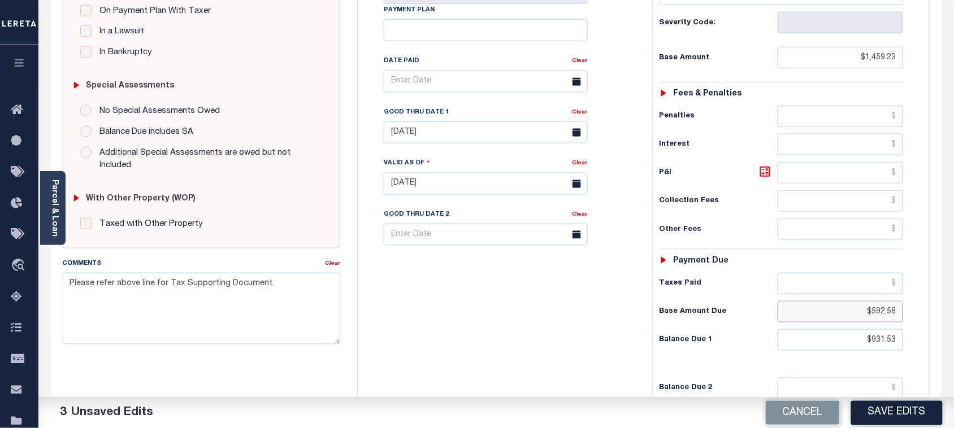
drag, startPoint x: 863, startPoint y: 315, endPoint x: 950, endPoint y: 310, distance: 87.2
click at [950, 310] on div "Parcel & Loan Tax Bill Details 111100000" at bounding box center [495, 168] width 915 height 811
drag, startPoint x: 909, startPoint y: 347, endPoint x: 968, endPoint y: 347, distance: 59.3
click at [953, 347] on html "Home Payment History Payment History Tax Line Detail Profile Sign out" at bounding box center [477, 146] width 954 height 857
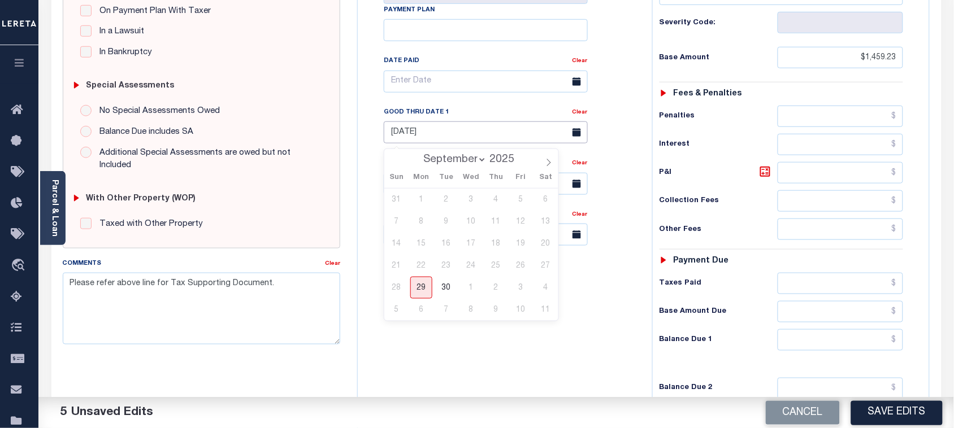
click at [412, 140] on input "08/31/2025" at bounding box center [486, 132] width 204 height 22
click at [444, 292] on span "30" at bounding box center [446, 288] width 22 height 22
type input "09/30/2025"
drag, startPoint x: 447, startPoint y: 324, endPoint x: 103, endPoint y: 193, distance: 368.0
click at [447, 323] on div "Tax Bill No Multiple Payment Option Payment Plan Clear" at bounding box center [501, 178] width 283 height 499
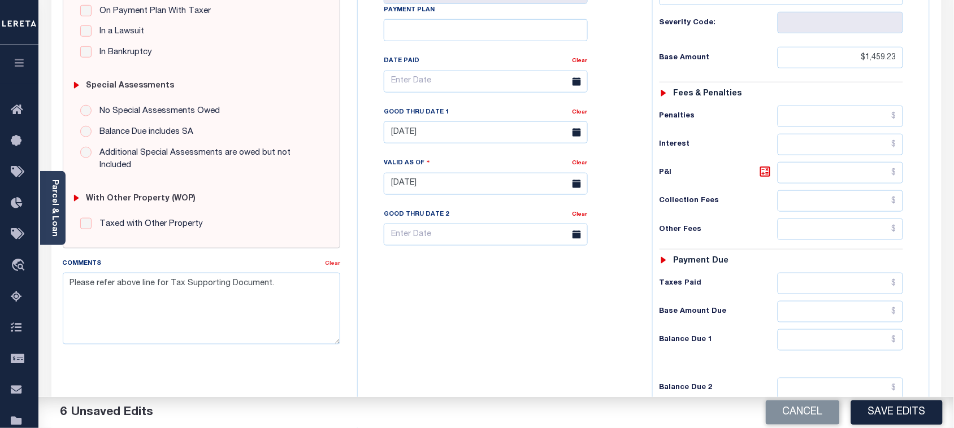
click at [331, 261] on link "Clear" at bounding box center [332, 264] width 15 height 6
drag, startPoint x: 302, startPoint y: 322, endPoint x: 494, endPoint y: 315, distance: 192.2
click at [315, 322] on textarea "Comments" at bounding box center [202, 308] width 278 height 71
paste textarea "Please refer 2024 1/1 line for Tax Supporting Document."
type textarea "Please refer 2024 1/1 line for Tax Supporting Document."
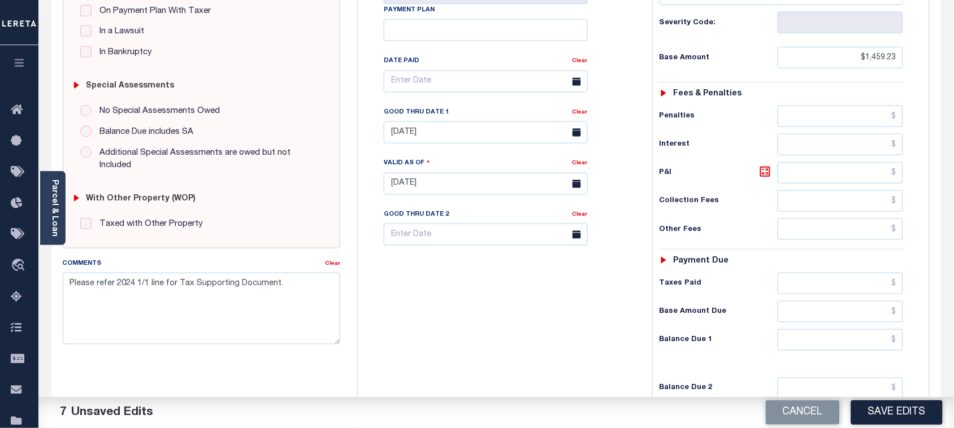
click at [494, 315] on div "Tax Bill No Multiple Payment Option Payment Plan Clear" at bounding box center [501, 178] width 283 height 499
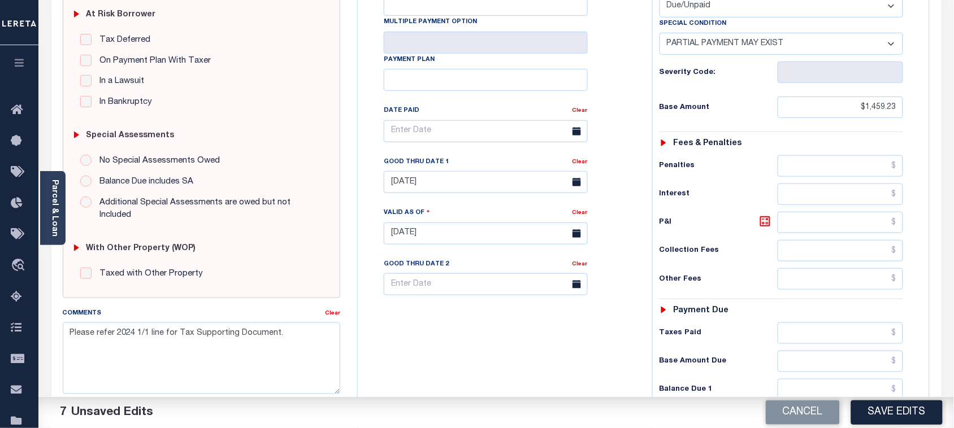
scroll to position [212, 0]
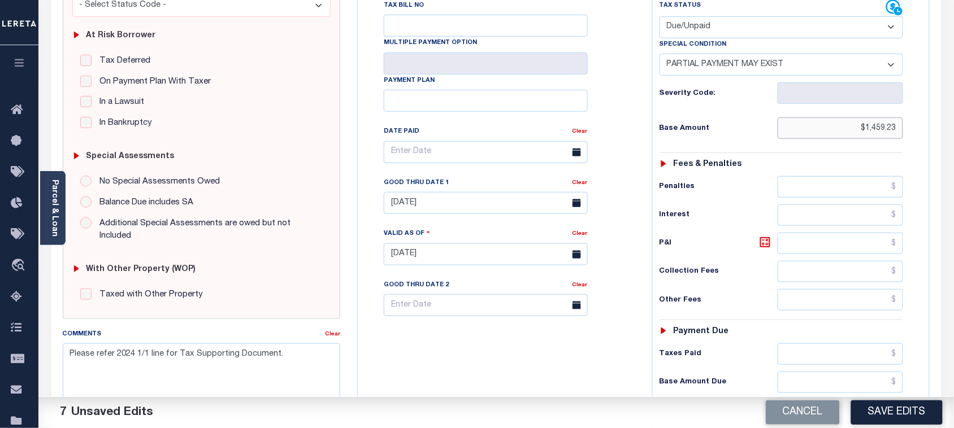
drag, startPoint x: 858, startPoint y: 134, endPoint x: 922, endPoint y: 134, distance: 64.4
click at [922, 134] on div "Tax Status Status" at bounding box center [785, 248] width 283 height 499
paste input "text"
type input "$1,459.23"
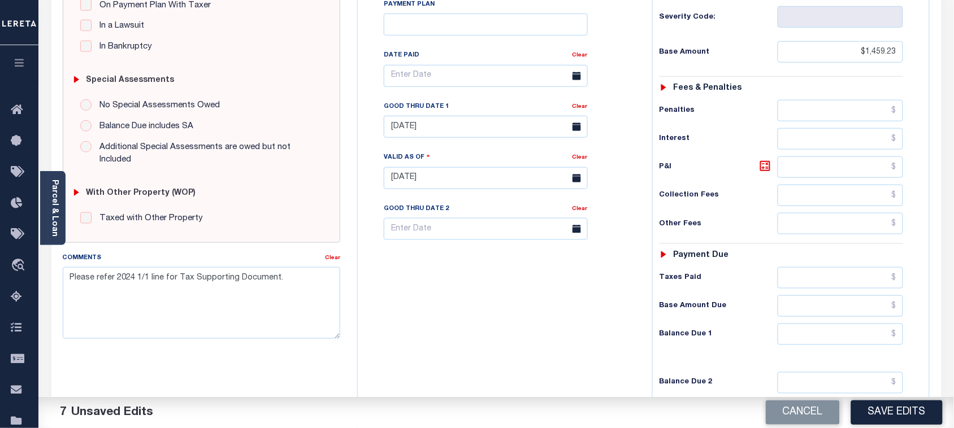
scroll to position [353, 0]
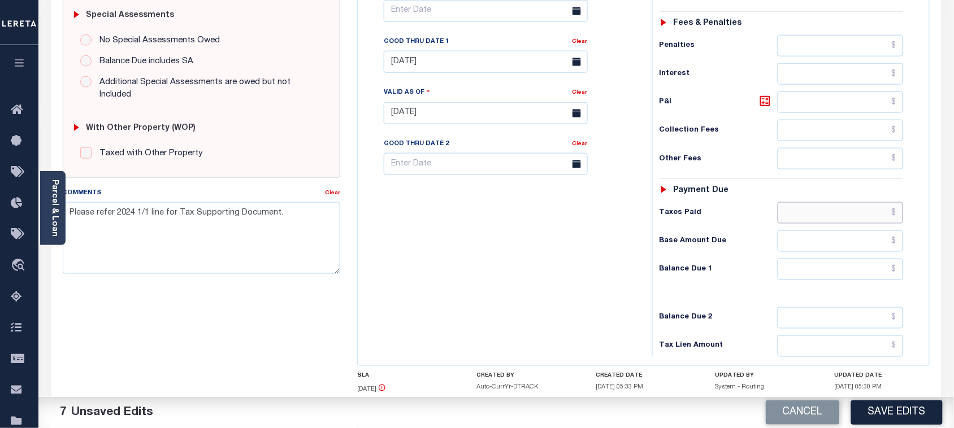
click at [815, 221] on input "text" at bounding box center [840, 212] width 126 height 21
paste input "1,248.35"
type input "$1,248.35"
click at [549, 272] on div "Tax Bill No Multiple Payment Option Payment Plan Clear" at bounding box center [501, 107] width 283 height 499
drag, startPoint x: 821, startPoint y: 244, endPoint x: 784, endPoint y: 244, distance: 37.3
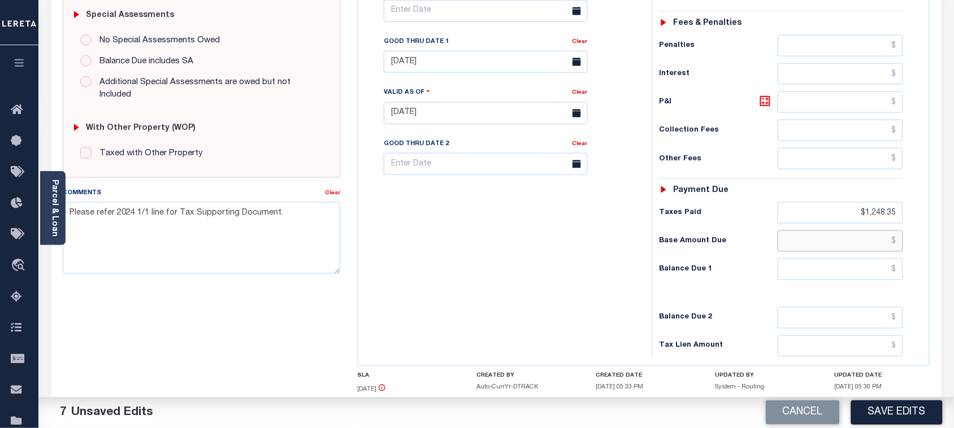
click at [821, 244] on input "text" at bounding box center [840, 241] width 126 height 21
paste input "210.88"
type input "$210.88"
click at [593, 284] on div "Tax Bill No Multiple Payment Option Payment Plan Clear" at bounding box center [501, 107] width 283 height 499
click at [814, 277] on input "text" at bounding box center [840, 269] width 126 height 21
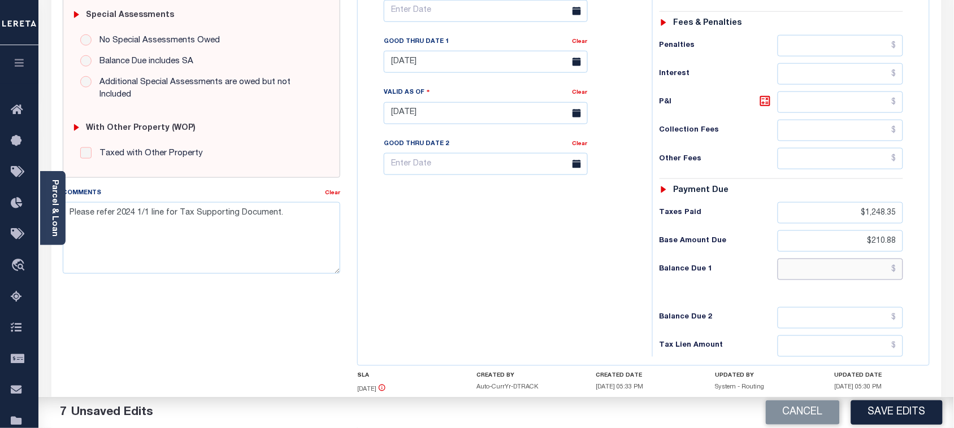
paste input "334.04"
type input "$334.04"
click at [690, 309] on div "Tax Status Status - Select Status Code -" at bounding box center [785, 107] width 266 height 499
click at [790, 105] on input "text" at bounding box center [840, 102] width 126 height 21
paste input "123.16"
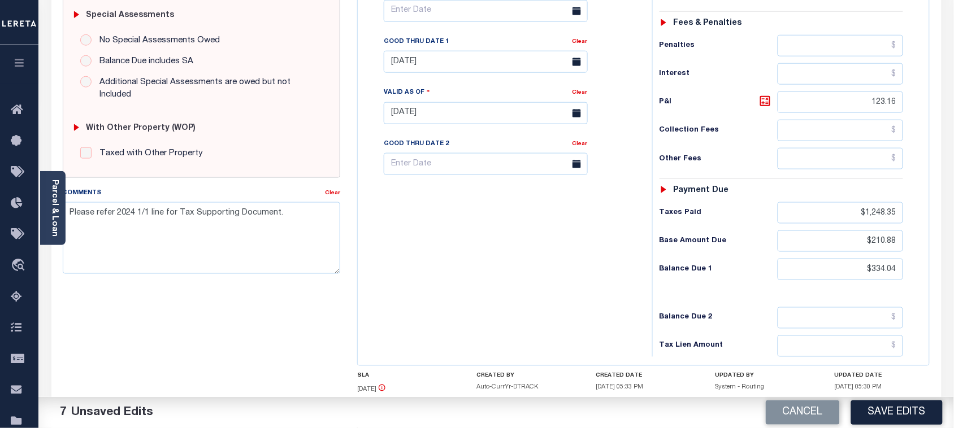
type input "$123.16"
click at [565, 220] on div "Tax Bill No Multiple Payment Option Payment Plan Clear" at bounding box center [501, 107] width 283 height 499
click at [442, 64] on input "09/30/2025" at bounding box center [486, 62] width 204 height 22
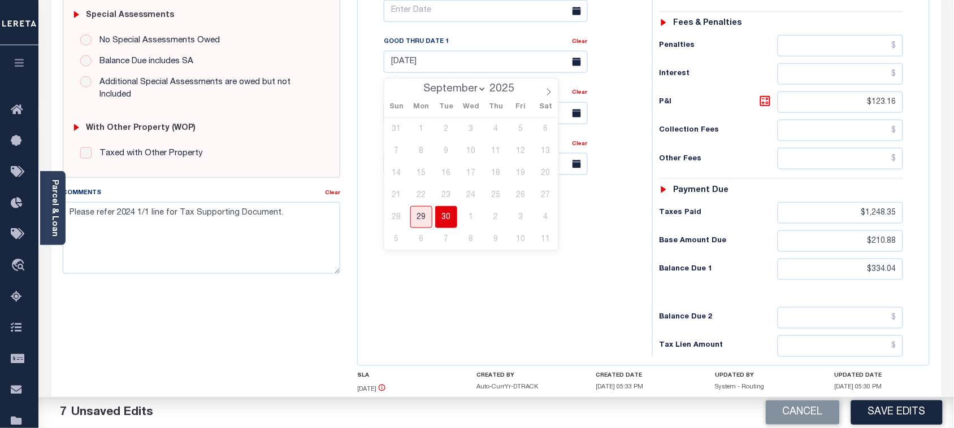
click at [439, 221] on span "30" at bounding box center [446, 217] width 22 height 22
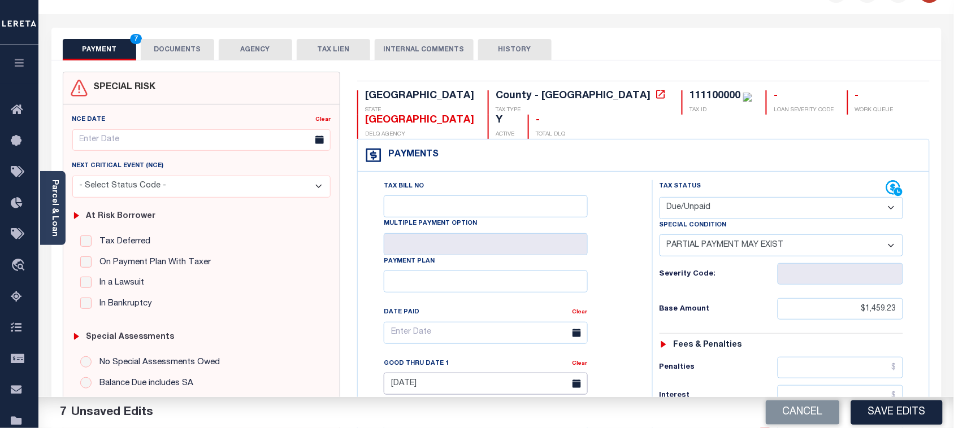
scroll to position [0, 0]
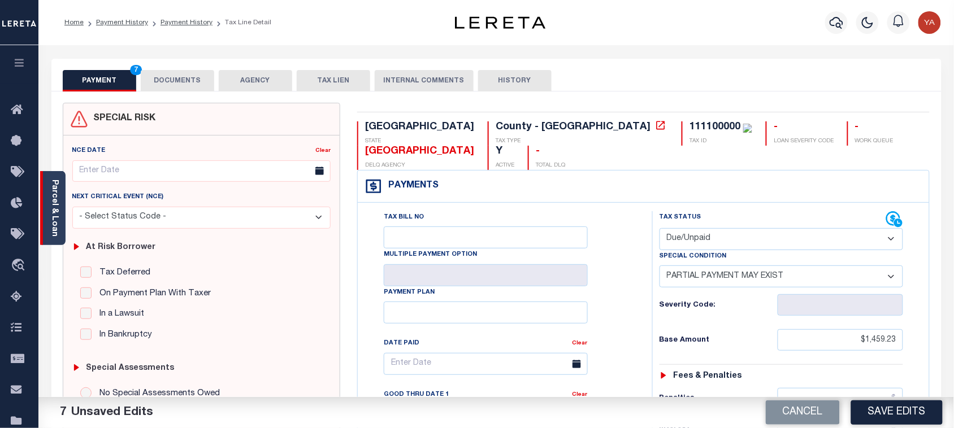
click at [59, 219] on div "Parcel & Loan" at bounding box center [52, 208] width 25 height 74
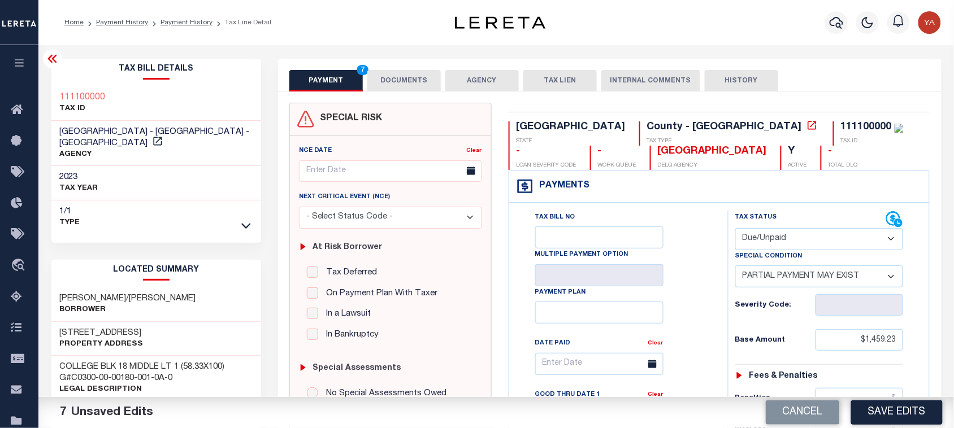
click at [48, 58] on icon at bounding box center [53, 59] width 14 height 14
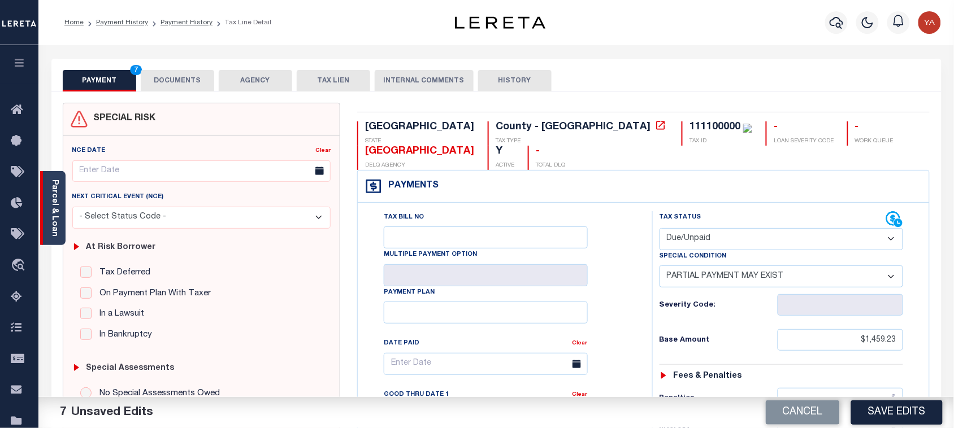
click at [55, 224] on link "Parcel & Loan" at bounding box center [54, 208] width 8 height 57
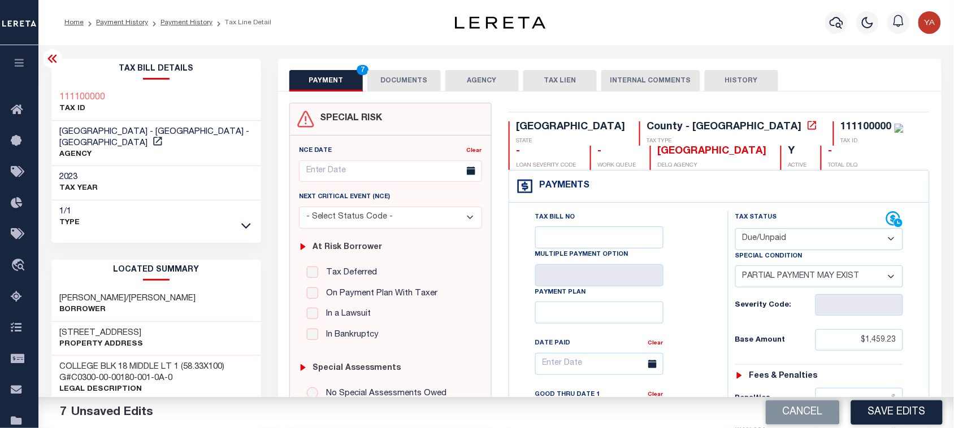
click at [58, 63] on icon at bounding box center [53, 59] width 14 height 14
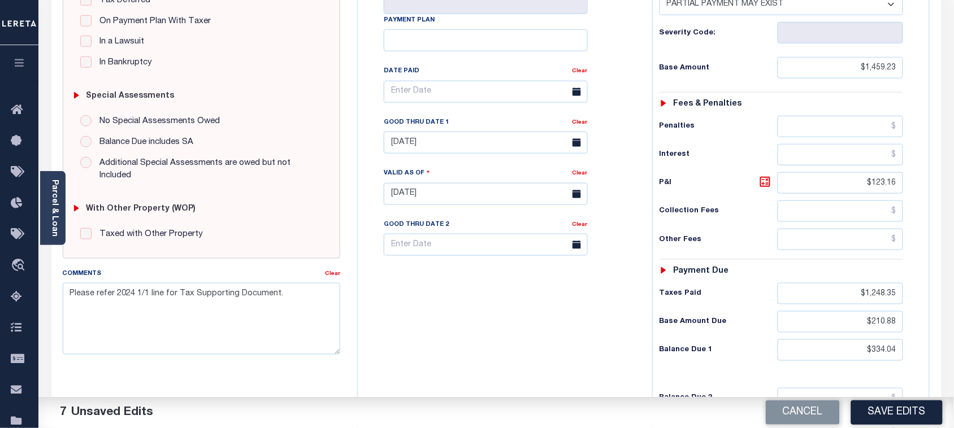
scroll to position [282, 0]
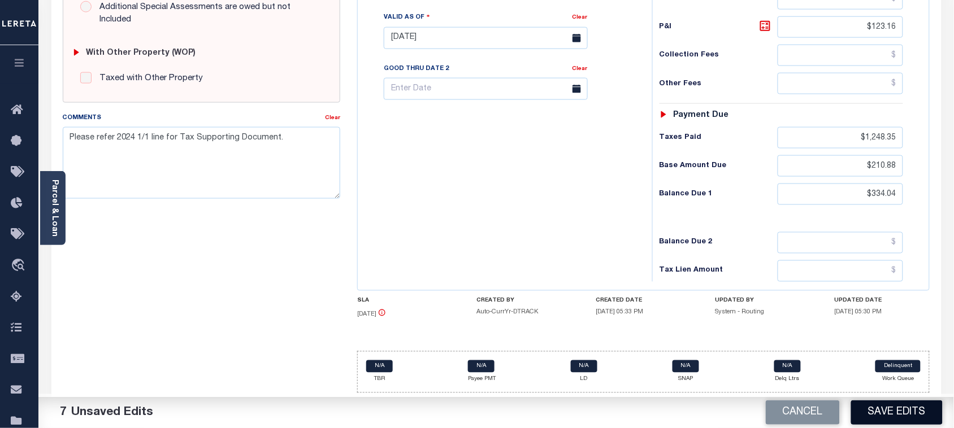
click at [899, 421] on button "Save Edits" at bounding box center [897, 413] width 92 height 24
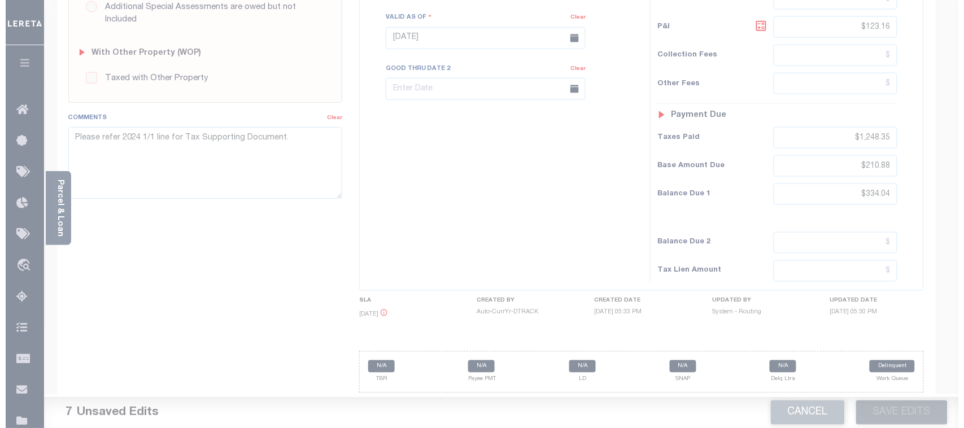
scroll to position [410, 0]
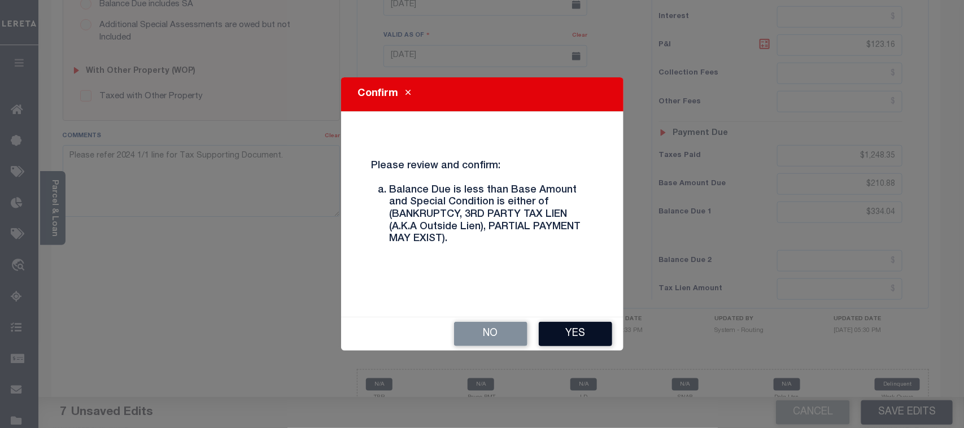
click at [592, 339] on button "Yes" at bounding box center [575, 334] width 73 height 24
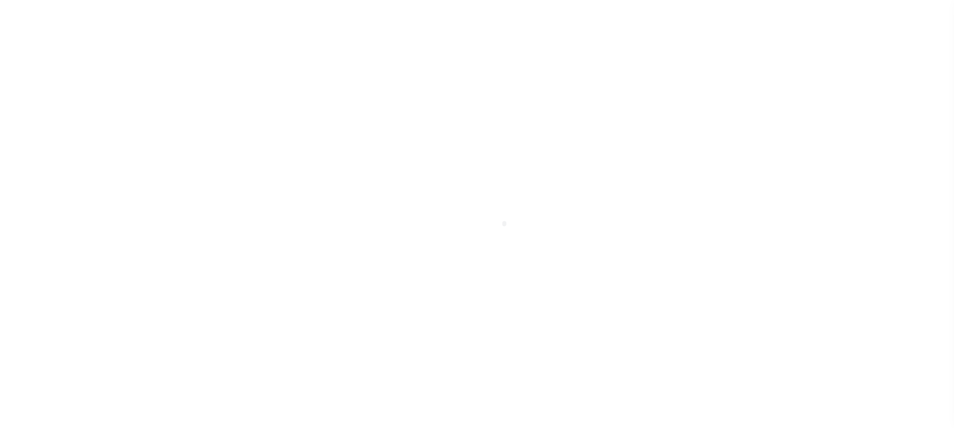
select select "DUE"
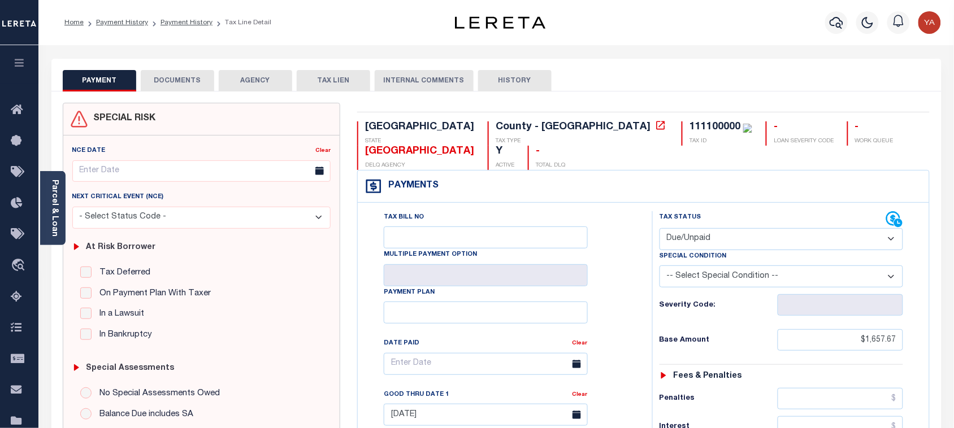
click at [905, 311] on div "Severity Code:" at bounding box center [781, 302] width 261 height 28
drag, startPoint x: 885, startPoint y: 345, endPoint x: 942, endPoint y: 345, distance: 57.1
paste input "text"
type input "$1,657.67"
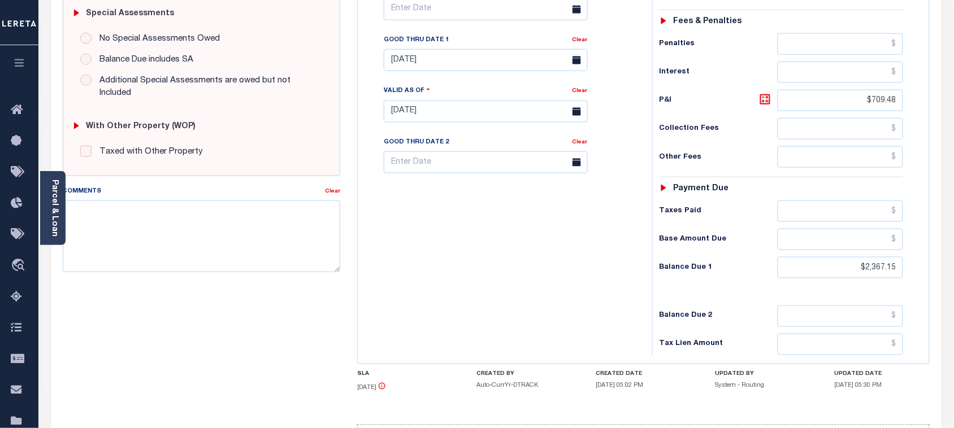
scroll to position [434, 0]
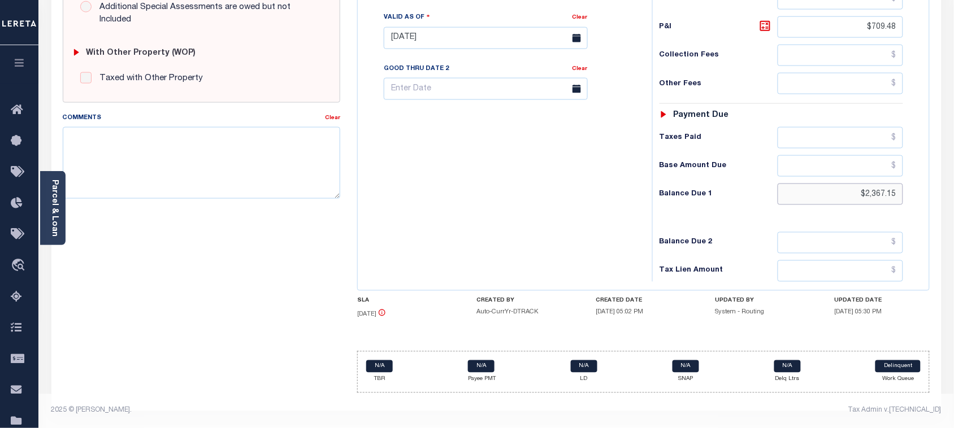
drag, startPoint x: 855, startPoint y: 198, endPoint x: 942, endPoint y: 189, distance: 87.4
click at [942, 189] on div "PAYMENT DOCUMENTS AGENCY DELINQUENT PAYEE" at bounding box center [496, 29] width 907 height 798
paste input "2,387.0"
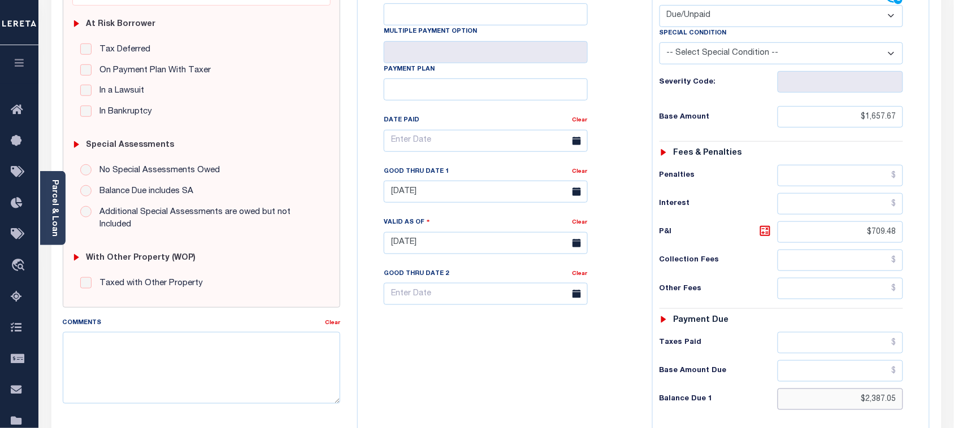
scroll to position [222, 0]
type input "$2,387.05"
type input "[DATE]"
click at [761, 231] on icon at bounding box center [765, 232] width 14 height 14
type input "$729.38"
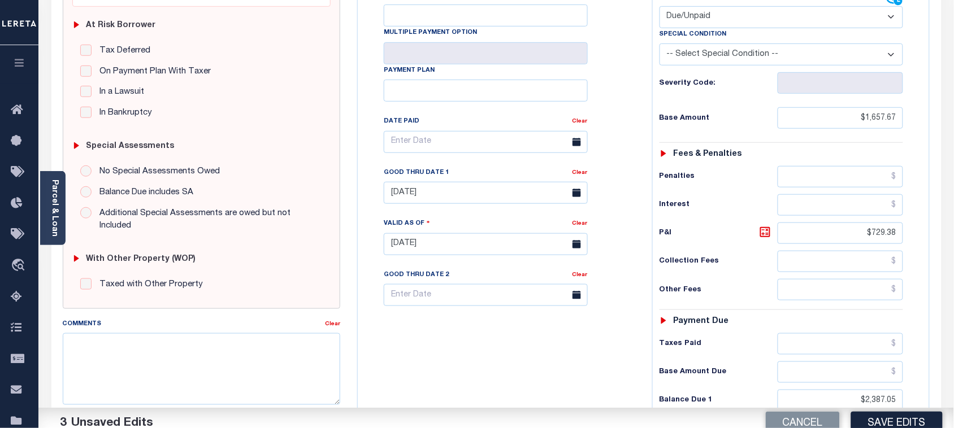
drag, startPoint x: 441, startPoint y: 393, endPoint x: 463, endPoint y: 332, distance: 64.5
click at [444, 390] on div "Tax Bill No Multiple Payment Option Payment Plan Clear" at bounding box center [501, 238] width 283 height 499
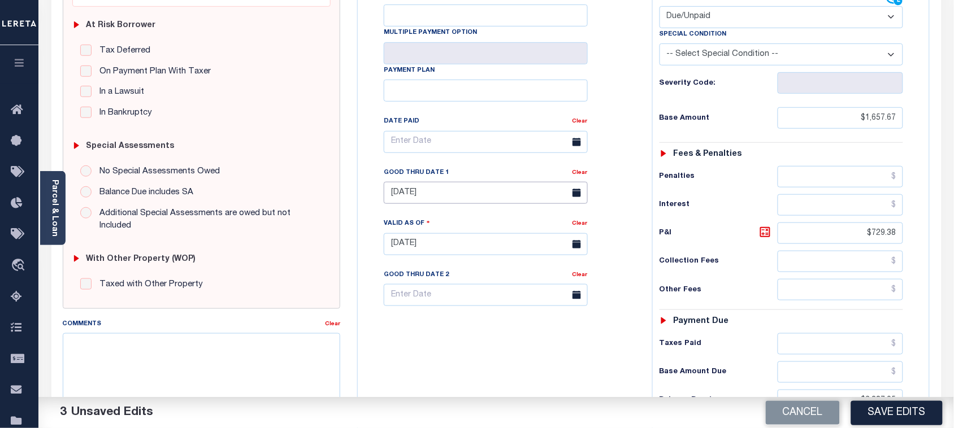
click at [419, 196] on input "08/31/2025" at bounding box center [486, 193] width 204 height 22
click at [444, 345] on span "30" at bounding box center [446, 348] width 22 height 22
type input "09/30/2025"
click at [458, 376] on div "Tax Bill No Multiple Payment Option Payment Plan Clear" at bounding box center [501, 238] width 283 height 499
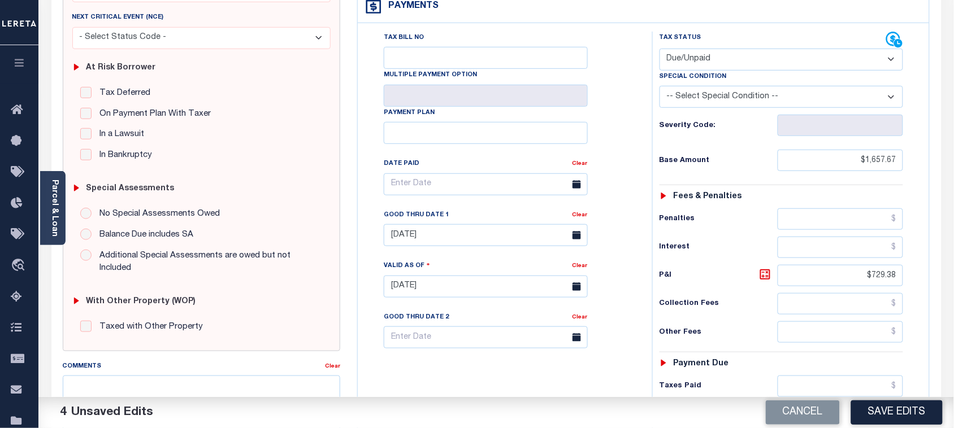
scroll to position [10, 0]
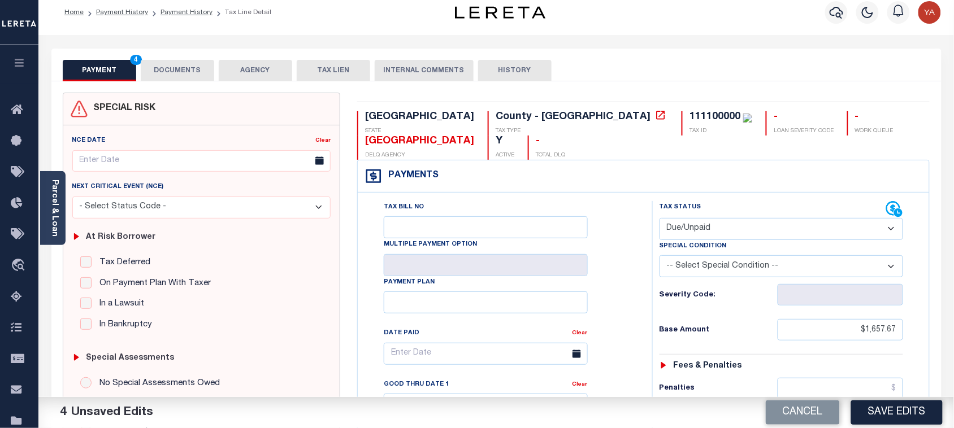
click at [689, 118] on div "111100000" at bounding box center [714, 117] width 51 height 10
copy div "111100000"
click at [184, 72] on button "DOCUMENTS" at bounding box center [177, 70] width 73 height 21
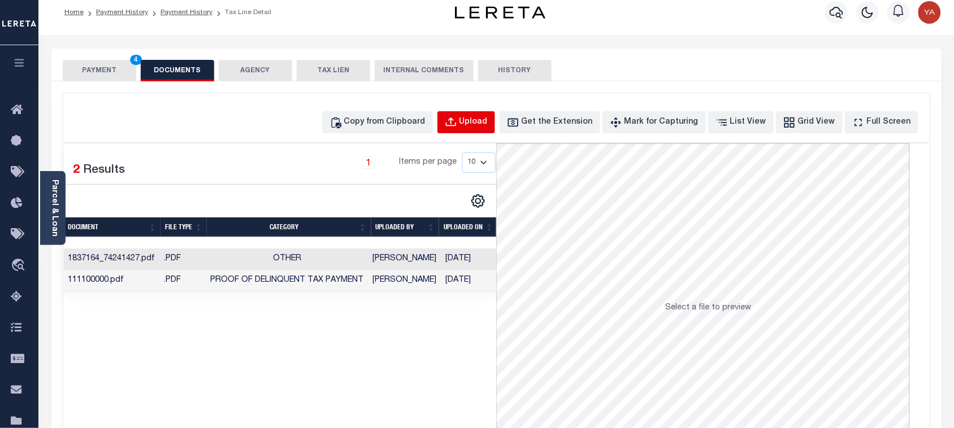
click at [488, 121] on div "Upload" at bounding box center [473, 122] width 28 height 12
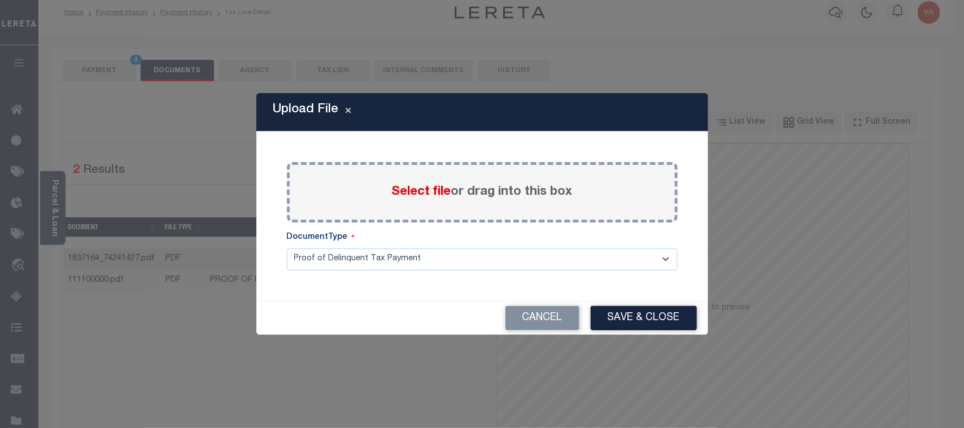
click at [512, 181] on div "Select file or drag into this box" at bounding box center [482, 192] width 391 height 60
click at [507, 190] on label "Select file or drag into this box" at bounding box center [482, 192] width 181 height 19
click at [0, 0] on input "Select file or drag into this box" at bounding box center [0, 0] width 0 height 0
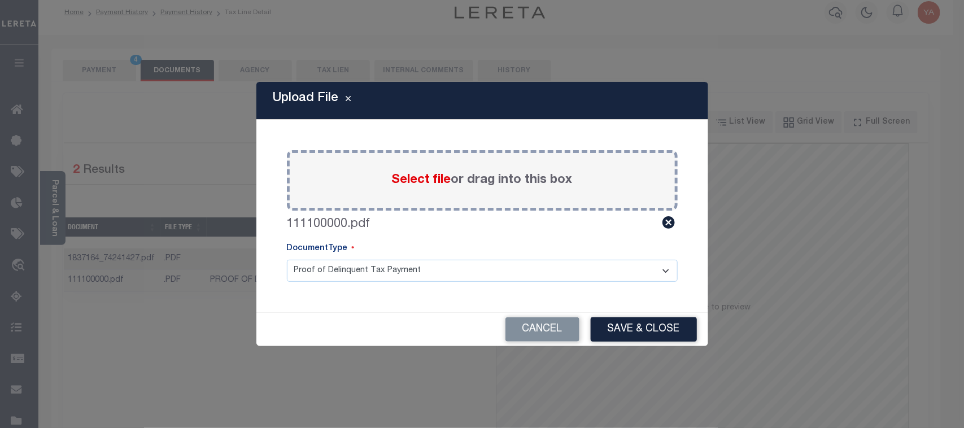
drag, startPoint x: 457, startPoint y: 263, endPoint x: 449, endPoint y: 281, distance: 20.0
click at [455, 263] on select "Proof of Delinquent Tax Payment" at bounding box center [482, 271] width 391 height 22
click at [287, 260] on select "Proof of Delinquent Tax Payment" at bounding box center [482, 271] width 391 height 22
click at [594, 334] on button "Save & Close" at bounding box center [644, 330] width 106 height 24
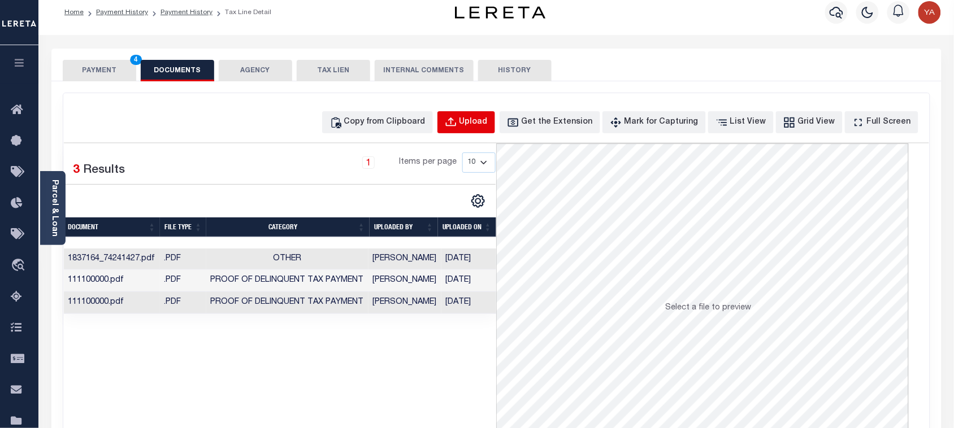
click at [484, 117] on div "Upload" at bounding box center [473, 122] width 28 height 12
select select "POP"
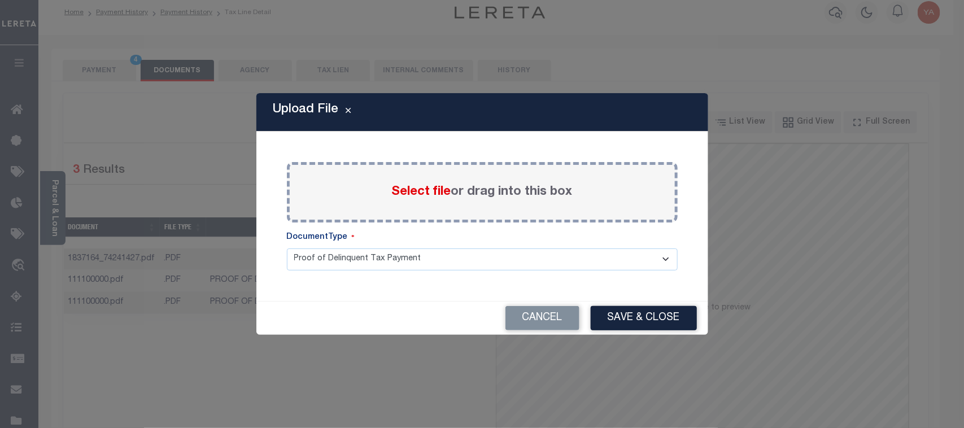
click at [476, 190] on label "Select file or drag into this box" at bounding box center [482, 192] width 181 height 19
click at [0, 0] on input "Select file or drag into this box" at bounding box center [0, 0] width 0 height 0
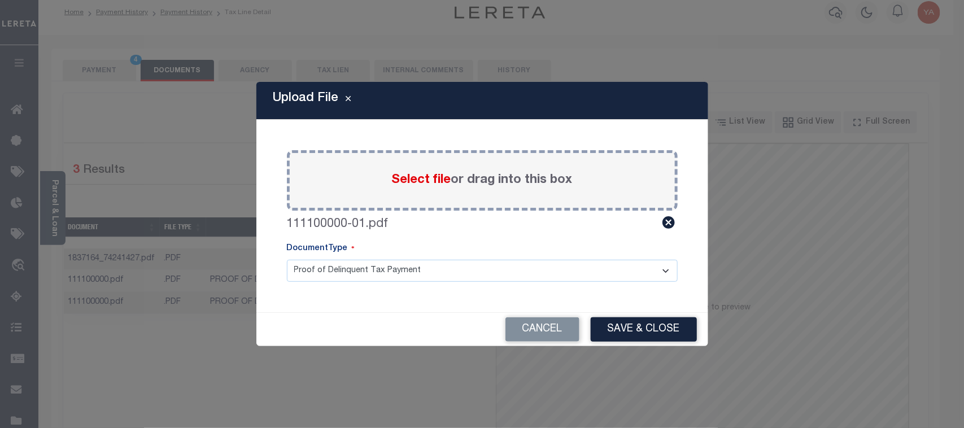
drag, startPoint x: 433, startPoint y: 271, endPoint x: 432, endPoint y: 280, distance: 9.1
click at [433, 271] on select "Proof of Delinquent Tax Payment" at bounding box center [482, 271] width 391 height 22
click at [287, 260] on select "Proof of Delinquent Tax Payment" at bounding box center [482, 271] width 391 height 22
click at [647, 314] on div "Cancel Save & Close" at bounding box center [483, 329] width 452 height 33
click at [642, 329] on button "Save & Close" at bounding box center [644, 330] width 106 height 24
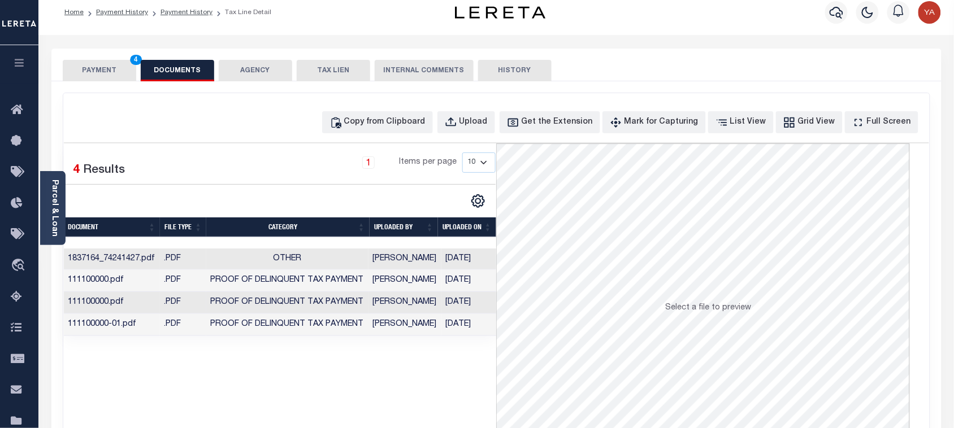
click at [476, 302] on td "09/30/2025" at bounding box center [470, 303] width 58 height 22
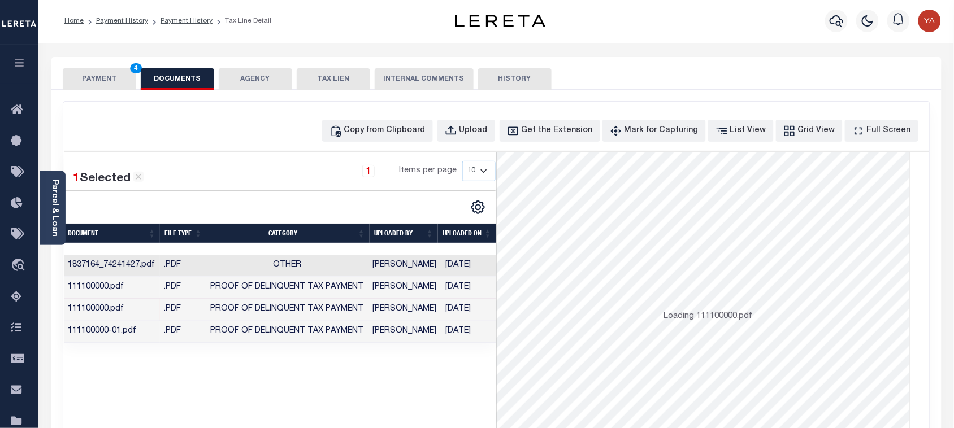
scroll to position [0, 0]
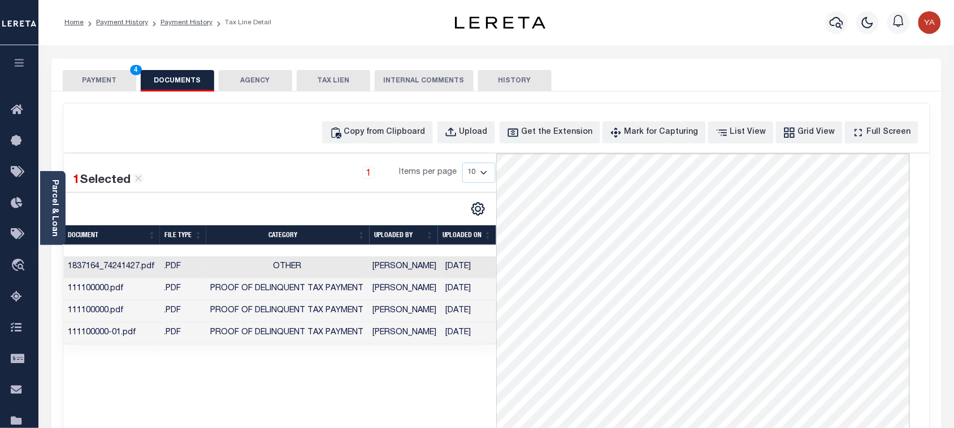
click at [462, 334] on td "09/30/2025" at bounding box center [470, 334] width 58 height 22
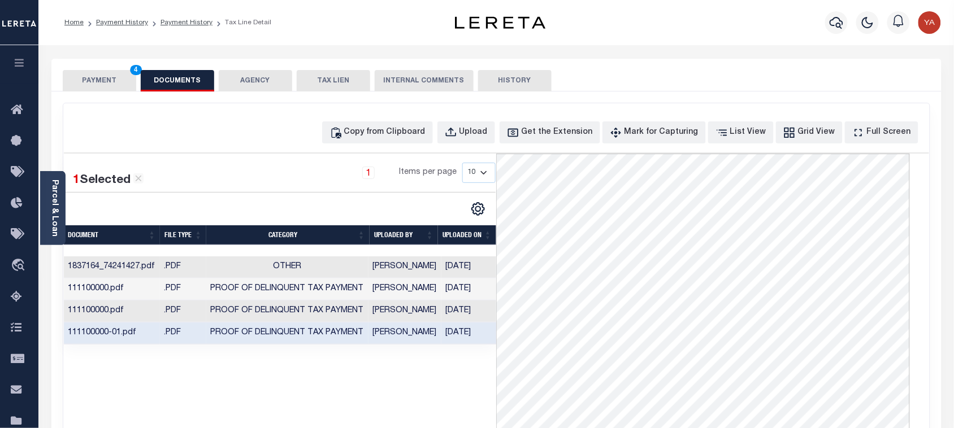
click at [124, 82] on button "PAYMENT 4" at bounding box center [99, 80] width 73 height 21
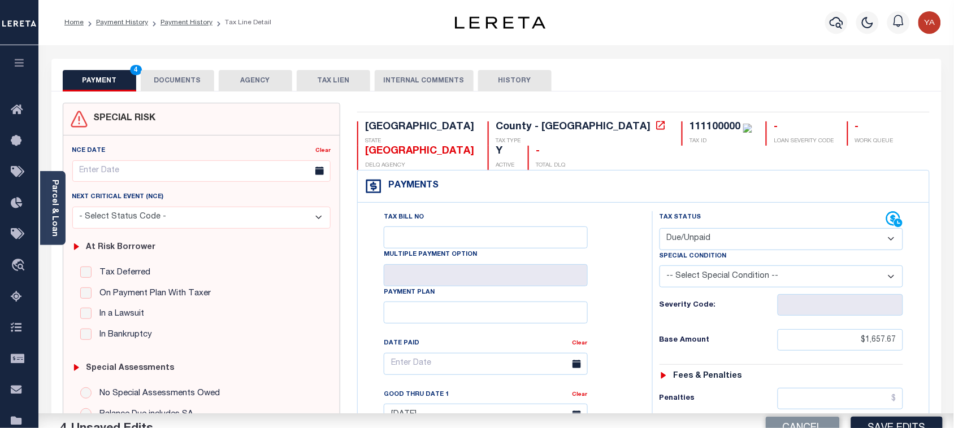
click at [385, 38] on div "Home Payment History Payment History Tax Line Detail Profile Sign out" at bounding box center [495, 22] width 915 height 45
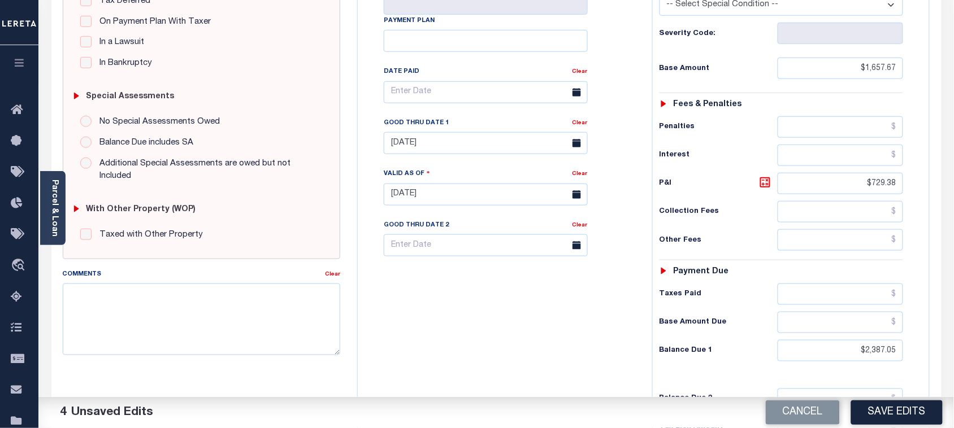
scroll to position [282, 0]
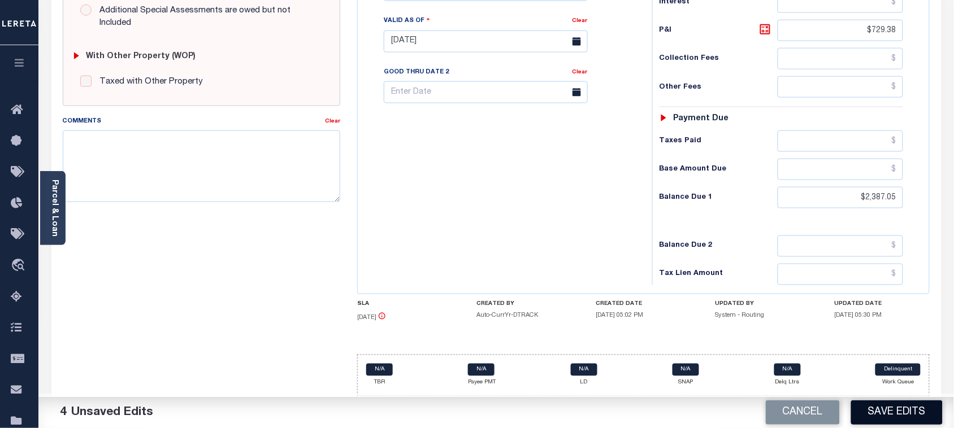
click at [899, 420] on button "Save Edits" at bounding box center [897, 413] width 92 height 24
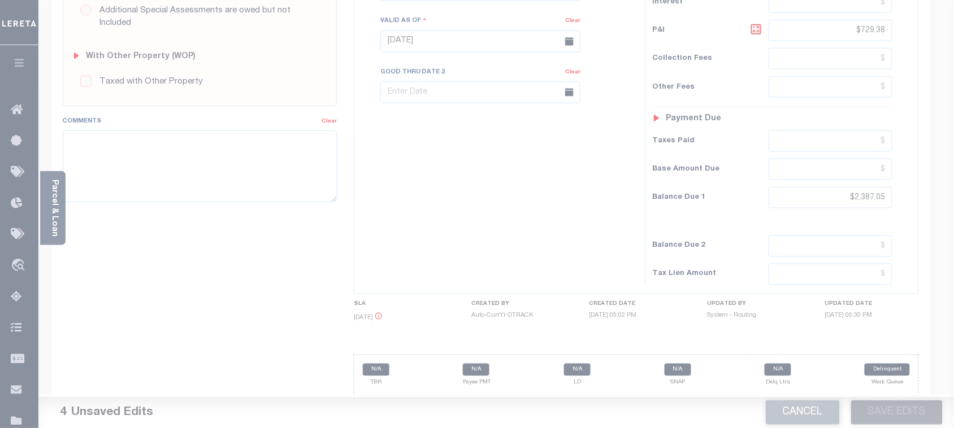
scroll to position [219, 0]
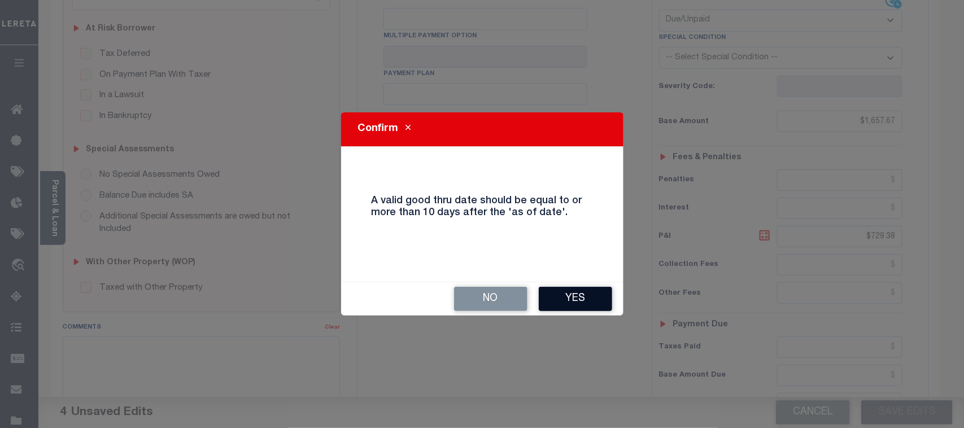
click at [571, 302] on button "Yes" at bounding box center [575, 299] width 73 height 24
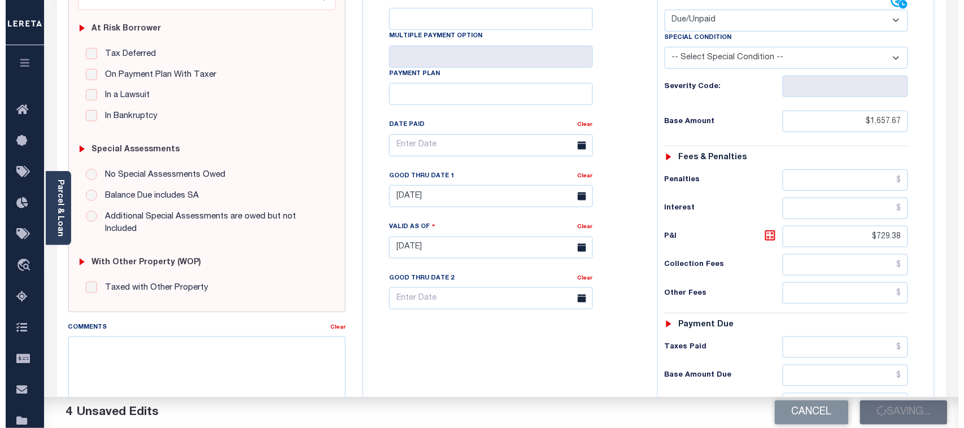
scroll to position [0, 0]
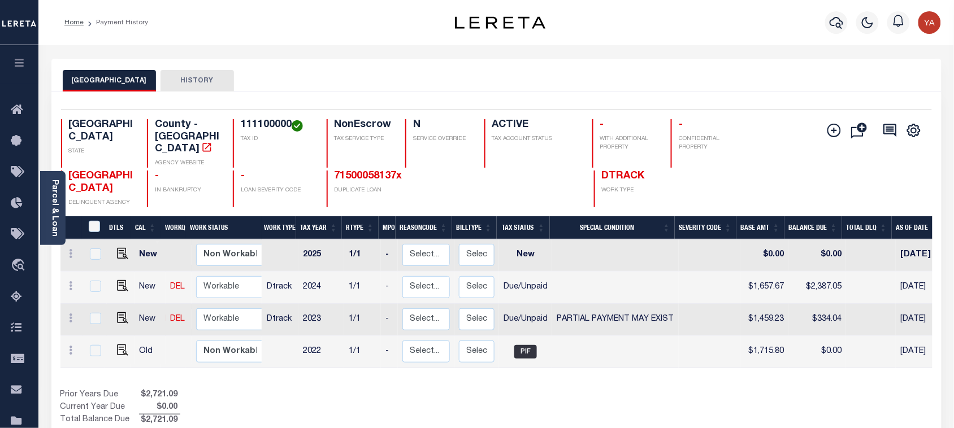
click at [246, 121] on h4 "111100000" at bounding box center [277, 125] width 72 height 12
copy h4 "111100000"
drag, startPoint x: 46, startPoint y: 219, endPoint x: 55, endPoint y: 212, distance: 11.6
click at [46, 219] on div "Parcel & Loan" at bounding box center [52, 208] width 25 height 74
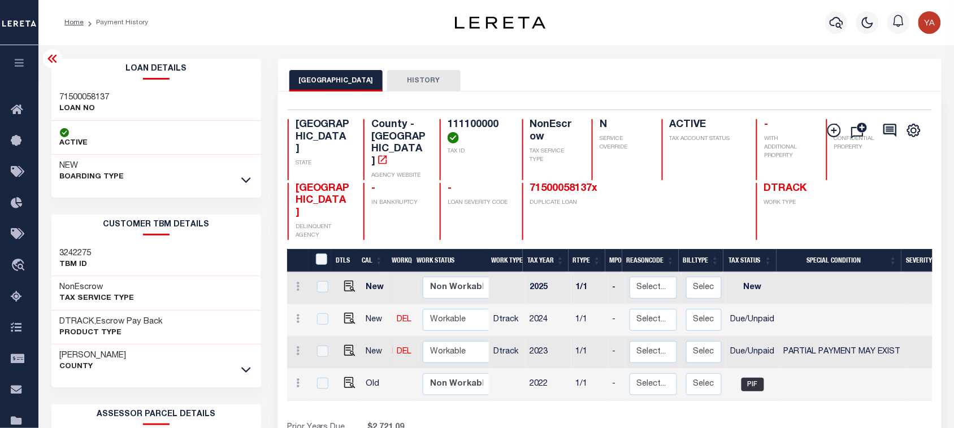
click at [72, 90] on div "71500058137 LOAN NO" at bounding box center [156, 103] width 210 height 34
copy h3 "71500058137"
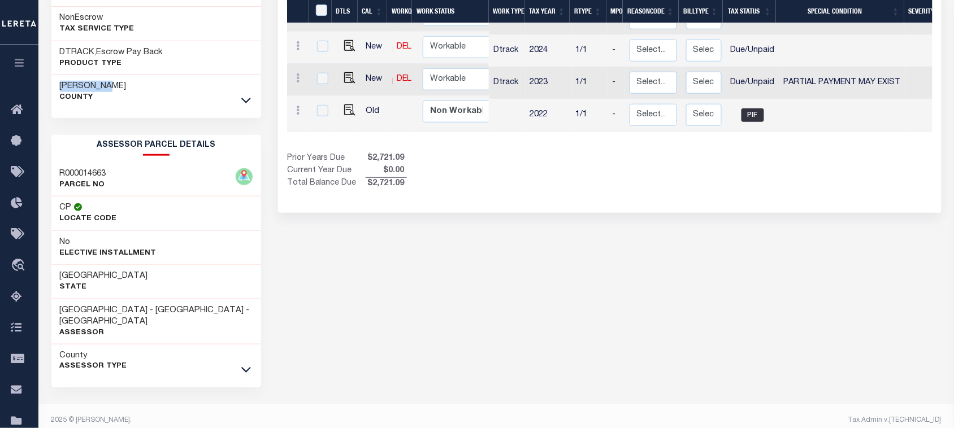
drag, startPoint x: 53, startPoint y: 84, endPoint x: 124, endPoint y: 85, distance: 71.8
click at [124, 85] on div "[GEOGRAPHIC_DATA]" at bounding box center [156, 92] width 210 height 34
copy h3 "[PERSON_NAME]"
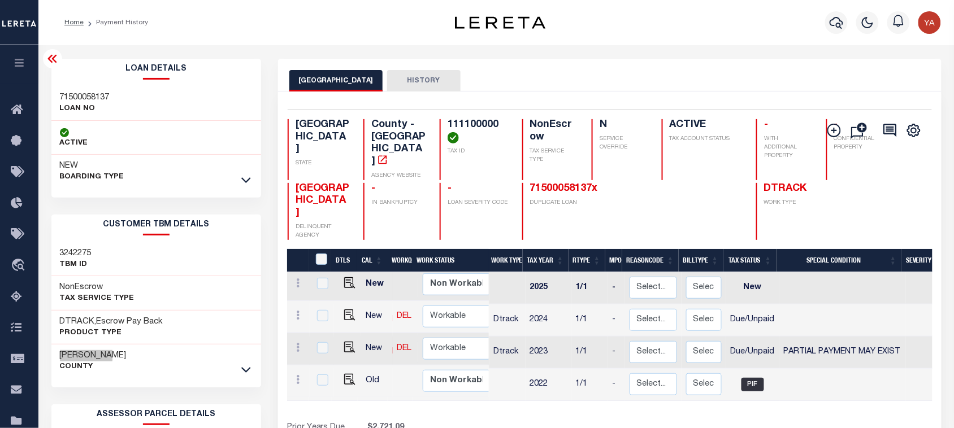
scroll to position [0, 0]
drag, startPoint x: 559, startPoint y: 66, endPoint x: 653, endPoint y: 199, distance: 162.6
click at [559, 66] on div "PALO PINTO COUNTY HISTORY" at bounding box center [609, 75] width 663 height 33
click at [834, 28] on icon "button" at bounding box center [836, 23] width 14 height 14
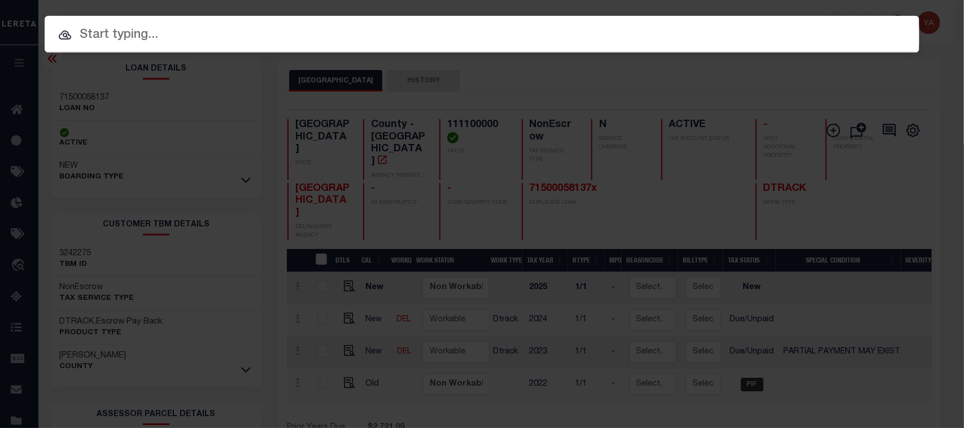
click at [816, 18] on div "Include Loans TBM Customers Borrowers Payments (Lender Non-Disb) Payments (Lend…" at bounding box center [482, 34] width 875 height 37
paste input "51500075661"
type input "51500075661"
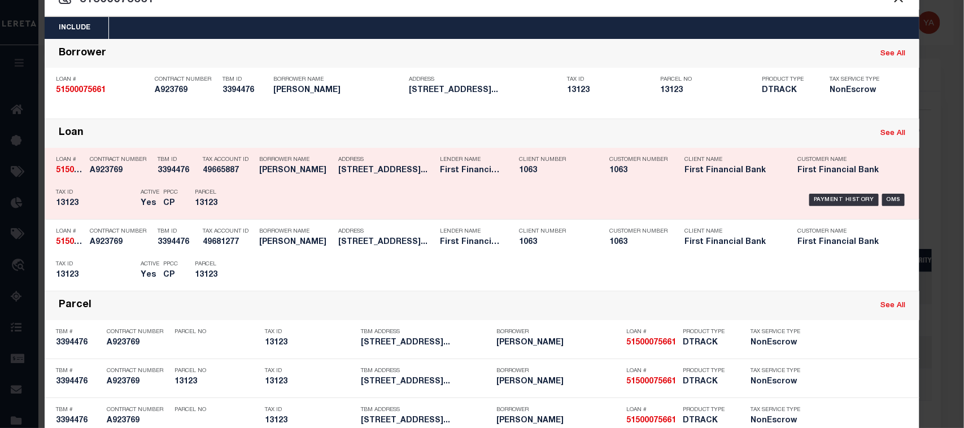
scroll to position [71, 0]
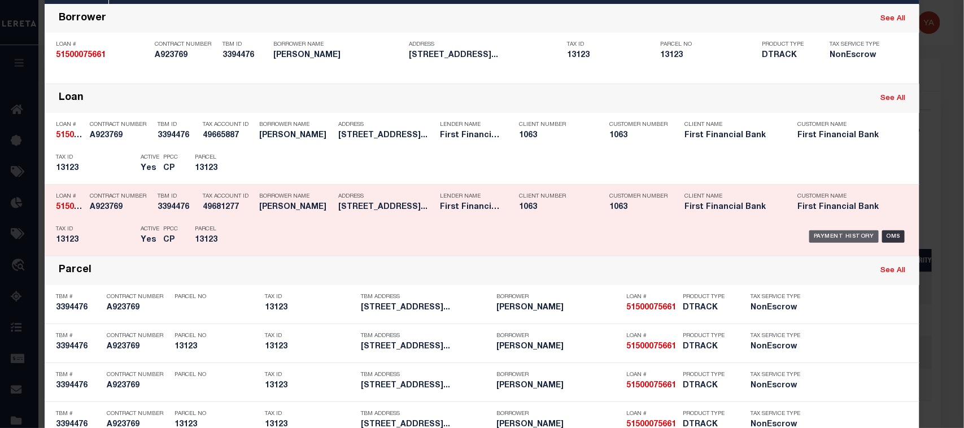
click at [847, 233] on div "Payment History" at bounding box center [844, 237] width 69 height 12
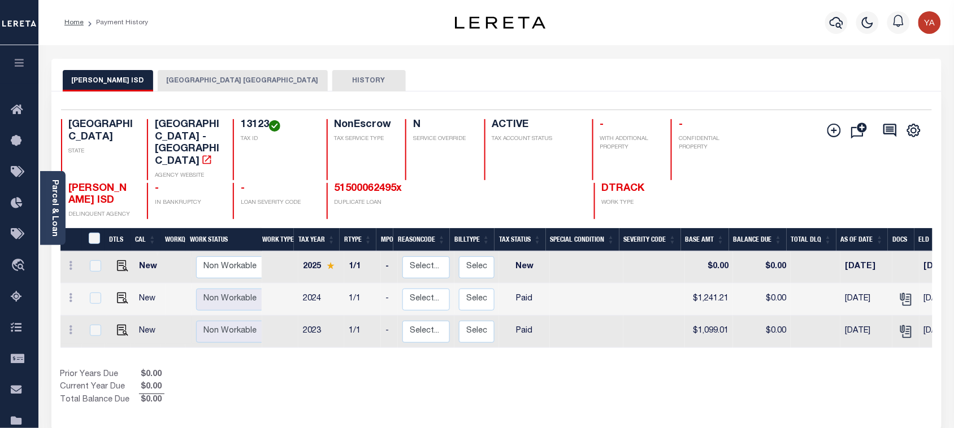
click at [219, 76] on button "[GEOGRAPHIC_DATA] [GEOGRAPHIC_DATA]" at bounding box center [243, 80] width 170 height 21
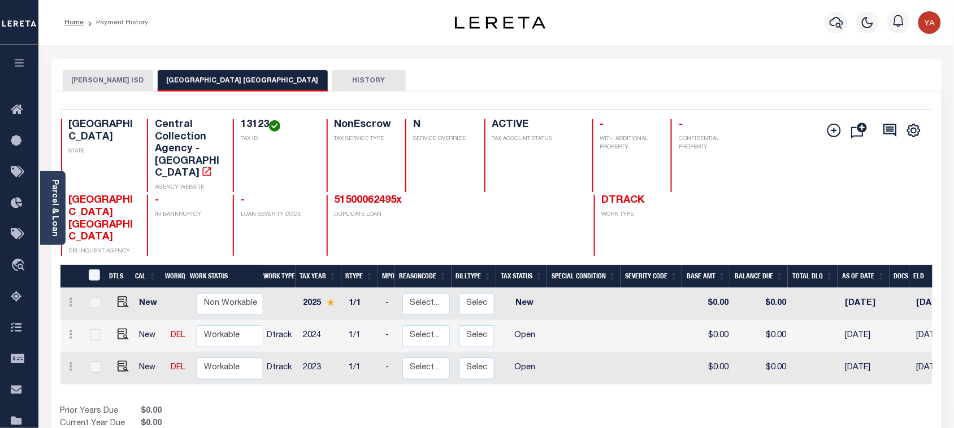
click at [103, 72] on button "[PERSON_NAME] ISD" at bounding box center [108, 80] width 90 height 21
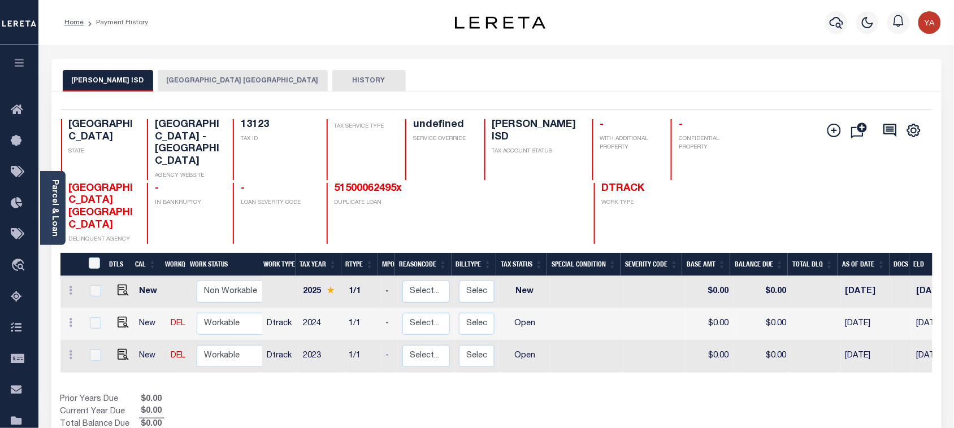
click at [254, 80] on button "[GEOGRAPHIC_DATA] [GEOGRAPHIC_DATA]" at bounding box center [243, 80] width 170 height 21
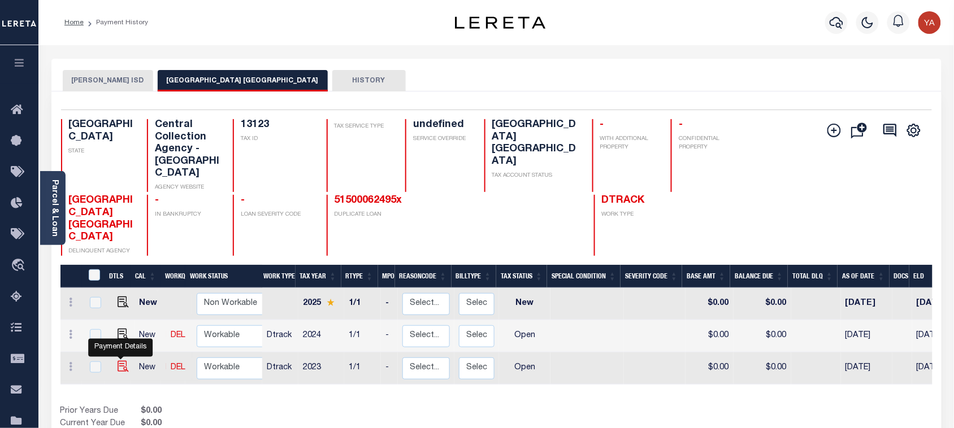
click at [119, 361] on img "" at bounding box center [123, 366] width 11 height 11
checkbox input "true"
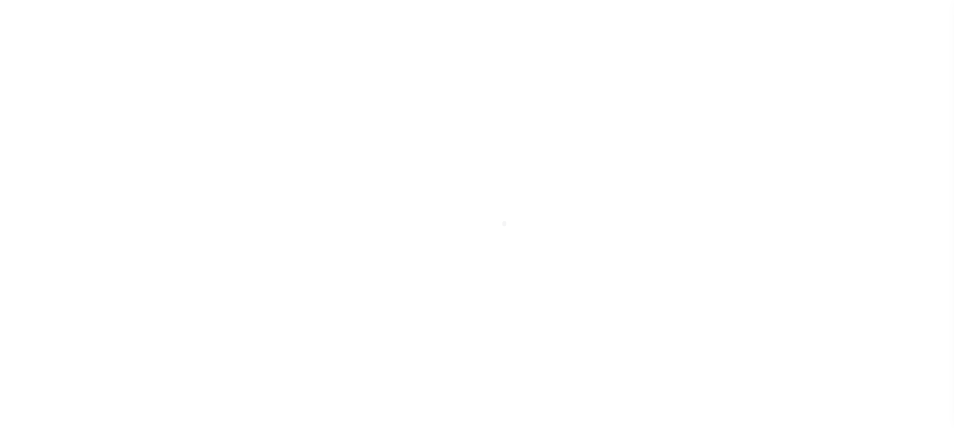
select select "OP2"
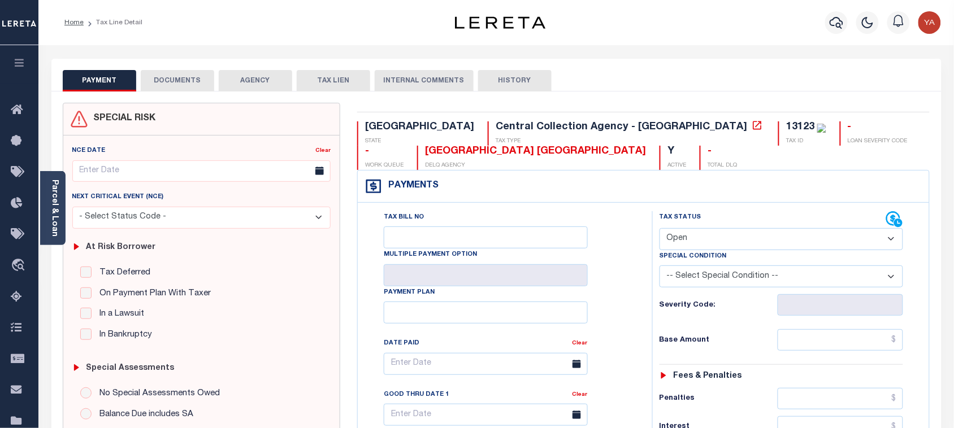
drag, startPoint x: 55, startPoint y: 231, endPoint x: 107, endPoint y: 229, distance: 52.0
click at [55, 231] on link "Parcel & Loan" at bounding box center [54, 208] width 8 height 57
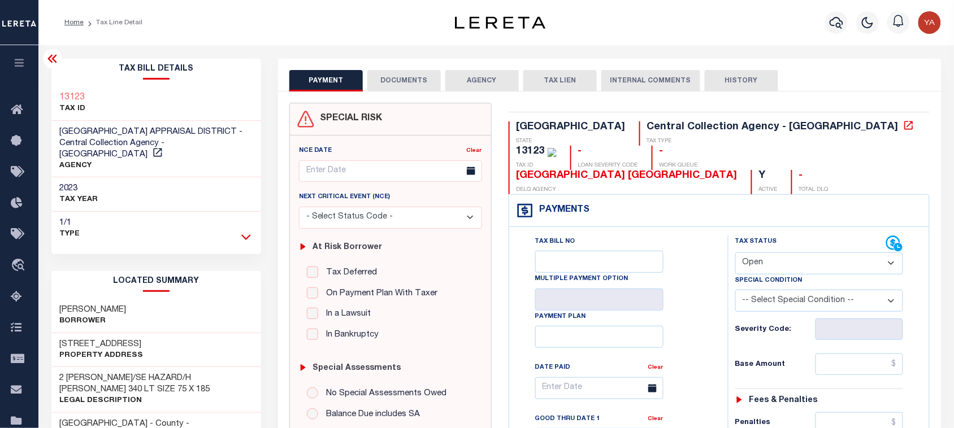
click at [247, 234] on icon at bounding box center [246, 237] width 10 height 6
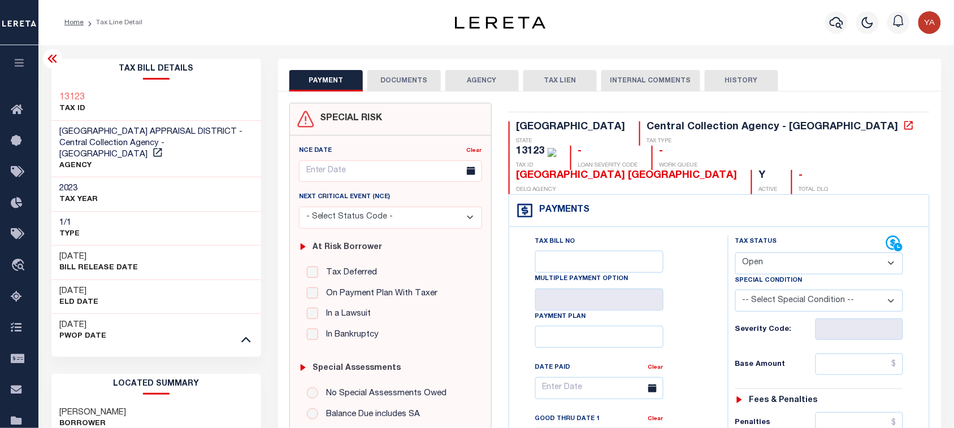
click at [545, 146] on div "13123" at bounding box center [530, 151] width 28 height 10
copy div "13123"
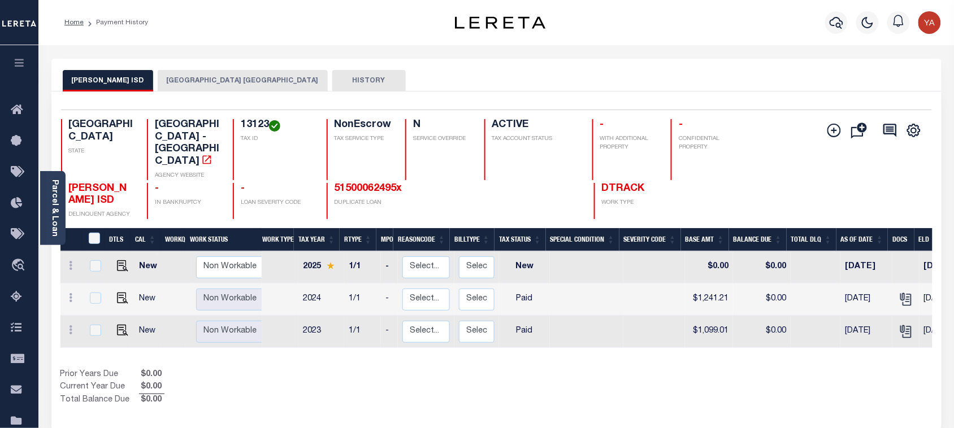
click at [251, 85] on button "[GEOGRAPHIC_DATA] [GEOGRAPHIC_DATA]" at bounding box center [243, 80] width 170 height 21
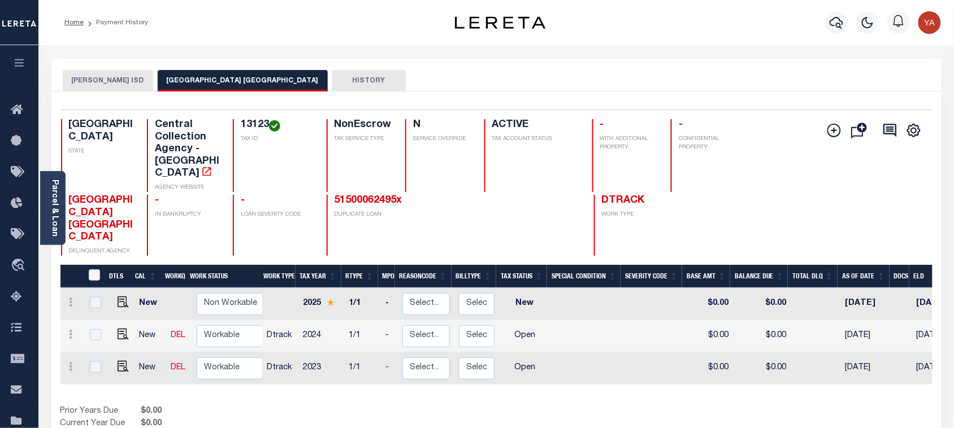
click at [249, 126] on h4 "13123" at bounding box center [277, 125] width 72 height 12
copy h4 "13123"
click at [121, 361] on img "" at bounding box center [123, 366] width 11 height 11
checkbox input "true"
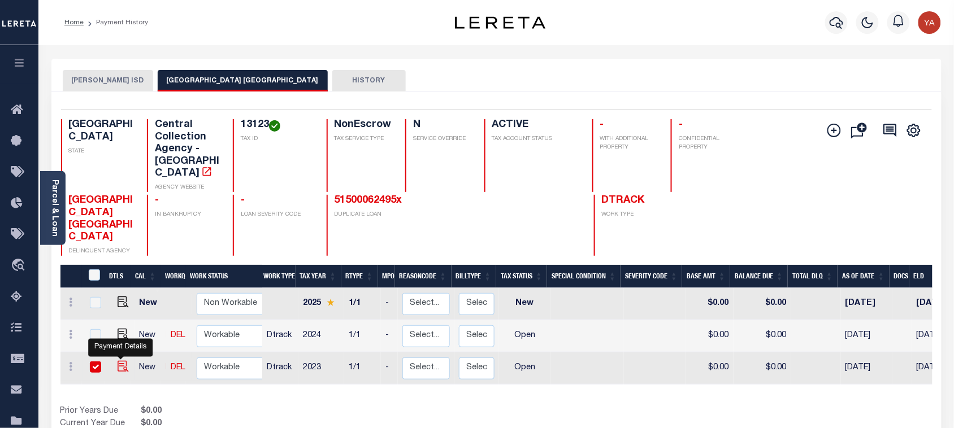
checkbox input "true"
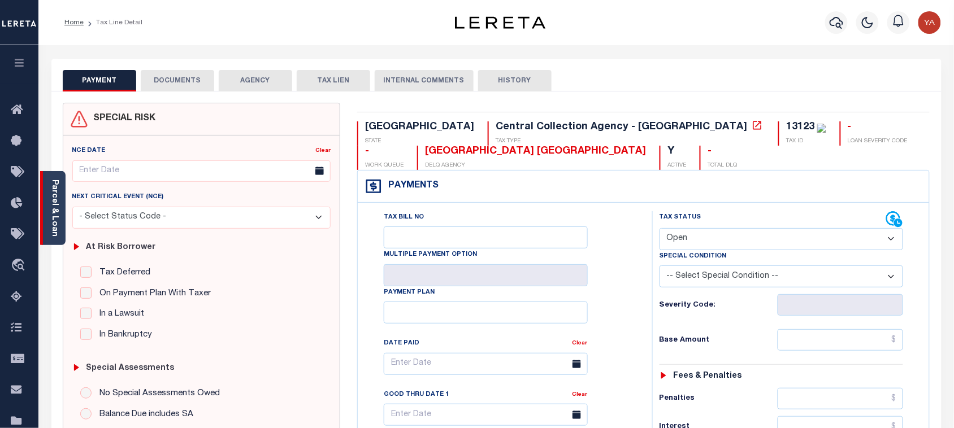
click at [55, 207] on link "Parcel & Loan" at bounding box center [54, 208] width 8 height 57
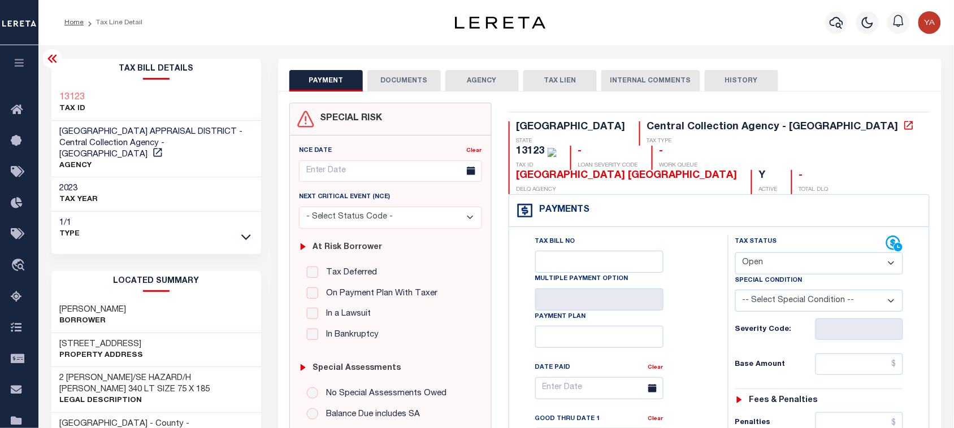
drag, startPoint x: 767, startPoint y: 236, endPoint x: 767, endPoint y: 249, distance: 13.0
click at [767, 253] on select "- Select Status Code - Open Due/Unpaid Paid Incomplete No Tax Due Internal Refu…" at bounding box center [819, 264] width 168 height 22
select select "PYD"
click at [735, 253] on select "- Select Status Code - Open Due/Unpaid Paid Incomplete No Tax Due Internal Refu…" at bounding box center [819, 264] width 168 height 22
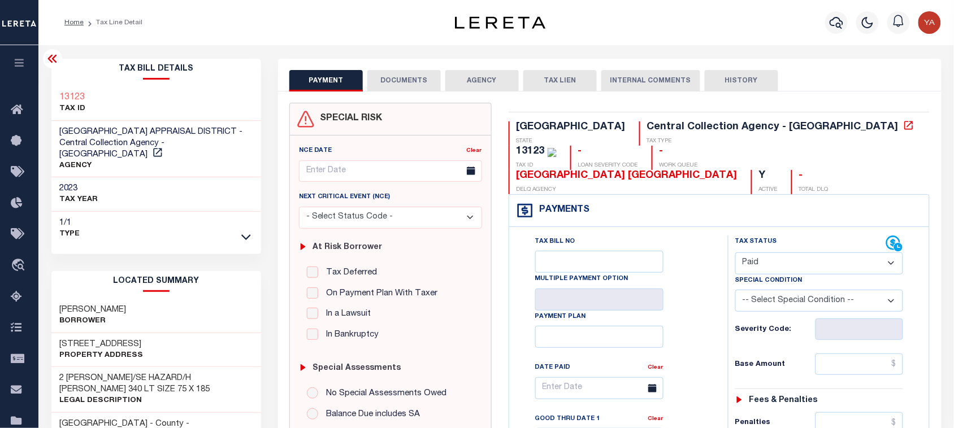
type input "09/29/2025"
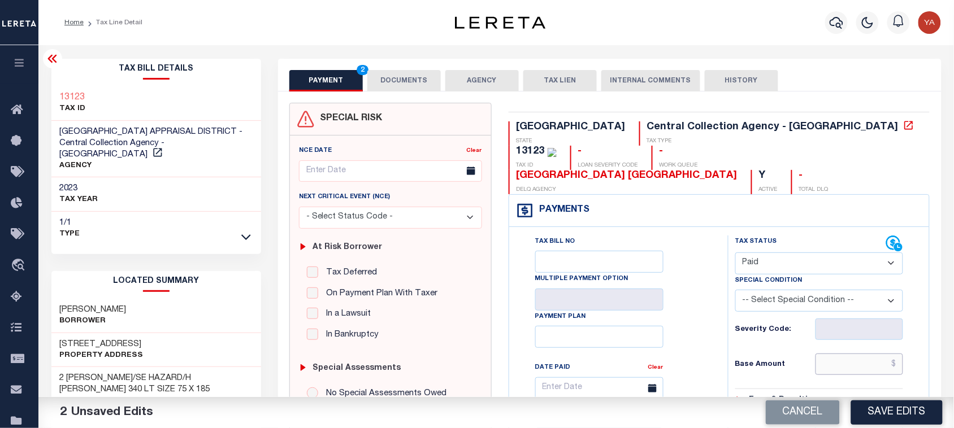
click at [822, 354] on input "text" at bounding box center [859, 364] width 88 height 21
paste input "1,099.01"
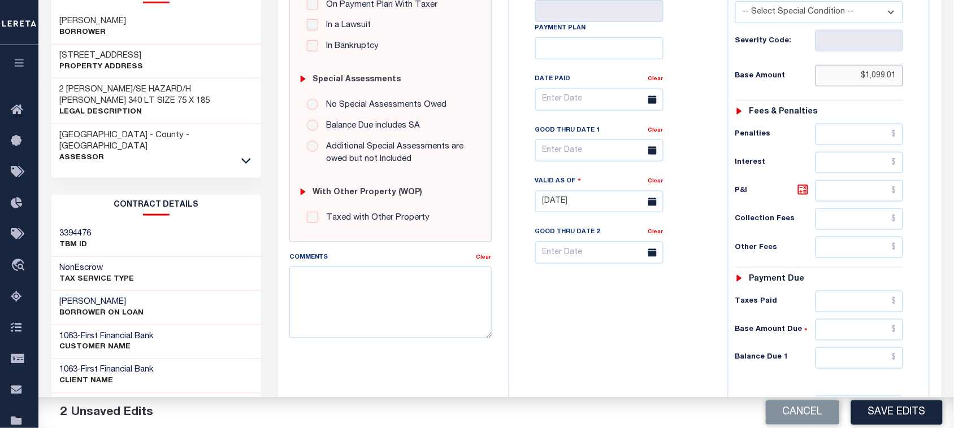
scroll to position [424, 0]
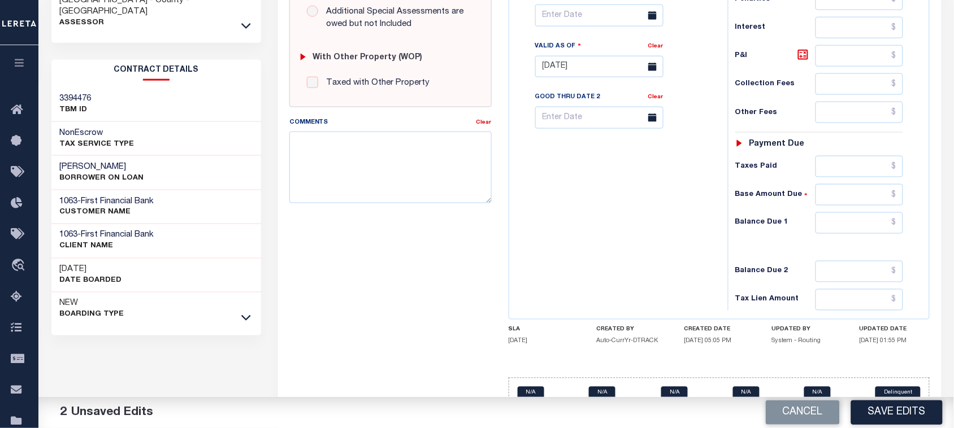
type input "$1,099.01"
drag, startPoint x: 834, startPoint y: 205, endPoint x: 662, endPoint y: 211, distance: 172.4
click at [834, 212] on input "text" at bounding box center [859, 222] width 88 height 21
type input "$0.00"
click at [657, 212] on div "Tax Bill No Multiple Payment Option Payment Plan Clear" at bounding box center [615, 61] width 207 height 499
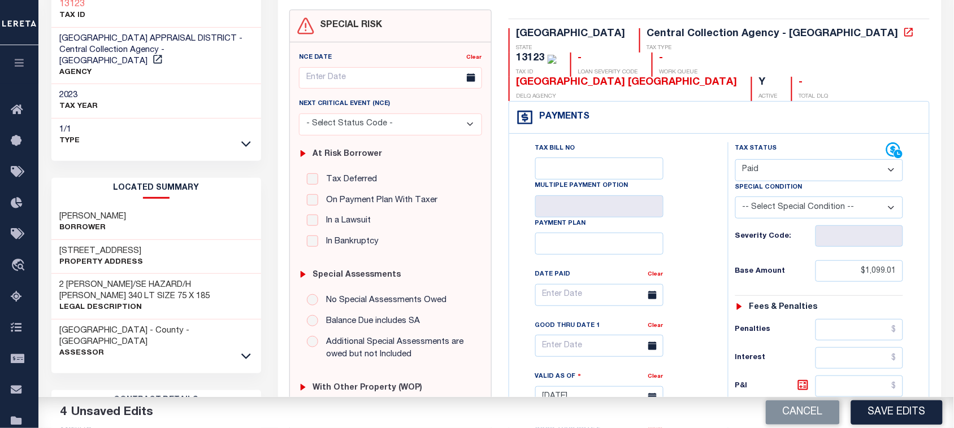
scroll to position [0, 0]
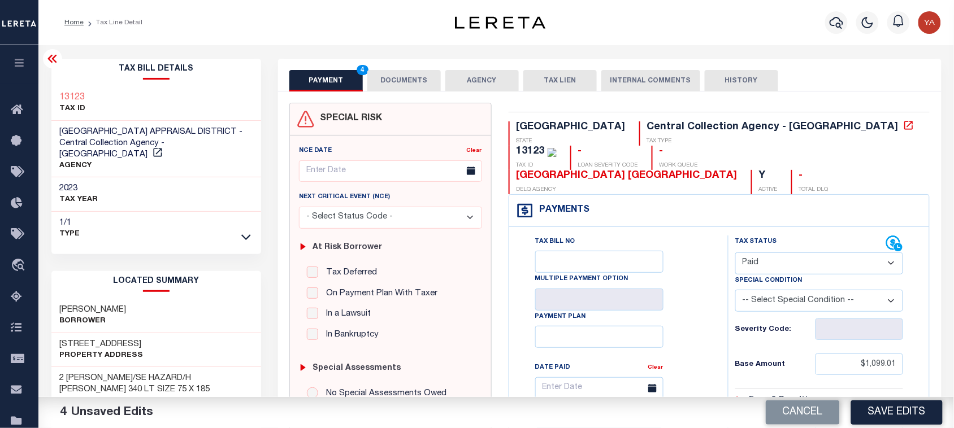
click at [545, 146] on div "13123" at bounding box center [530, 151] width 28 height 10
copy div "13123"
click at [414, 76] on button "DOCUMENTS" at bounding box center [403, 80] width 73 height 21
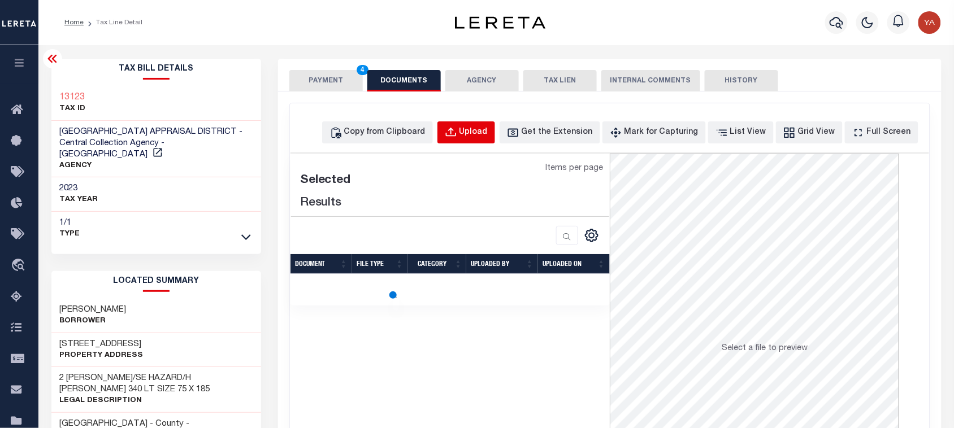
click at [488, 134] on div "Upload" at bounding box center [473, 133] width 28 height 12
select select "POP"
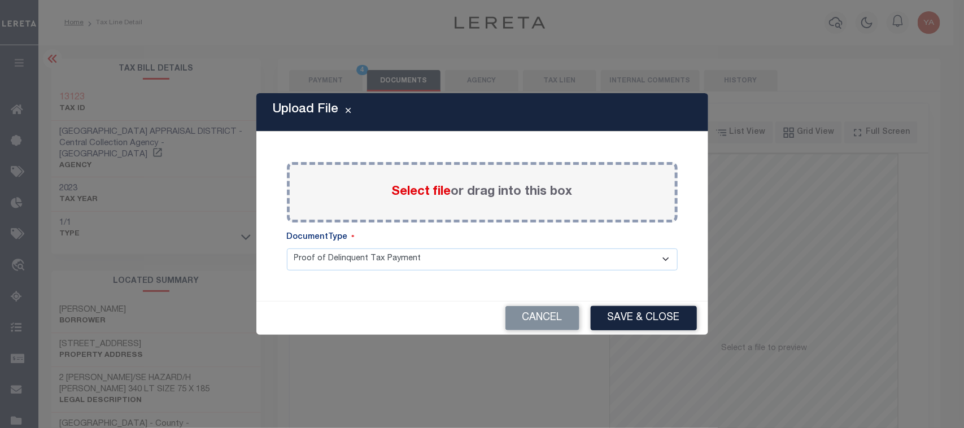
click at [511, 188] on label "Select file or drag into this box" at bounding box center [482, 192] width 181 height 19
click at [0, 0] on input "Select file or drag into this box" at bounding box center [0, 0] width 0 height 0
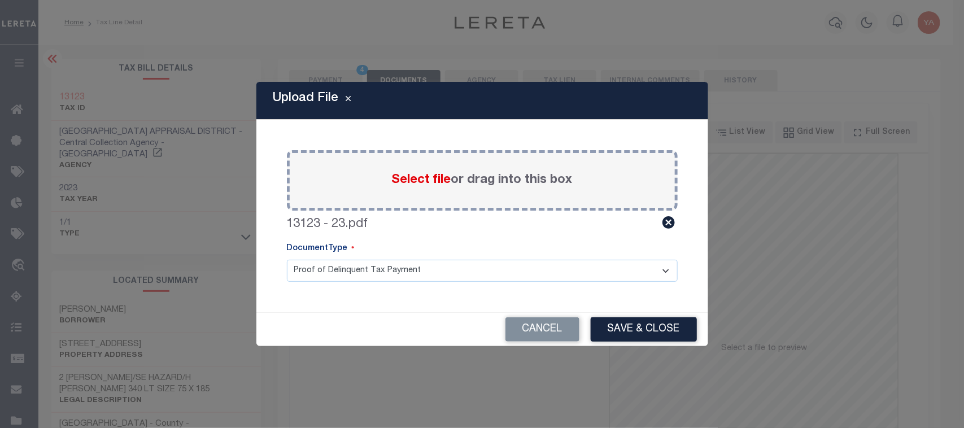
click at [540, 272] on select "Proof of Delinquent Tax Payment" at bounding box center [482, 271] width 391 height 22
click at [287, 260] on select "Proof of Delinquent Tax Payment" at bounding box center [482, 271] width 391 height 22
click at [631, 334] on button "Save & Close" at bounding box center [644, 330] width 106 height 24
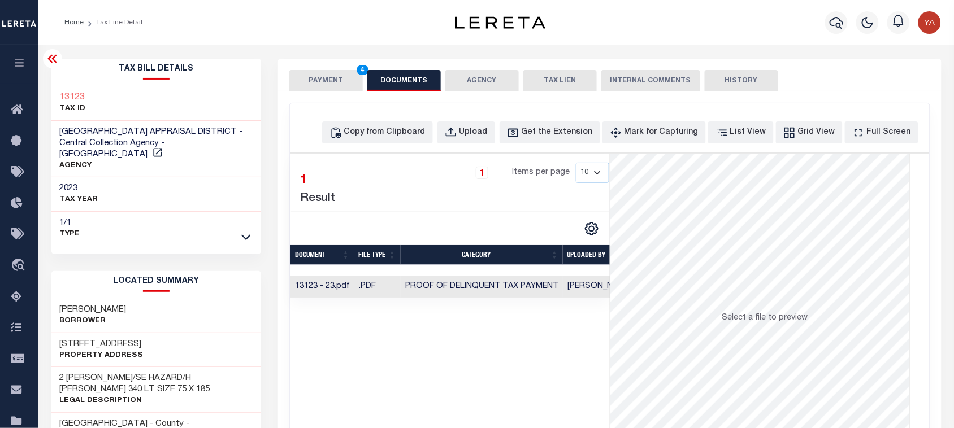
click at [577, 294] on td "Yashaswini Jain" at bounding box center [599, 287] width 73 height 22
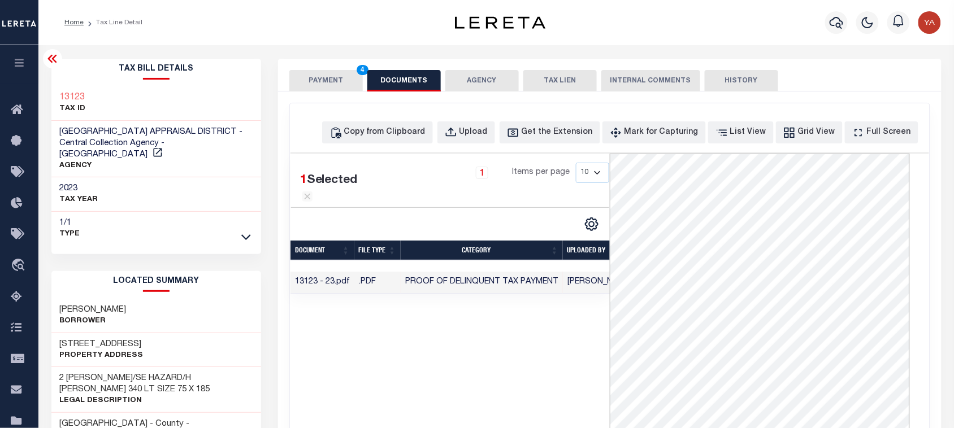
click at [600, 294] on td "Yashaswini Jain" at bounding box center [599, 283] width 73 height 22
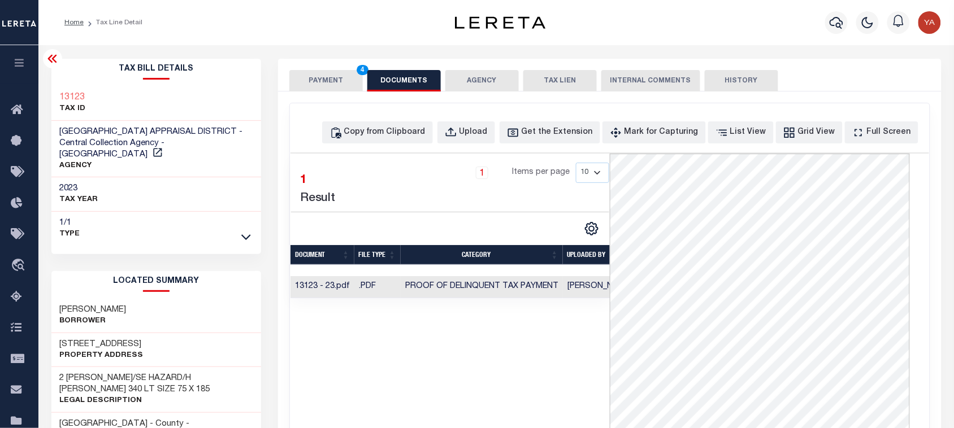
click at [595, 282] on td "Yashaswini Jain" at bounding box center [599, 287] width 73 height 22
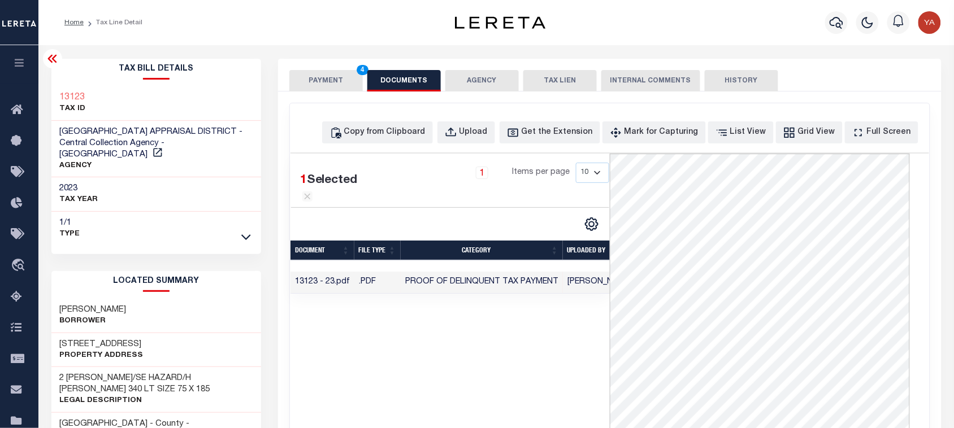
click at [518, 355] on div "1 Selected 1 Result 1 Items per page 10 25 50 100" at bounding box center [449, 323] width 319 height 339
click at [576, 294] on td "Yashaswini Jain" at bounding box center [599, 283] width 73 height 22
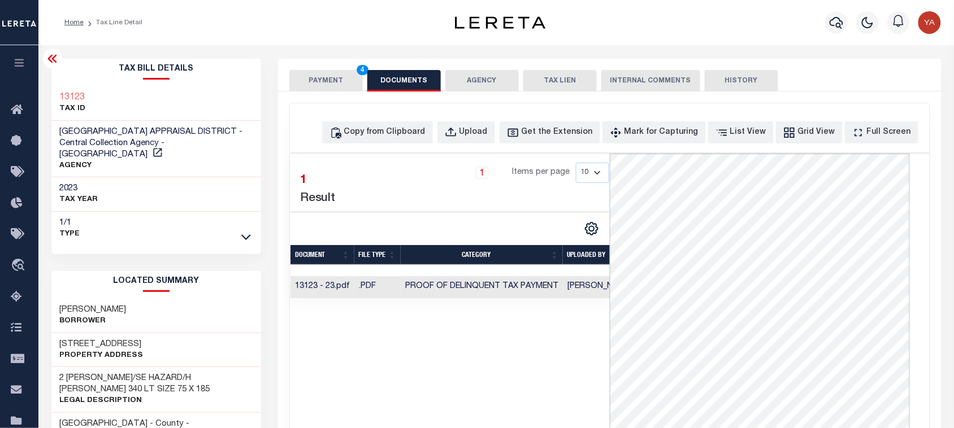
click at [327, 78] on button "PAYMENT 4" at bounding box center [325, 80] width 73 height 21
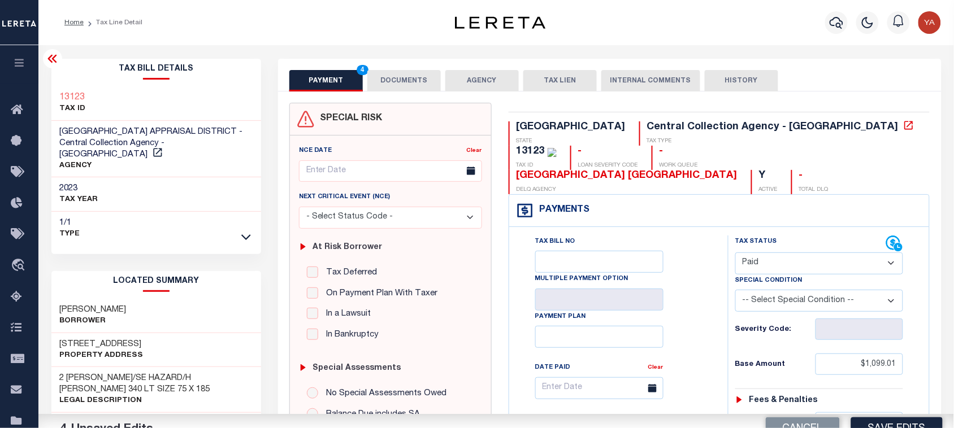
click at [343, 33] on div "Home Tax Line Detail" at bounding box center [240, 23] width 371 height 24
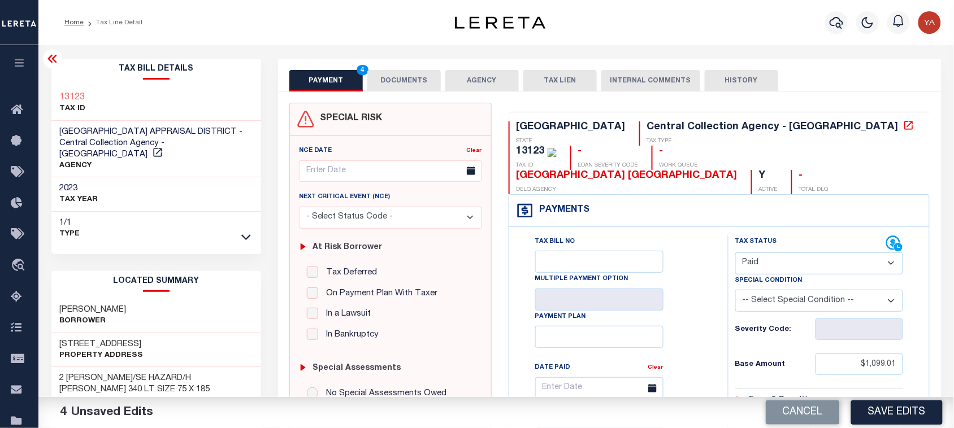
click at [747, 27] on div "Profile Sign out" at bounding box center [760, 23] width 371 height 40
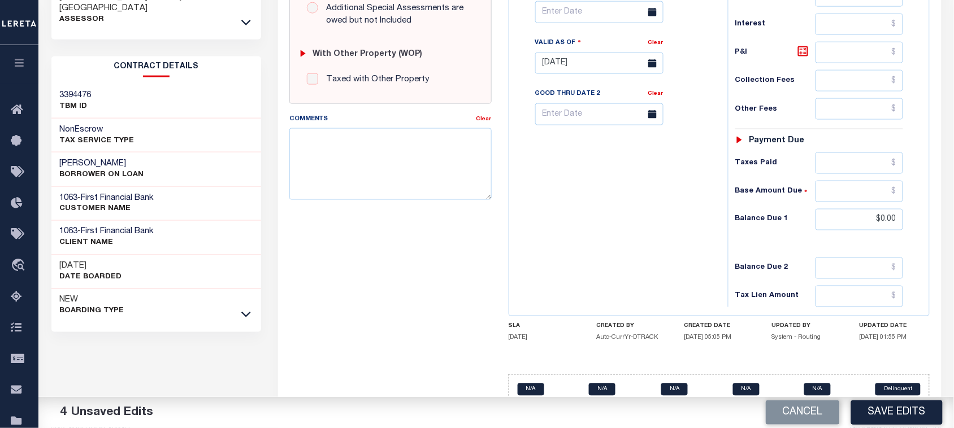
scroll to position [429, 0]
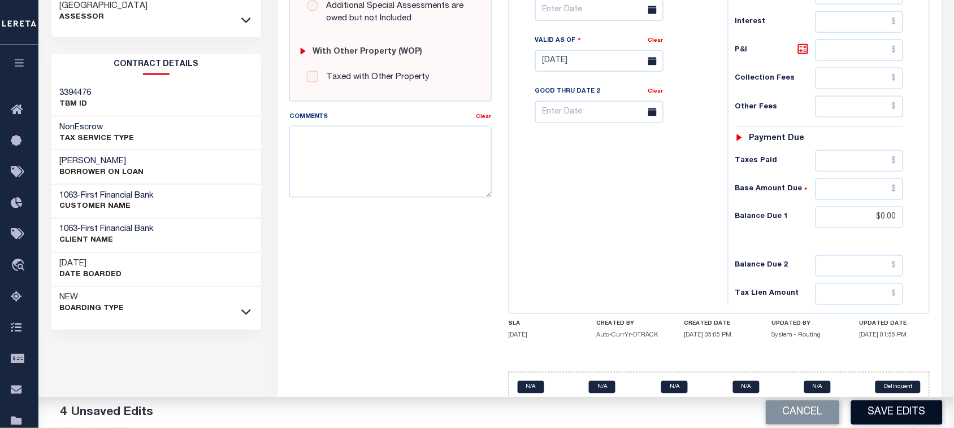
click at [899, 416] on button "Save Edits" at bounding box center [897, 413] width 92 height 24
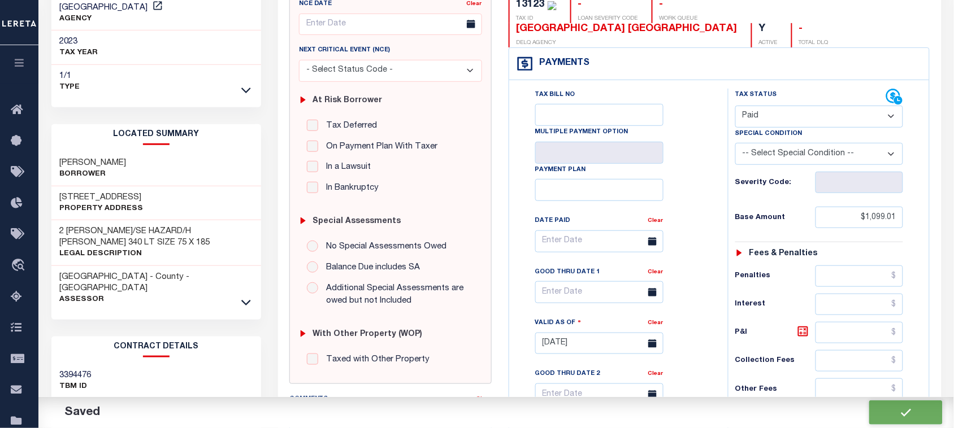
checkbox input "false"
type input "$1,099.01"
type input "$0"
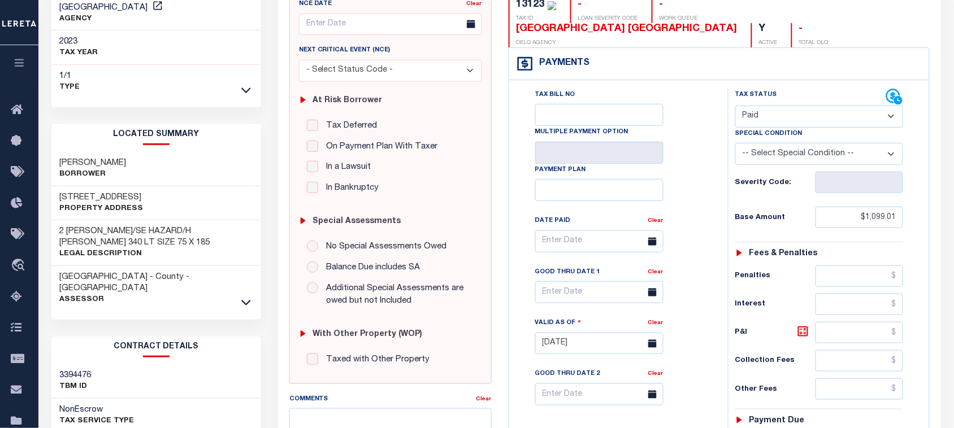
scroll to position [76, 0]
